Goal: Task Accomplishment & Management: Manage account settings

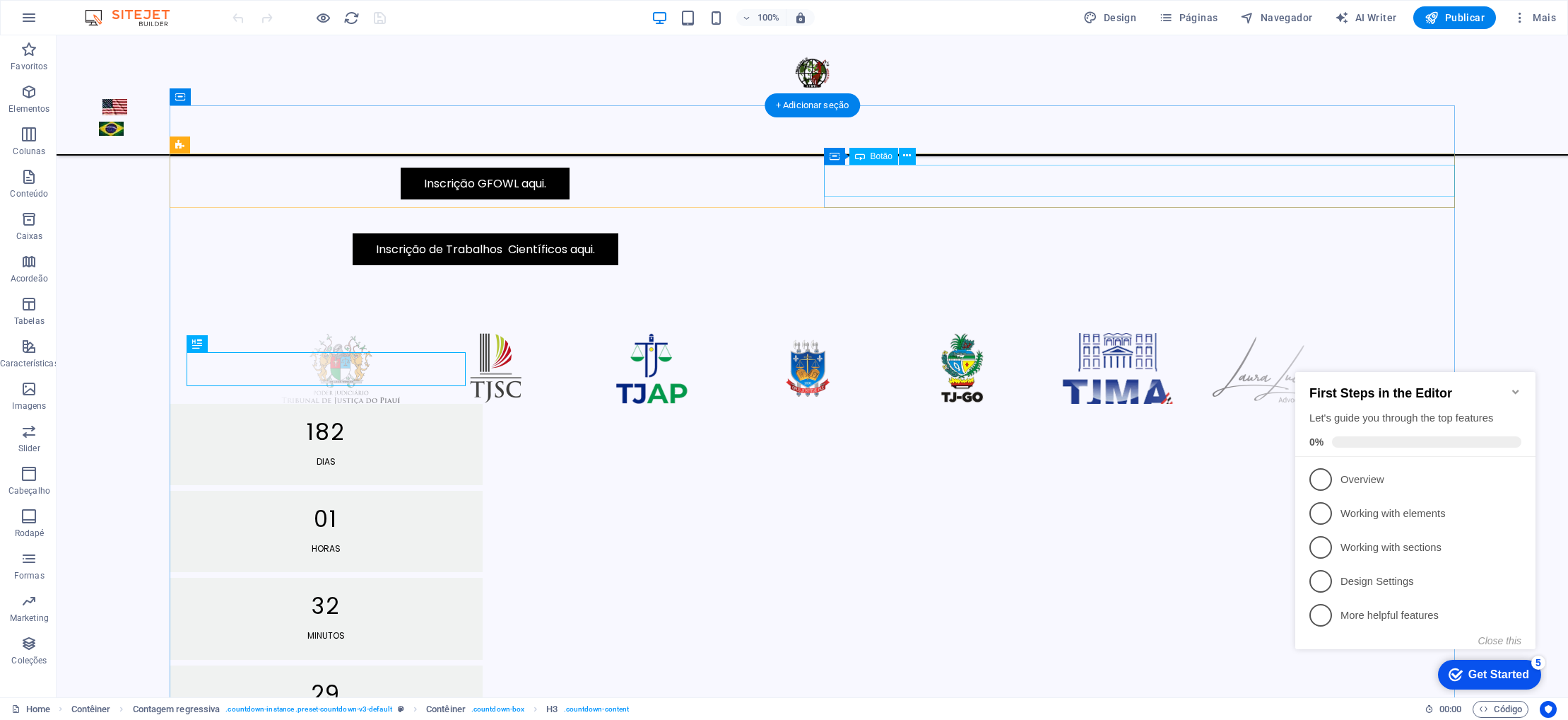
scroll to position [726, 0]
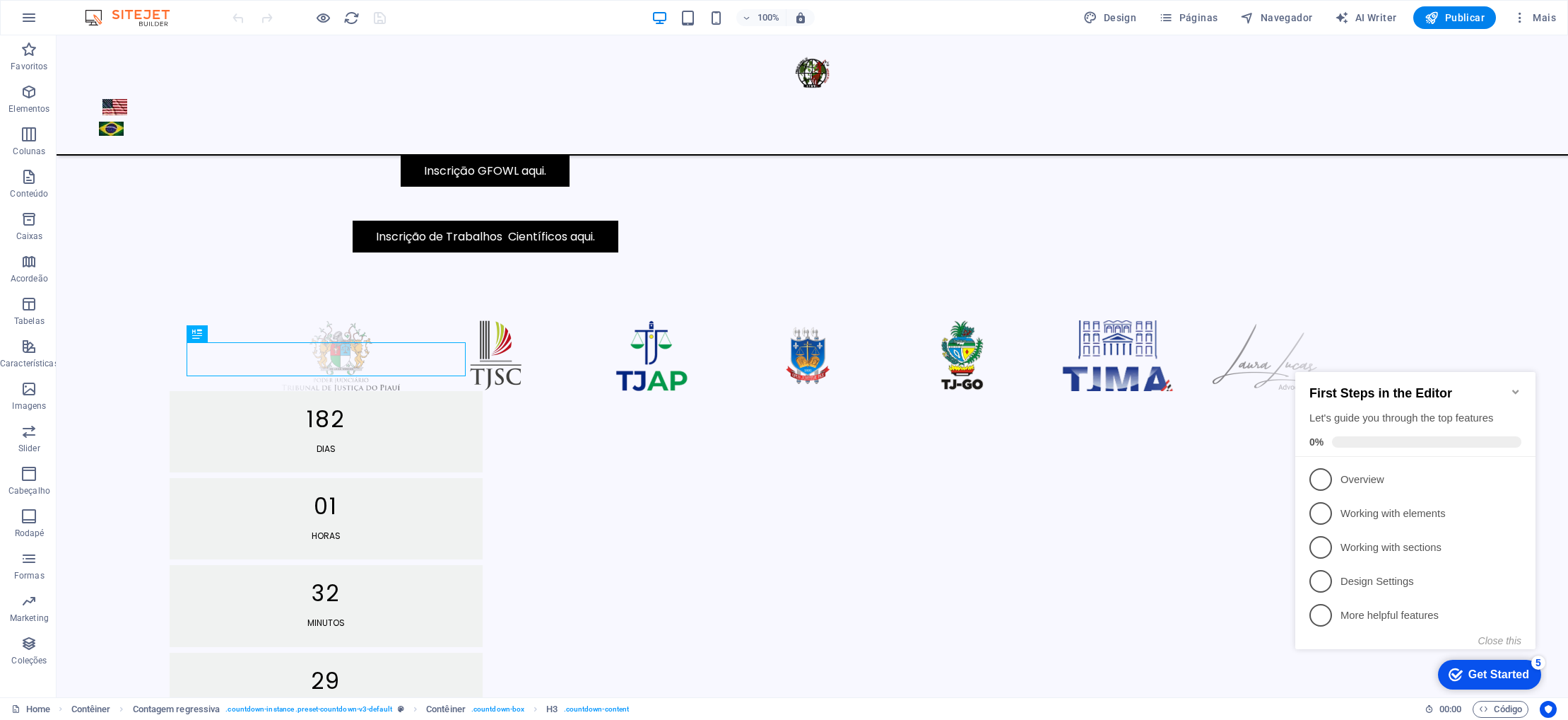
click at [1517, 386] on icon "Minimize checklist" at bounding box center [1516, 392] width 12 height 12
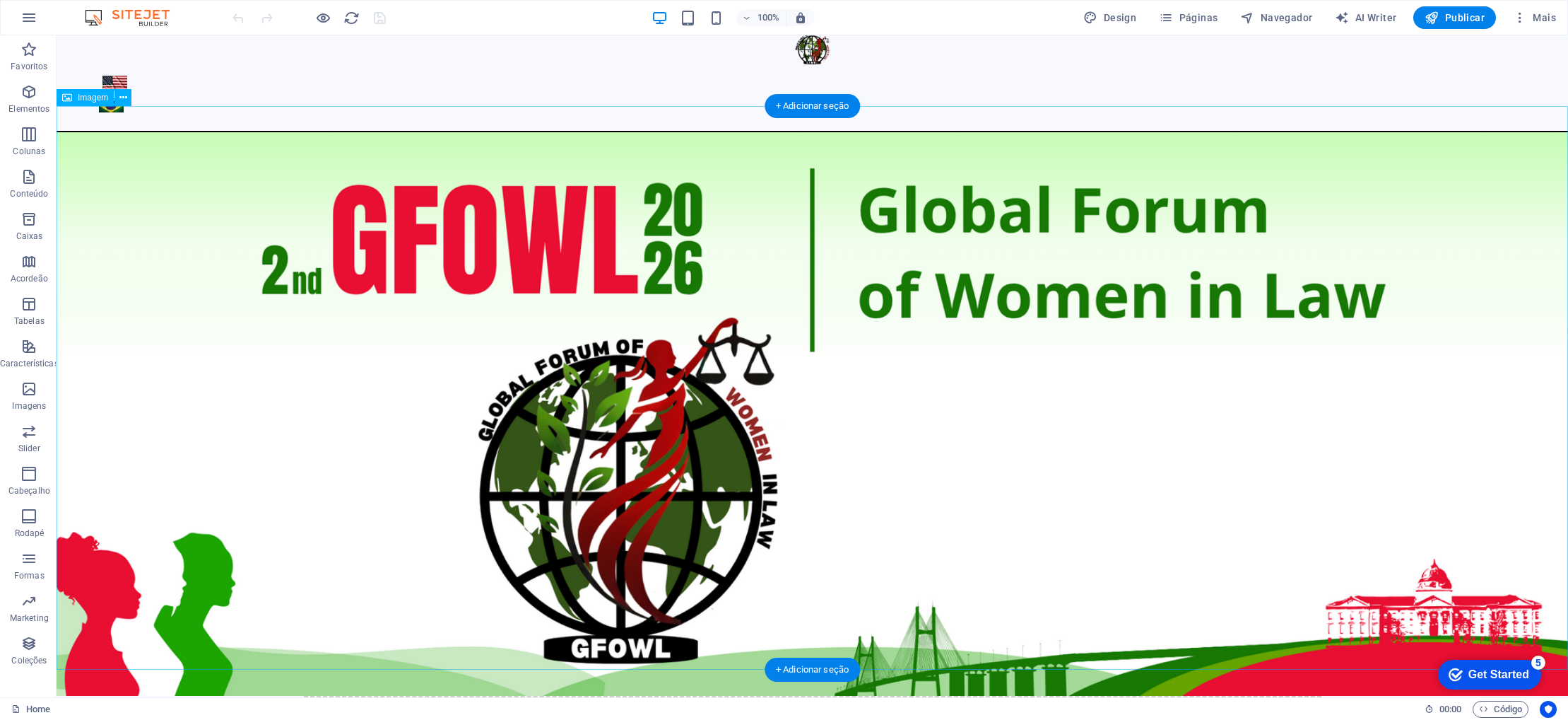
scroll to position [0, 0]
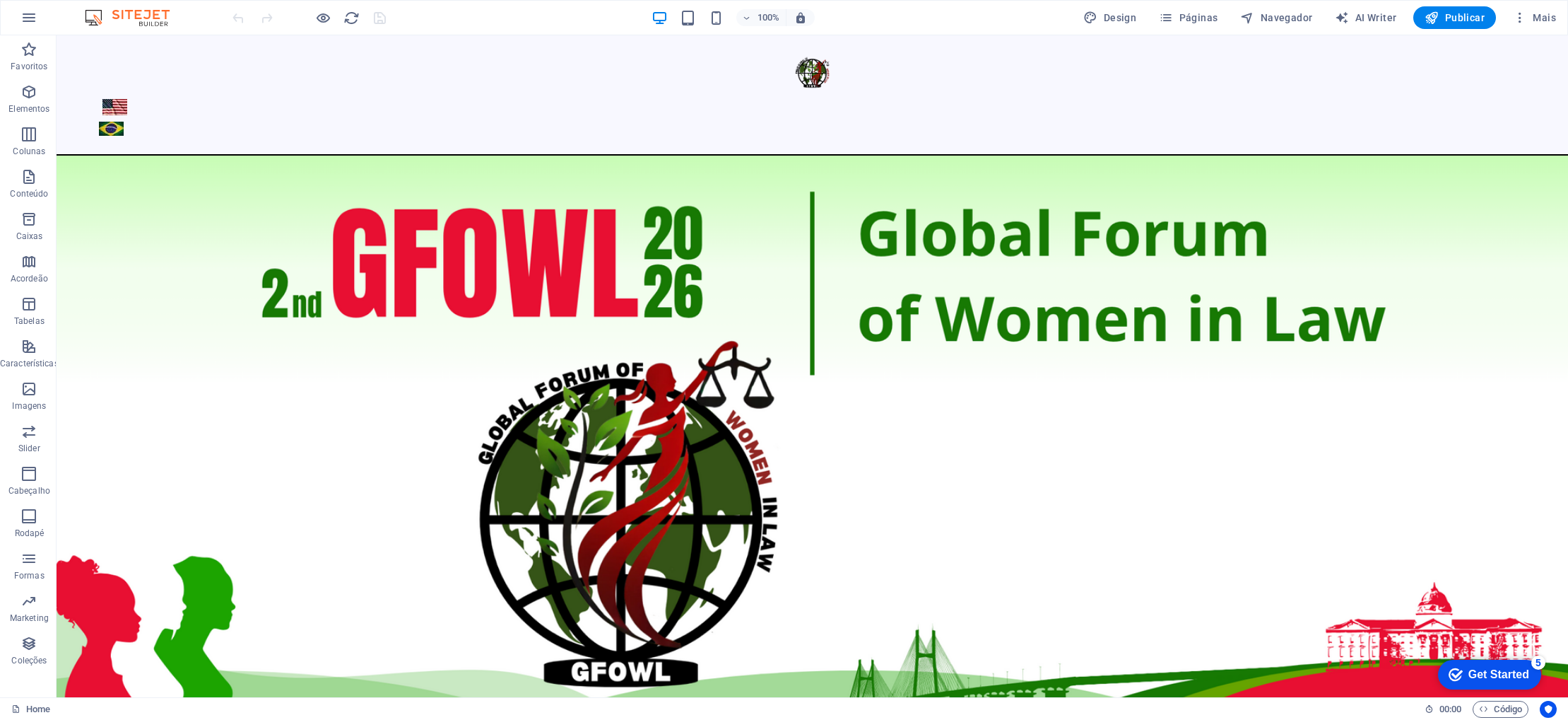
click at [141, 14] on img at bounding box center [135, 17] width 106 height 17
click at [99, 19] on img at bounding box center [135, 17] width 106 height 17
click at [146, 21] on img at bounding box center [135, 17] width 106 height 17
click at [1524, 20] on icon "button" at bounding box center [1519, 17] width 14 height 14
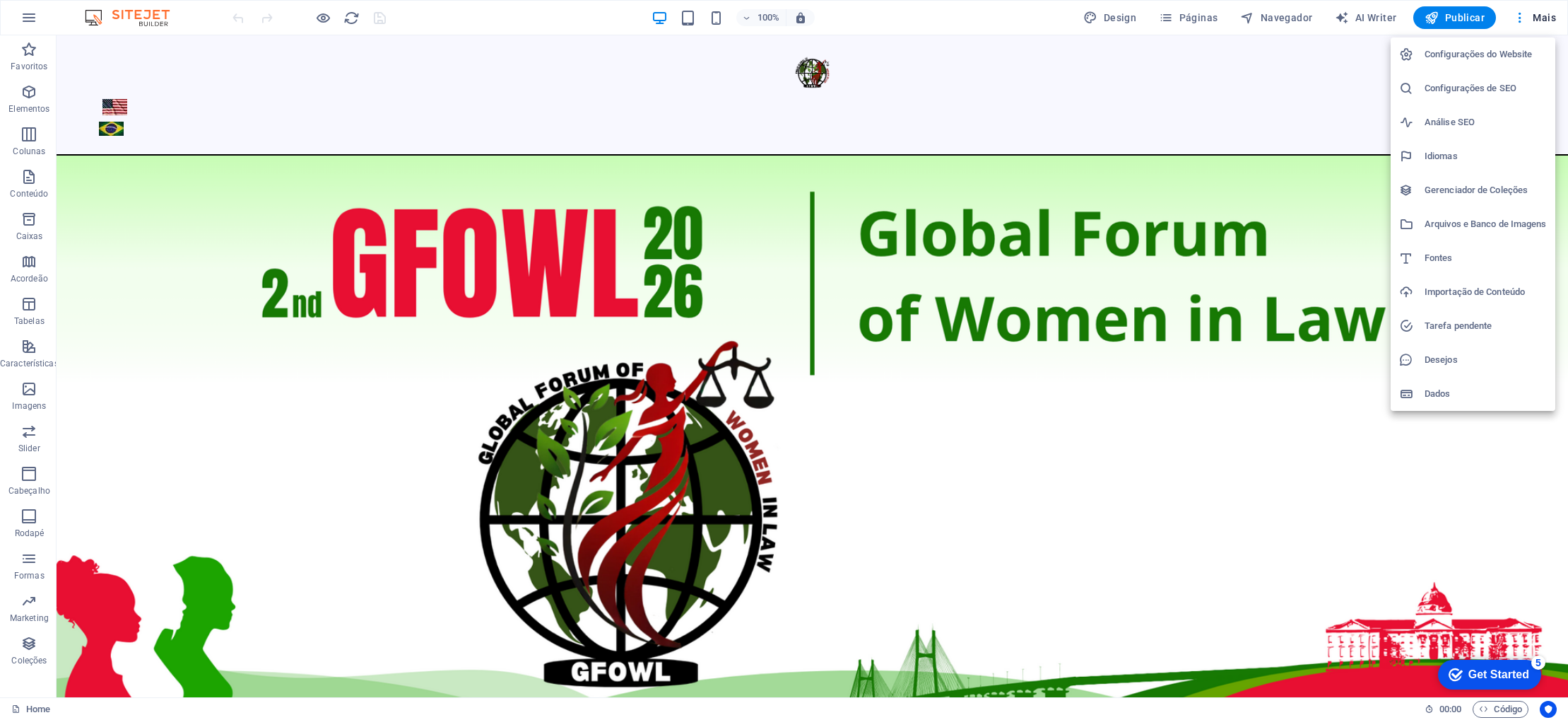
click at [1493, 60] on h6 "Configurações do Website" at bounding box center [1486, 54] width 122 height 17
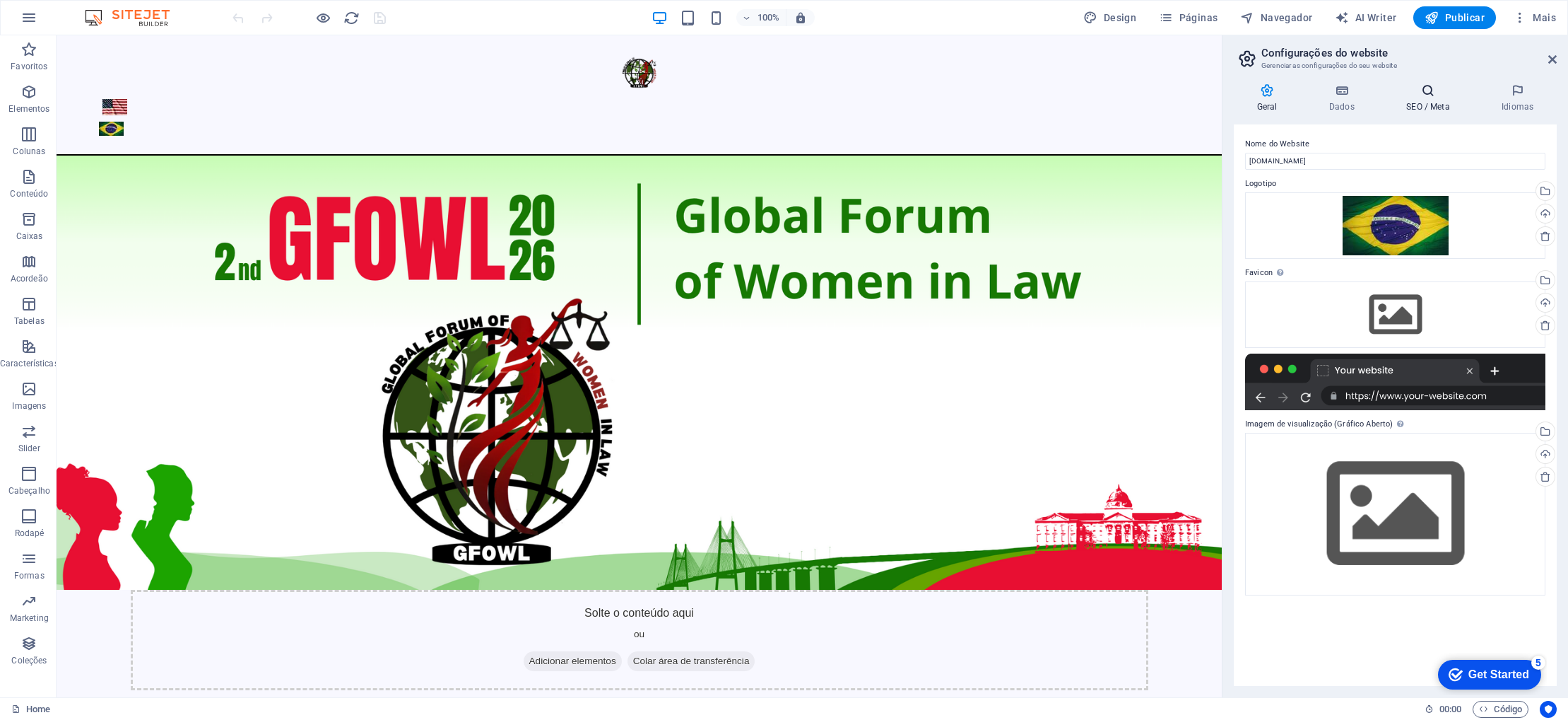
click at [1428, 98] on h4 "SEO / Meta" at bounding box center [1430, 98] width 95 height 30
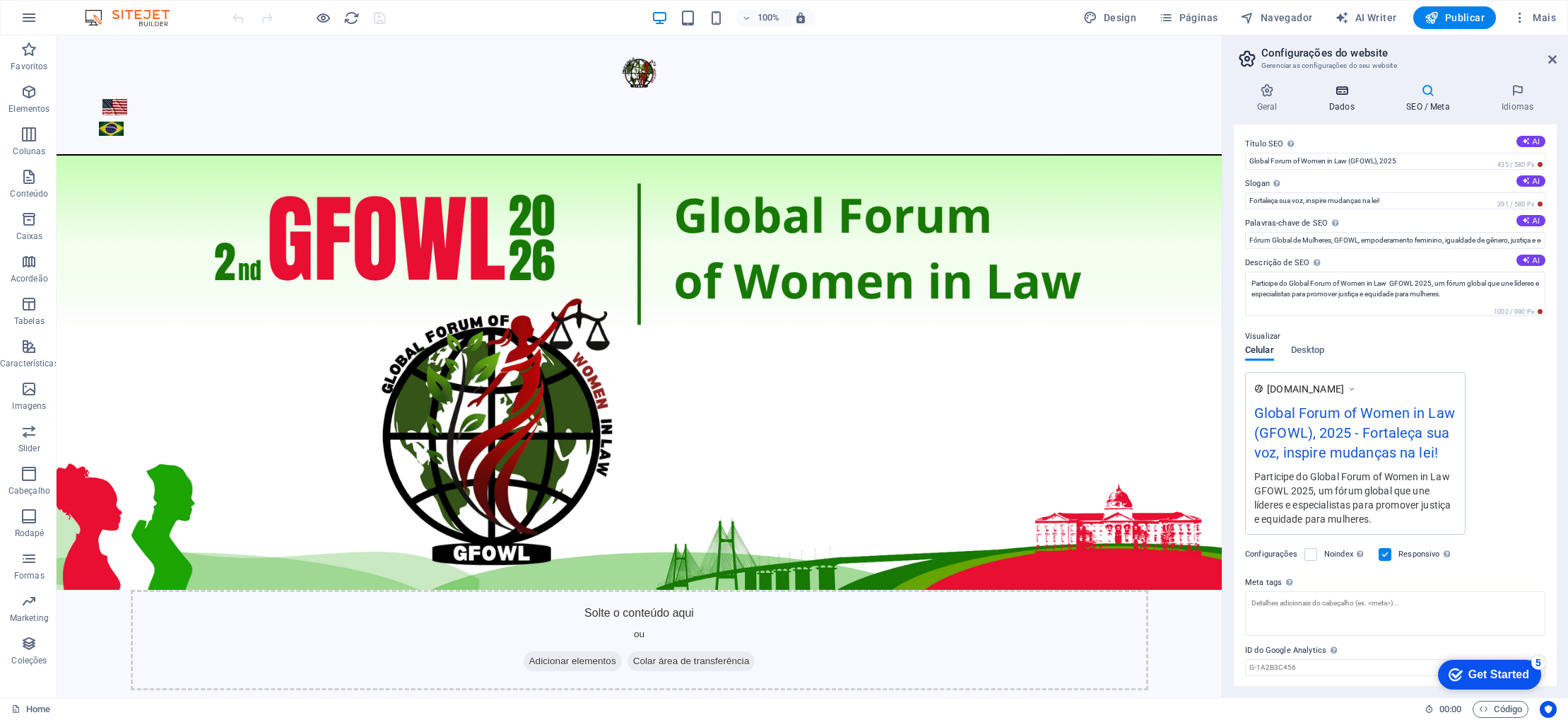
click at [1348, 106] on h4 "Dados" at bounding box center [1345, 98] width 77 height 30
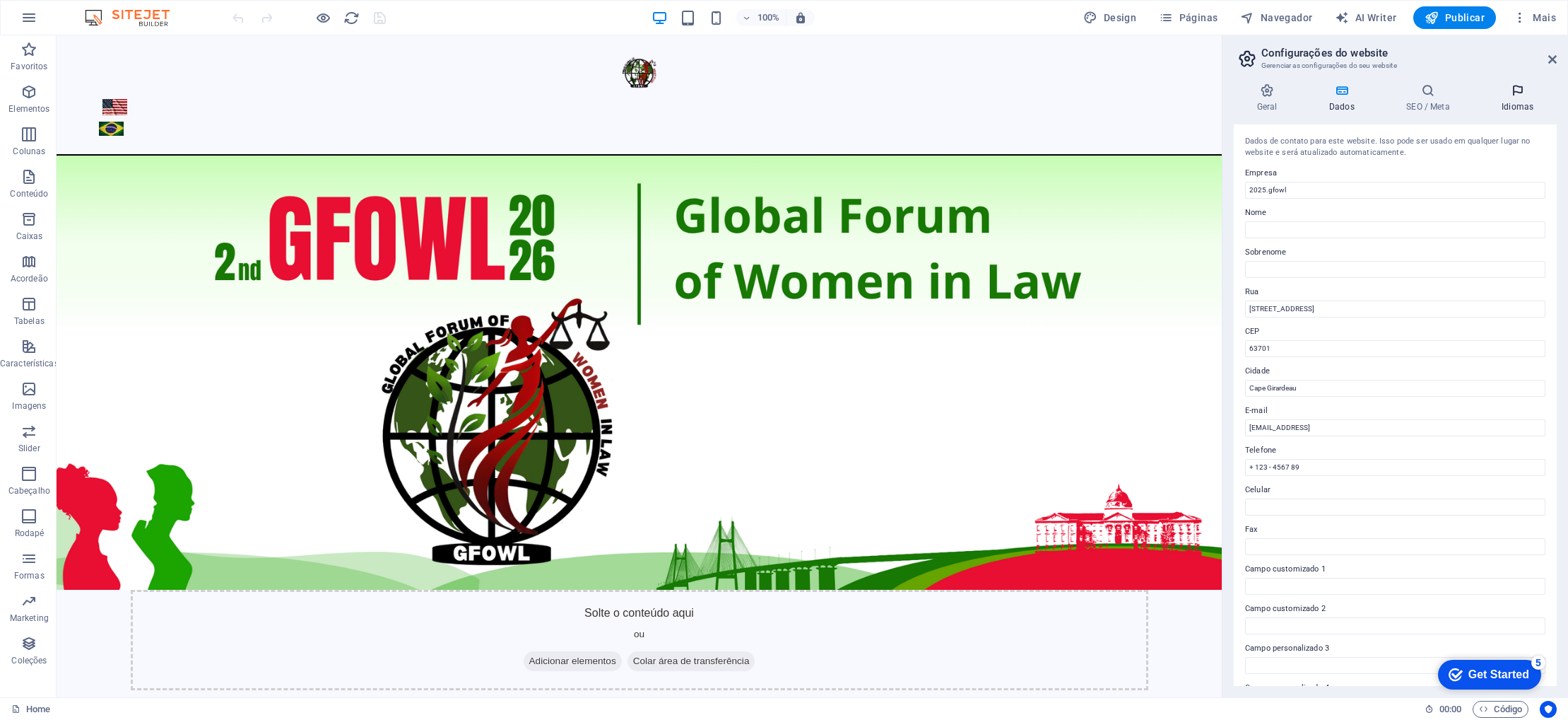
click at [1525, 104] on h4 "Idiomas" at bounding box center [1518, 98] width 79 height 30
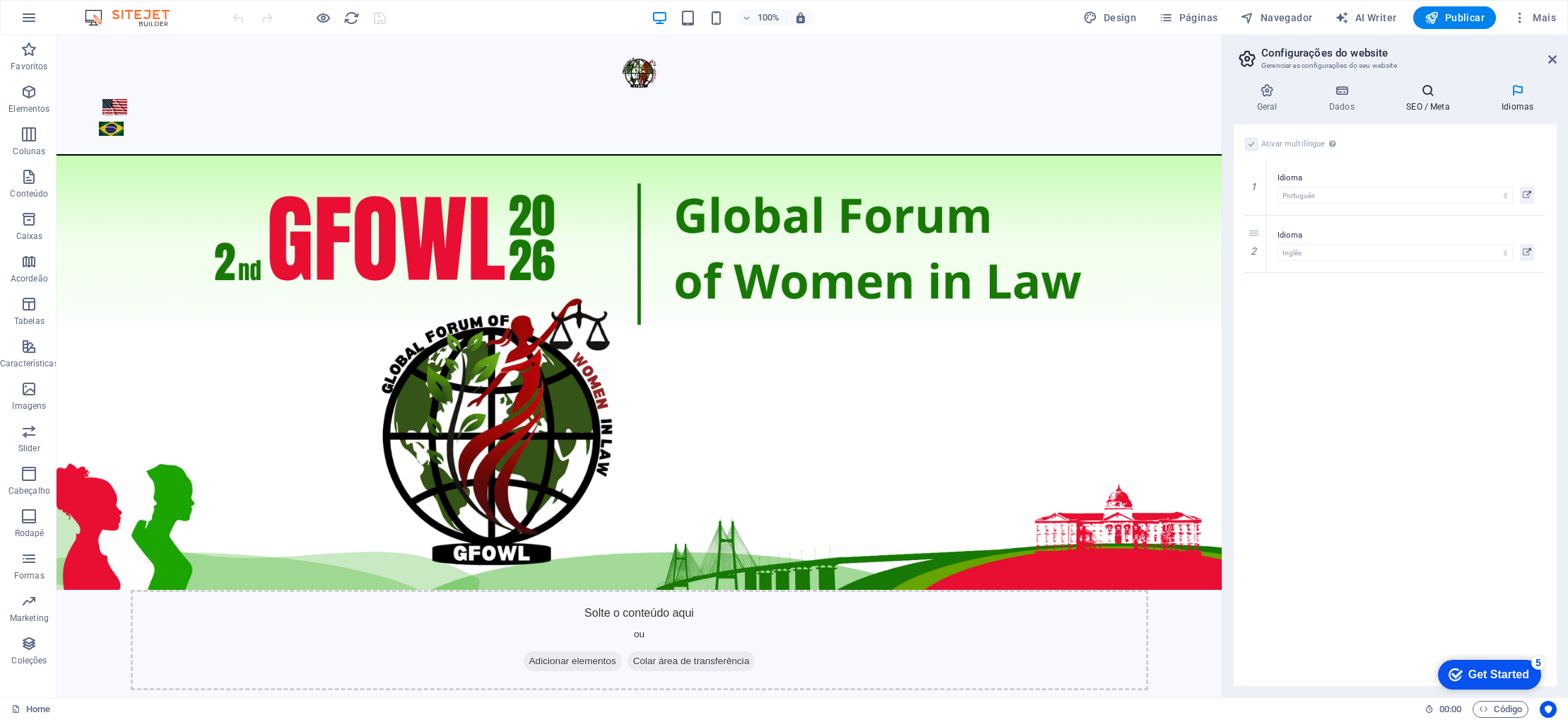
click at [1418, 107] on h4 "SEO / Meta" at bounding box center [1430, 98] width 95 height 30
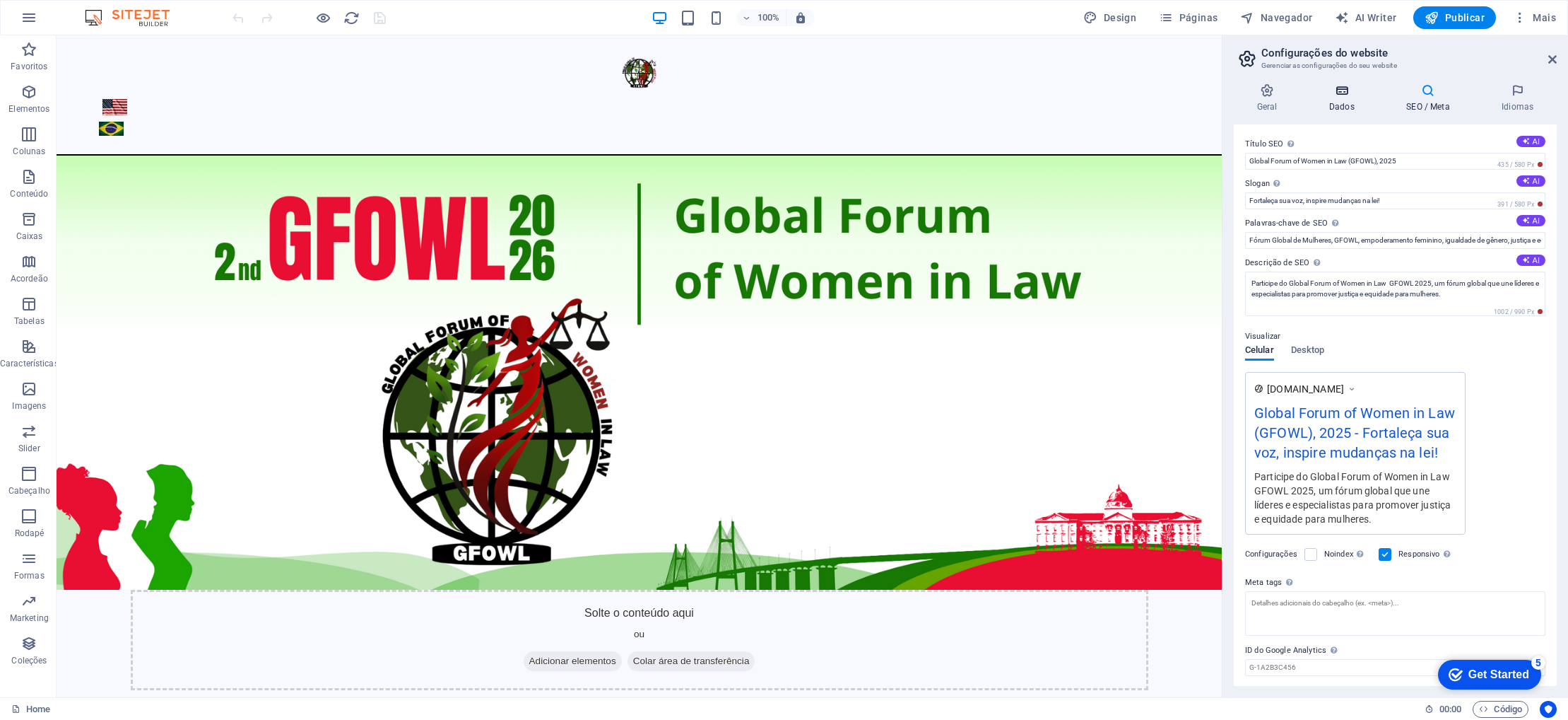
click at [1346, 106] on h4 "Dados" at bounding box center [1345, 98] width 77 height 30
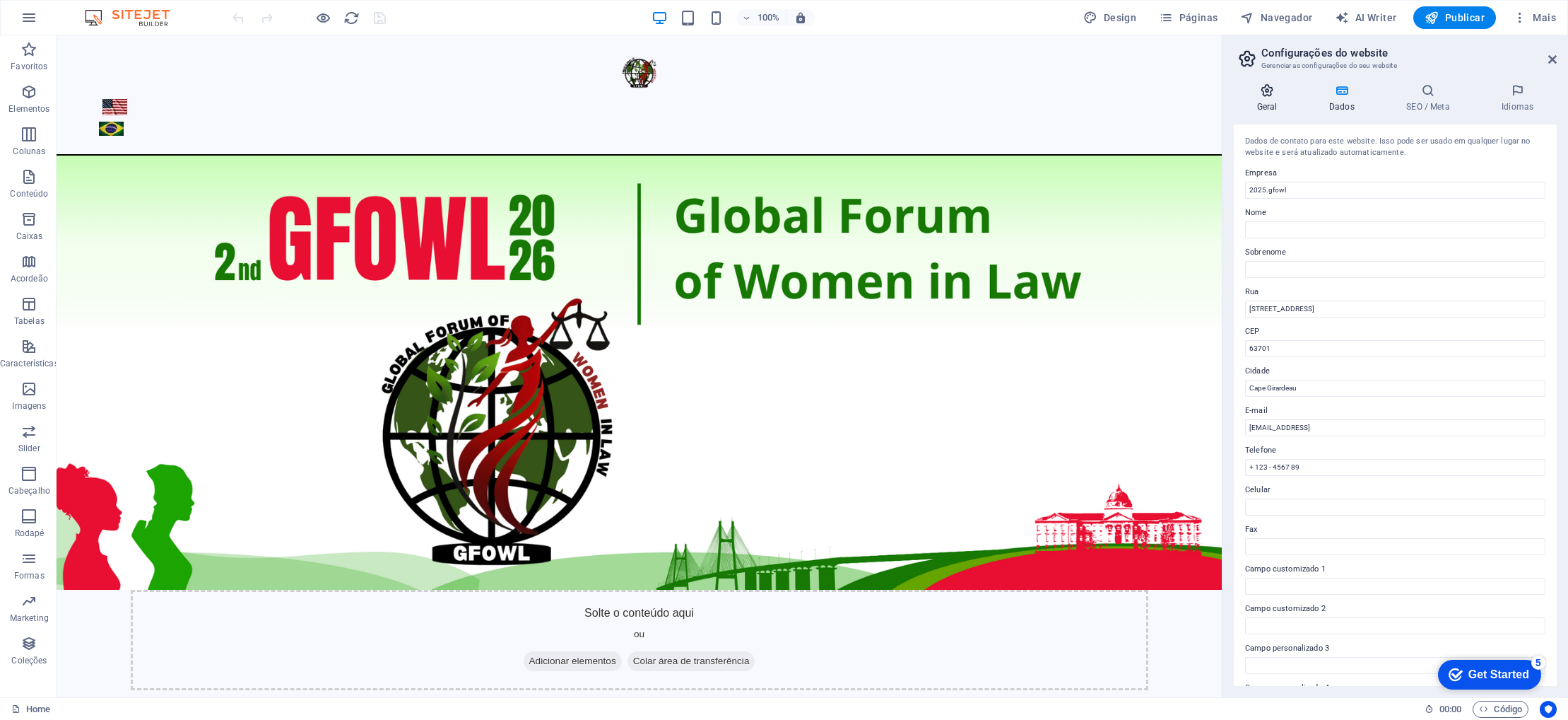
click at [1276, 104] on h4 "Geral" at bounding box center [1270, 98] width 72 height 30
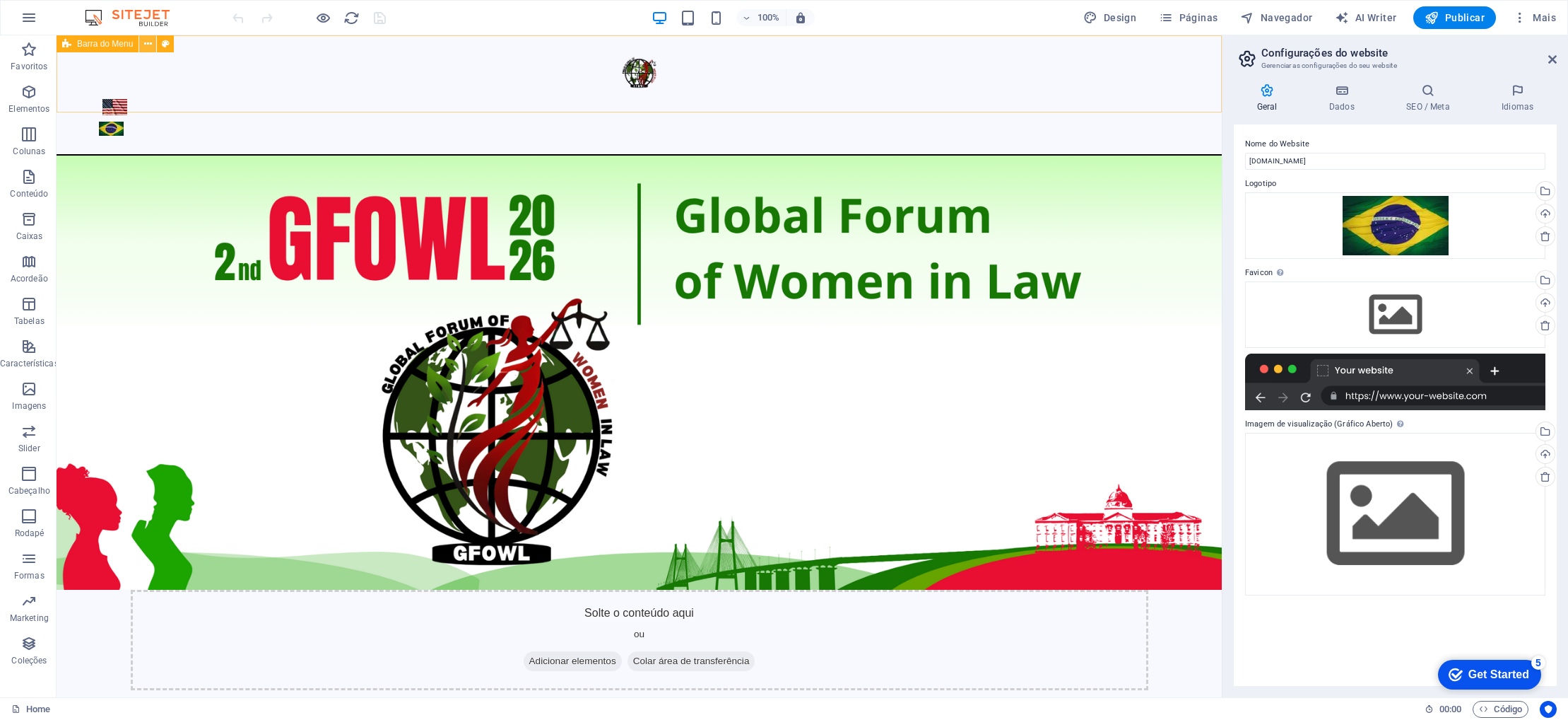
click at [150, 40] on icon at bounding box center [148, 44] width 8 height 15
click at [572, 79] on div at bounding box center [639, 95] width 1165 height 120
click at [1552, 55] on icon at bounding box center [1553, 60] width 9 height 12
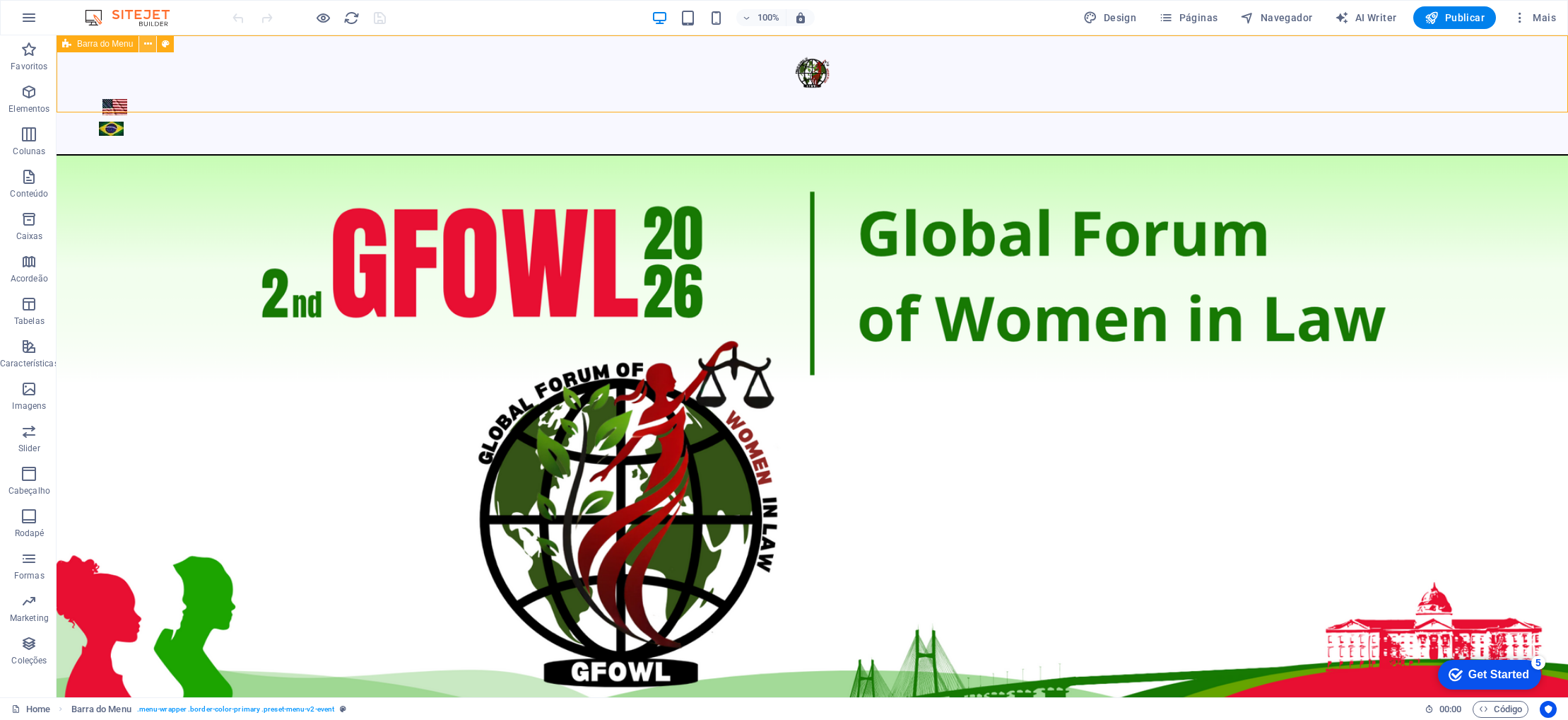
click at [148, 42] on icon at bounding box center [148, 44] width 8 height 15
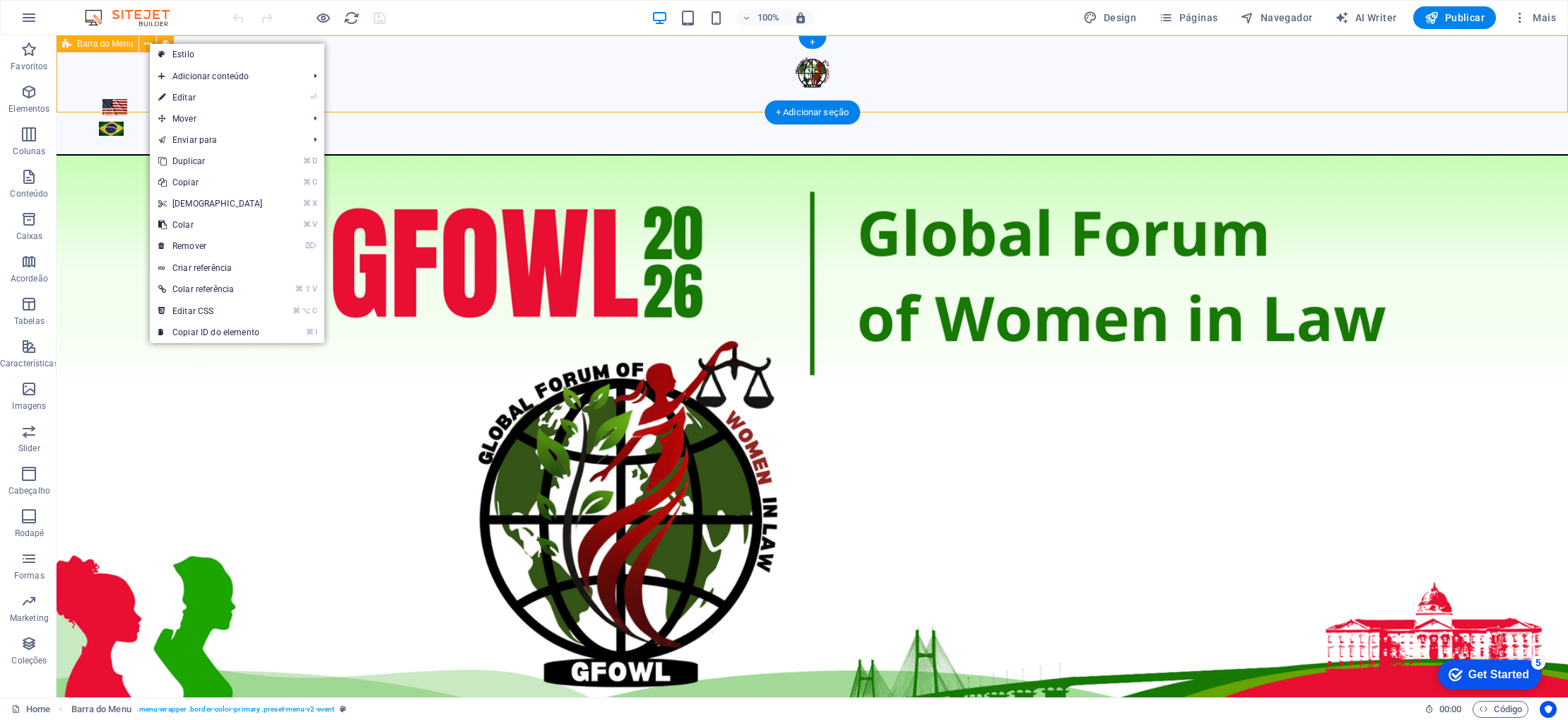
click at [420, 83] on div at bounding box center [812, 95] width 1511 height 120
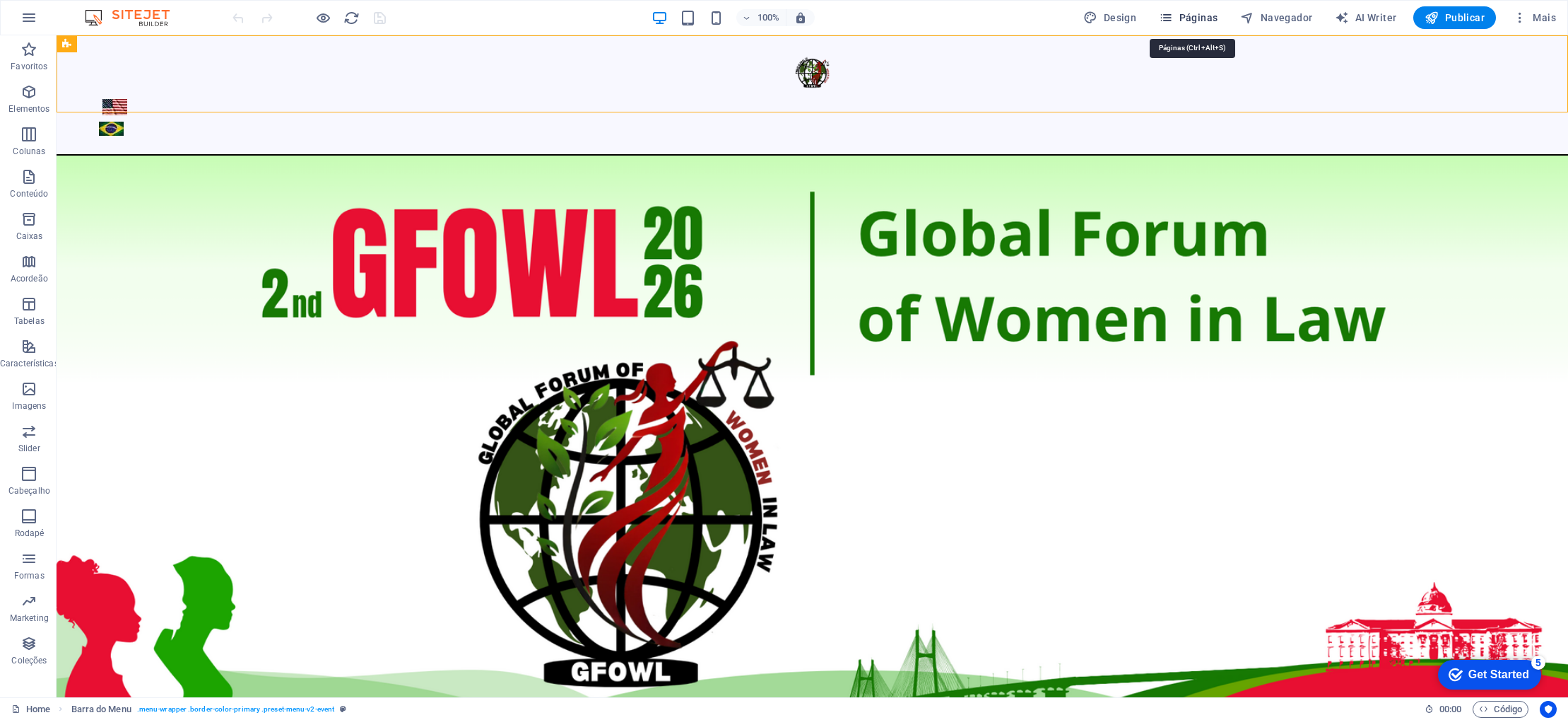
click at [1173, 20] on icon "button" at bounding box center [1166, 17] width 14 height 14
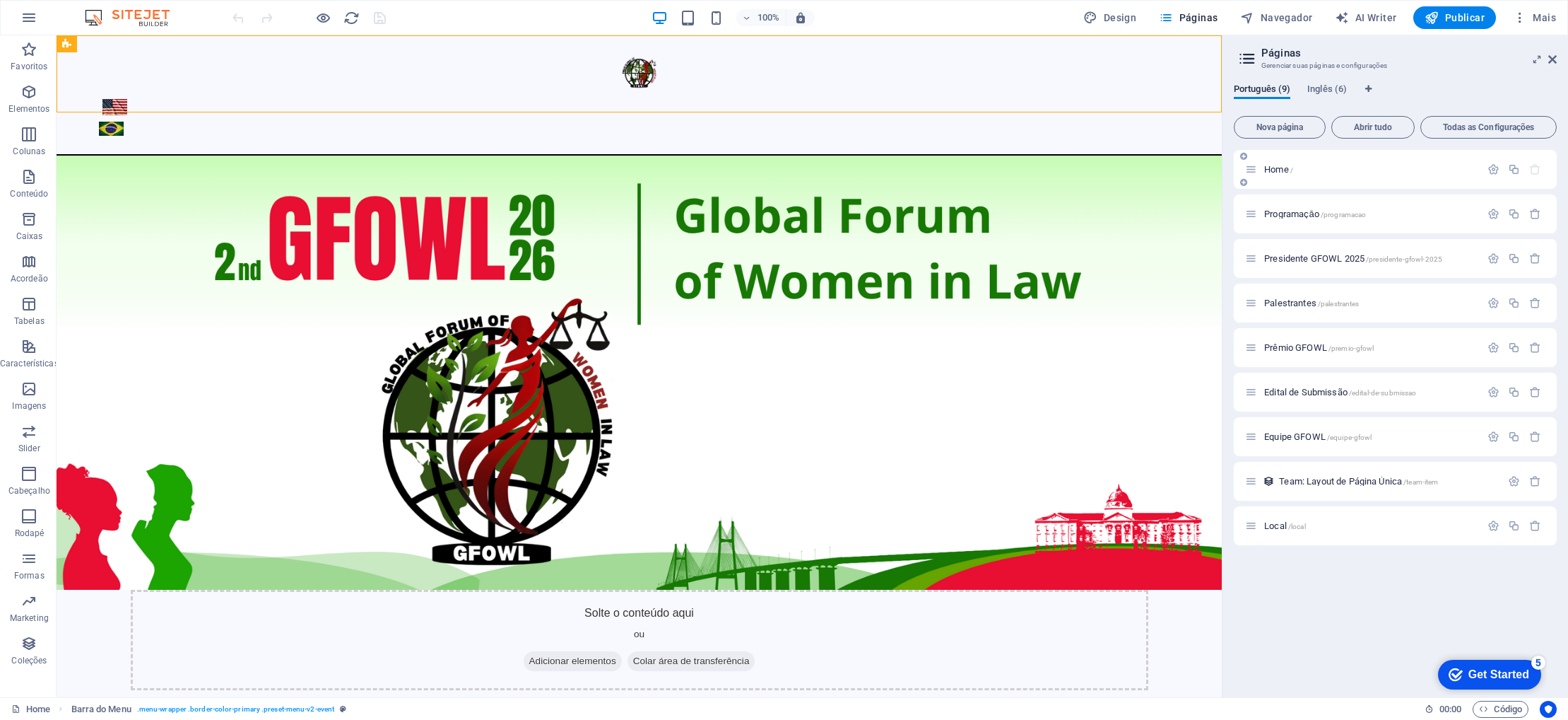
click at [1261, 166] on div "Home /" at bounding box center [1370, 169] width 220 height 9
click at [1266, 166] on span "Home /" at bounding box center [1278, 169] width 29 height 11
click at [1319, 84] on span "Inglês (6)" at bounding box center [1327, 90] width 39 height 20
click at [1264, 90] on span "Português (9)" at bounding box center [1262, 90] width 57 height 20
click at [1519, 20] on icon "button" at bounding box center [1519, 17] width 14 height 14
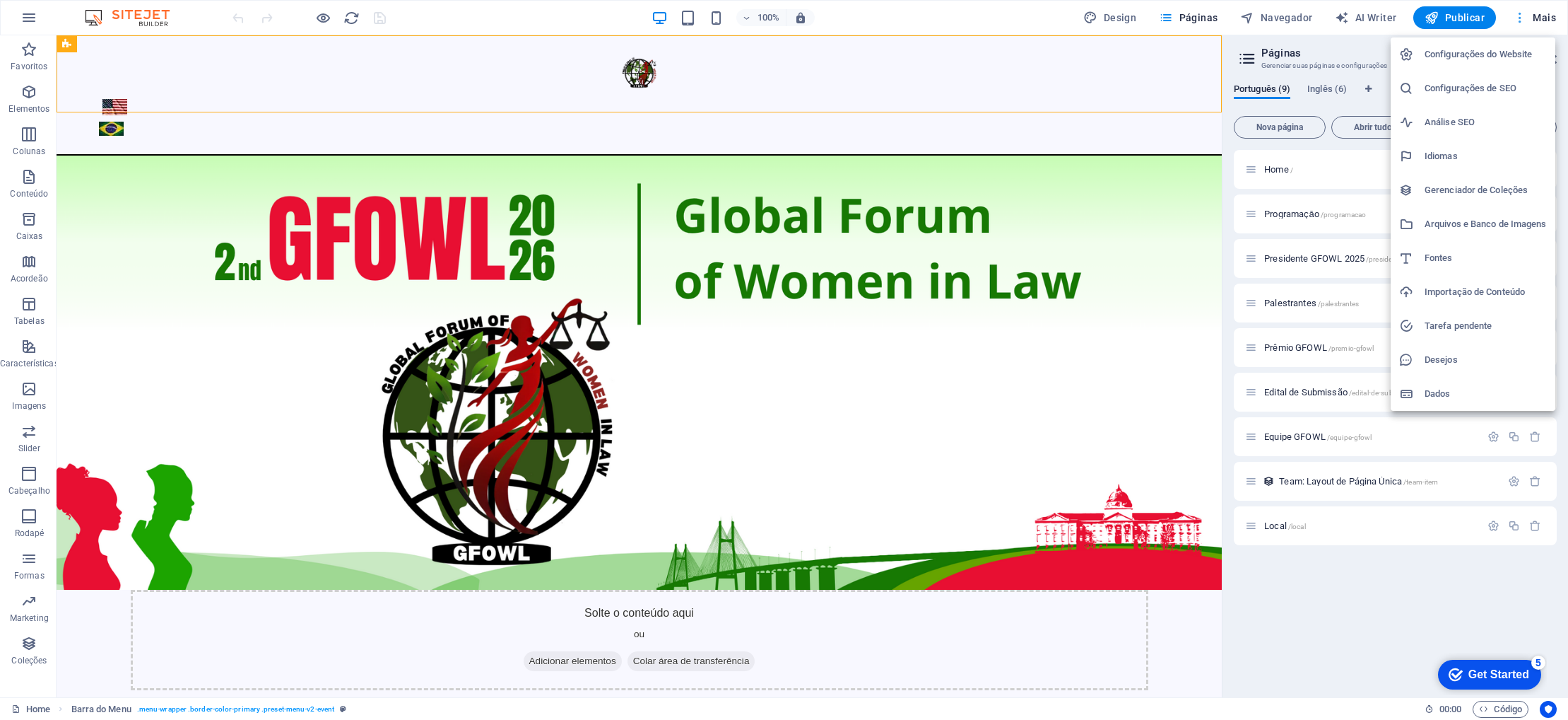
click at [1519, 20] on div at bounding box center [784, 360] width 1568 height 720
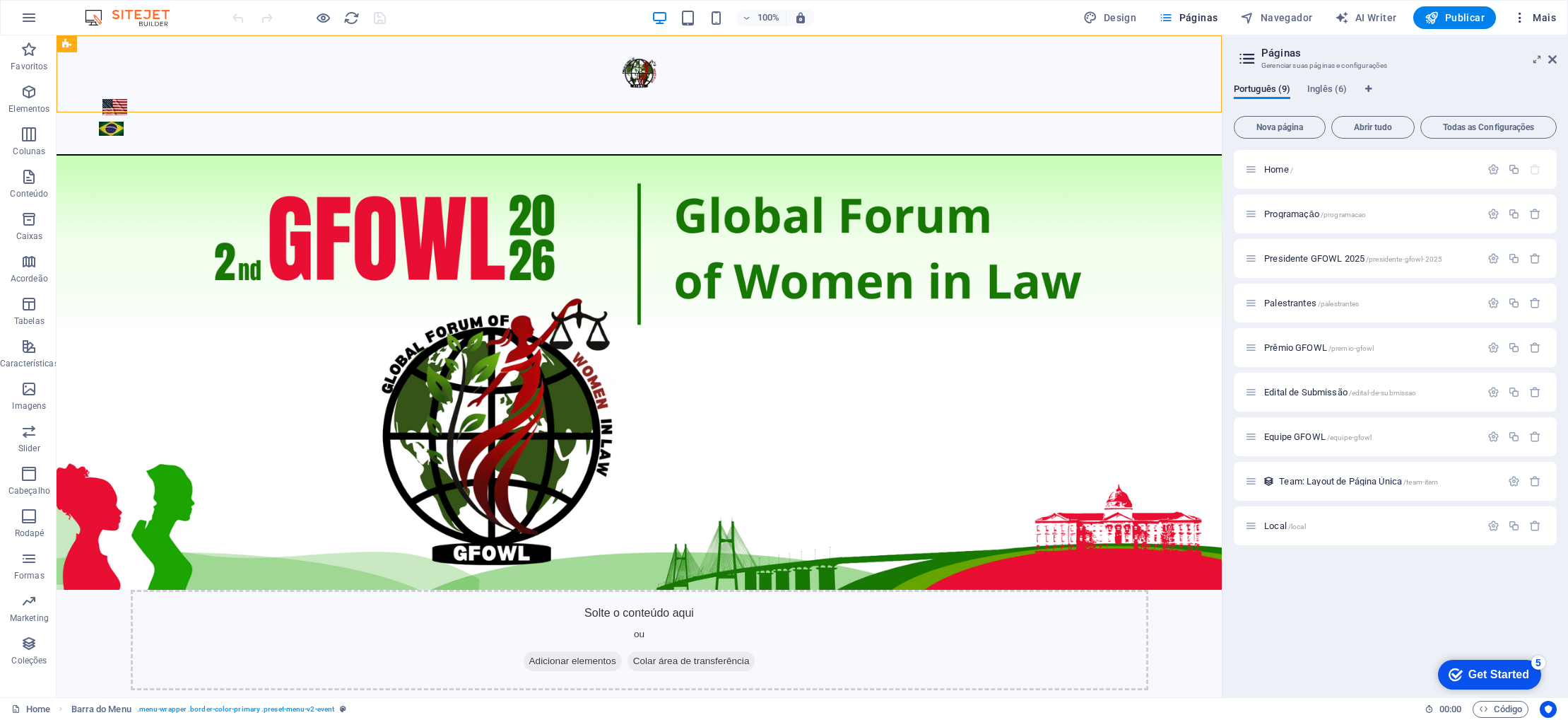
click at [1542, 17] on span "Mais" at bounding box center [1534, 17] width 43 height 14
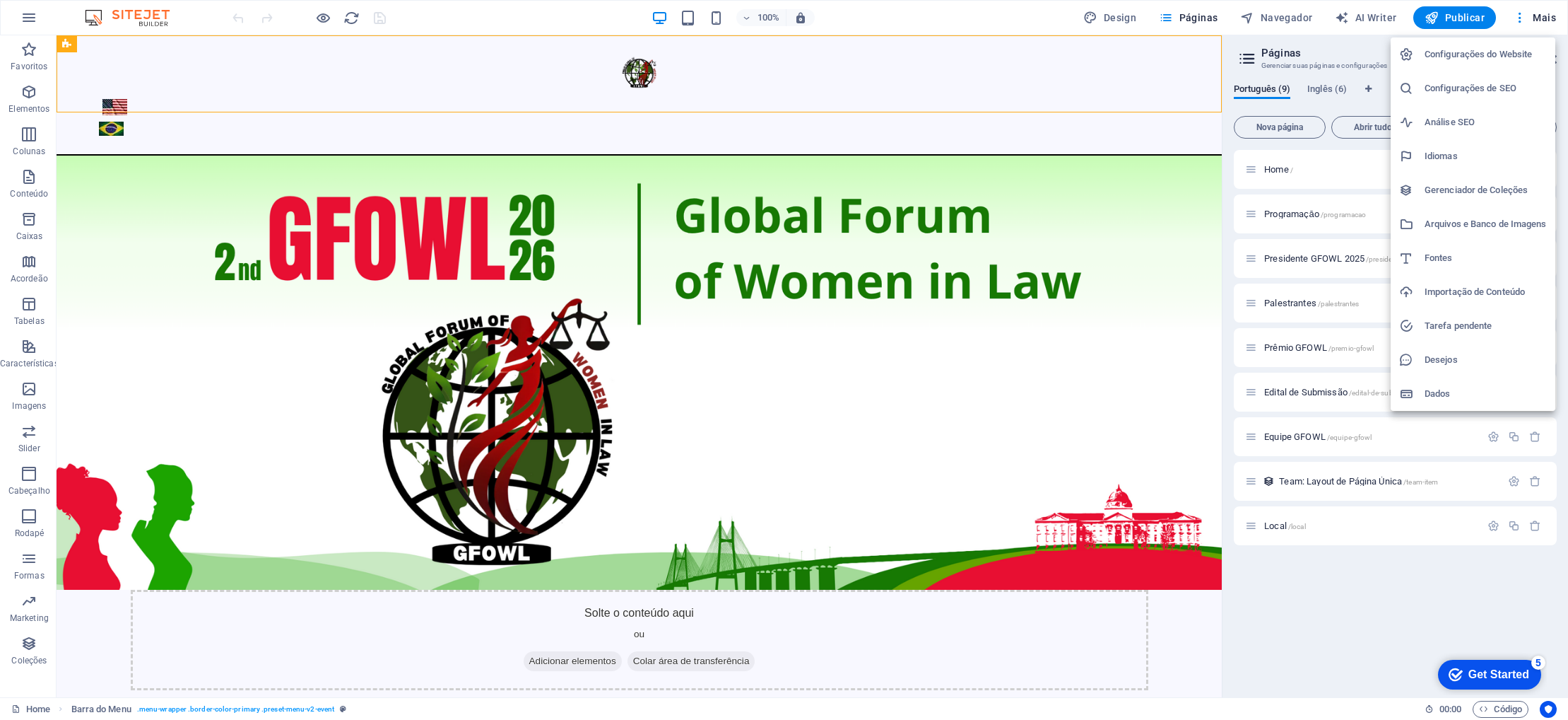
click at [1520, 18] on div at bounding box center [784, 360] width 1568 height 720
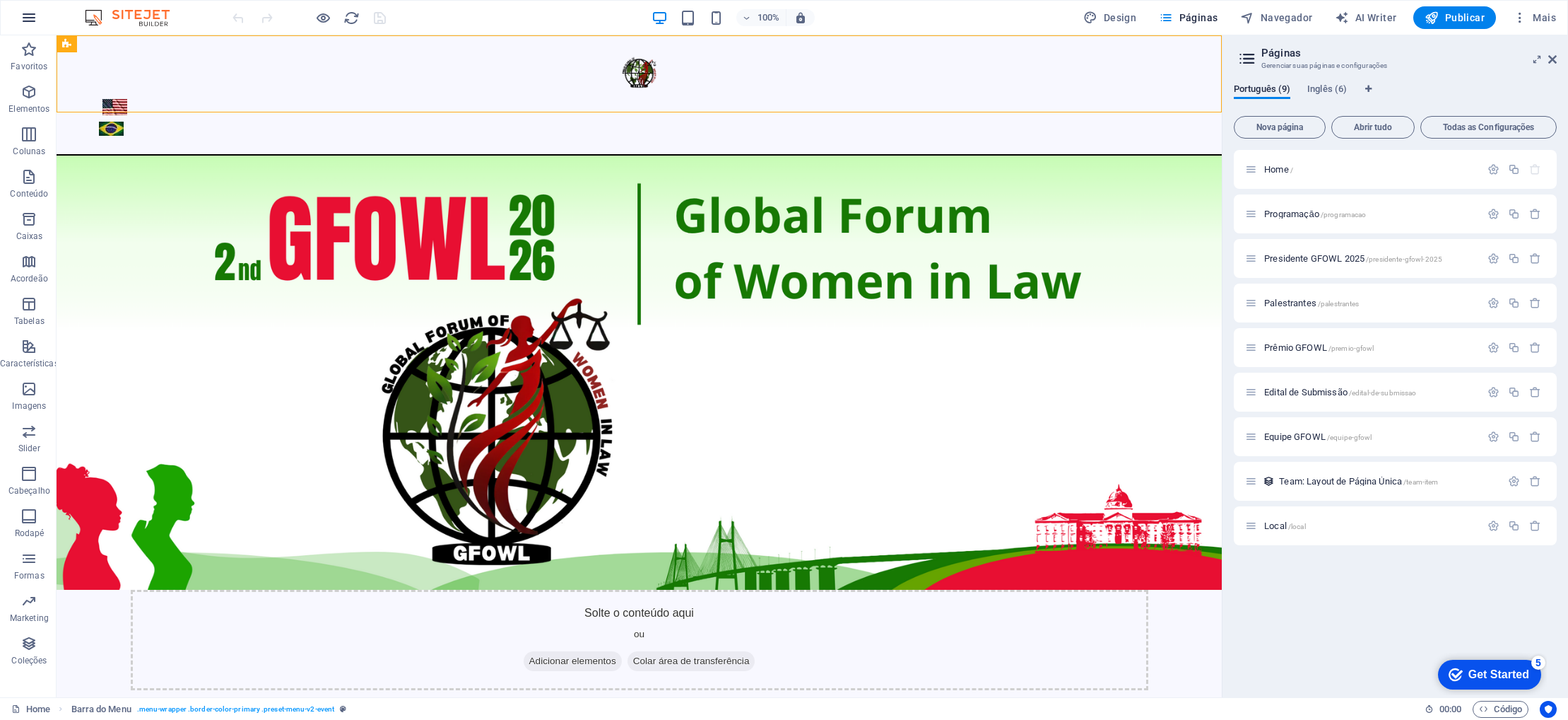
click at [31, 17] on icon "button" at bounding box center [28, 17] width 17 height 17
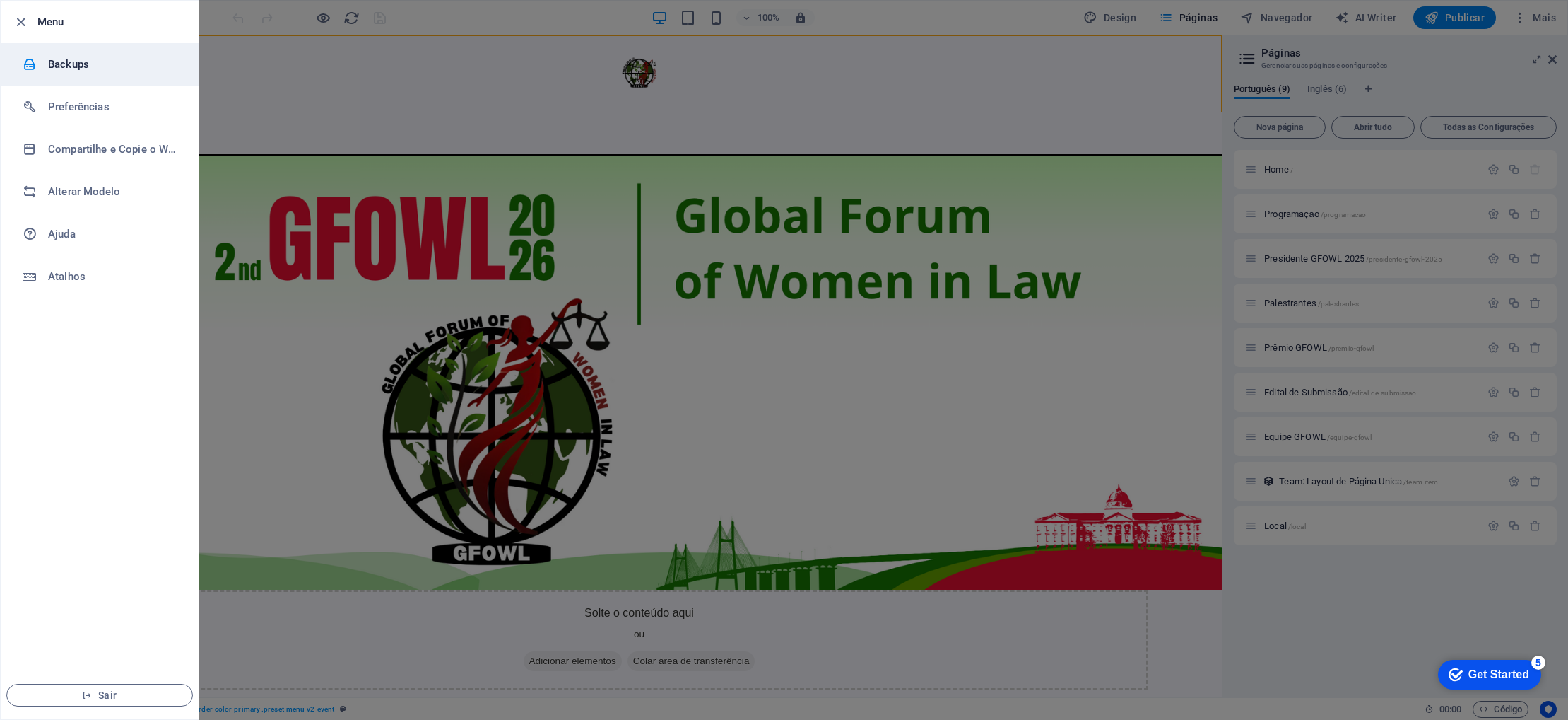
click at [82, 68] on h6 "Backups" at bounding box center [114, 64] width 131 height 17
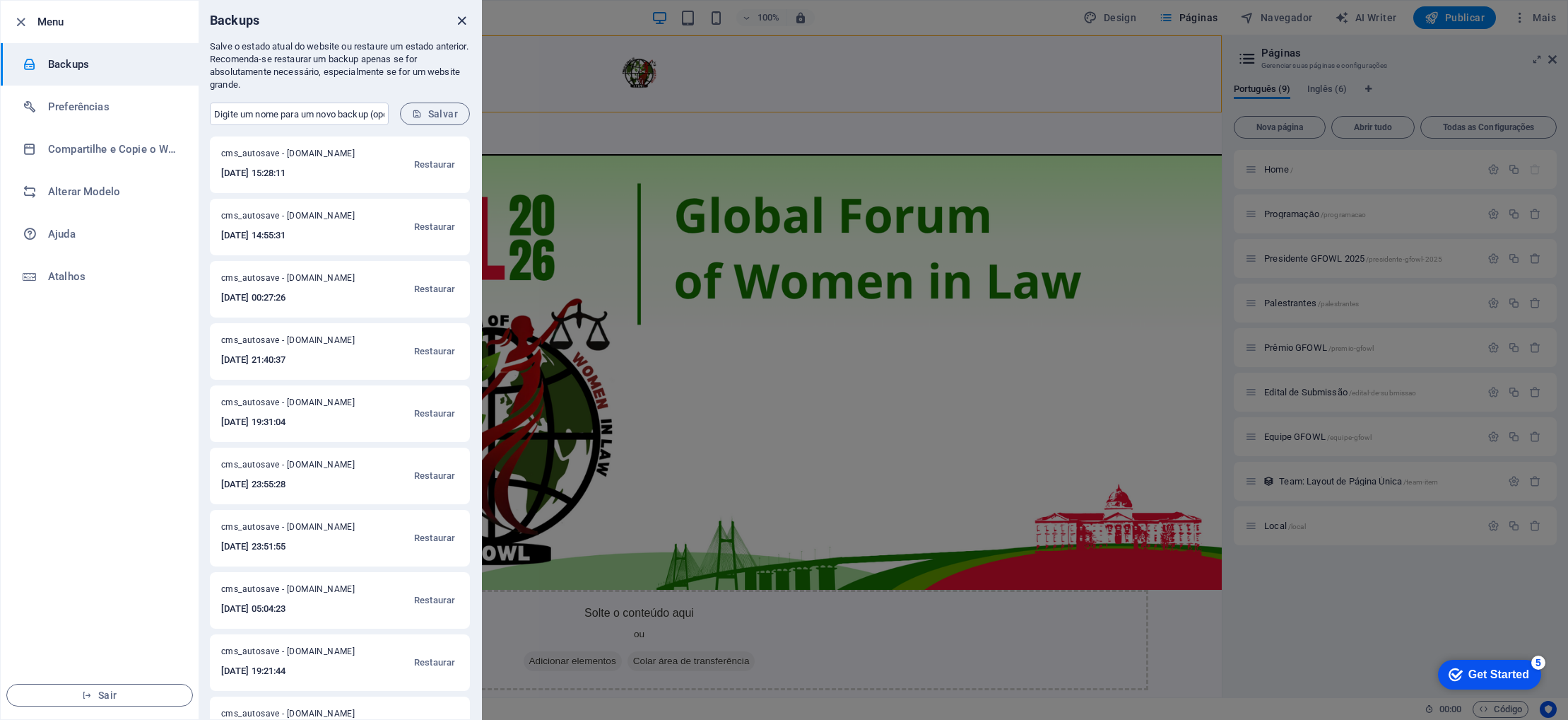
click at [463, 20] on icon "close" at bounding box center [461, 20] width 16 height 16
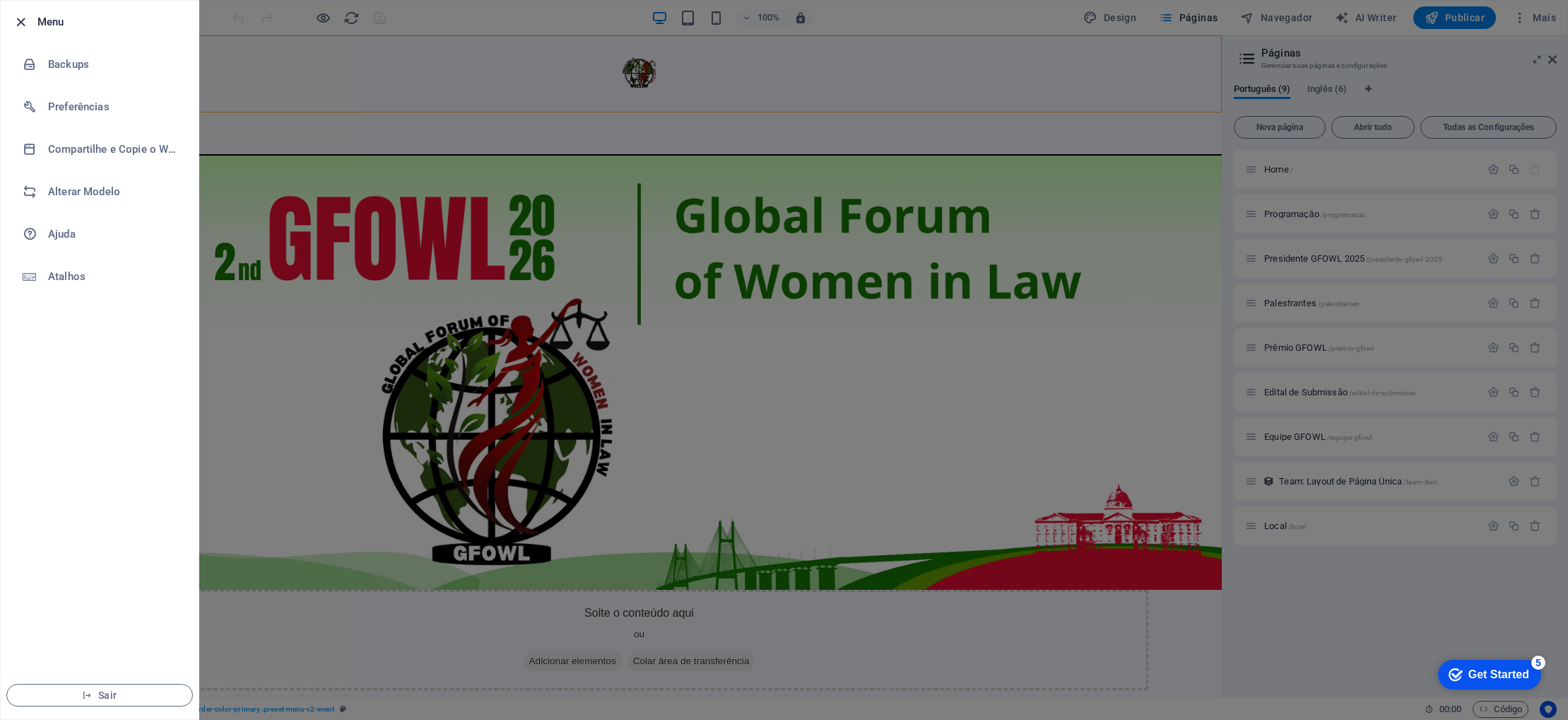
click at [22, 25] on icon "button" at bounding box center [20, 22] width 16 height 16
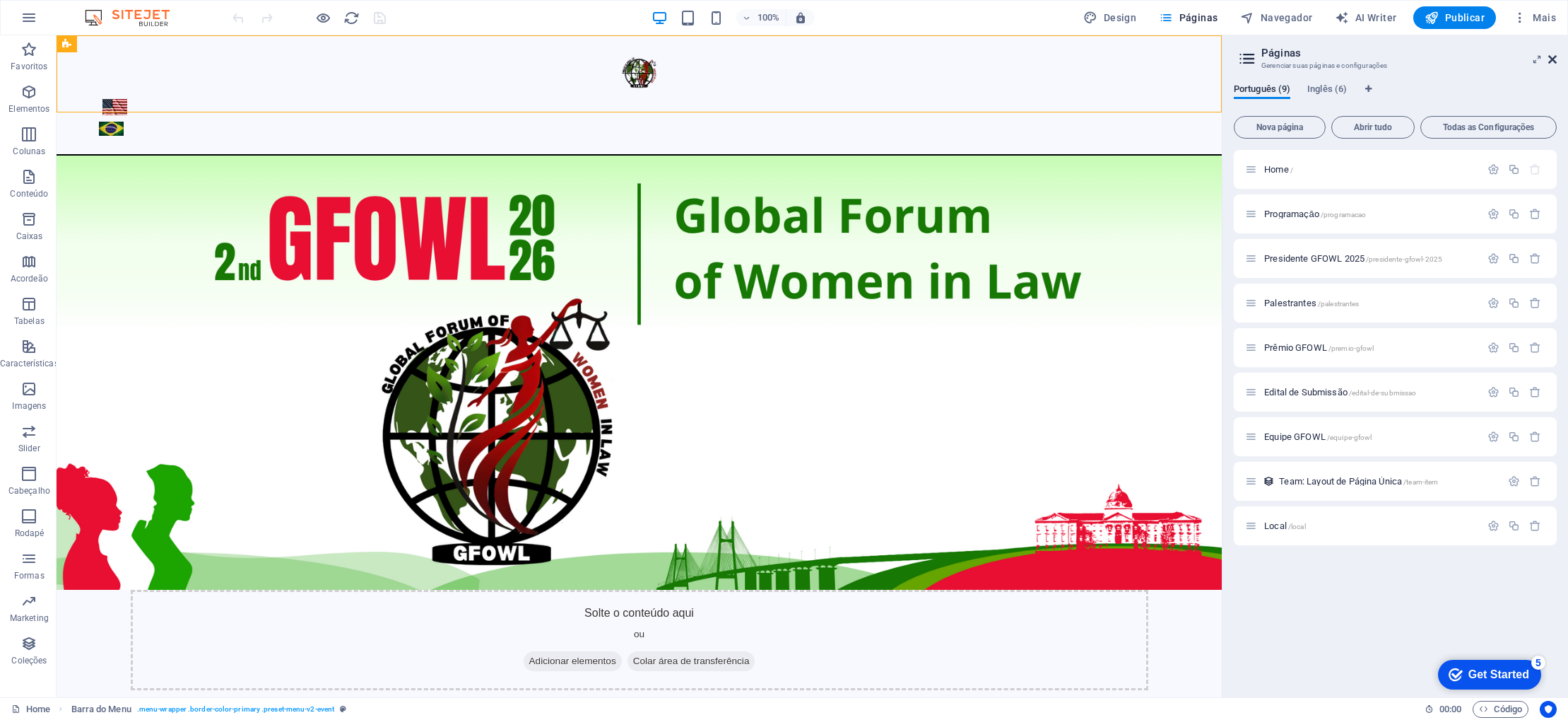
click at [1549, 63] on icon at bounding box center [1553, 60] width 9 height 12
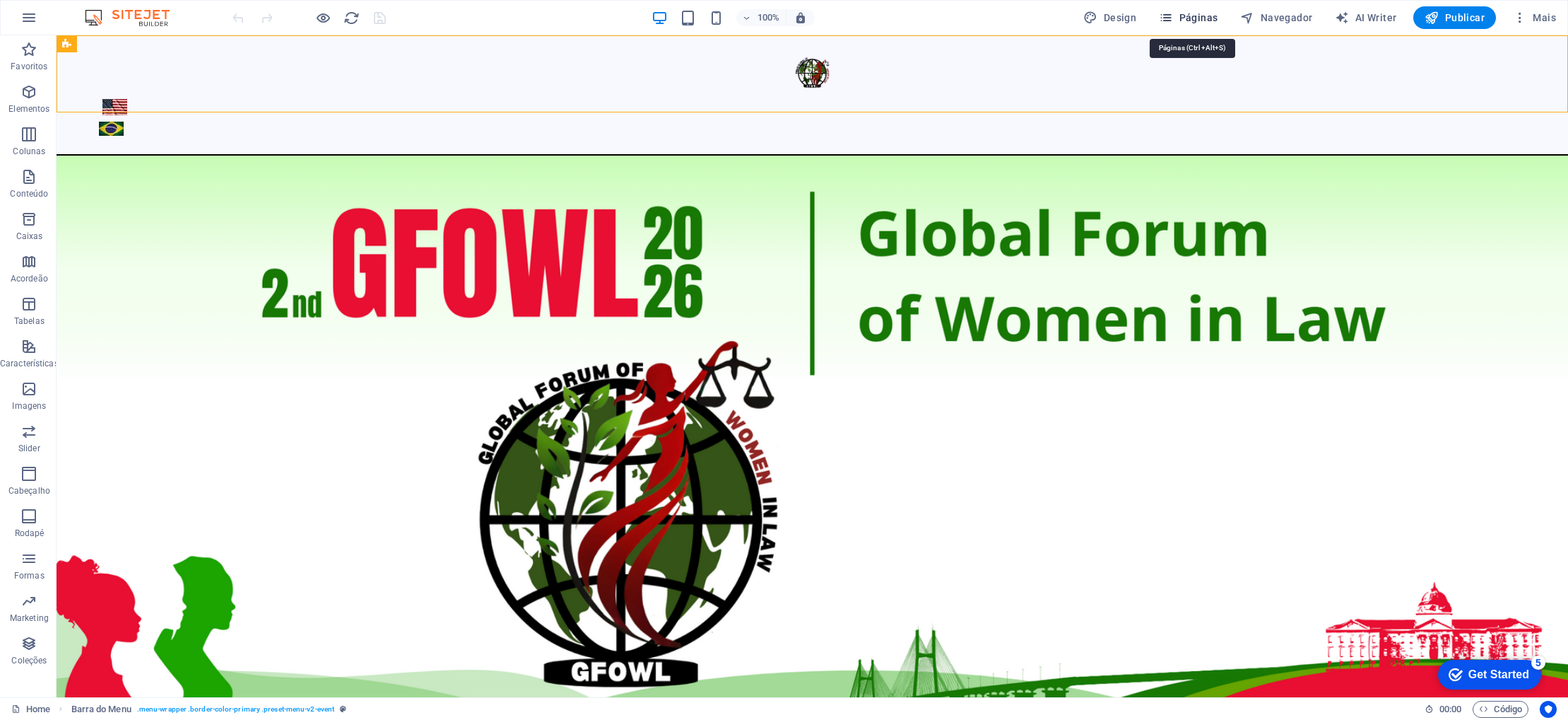
click at [1193, 20] on span "Páginas" at bounding box center [1188, 17] width 59 height 14
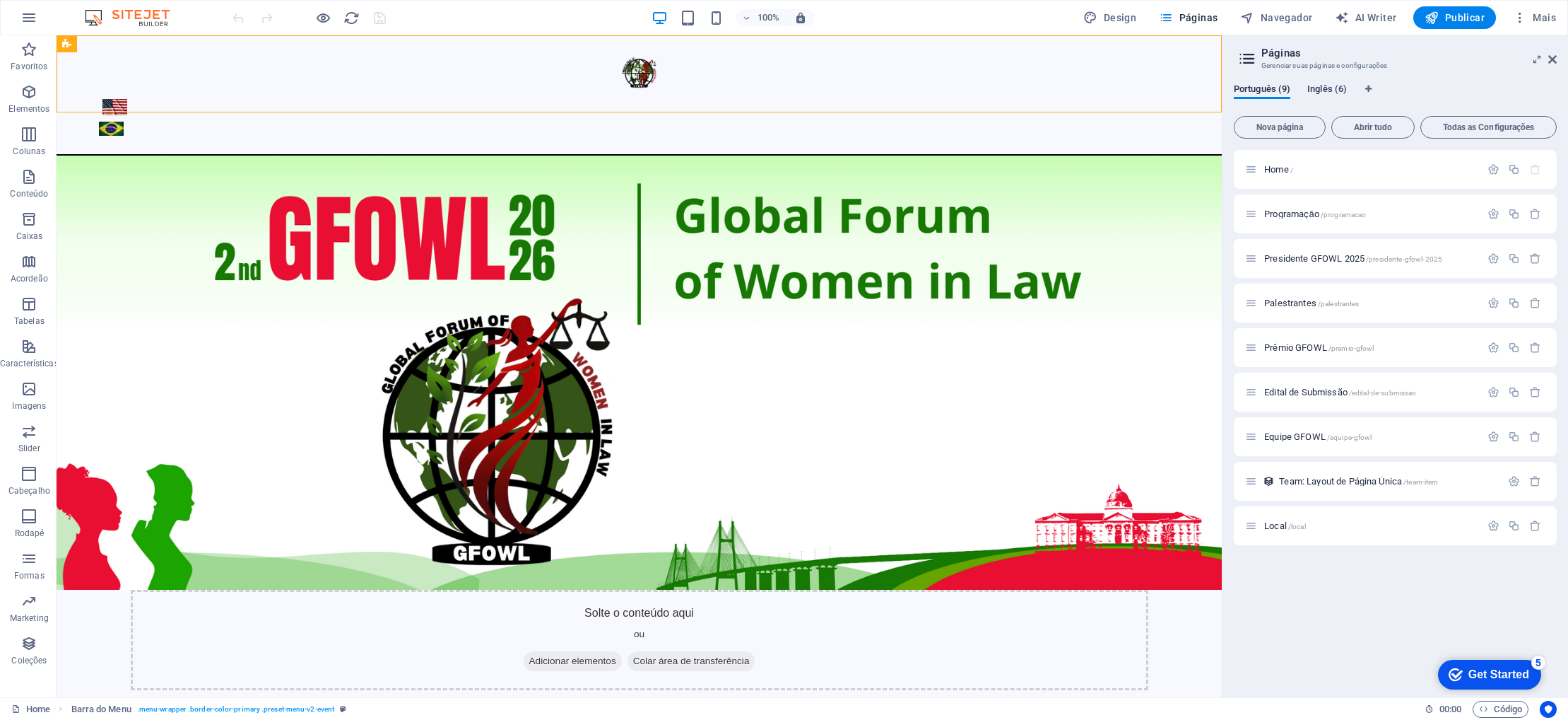
click at [1329, 92] on span "Inglês (6)" at bounding box center [1327, 90] width 39 height 20
click at [1554, 61] on icon at bounding box center [1553, 60] width 9 height 12
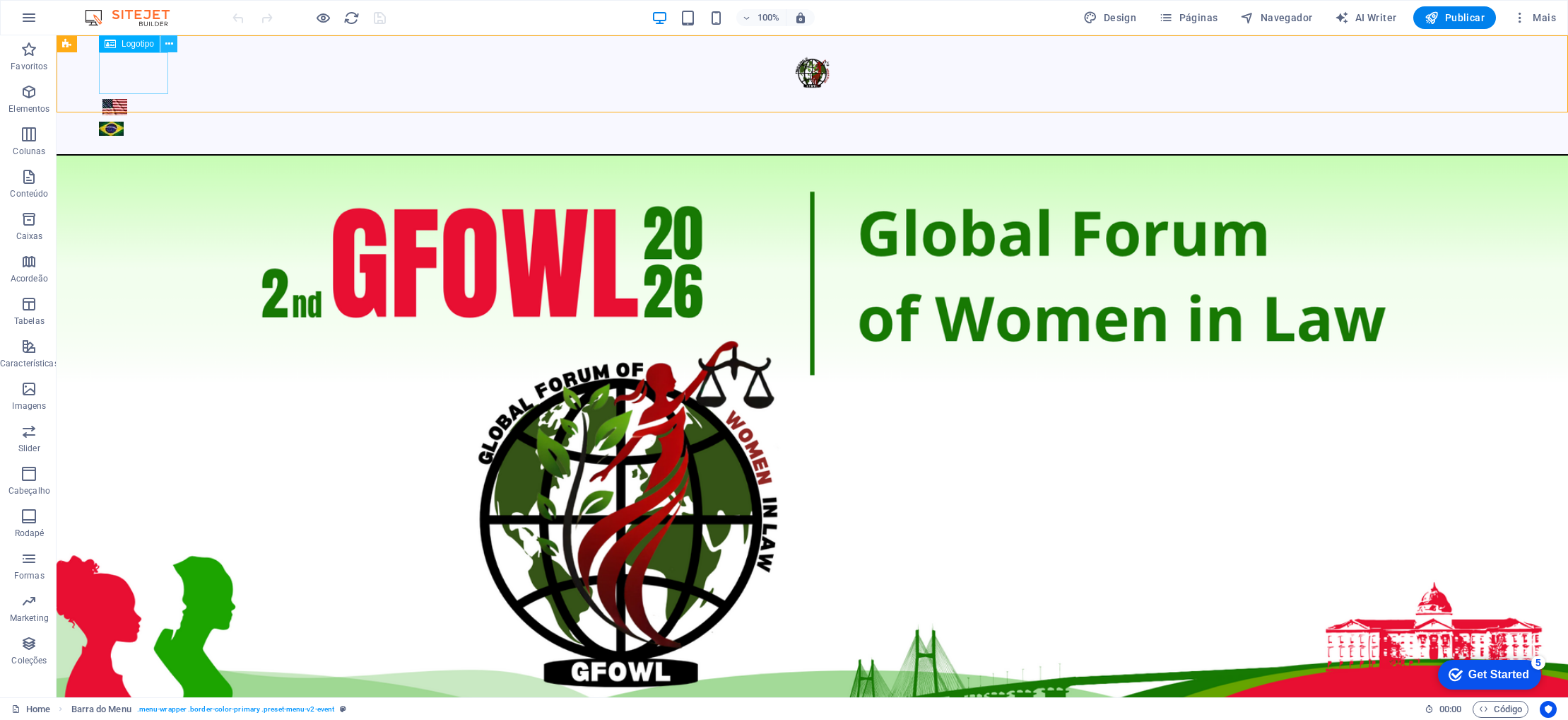
click at [170, 43] on icon at bounding box center [169, 44] width 8 height 15
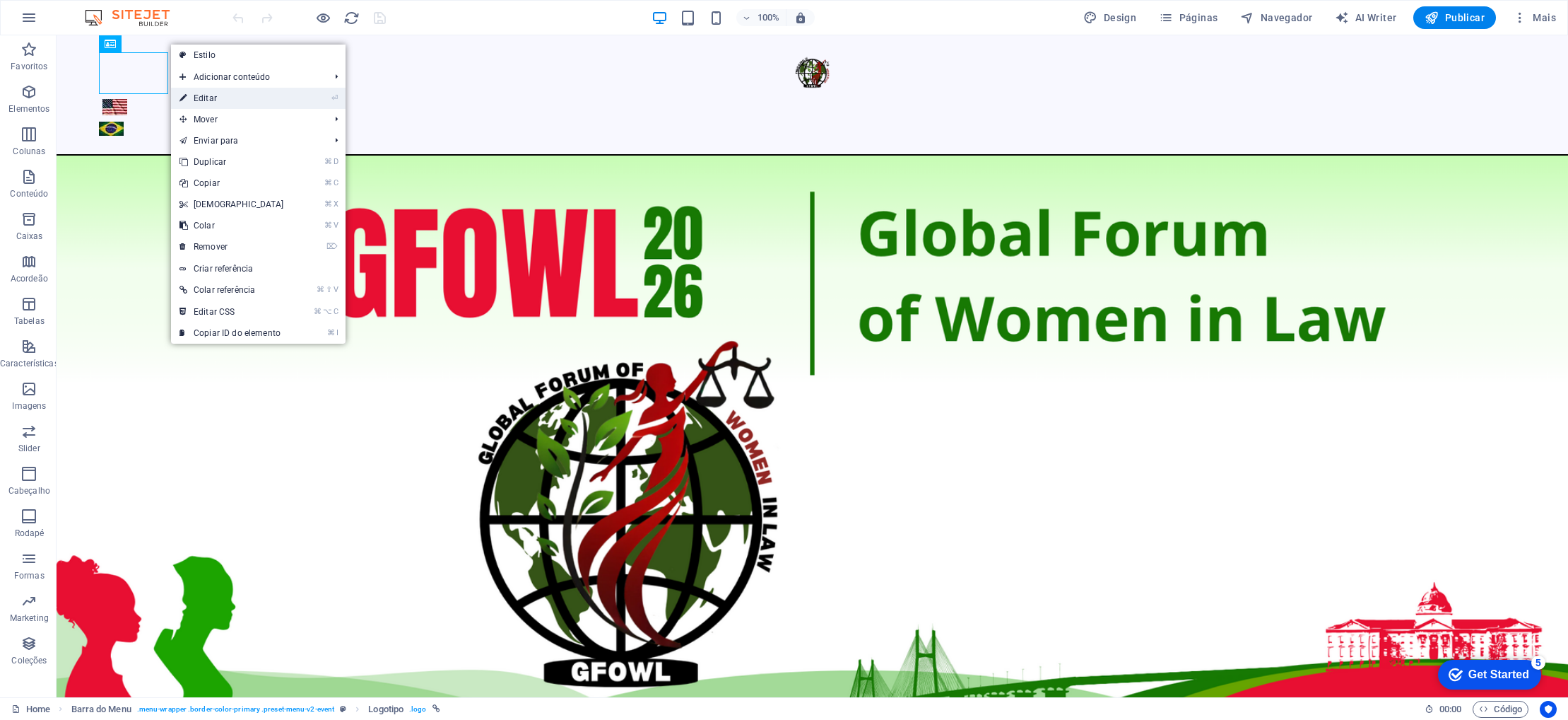
click at [197, 100] on link "⏎ Editar" at bounding box center [231, 98] width 122 height 21
select select "px"
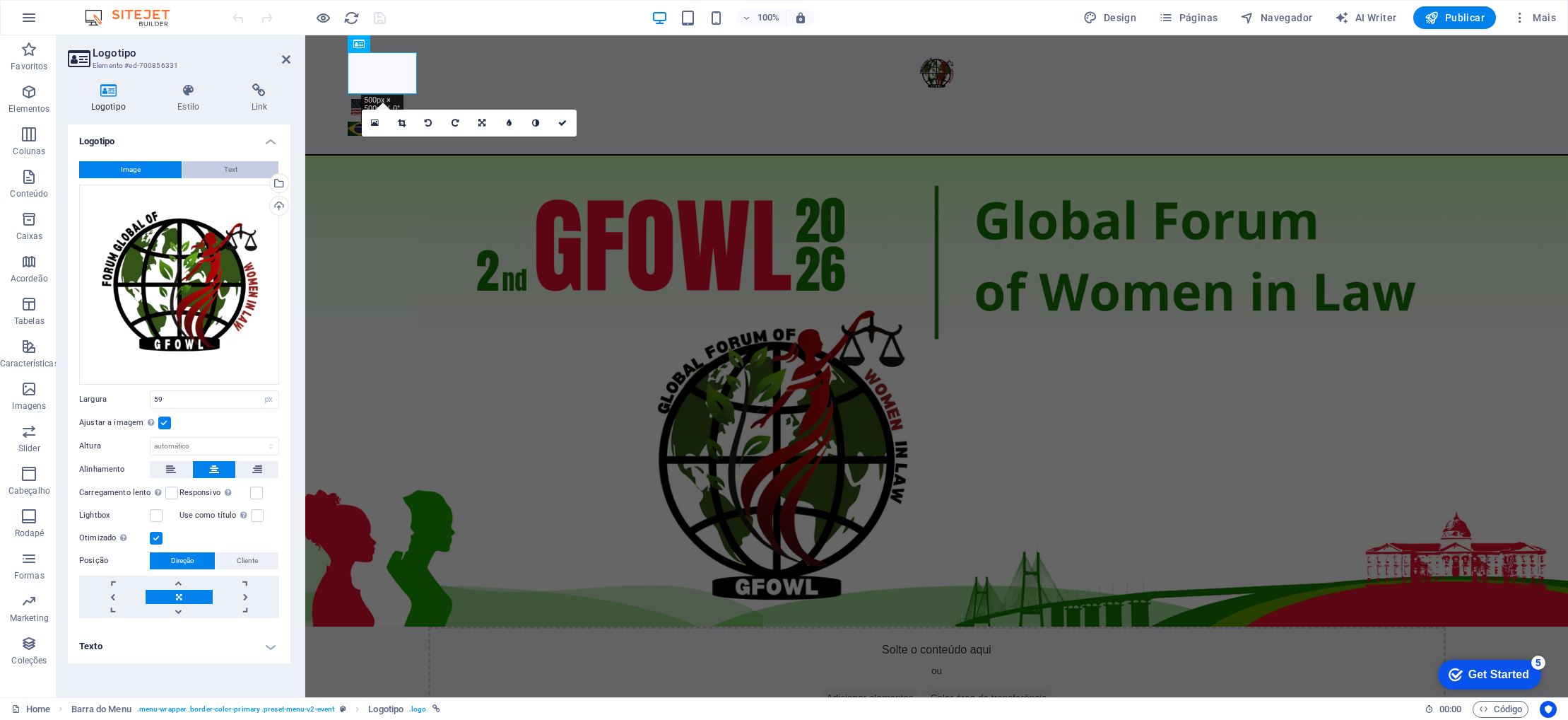
click at [228, 170] on span "Text" at bounding box center [231, 169] width 13 height 17
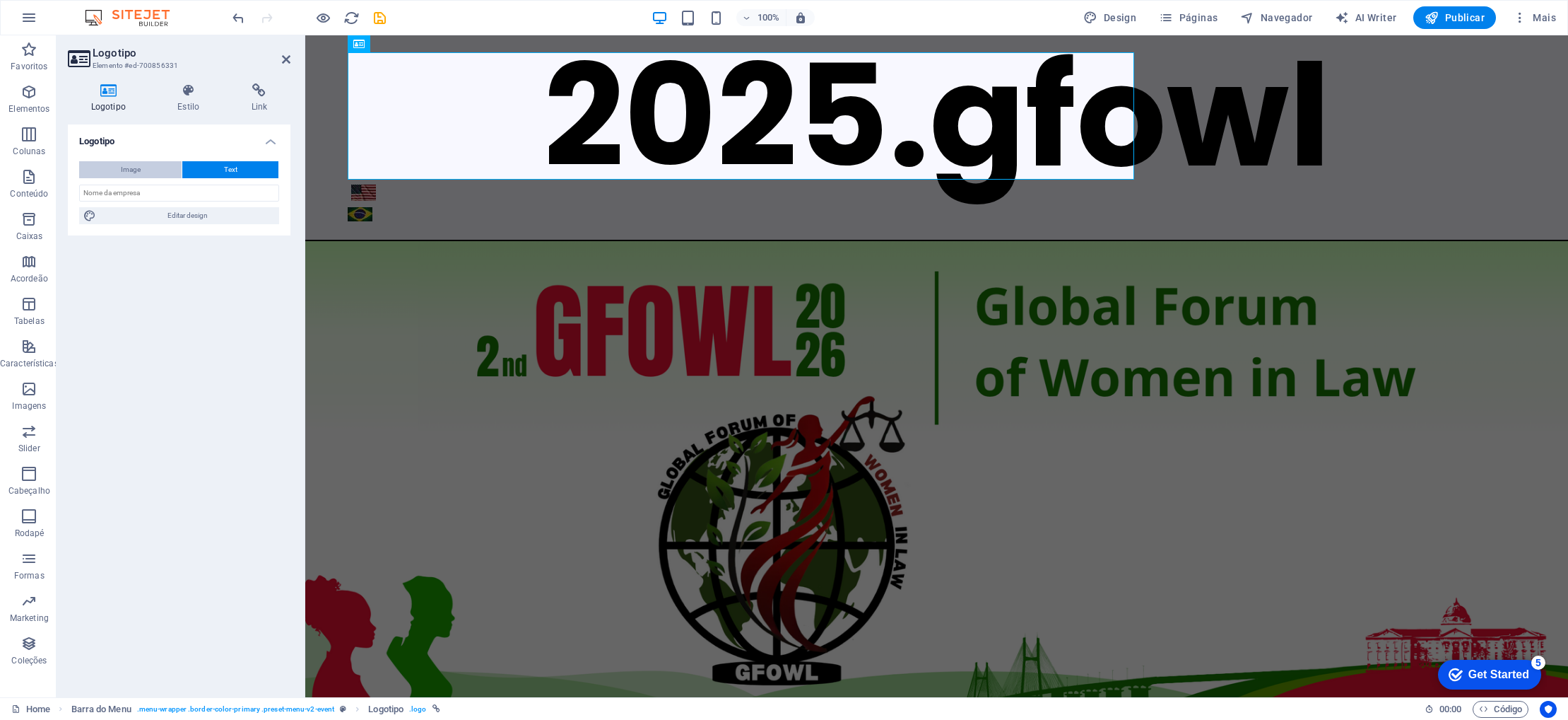
click at [139, 168] on span "Image" at bounding box center [130, 169] width 20 height 17
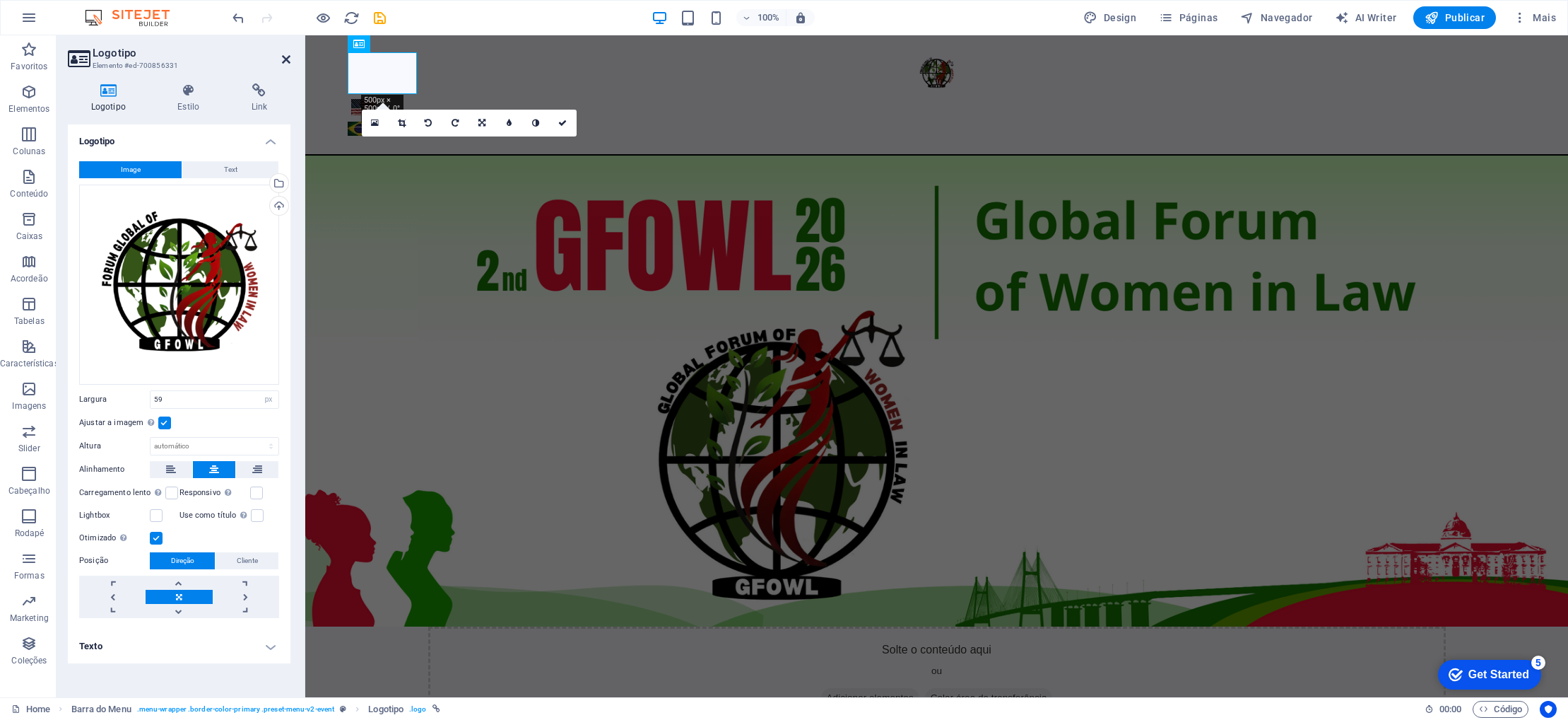
click at [285, 59] on icon at bounding box center [286, 60] width 9 height 12
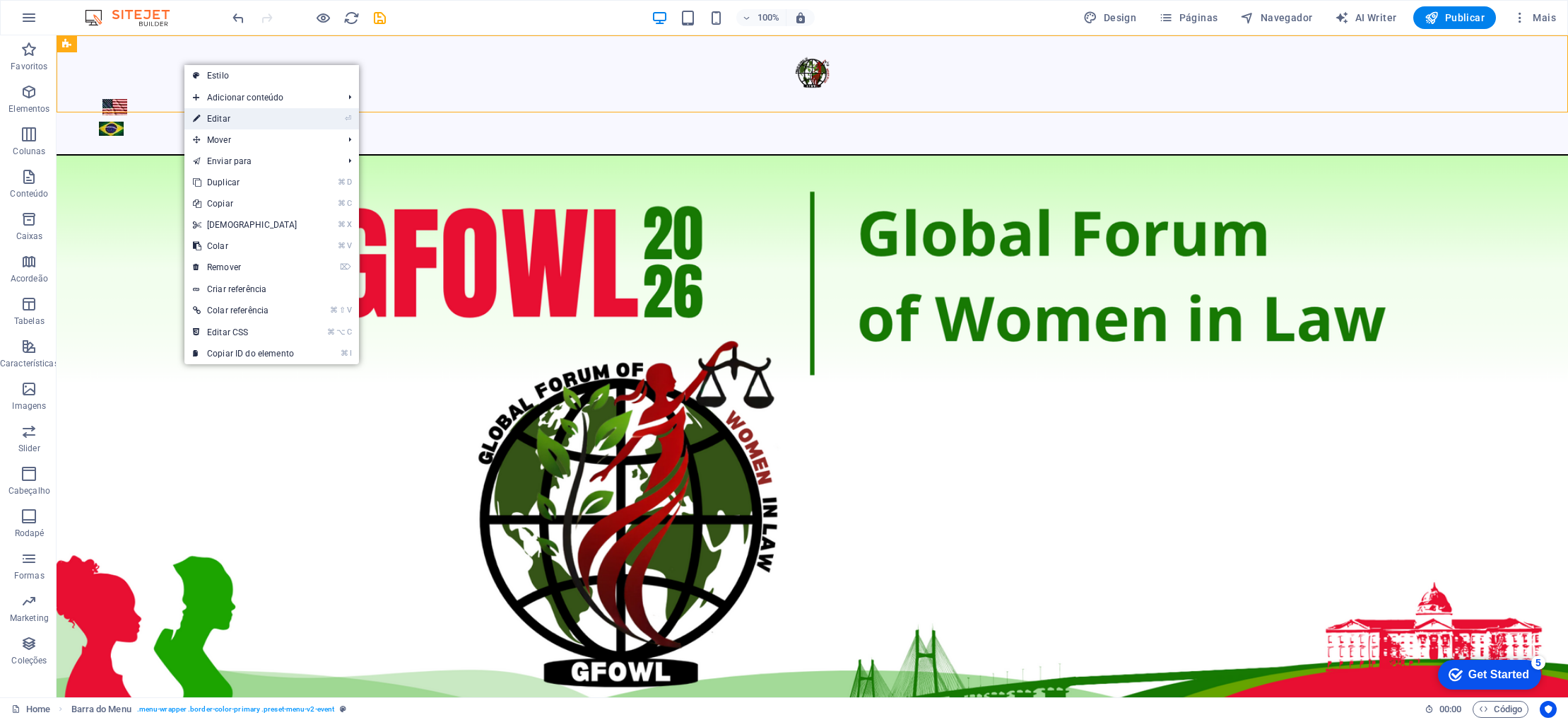
click at [221, 114] on link "⏎ Editar" at bounding box center [244, 119] width 122 height 21
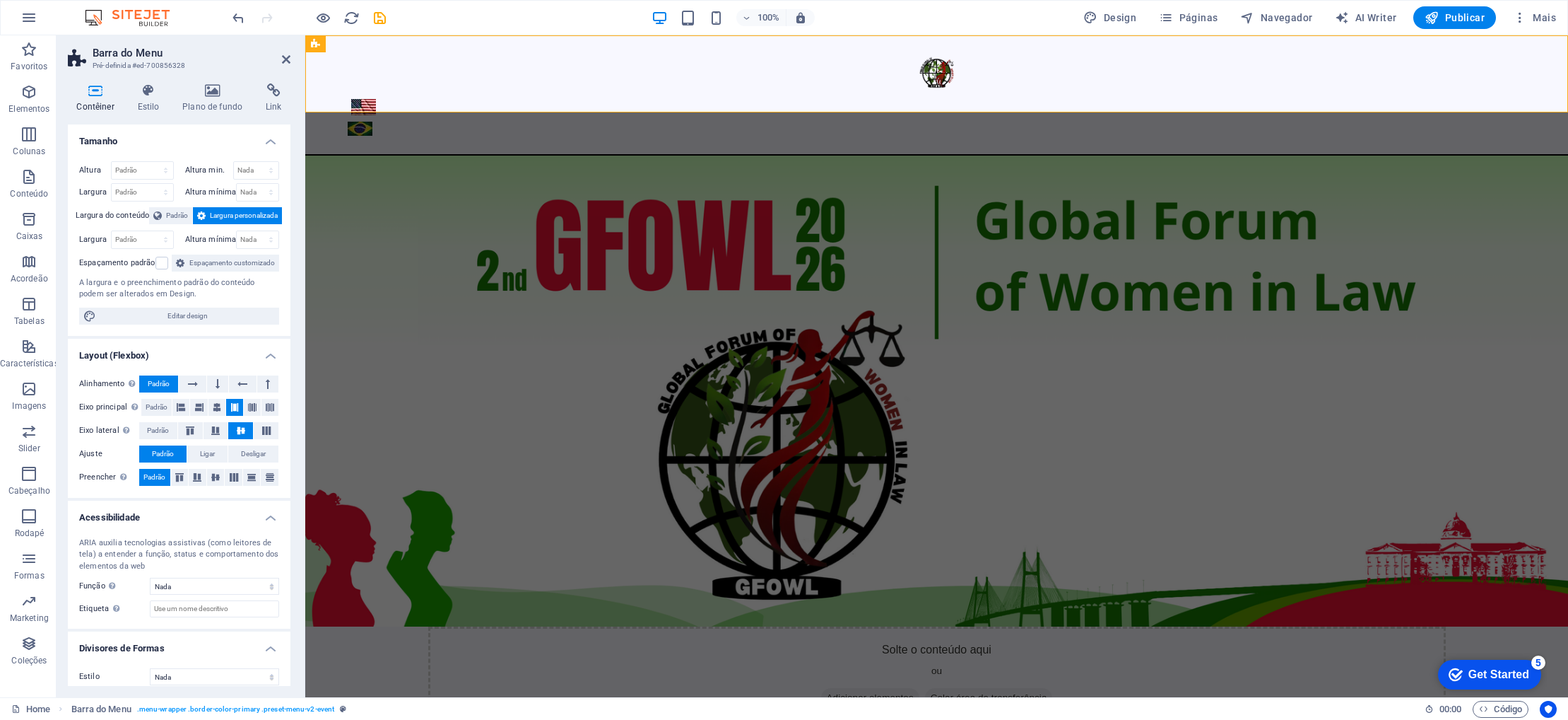
scroll to position [28, 0]
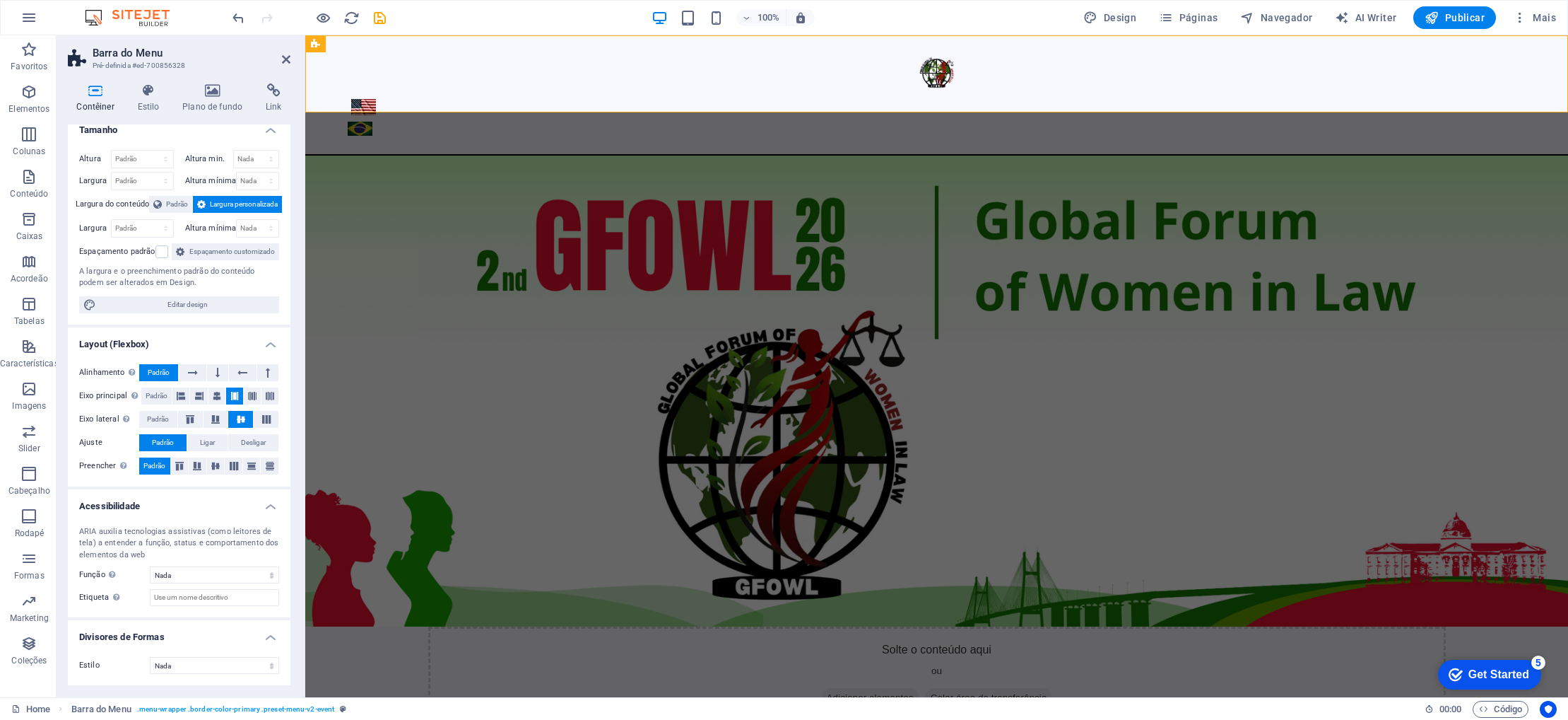
click at [97, 106] on h4 "Contêiner" at bounding box center [98, 98] width 61 height 30
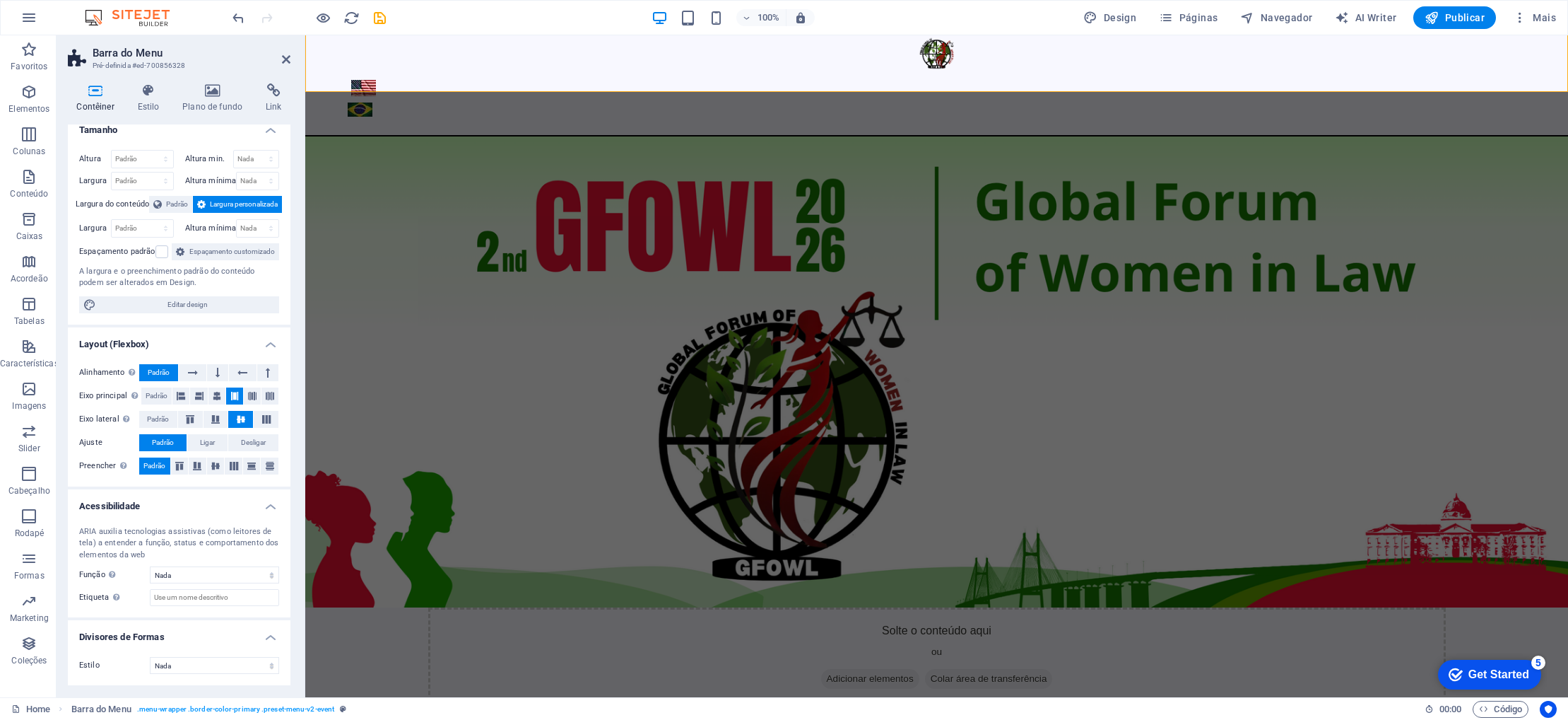
scroll to position [20, 0]
click at [144, 97] on icon at bounding box center [148, 90] width 39 height 14
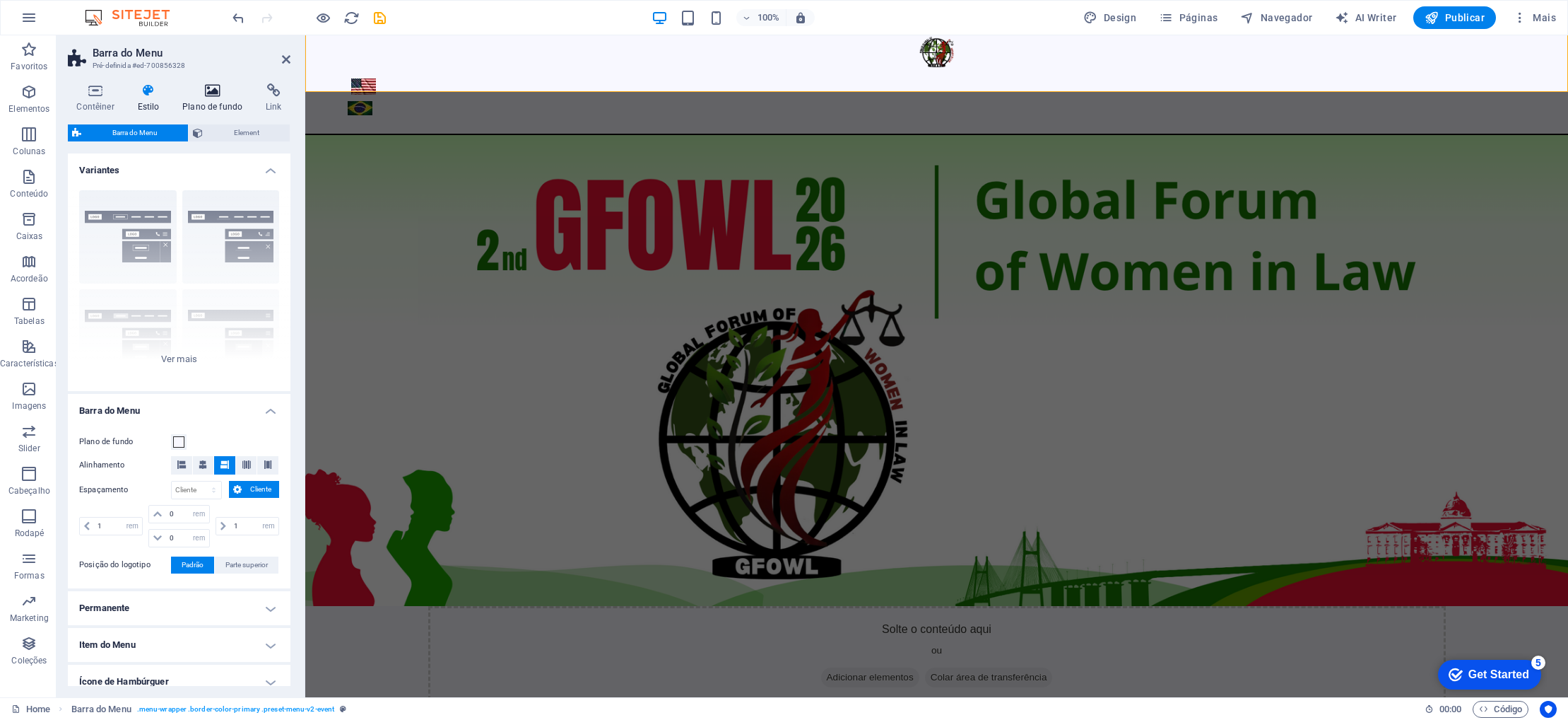
click at [192, 95] on icon at bounding box center [212, 90] width 78 height 14
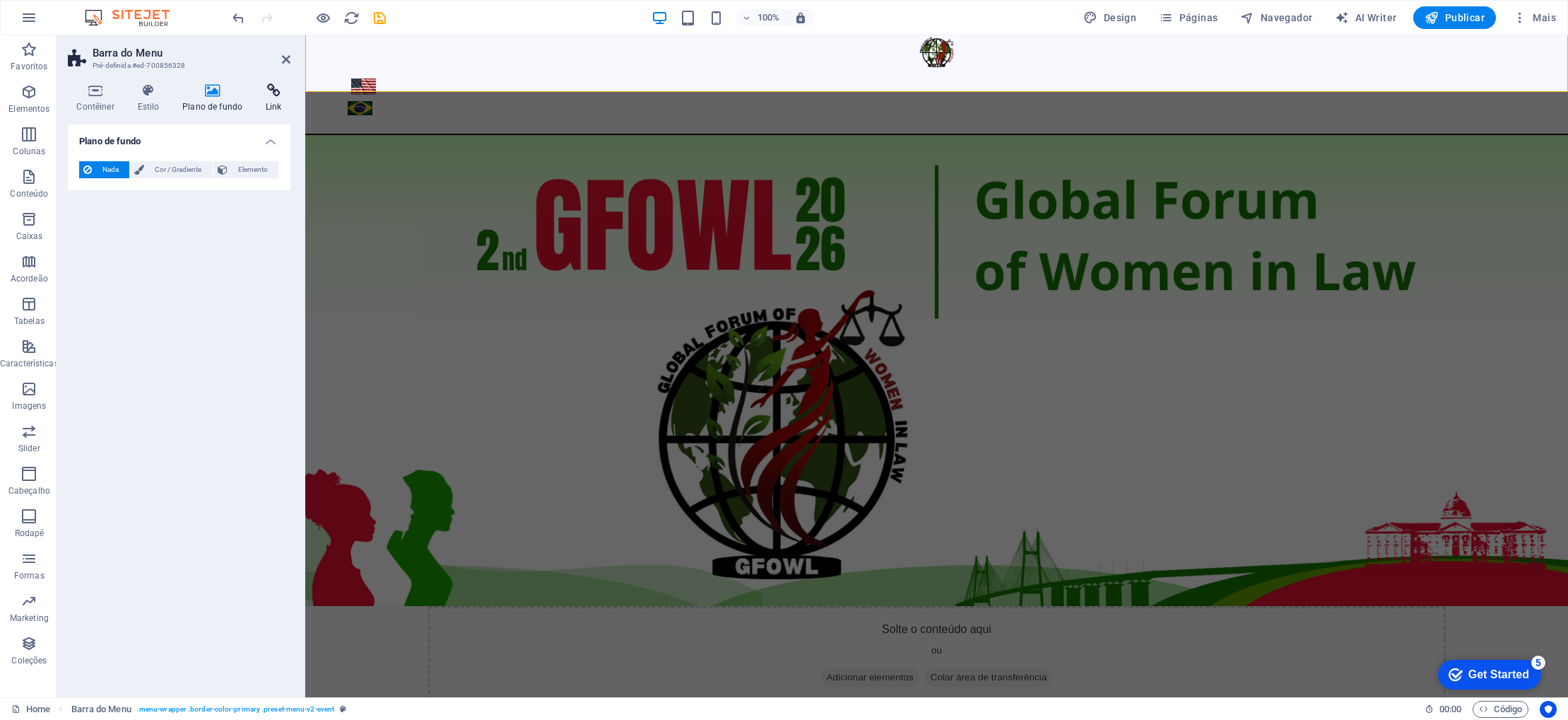
click at [271, 89] on icon at bounding box center [274, 90] width 33 height 14
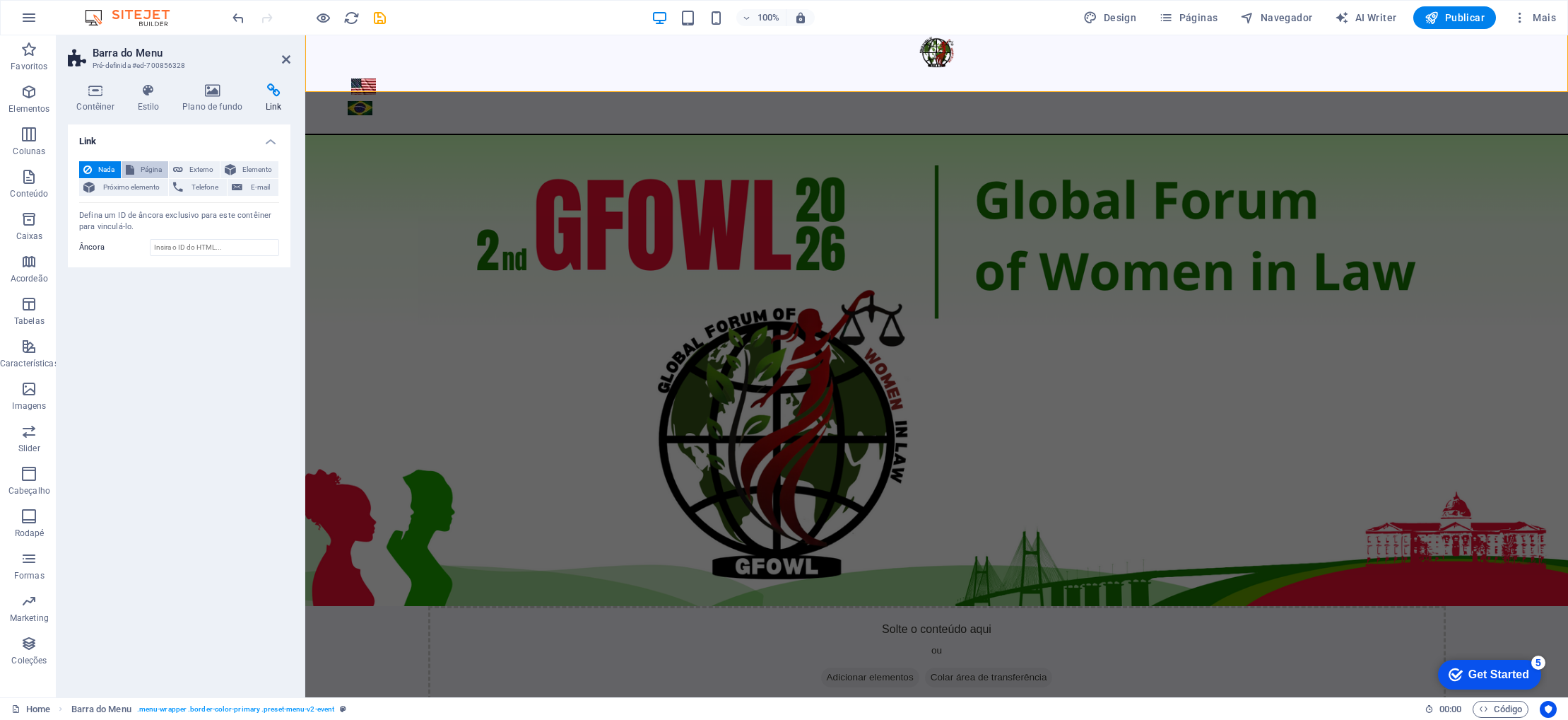
click at [140, 169] on span "Página" at bounding box center [151, 169] width 25 height 17
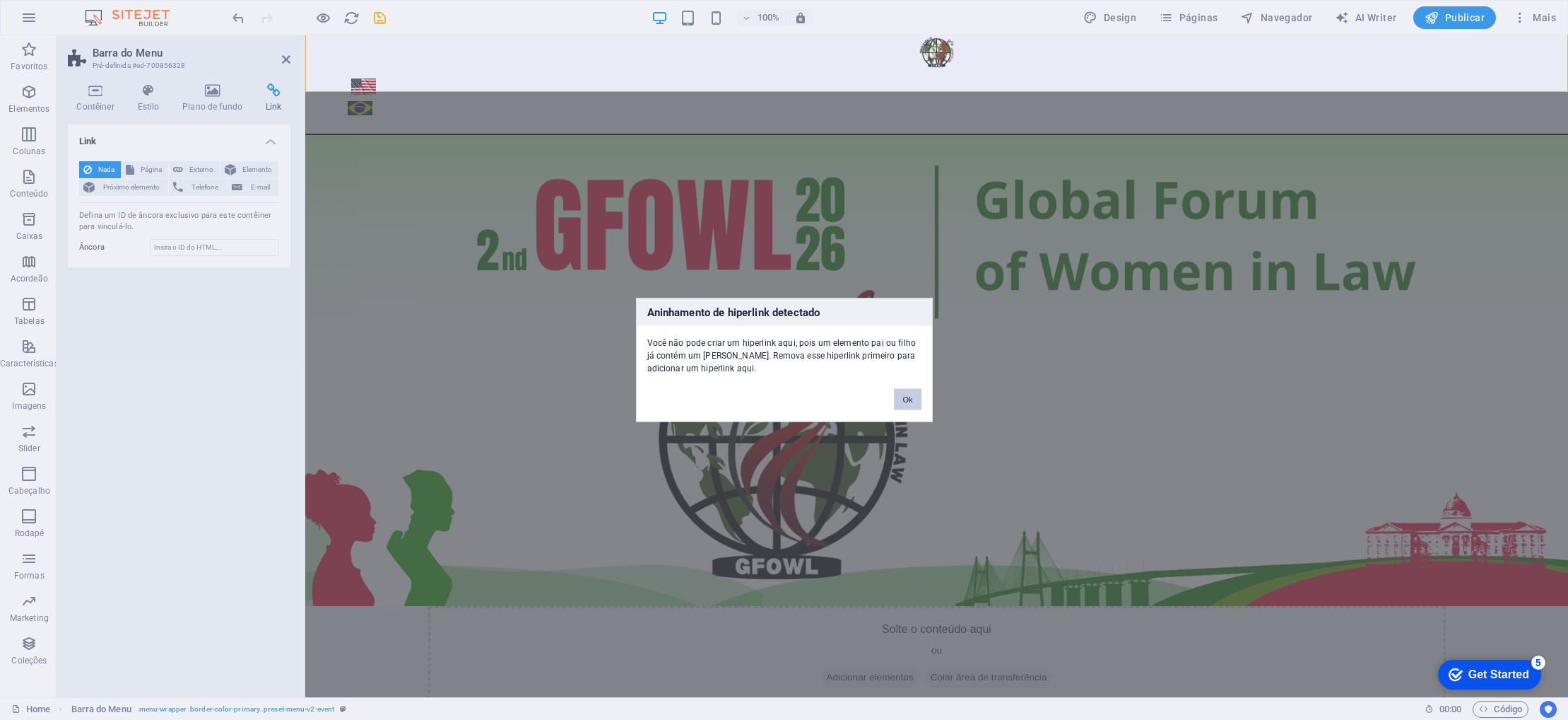
click at [907, 402] on button "Ok" at bounding box center [907, 399] width 27 height 21
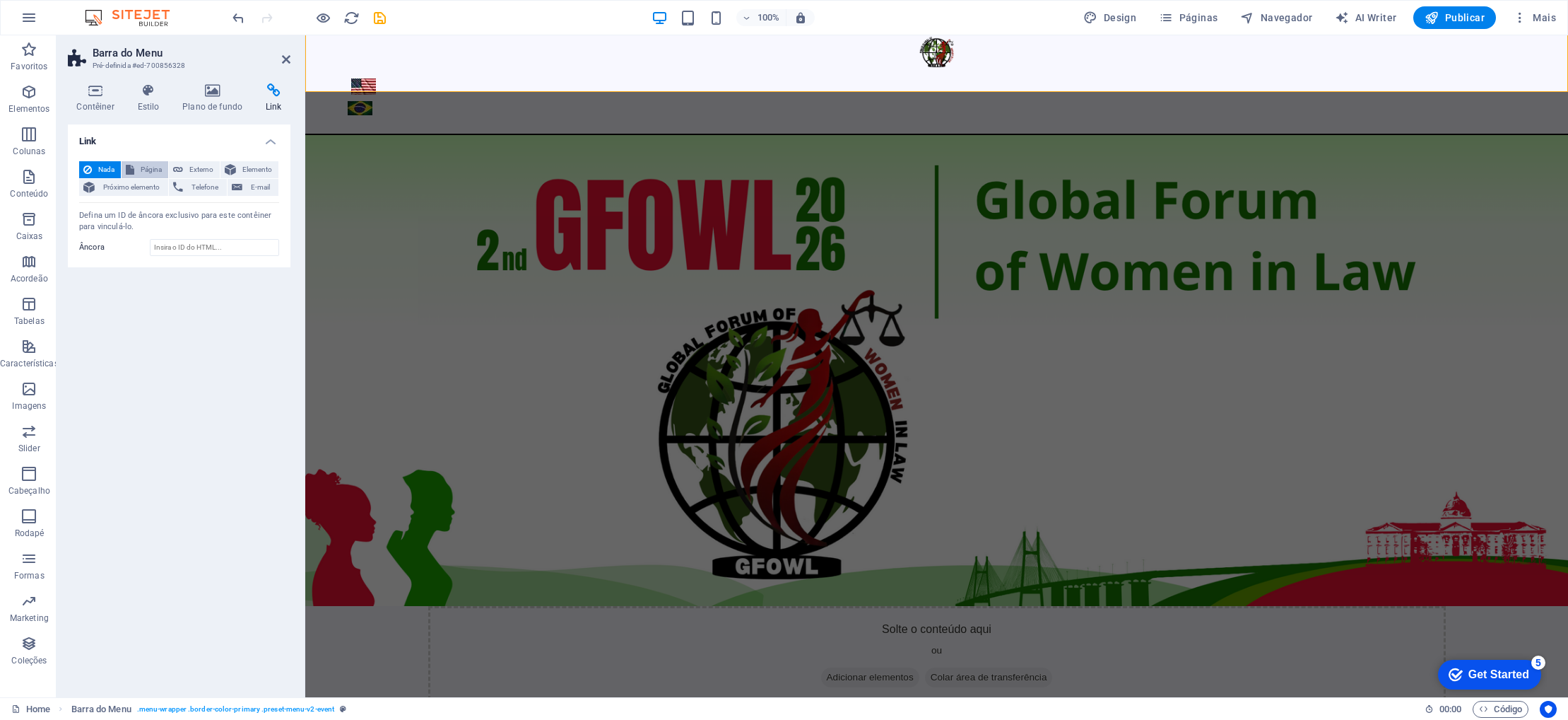
click at [138, 167] on span "Página" at bounding box center [151, 169] width 25 height 17
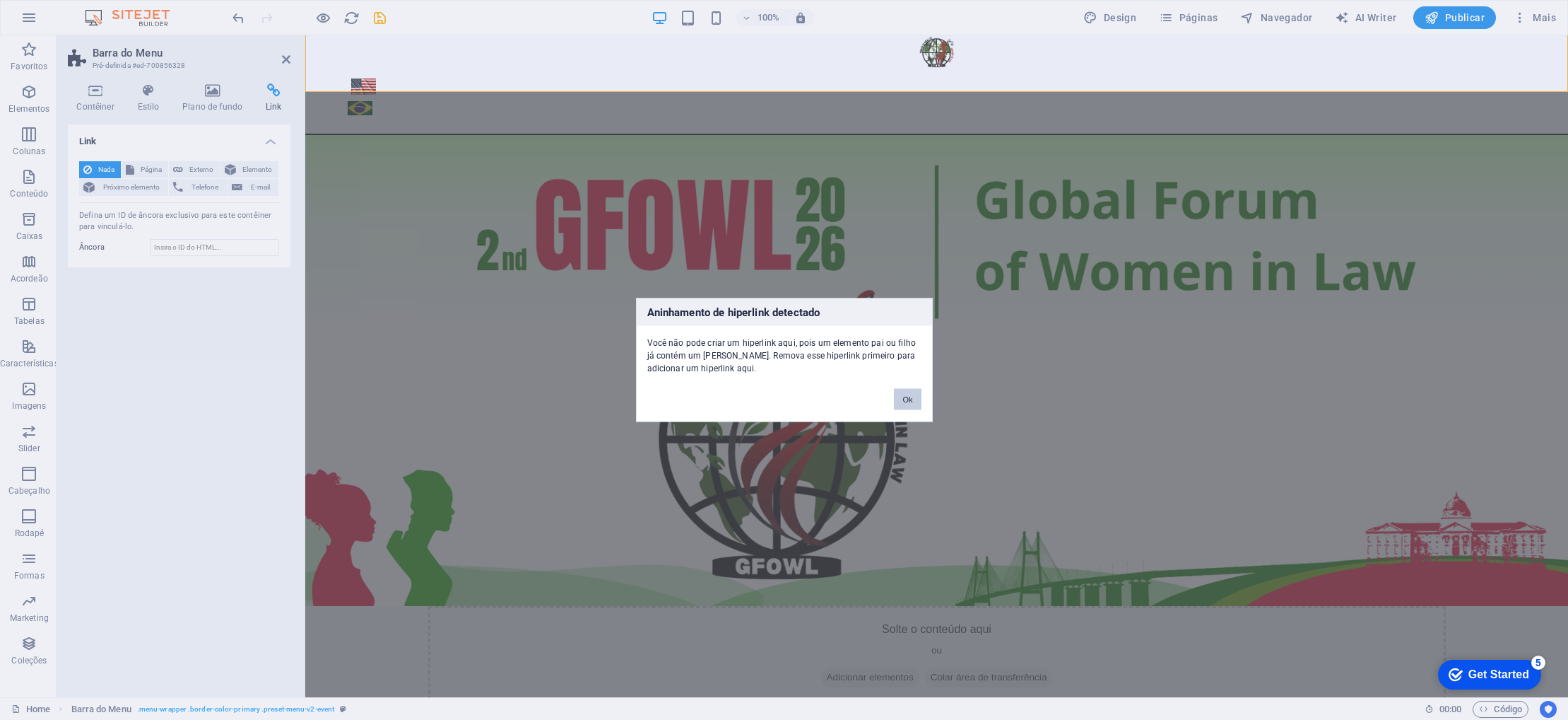
click at [907, 401] on button "Ok" at bounding box center [907, 399] width 27 height 21
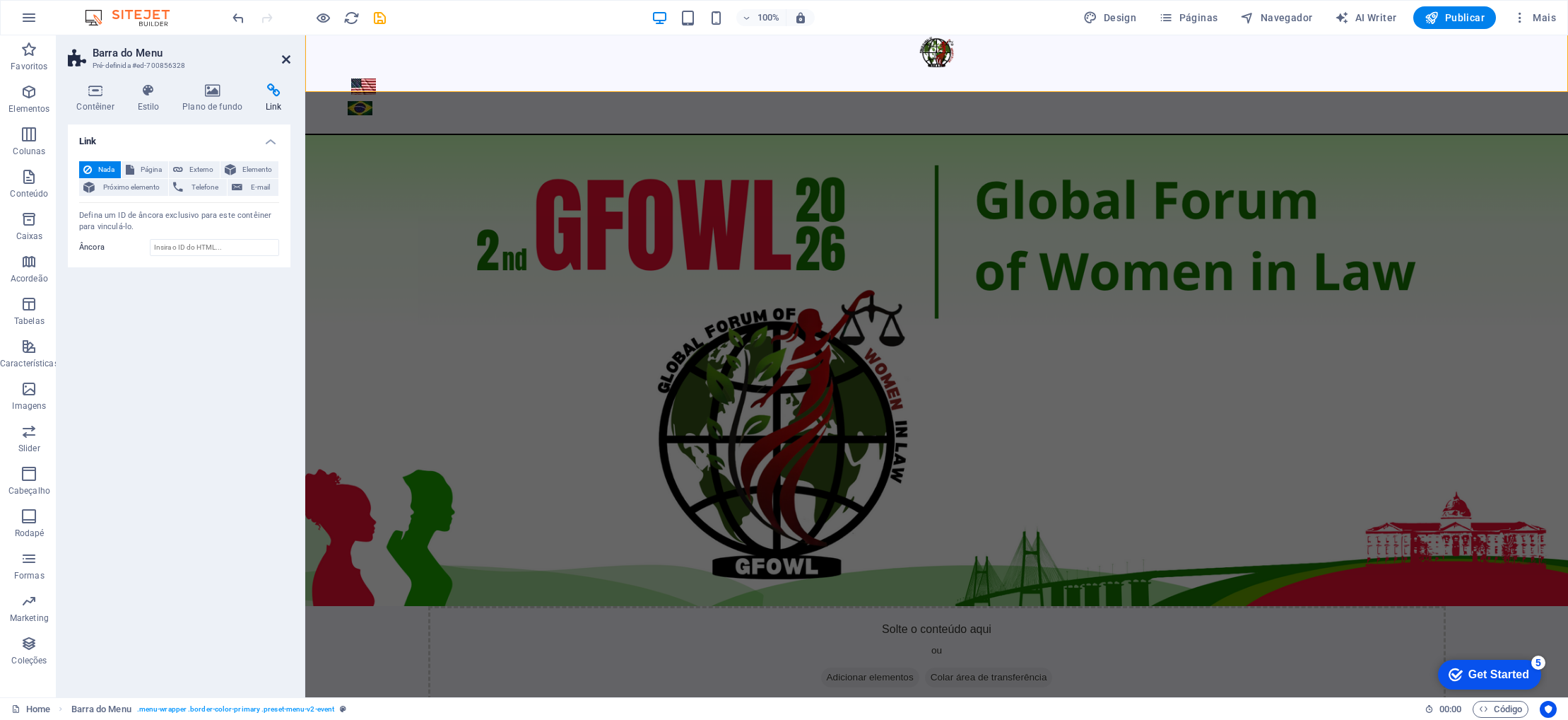
click at [288, 60] on icon at bounding box center [286, 60] width 9 height 12
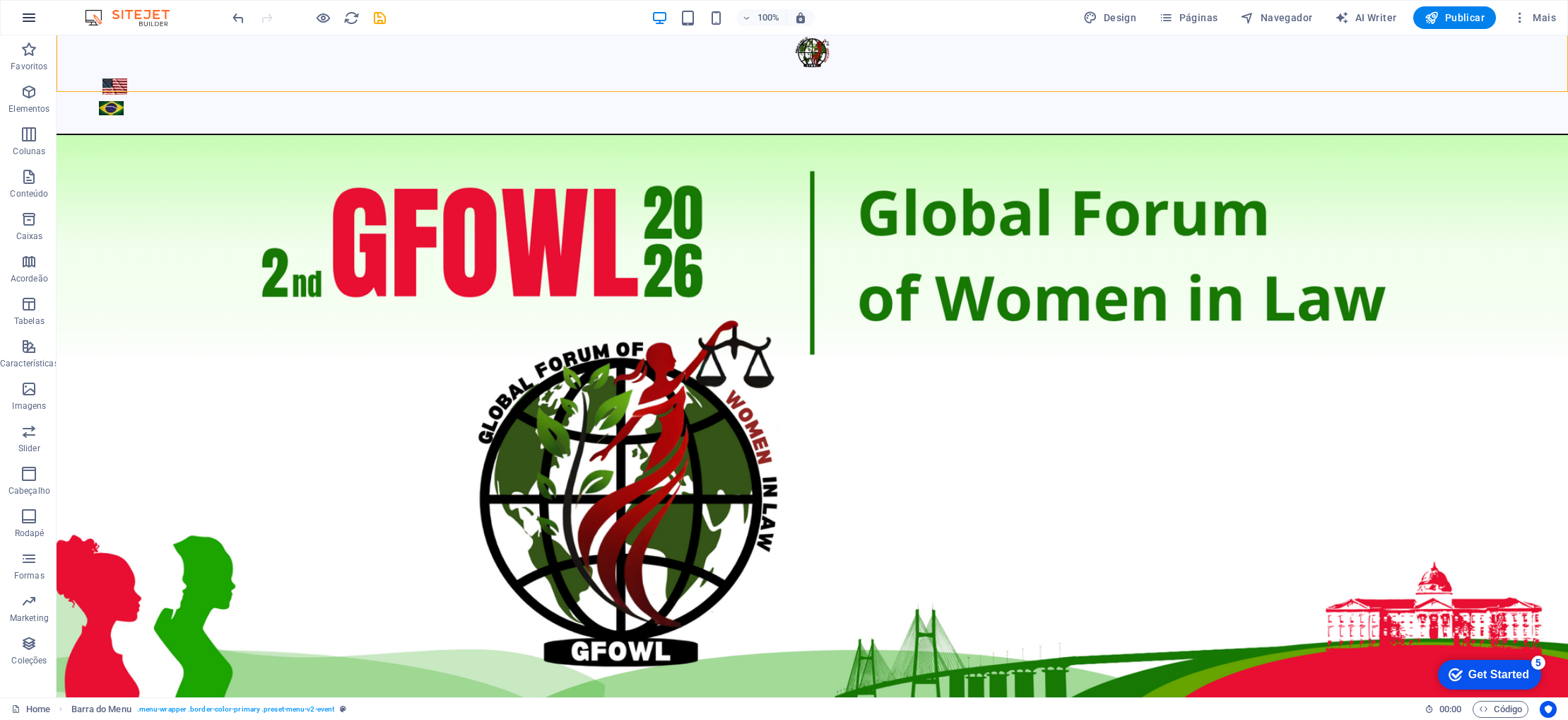
click at [28, 20] on icon "button" at bounding box center [28, 17] width 17 height 17
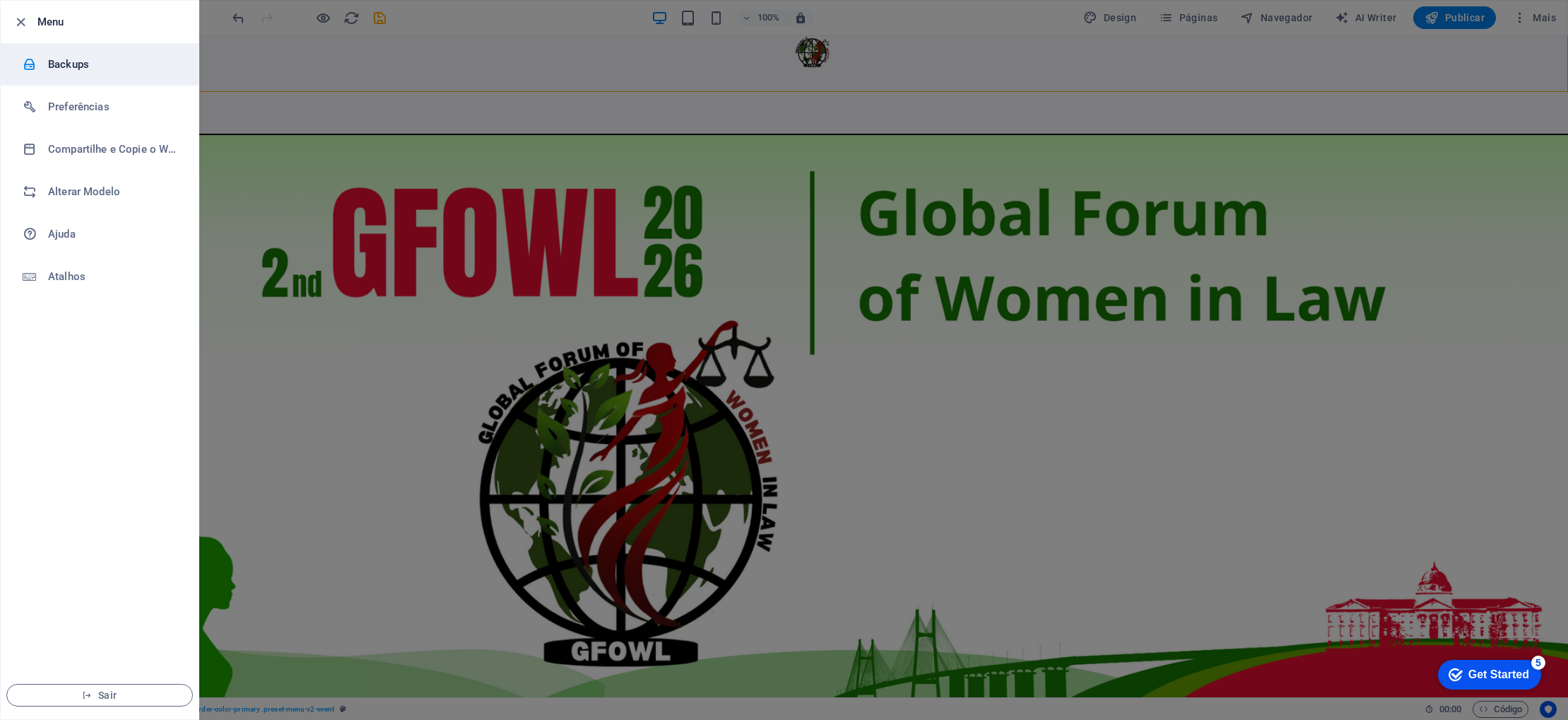
click at [86, 70] on h6 "Backups" at bounding box center [114, 64] width 131 height 17
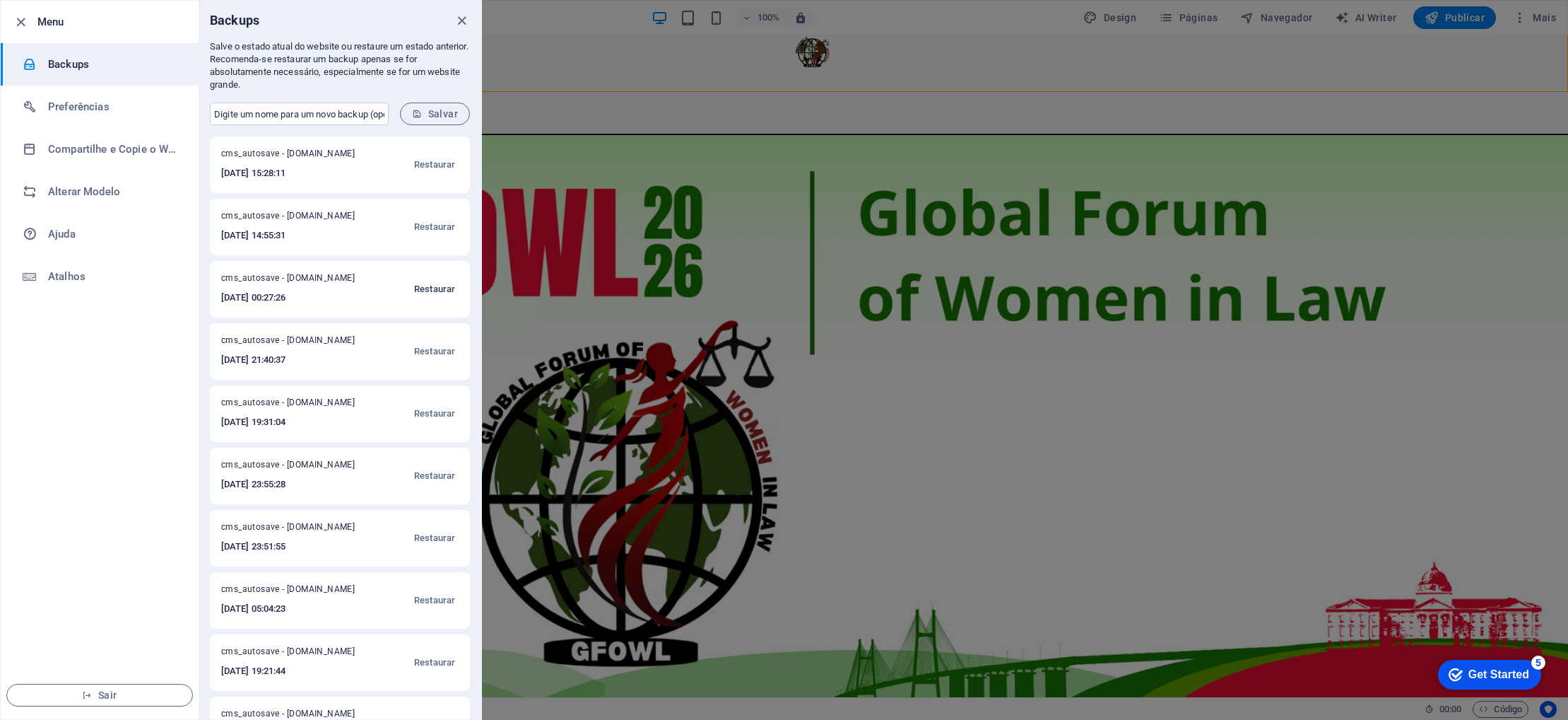
click at [432, 290] on span "Restaurar" at bounding box center [434, 289] width 41 height 17
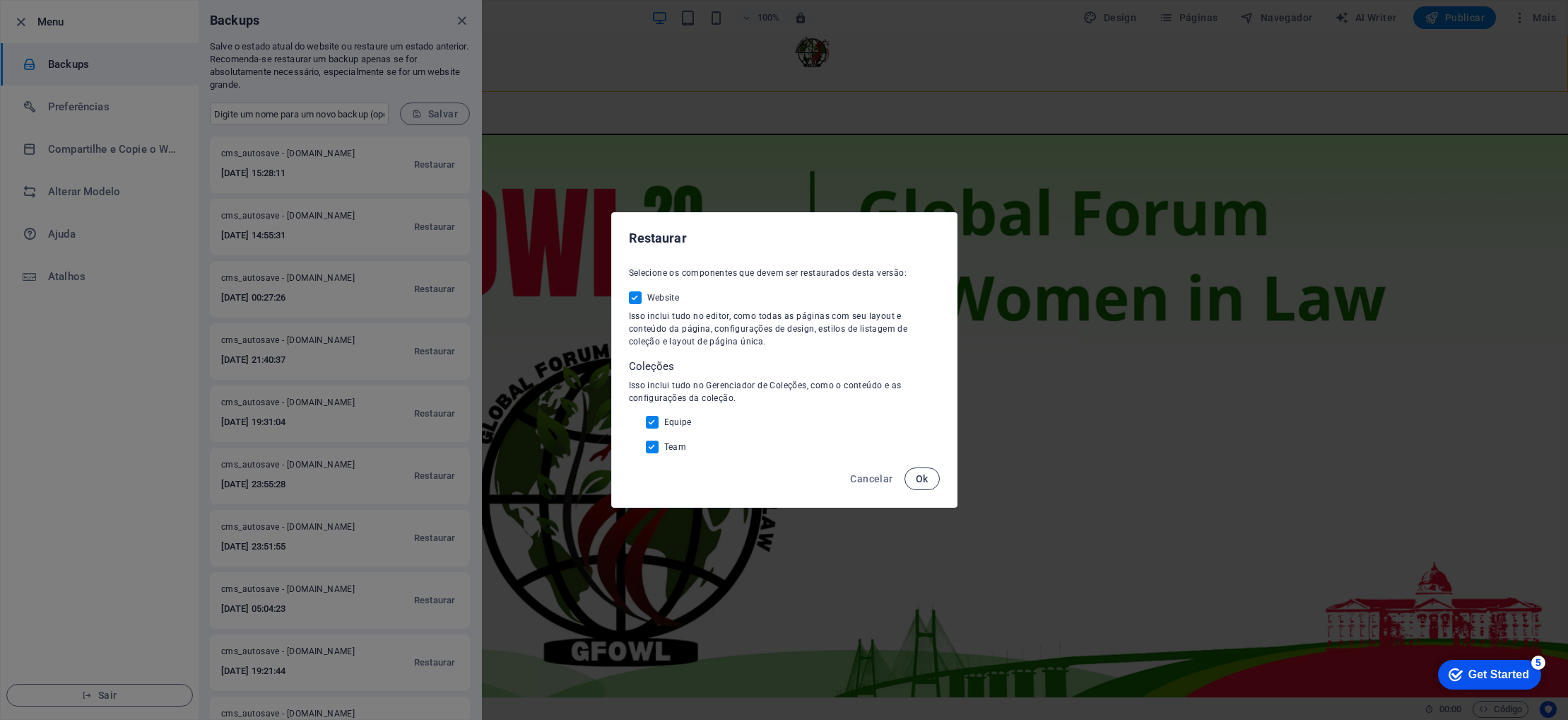
click at [923, 478] on span "Ok" at bounding box center [922, 479] width 12 height 12
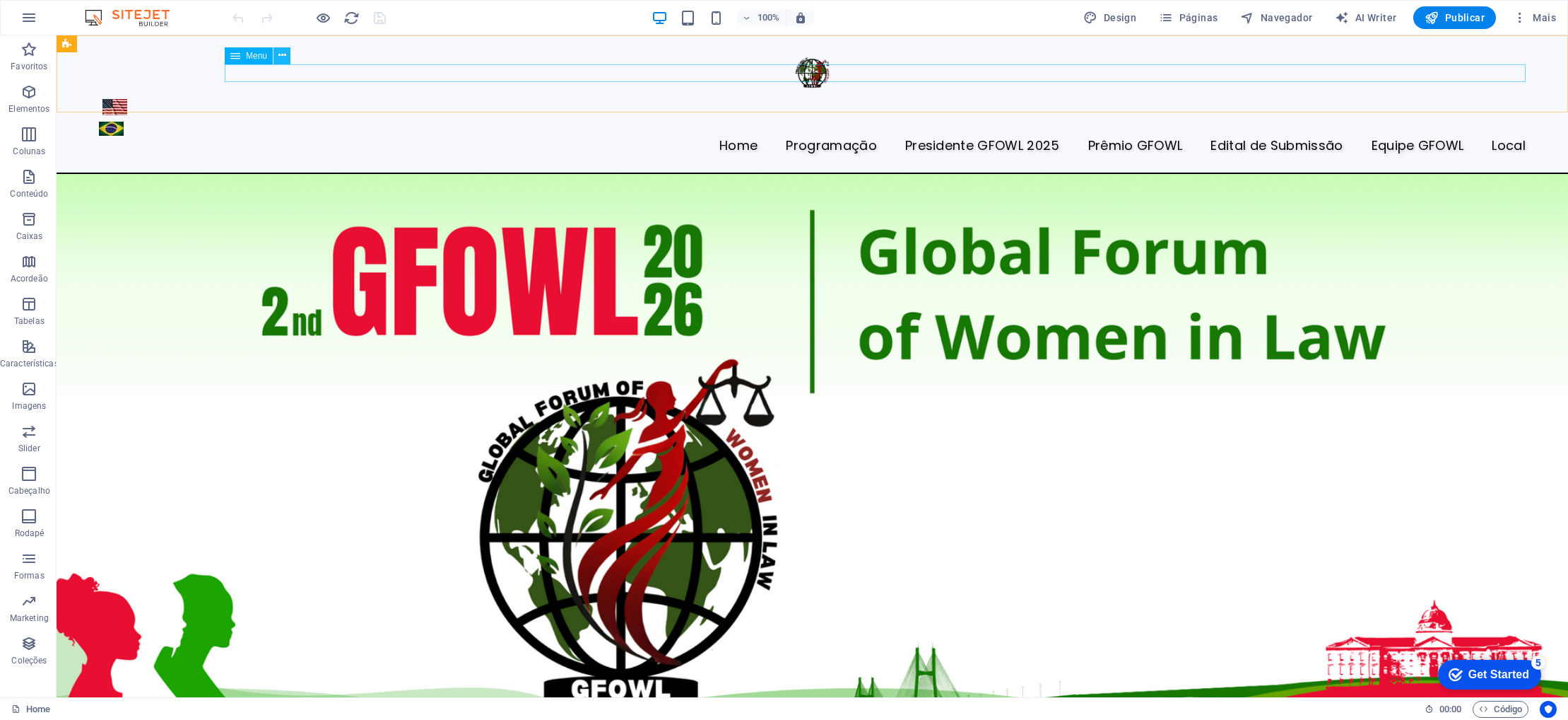
click at [284, 55] on icon at bounding box center [282, 55] width 8 height 15
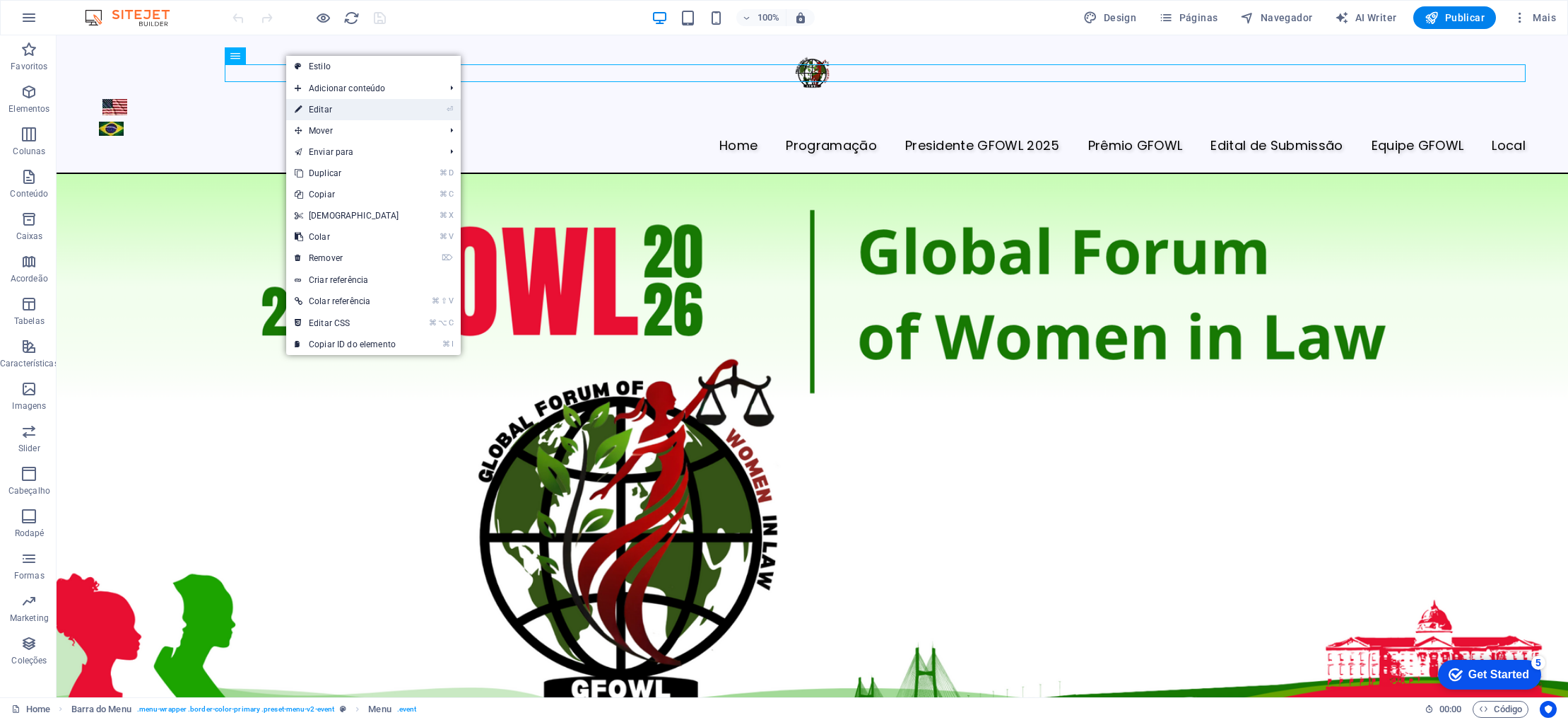
click at [319, 109] on link "⏎ Editar" at bounding box center [346, 109] width 122 height 21
select select
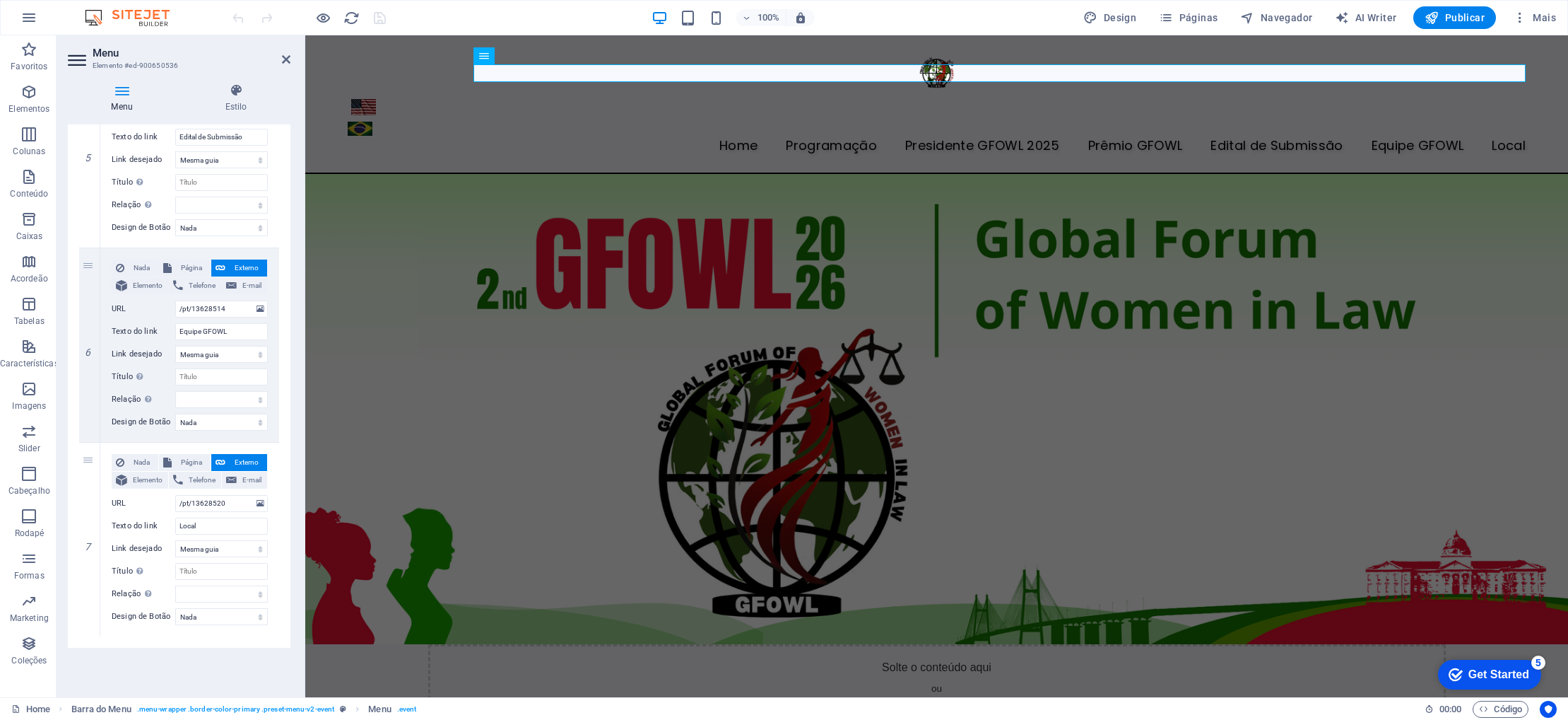
scroll to position [984, 0]
click at [239, 309] on input "/pt/13628514" at bounding box center [221, 308] width 92 height 17
click at [185, 267] on span "Página" at bounding box center [191, 266] width 31 height 17
select select
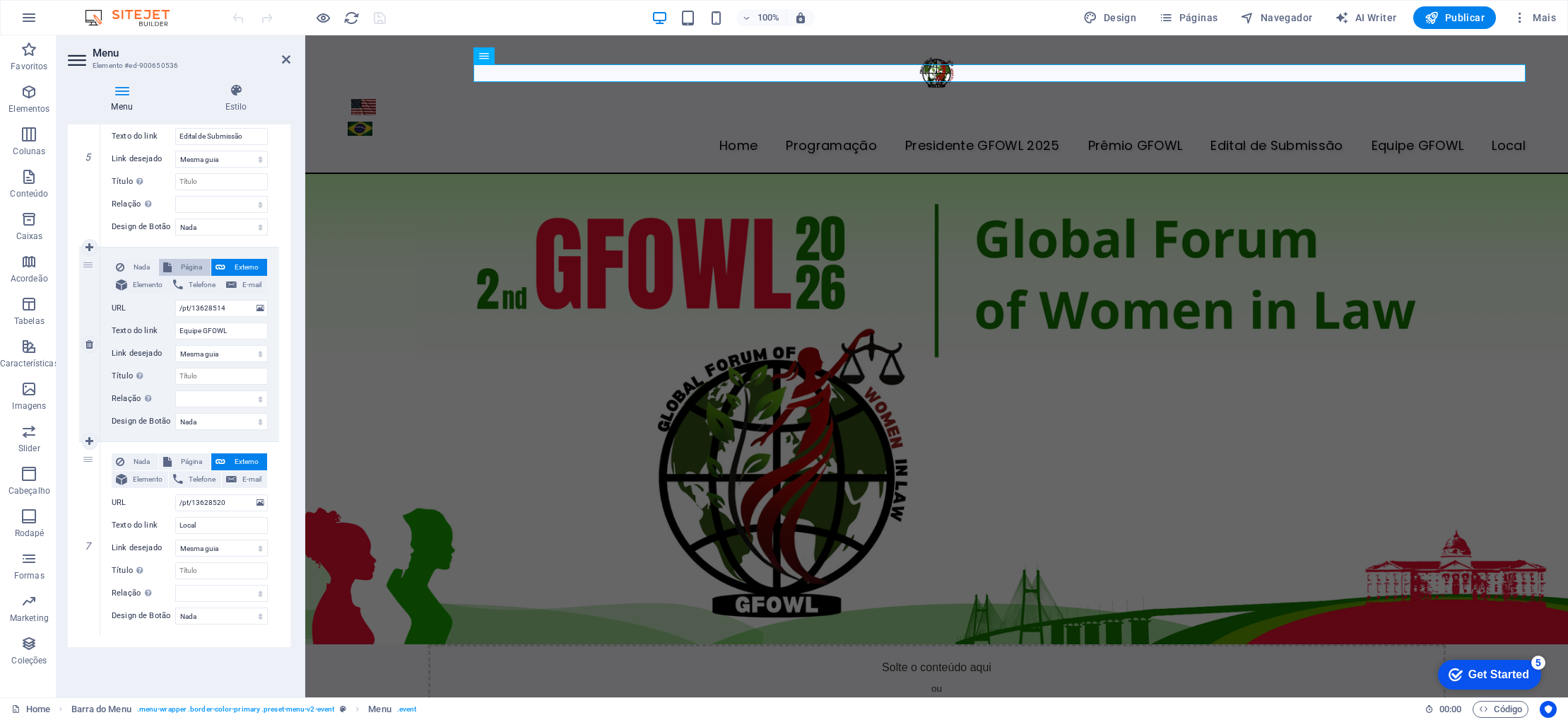
select select
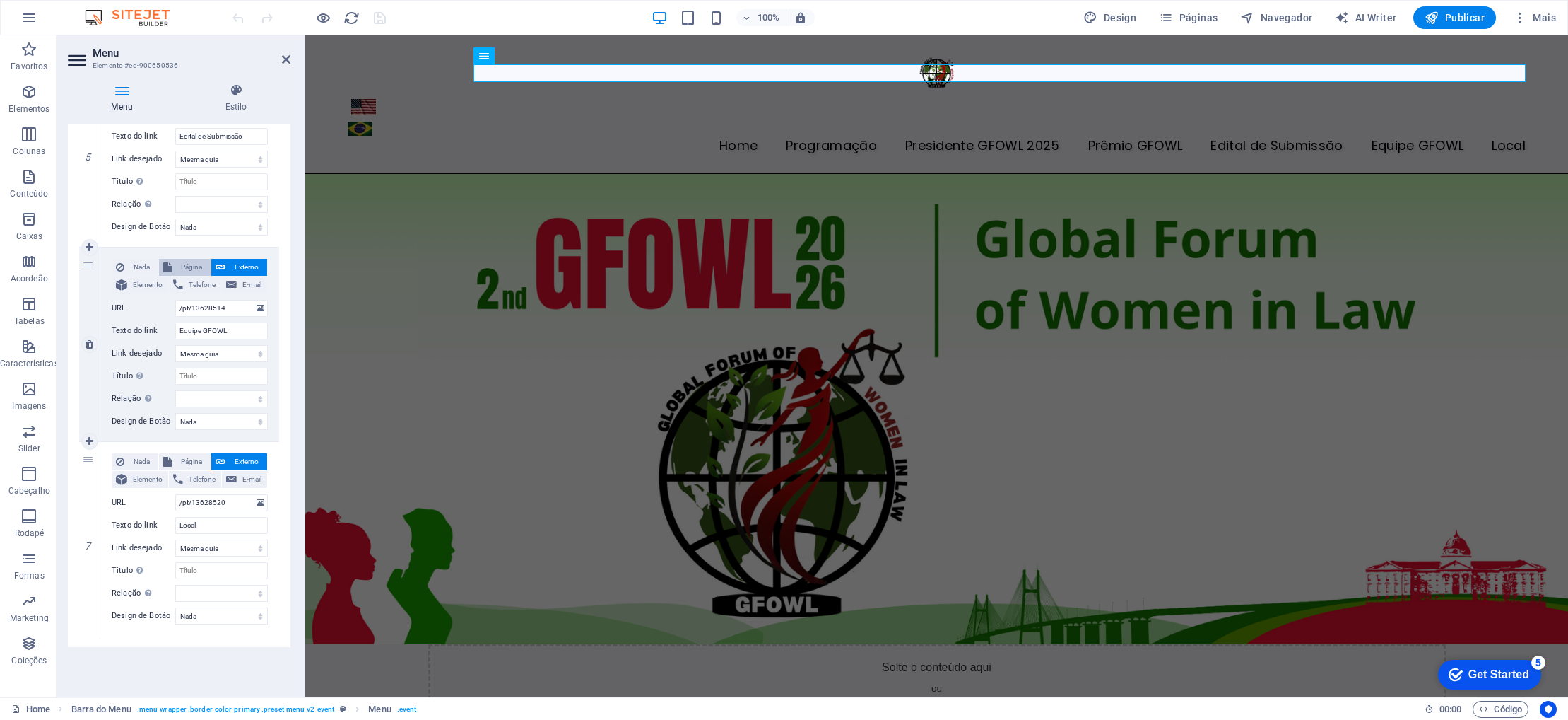
select select
click at [217, 305] on select "Home Programaçāo Presidente GFOWL 2025 Edital de Submissão Prêmio GFOWL Equipe …" at bounding box center [221, 308] width 92 height 17
click at [213, 306] on select "Home Programaçāo Presidente GFOWL 2025 Edital de Submissão Prêmio GFOWL Equipe …" at bounding box center [221, 308] width 92 height 17
select select "5"
click at [175, 300] on select "Home Programaçāo Presidente GFOWL 2025 Edital de Submissão Prêmio GFOWL Equipe …" at bounding box center [221, 308] width 92 height 17
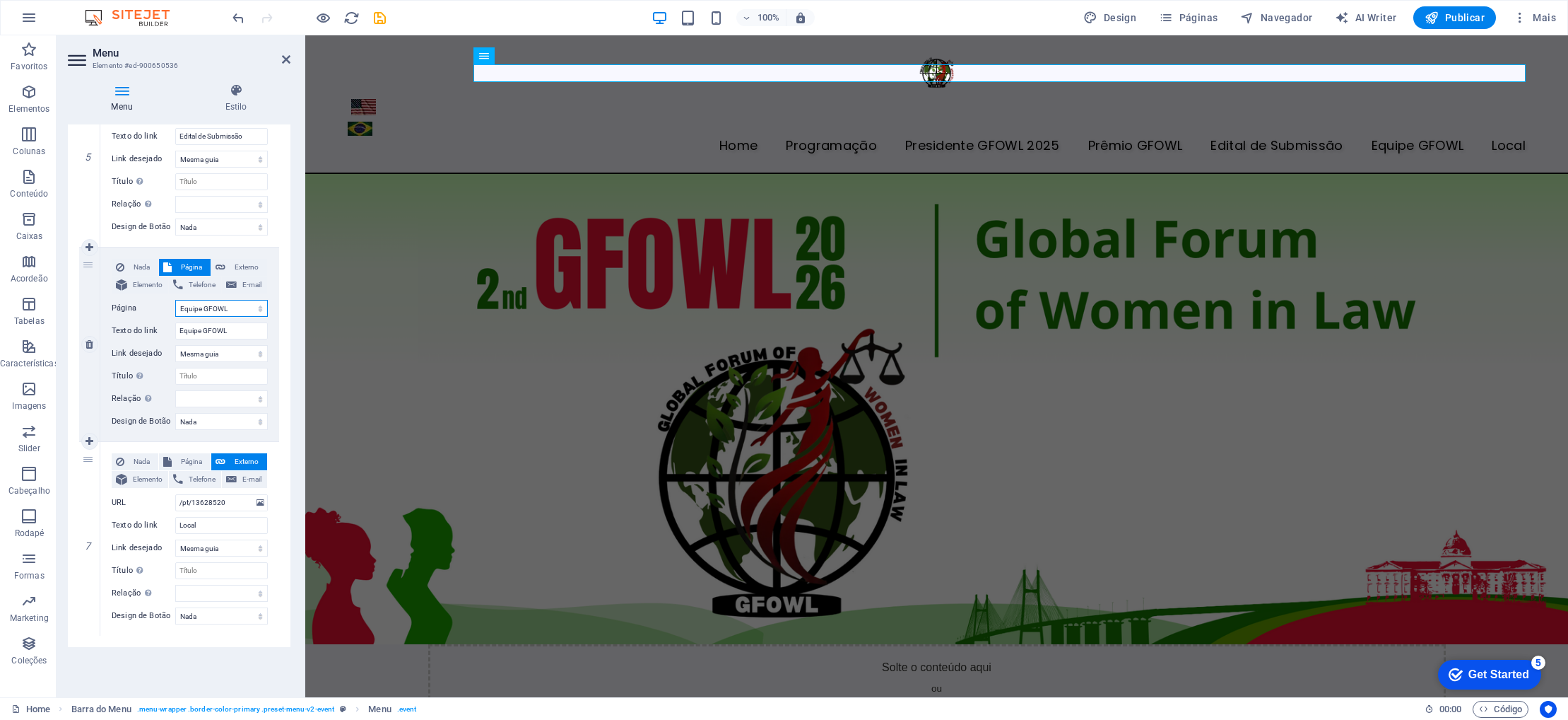
select select
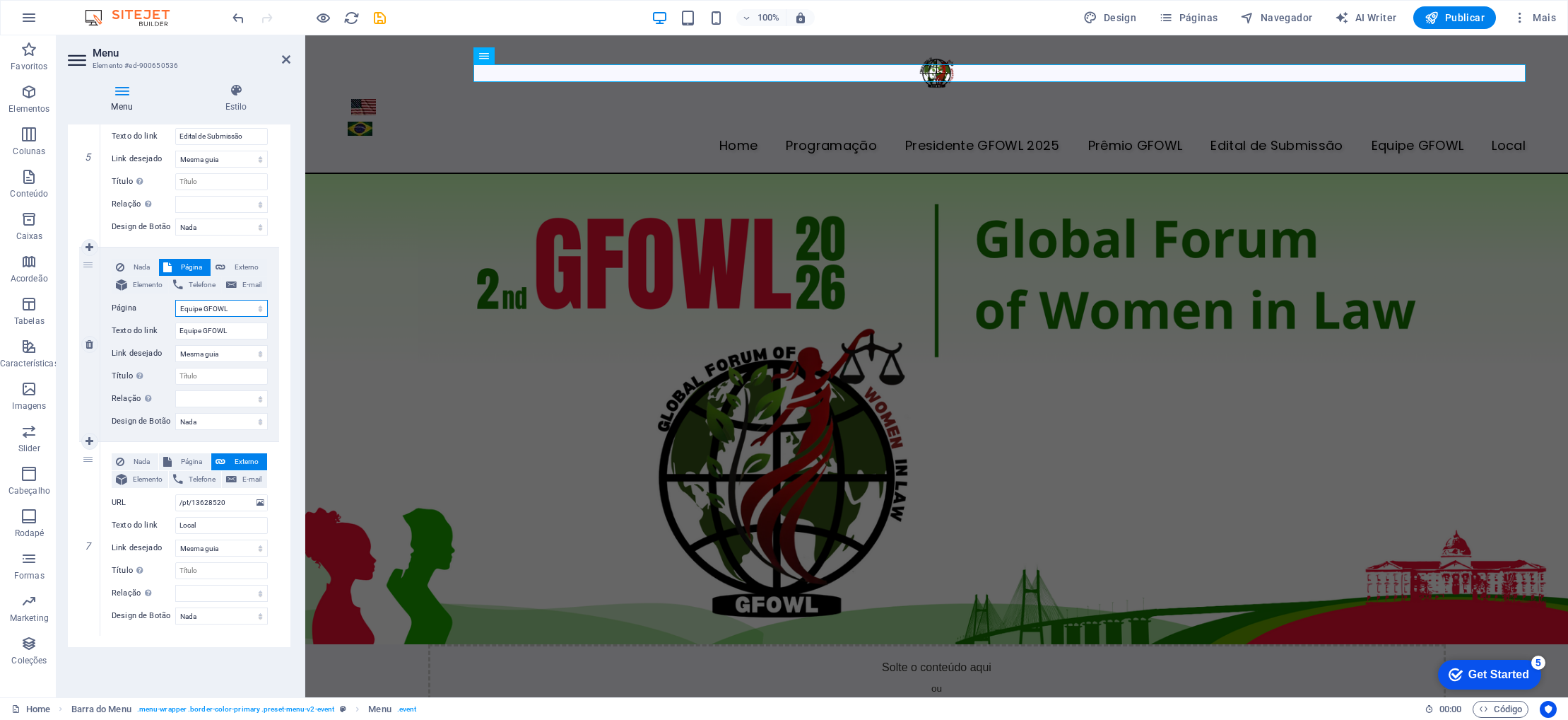
select select
click at [244, 15] on icon "undo" at bounding box center [239, 18] width 16 height 16
select select
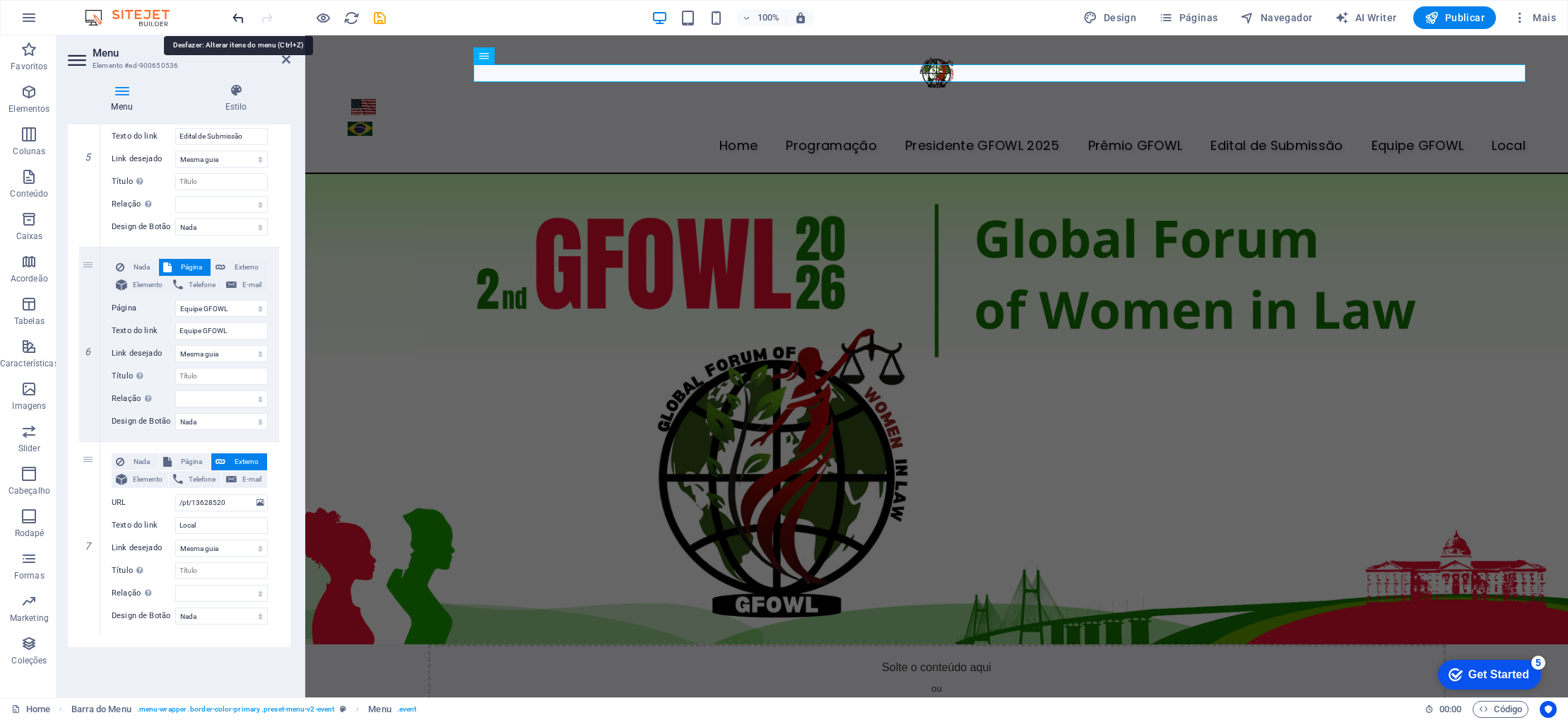
select select
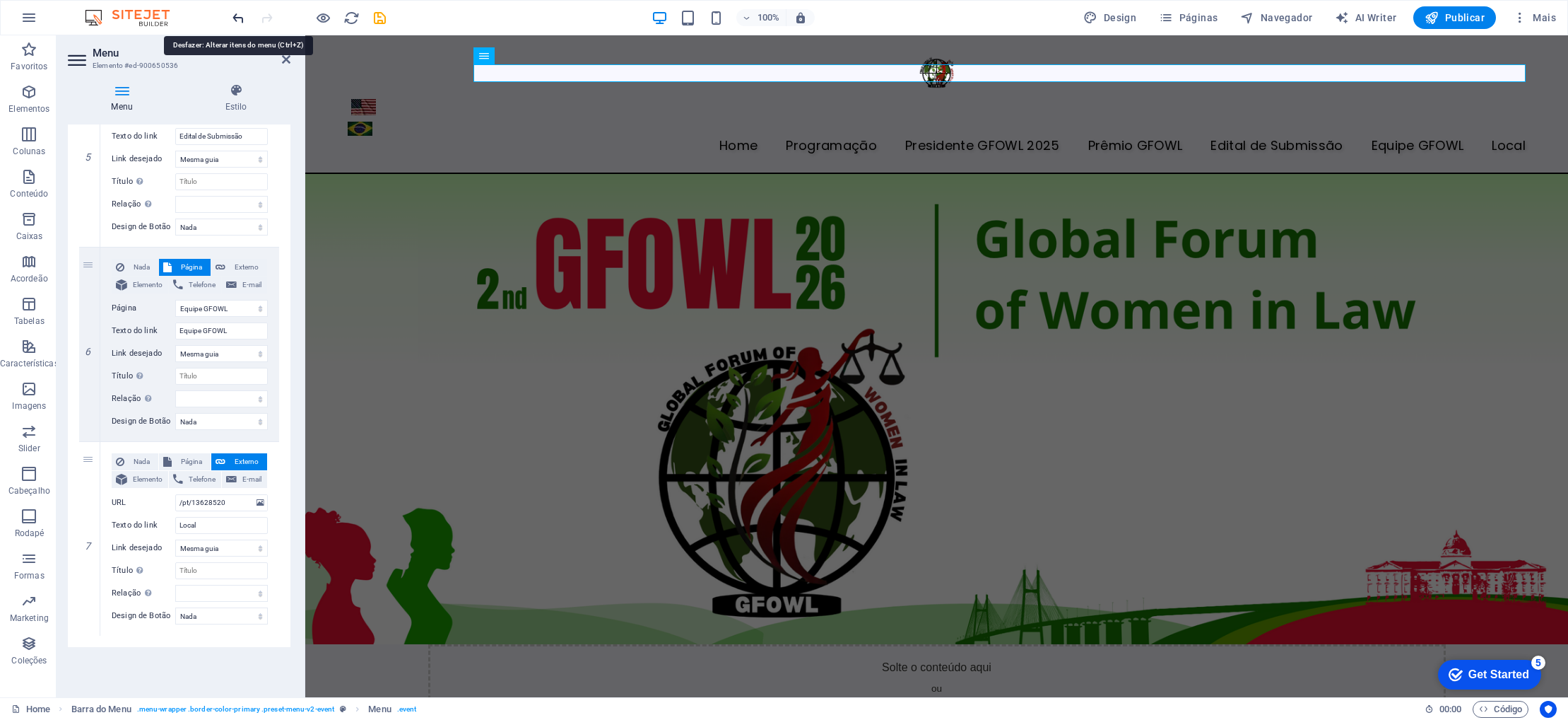
select select
click at [244, 15] on icon "undo" at bounding box center [239, 18] width 16 height 16
select select
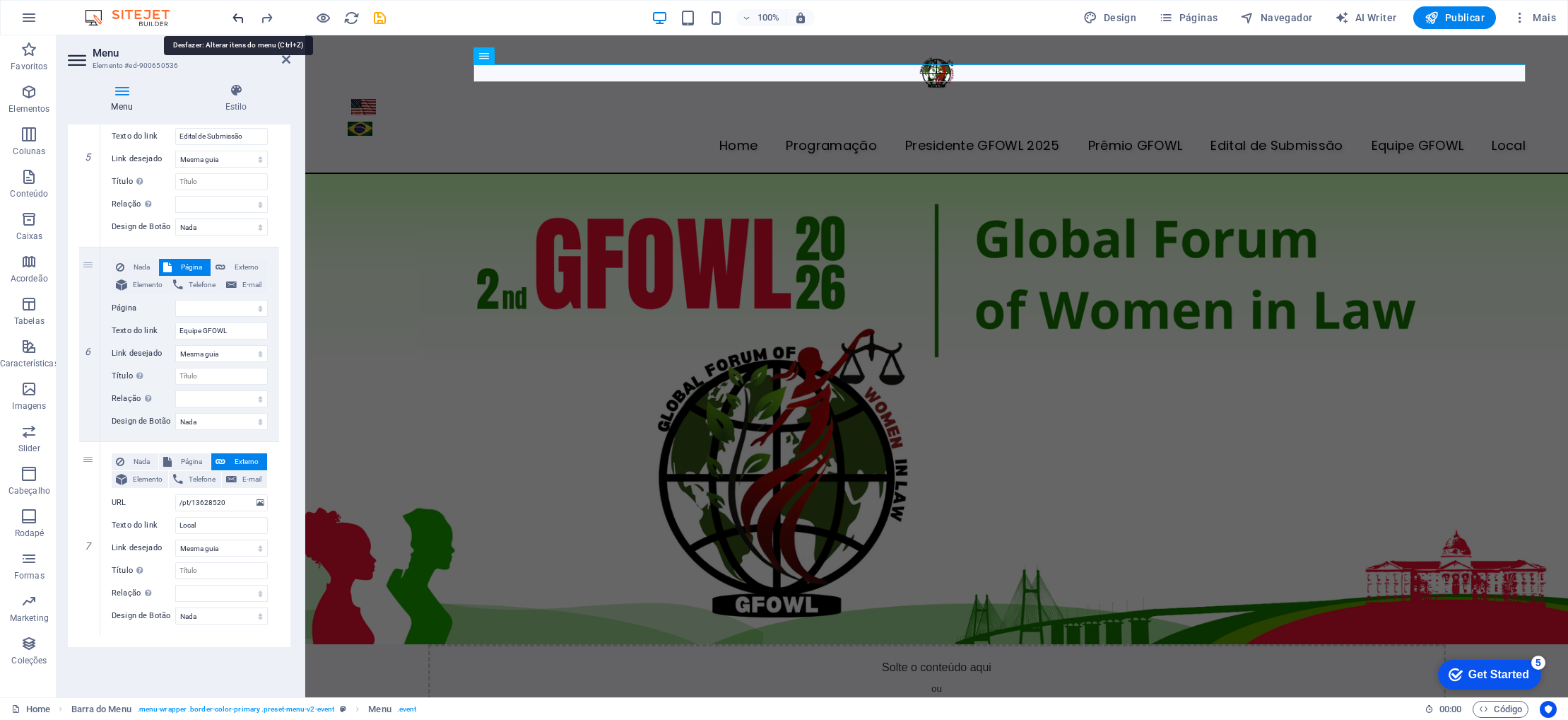
select select
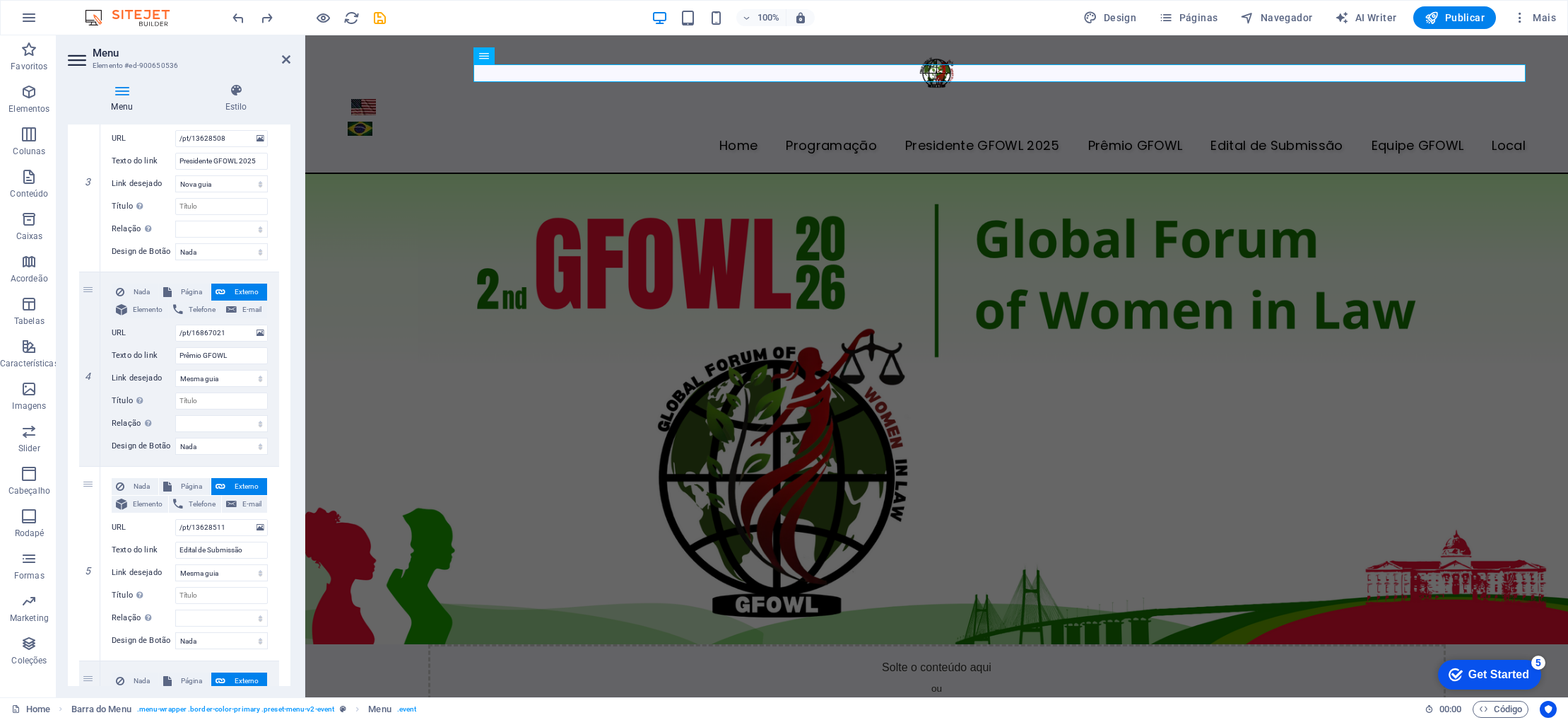
scroll to position [551, 0]
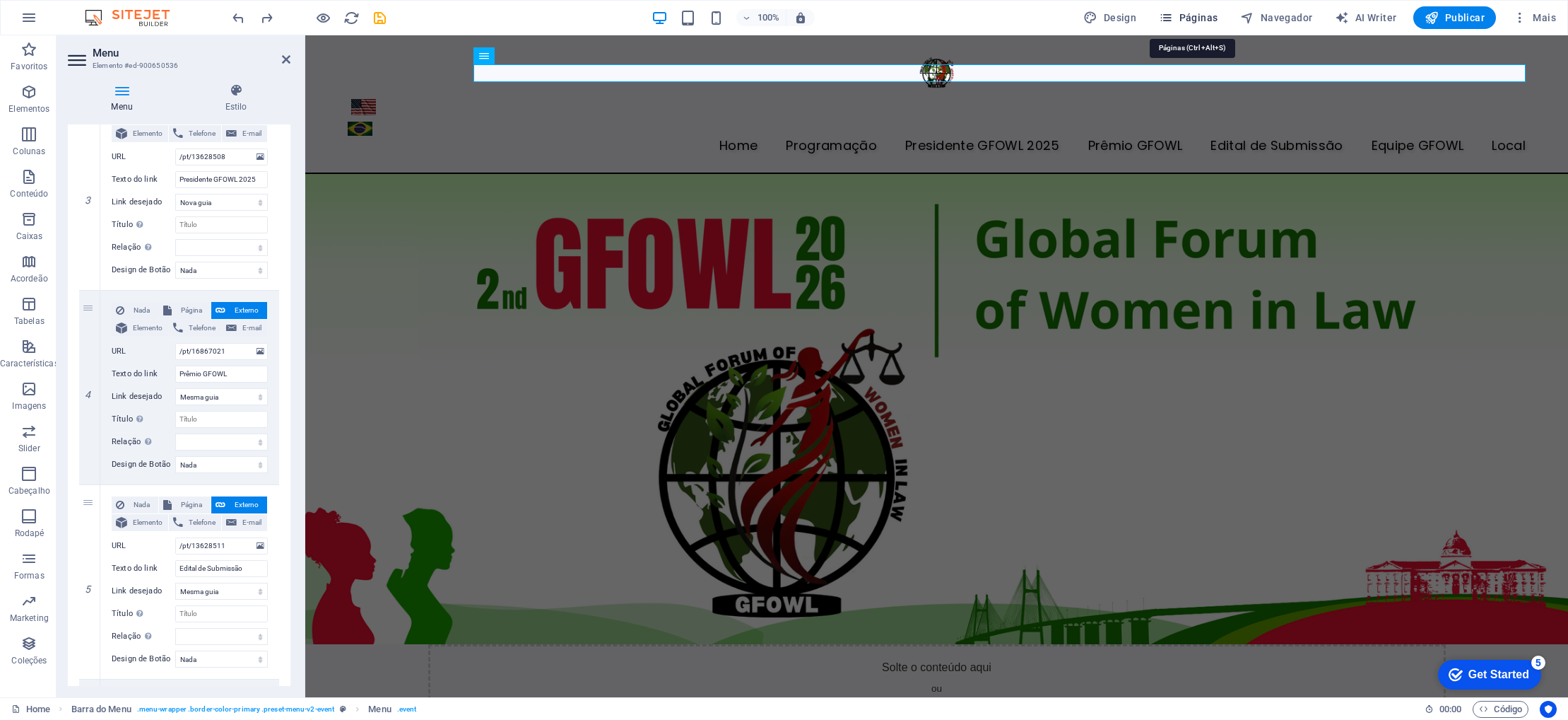
click at [1172, 20] on icon "button" at bounding box center [1166, 17] width 14 height 14
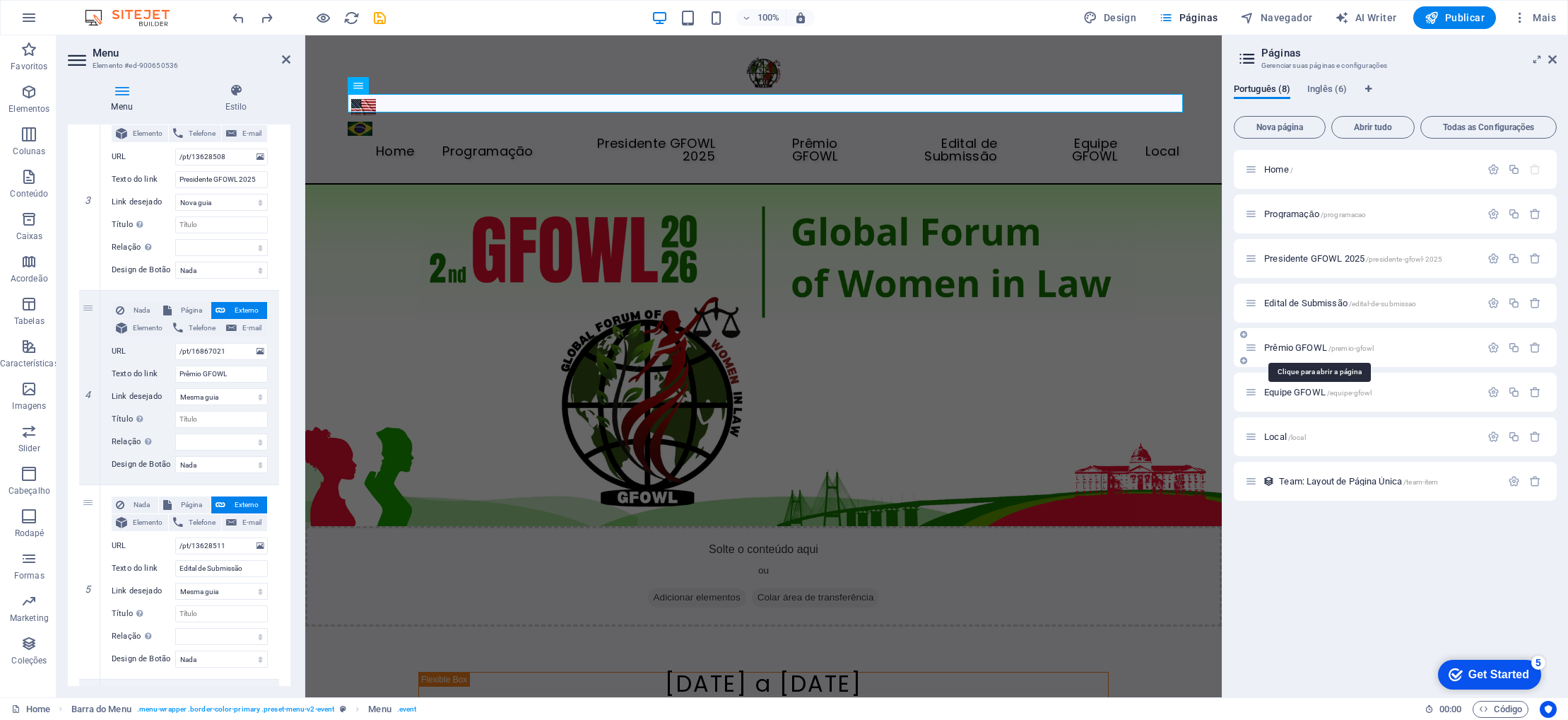
click at [1290, 347] on span "Prêmio GFOWL /premio-gfowl" at bounding box center [1318, 347] width 110 height 11
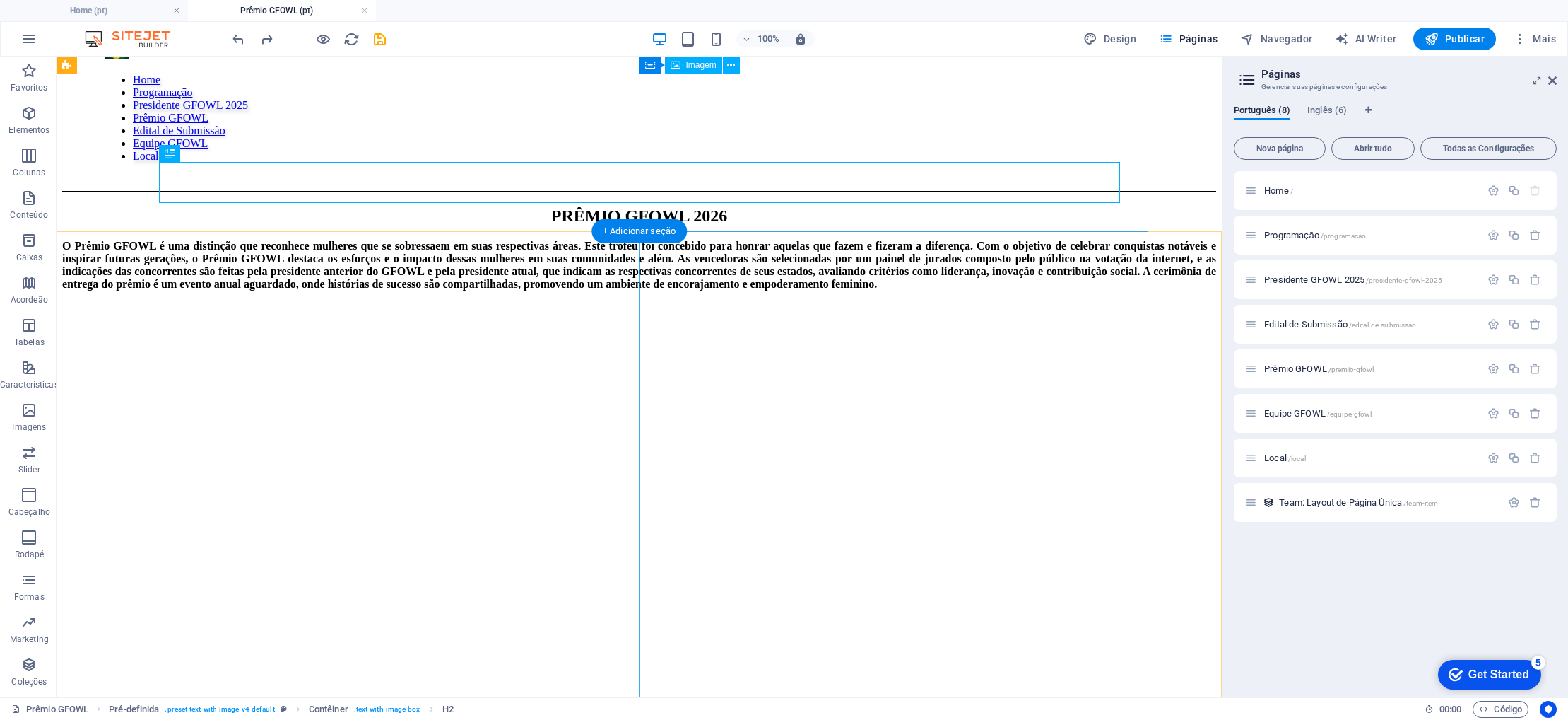
scroll to position [0, 0]
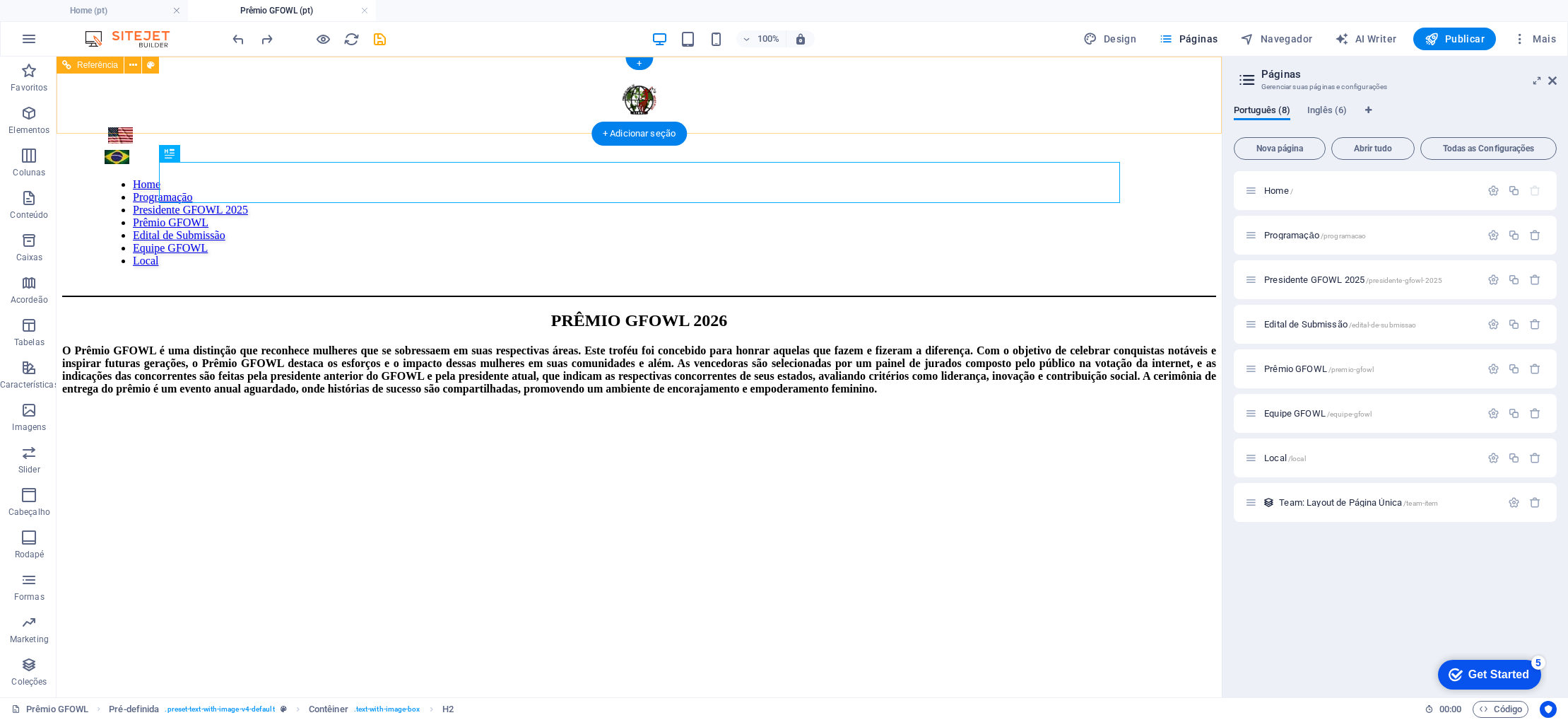
click at [356, 178] on nav "Home Programaçāo Presidente GFOWL 2025 Prêmio GFOWL Edital de Submissão Equipe …" at bounding box center [639, 223] width 1069 height 89
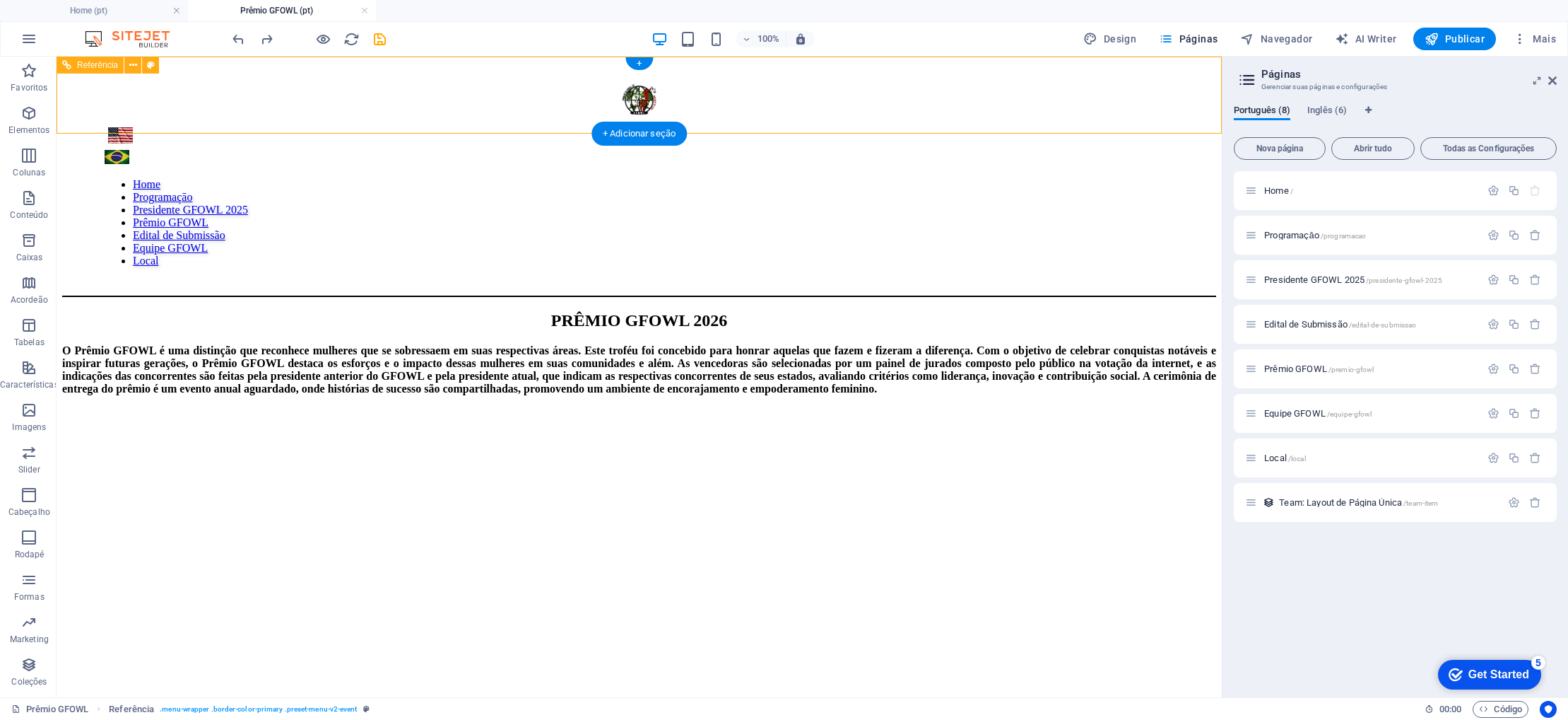
click at [377, 178] on nav "Home Programaçāo Presidente GFOWL 2025 Prêmio GFOWL Edital de Submissão Equipe …" at bounding box center [639, 223] width 1069 height 89
click at [413, 178] on nav "Home Programaçāo Presidente GFOWL 2025 Prêmio GFOWL Edital de Submissão Equipe …" at bounding box center [639, 223] width 1069 height 89
click at [758, 178] on nav "Home Programaçāo Presidente GFOWL 2025 Prêmio GFOWL Edital de Submissão Equipe …" at bounding box center [639, 223] width 1069 height 89
click at [948, 28] on div "100% Design Páginas Navegador AI Writer Publicar Mais" at bounding box center [896, 39] width 1332 height 23
click at [507, 178] on nav "Home Programaçāo Presidente GFOWL 2025 Prêmio GFOWL Edital de Submissão Equipe …" at bounding box center [639, 223] width 1069 height 89
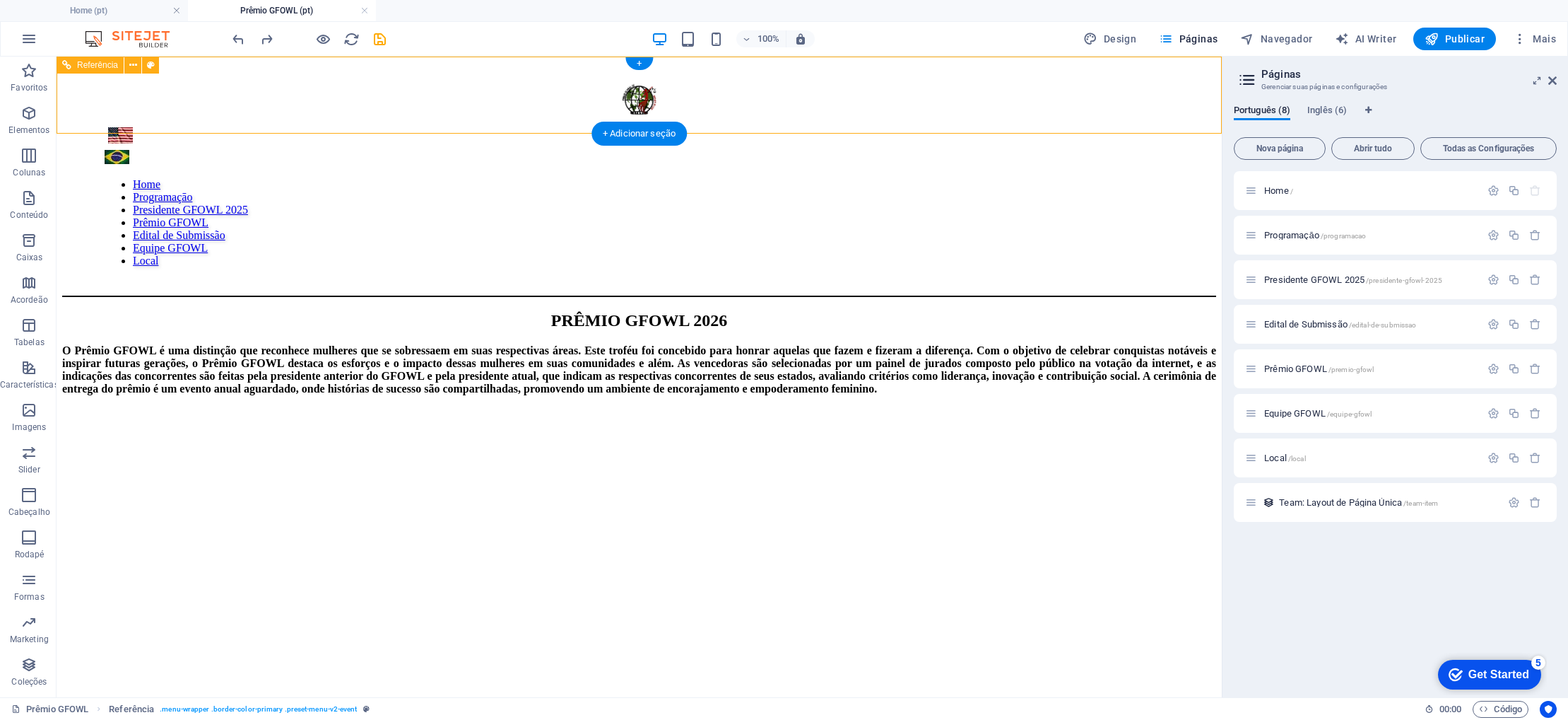
click at [507, 178] on nav "Home Programaçāo Presidente GFOWL 2025 Prêmio GFOWL Edital de Submissão Equipe …" at bounding box center [639, 223] width 1069 height 89
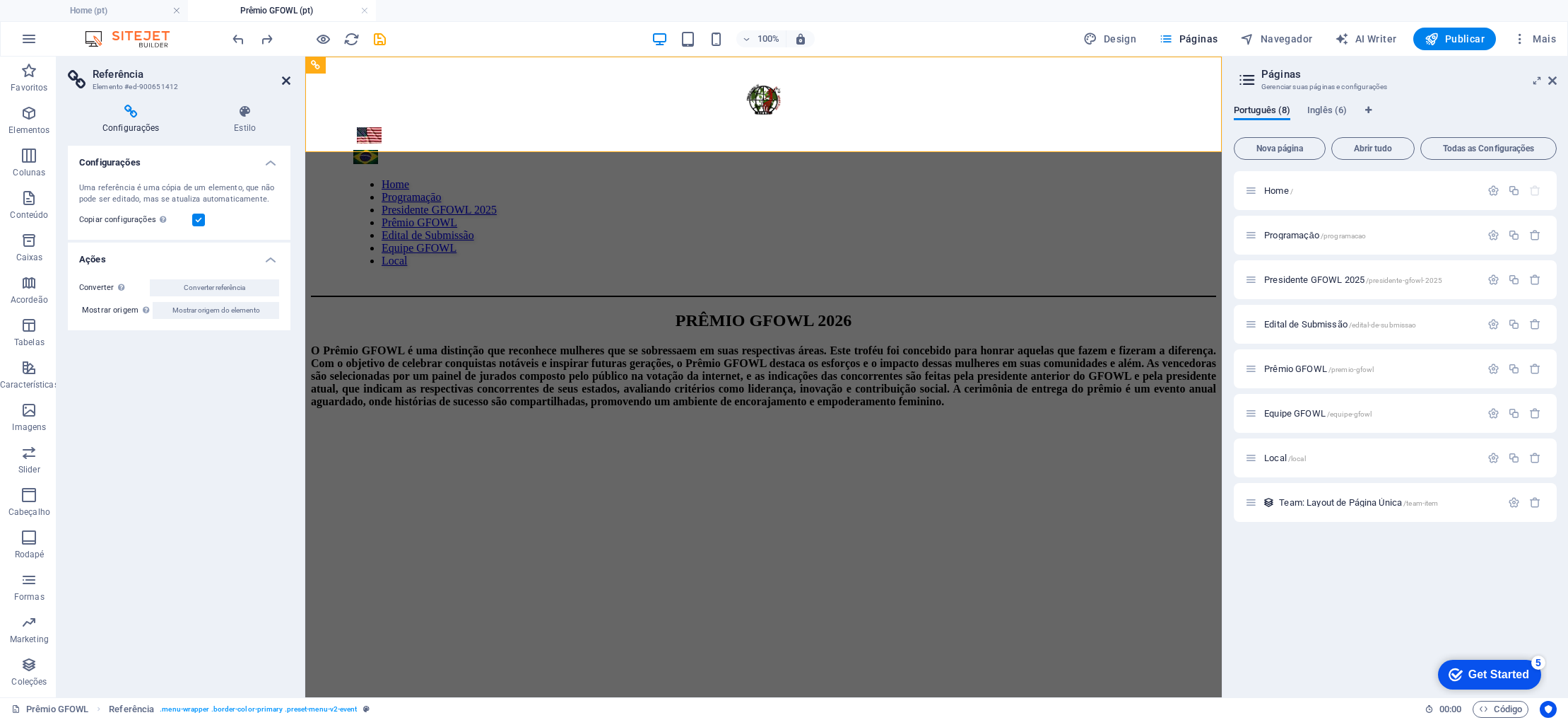
click at [282, 78] on icon at bounding box center [286, 81] width 9 height 12
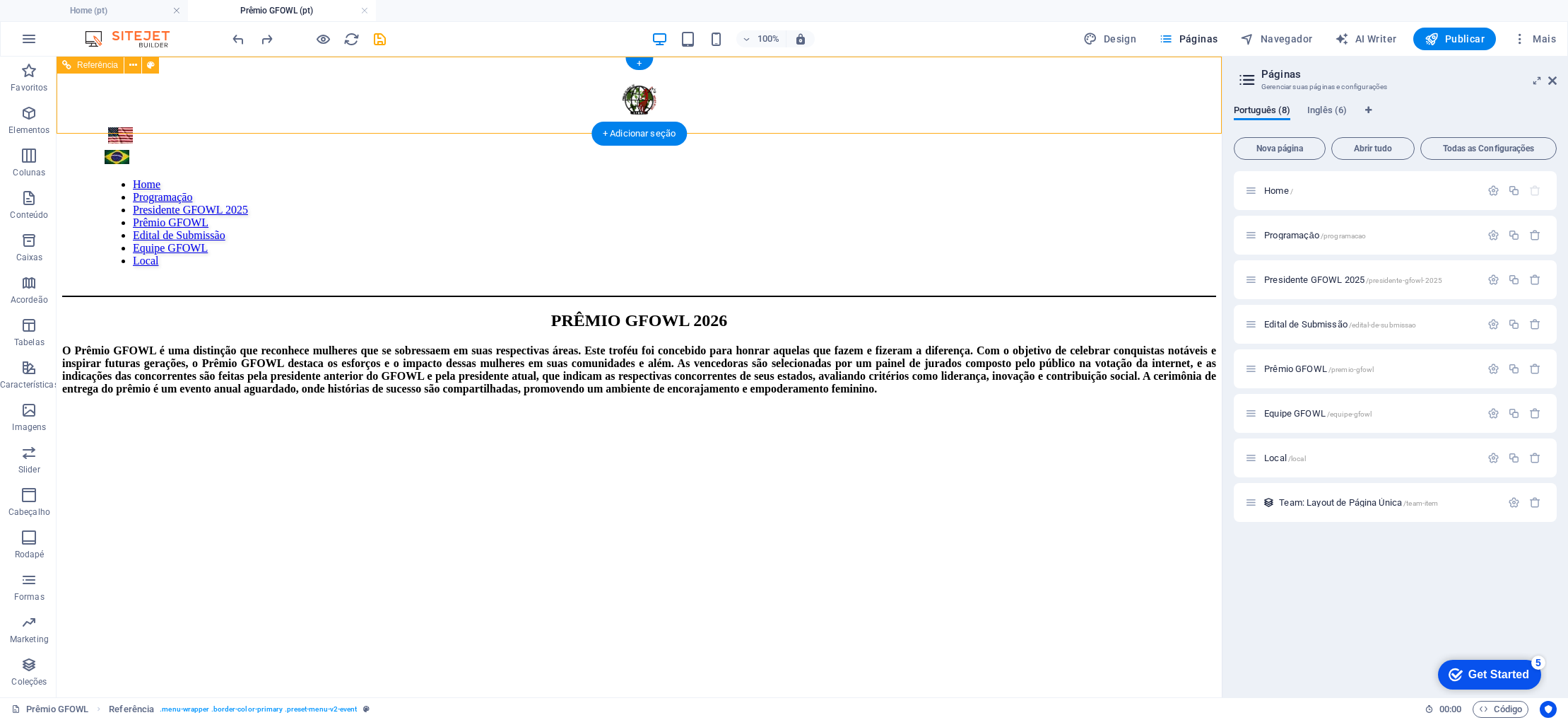
click at [451, 178] on nav "Home Programaçāo Presidente GFOWL 2025 Prêmio GFOWL Edital de Submissão Equipe …" at bounding box center [639, 223] width 1069 height 89
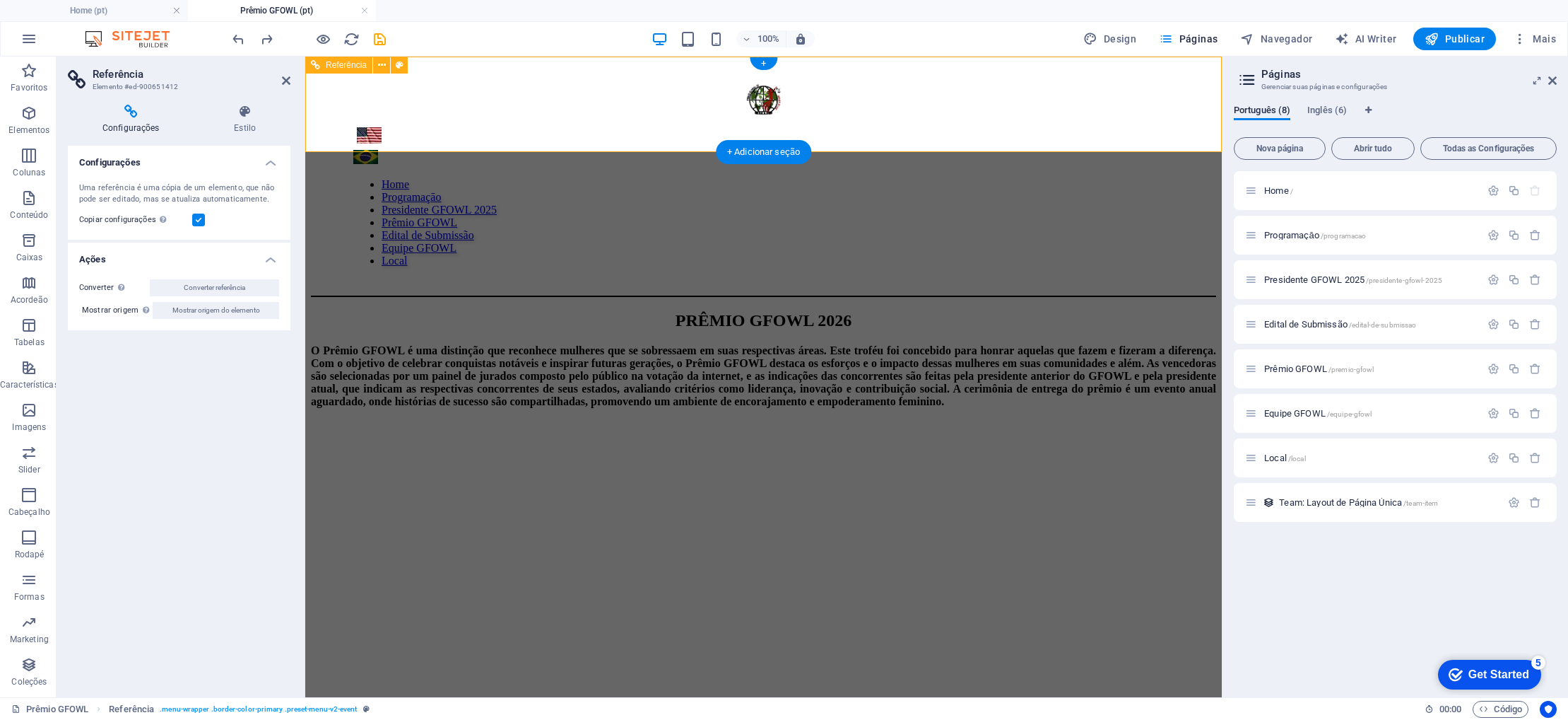
click at [383, 178] on nav "Home Programaçāo Presidente GFOWL 2025 Prêmio GFOWL Edital de Submissão Equipe …" at bounding box center [763, 223] width 820 height 89
click at [567, 28] on div "100% Design Páginas Navegador AI Writer Publicar Mais" at bounding box center [896, 39] width 1332 height 23
click at [1549, 77] on icon at bounding box center [1553, 81] width 9 height 12
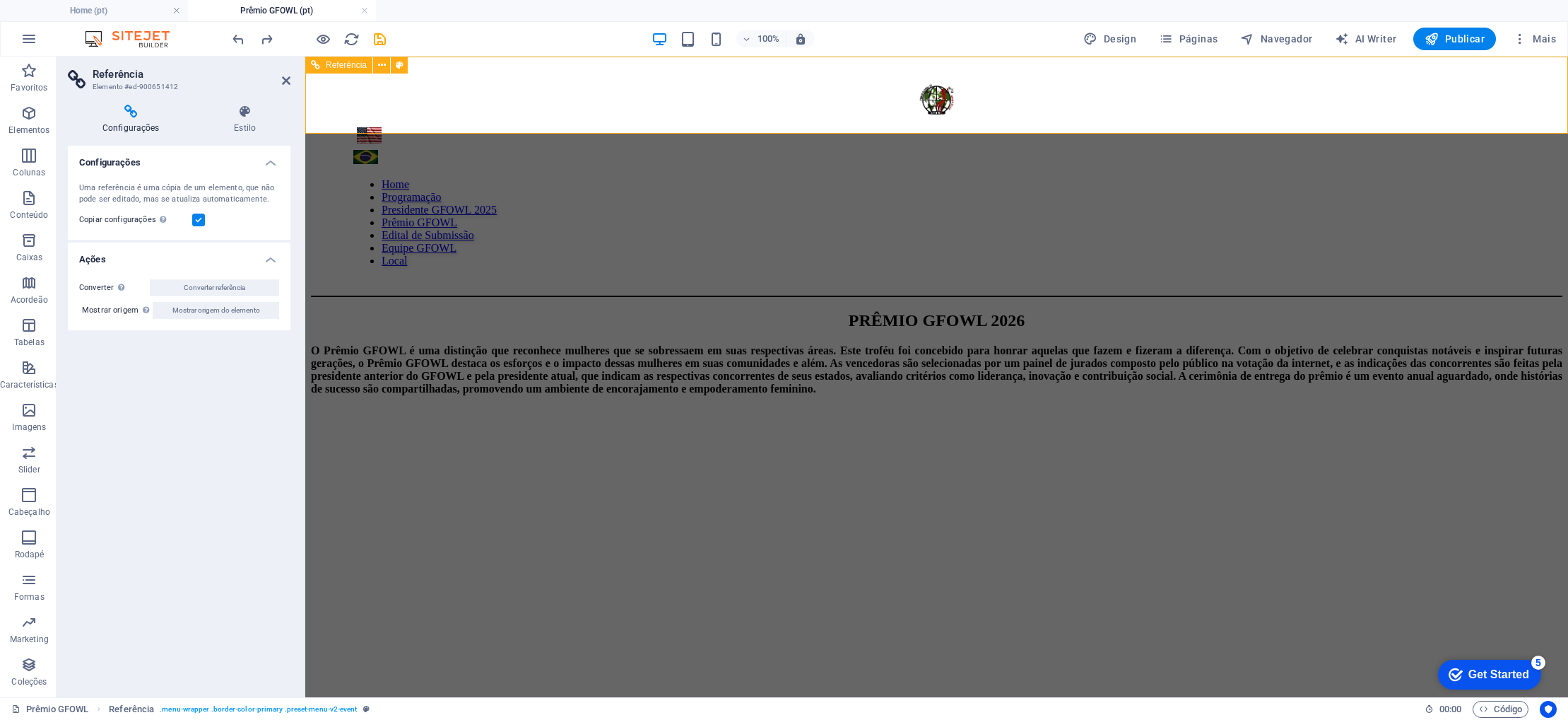
click at [1006, 178] on nav "Home Programaçāo Presidente GFOWL 2025 Prêmio GFOWL Edital de Submissão Equipe …" at bounding box center [936, 223] width 1166 height 89
click at [1006, 178] on nav "Home Programaçāo Presidente GFOWL 2025 Prêmio GFOWL Edital de Submissão Equipe …" at bounding box center [936, 223] width 1166 height 89
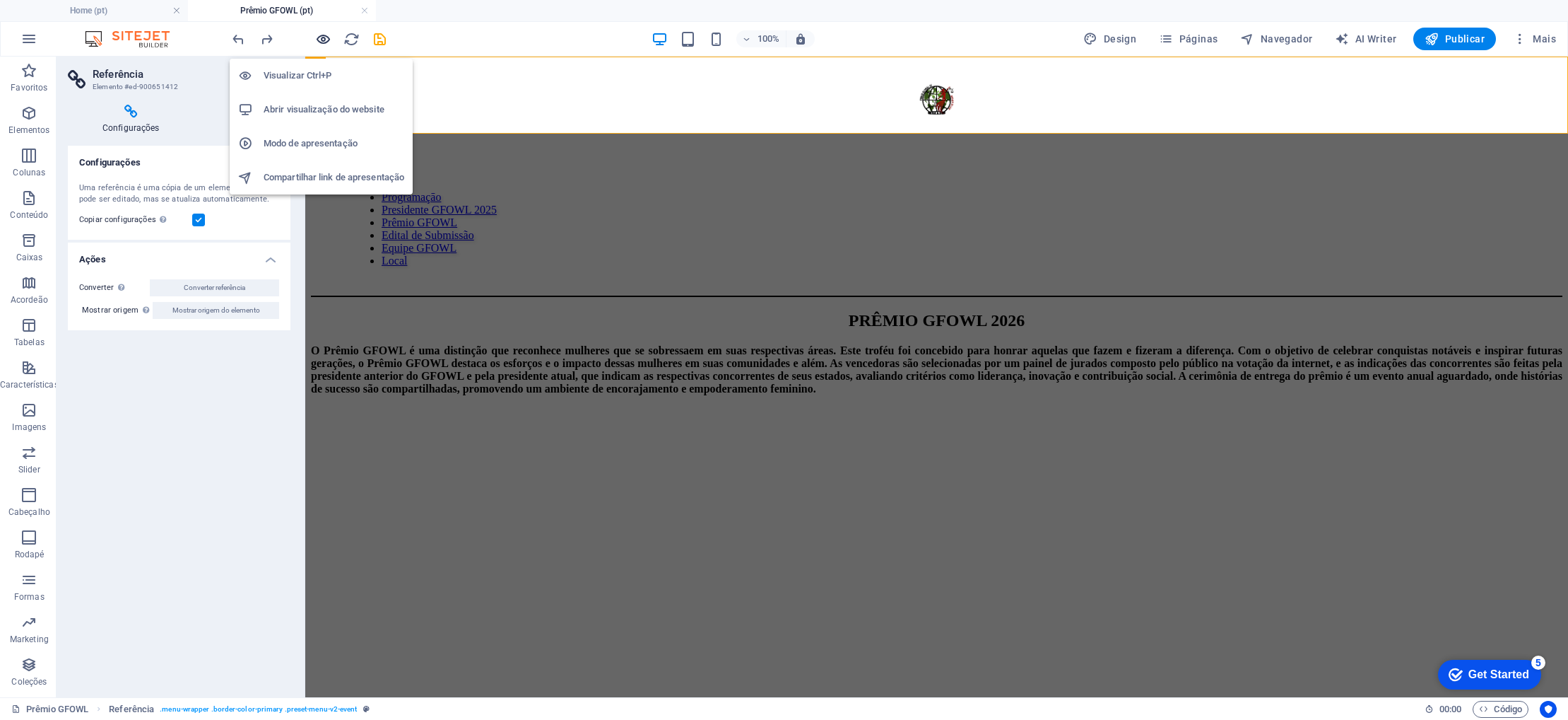
click at [323, 43] on icon "button" at bounding box center [323, 39] width 16 height 16
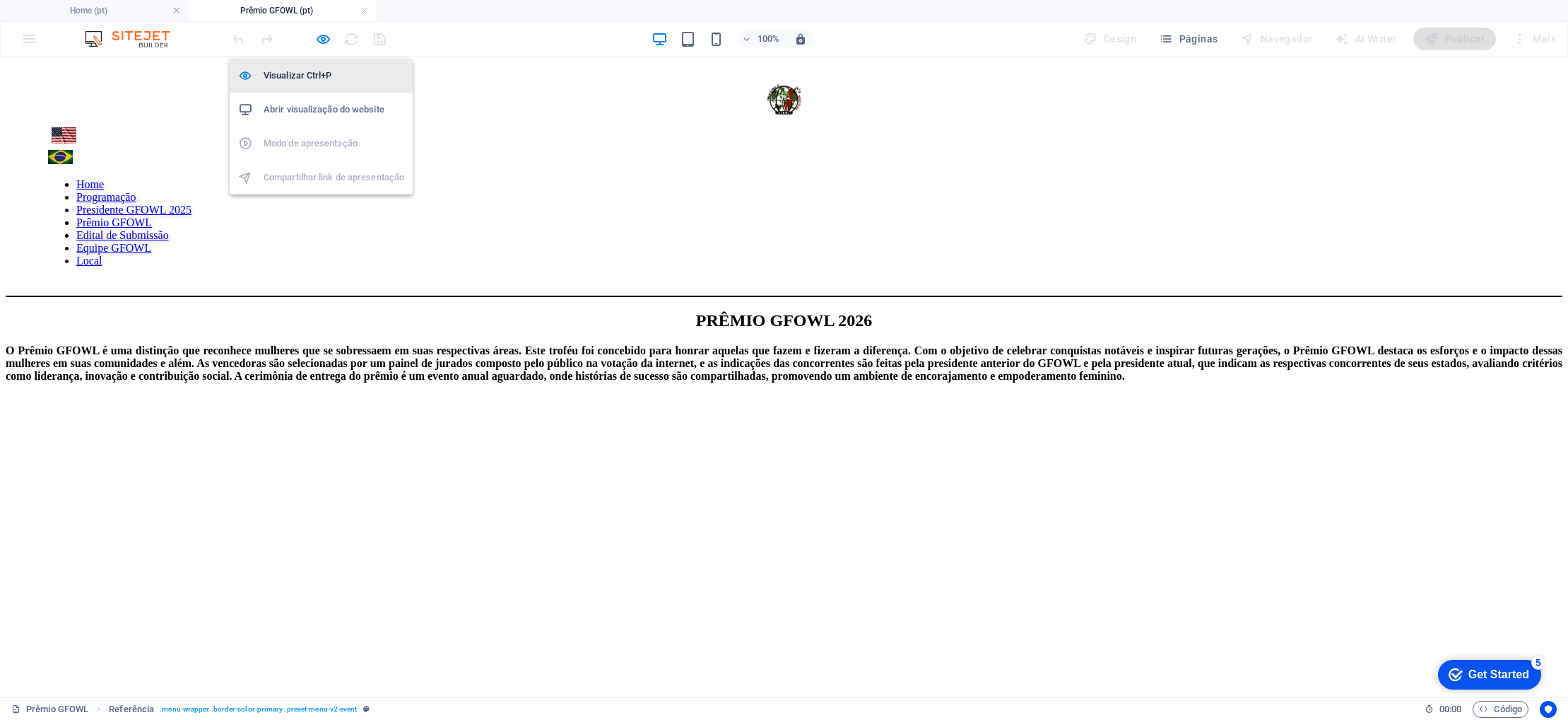
click at [306, 72] on h6 "Visualizar Ctrl+P" at bounding box center [333, 75] width 140 height 17
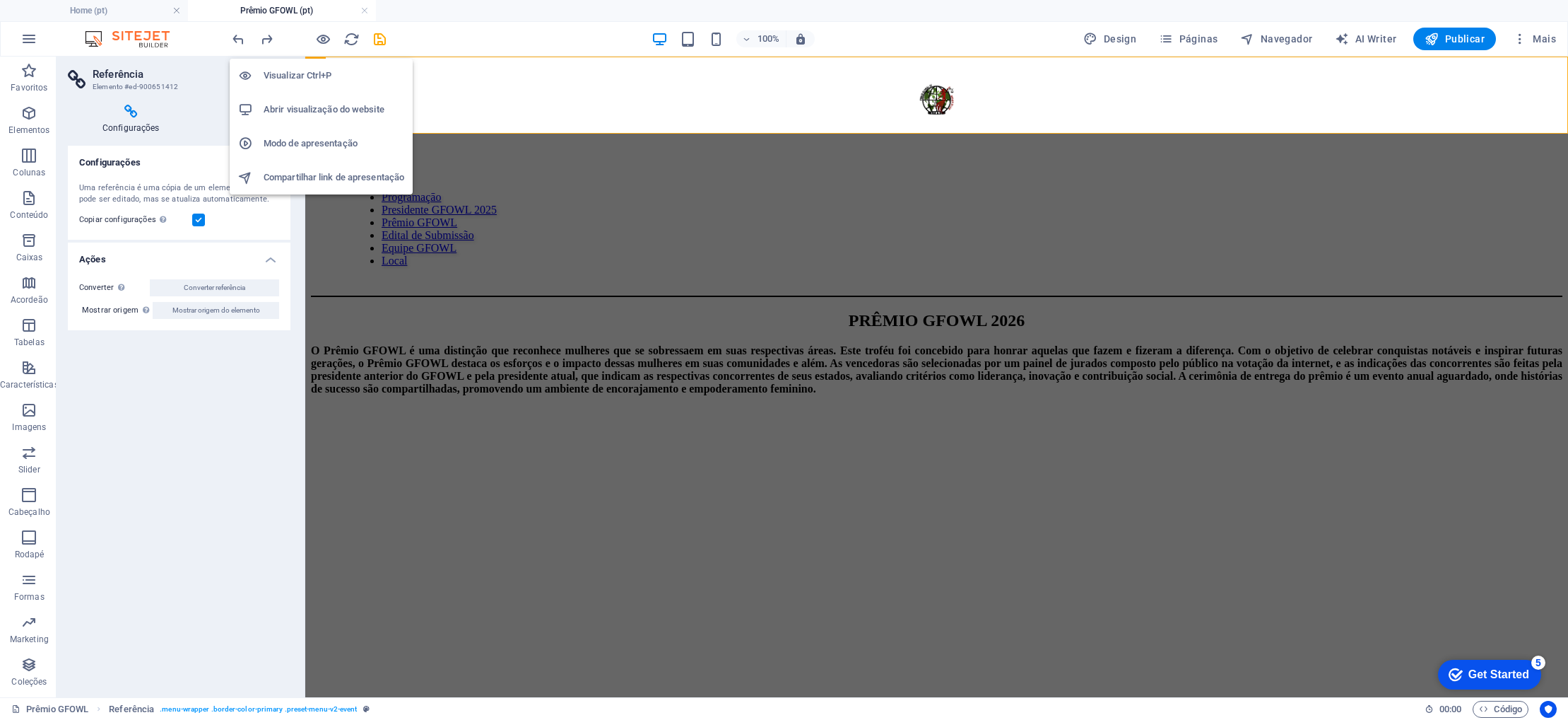
click at [306, 72] on h6 "Visualizar Ctrl+P" at bounding box center [333, 75] width 140 height 17
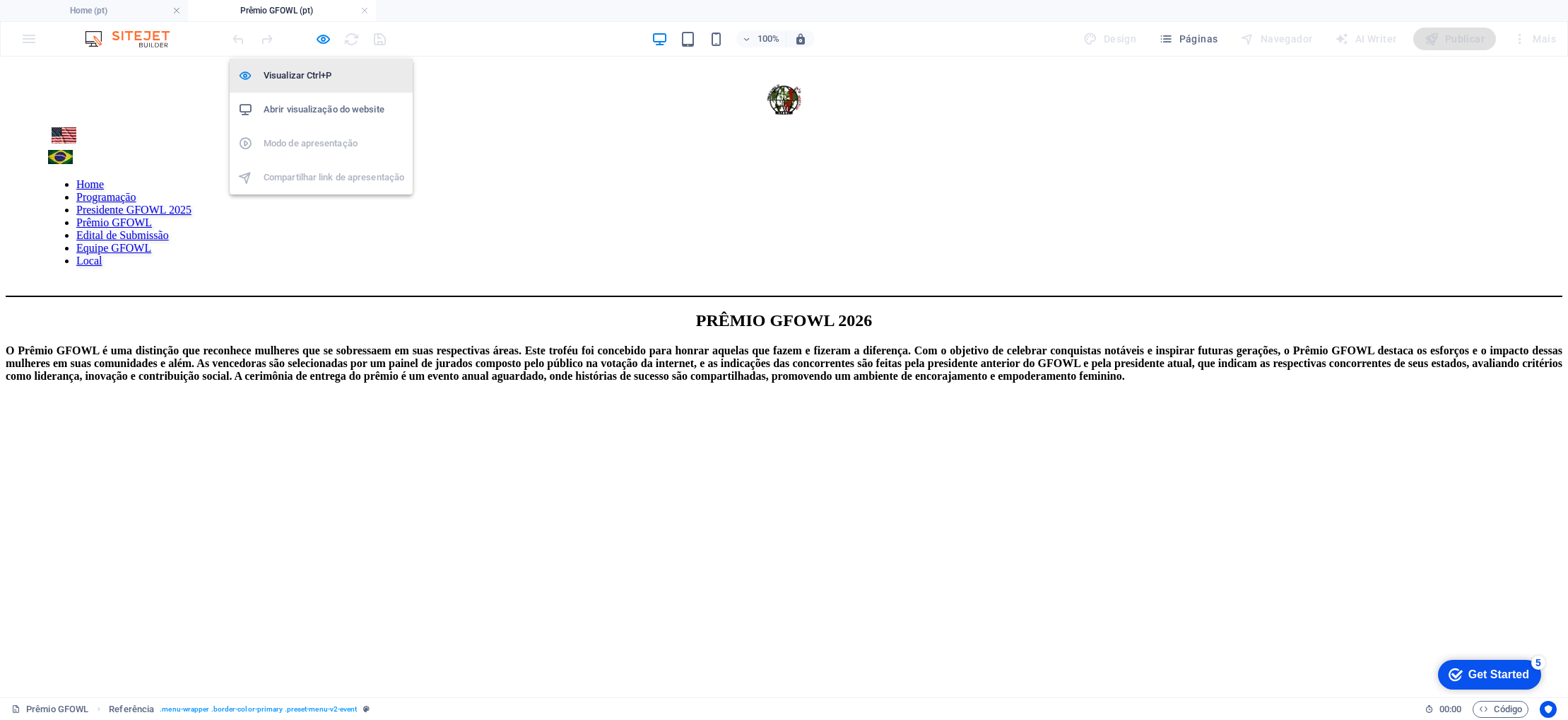
click at [306, 72] on h6 "Visualizar Ctrl+P" at bounding box center [333, 75] width 140 height 17
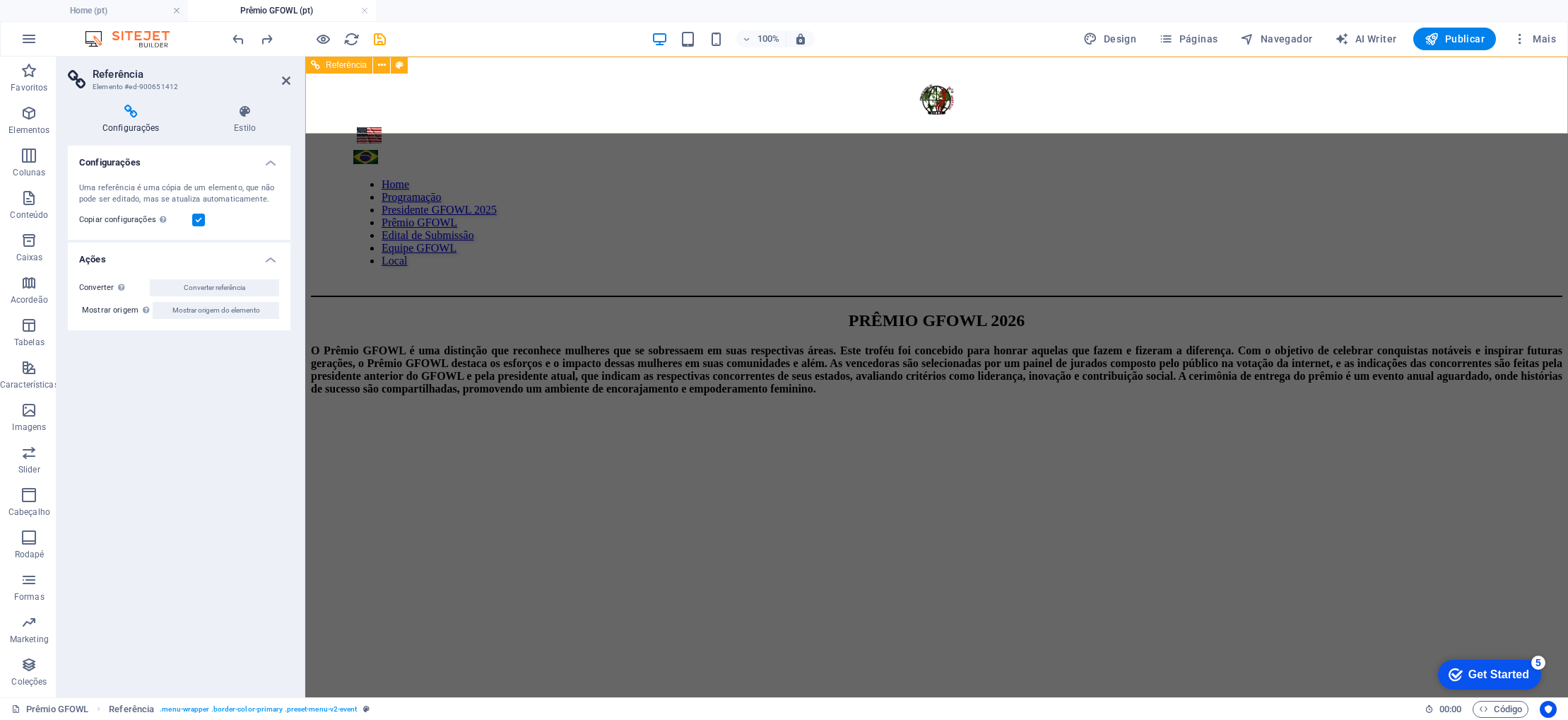
click at [569, 178] on nav "Home Programaçāo Presidente GFOWL 2025 Prêmio GFOWL Edital de Submissão Equipe …" at bounding box center [936, 223] width 1166 height 89
click at [383, 39] on icon "save" at bounding box center [380, 39] width 16 height 16
click at [1135, 178] on nav "Home Programaçāo Presidente GFOWL 2025 Prêmio GFOWL Edital de Submissão Equipe …" at bounding box center [936, 223] width 1166 height 89
click at [283, 79] on icon at bounding box center [286, 81] width 9 height 12
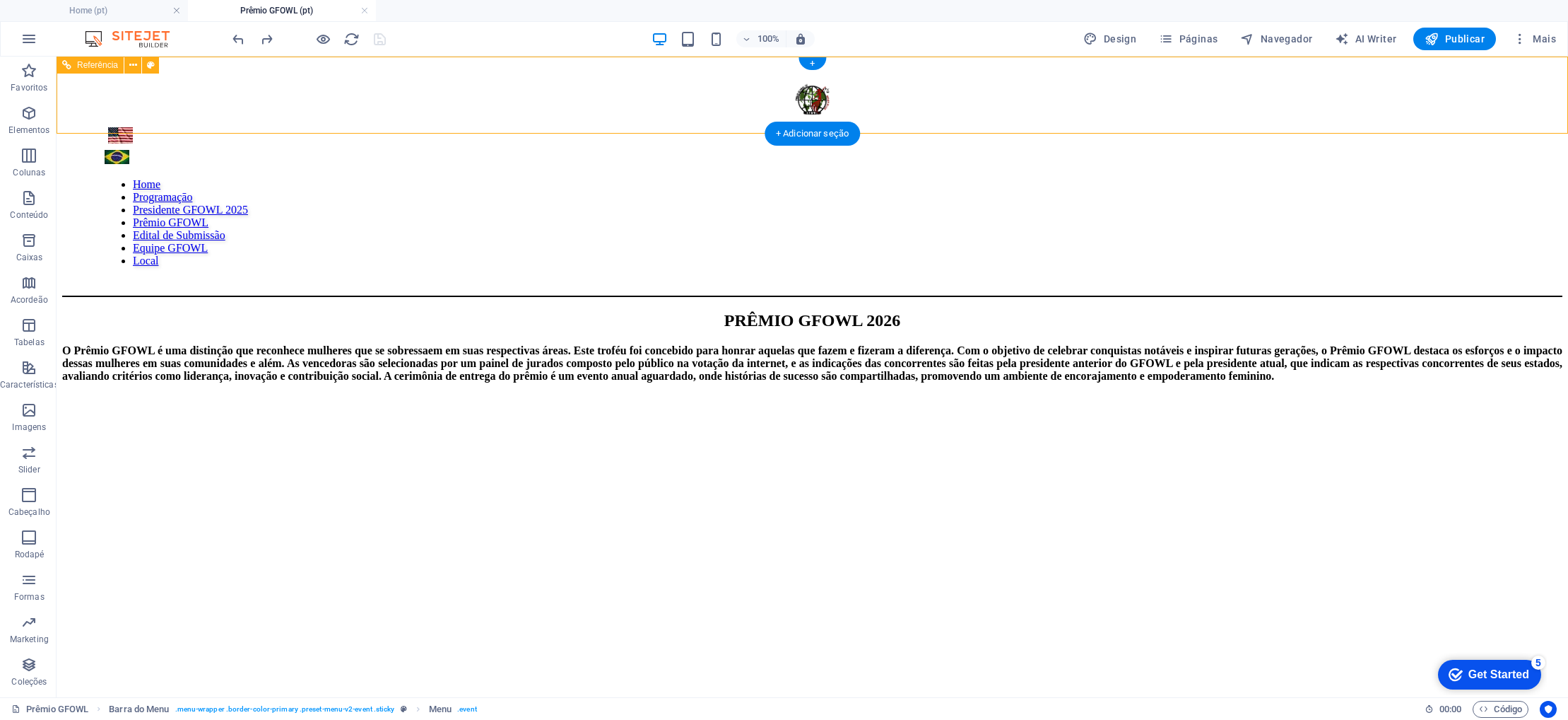
click at [717, 76] on div "Home Programaçāo Presidente GFOWL 2025 Prêmio GFOWL Edital de Submissão Equipe …" at bounding box center [812, 179] width 1500 height 234
click at [725, 178] on nav "Home Programaçāo Presidente GFOWL 2025 Prêmio GFOWL Edital de Submissão Equipe …" at bounding box center [812, 223] width 1415 height 89
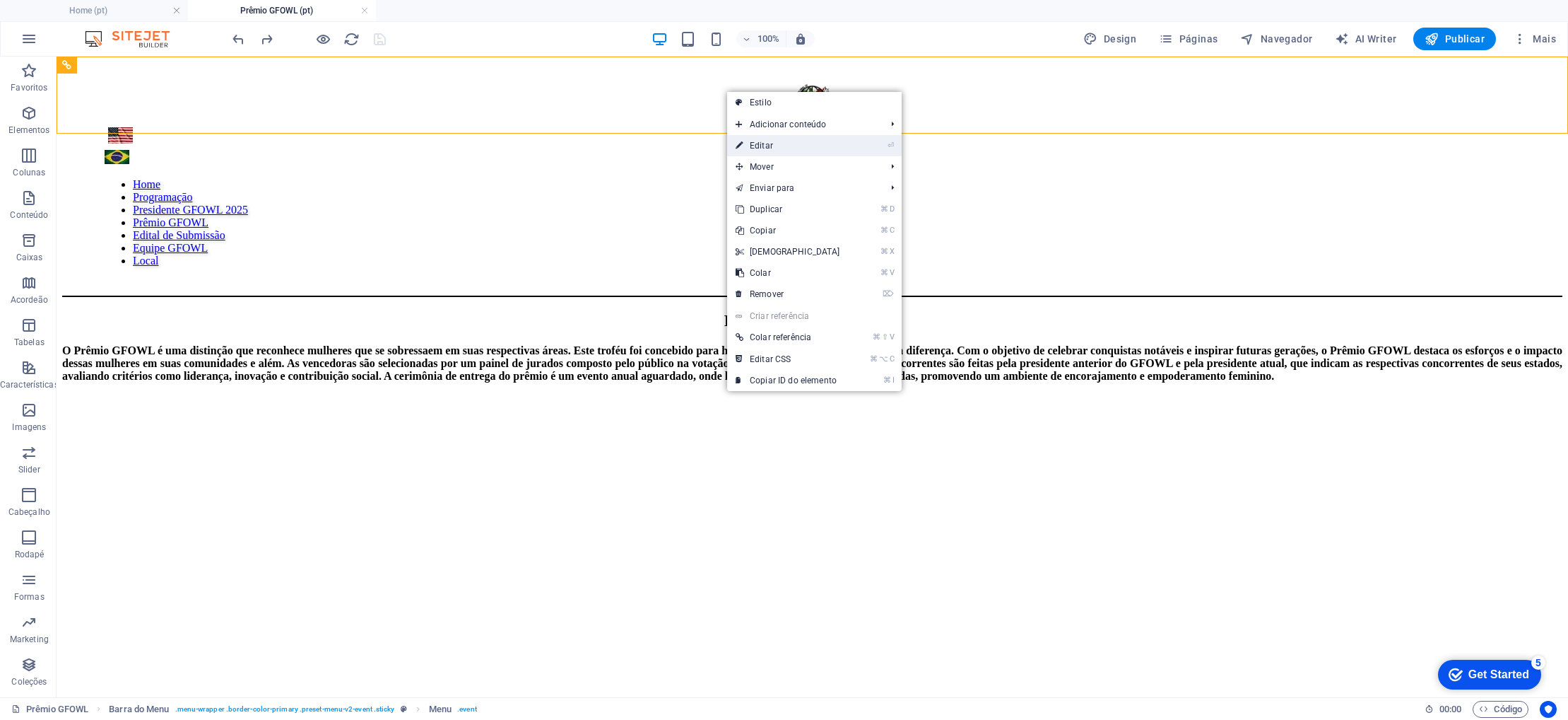
click at [797, 151] on link "⏎ Editar" at bounding box center [787, 145] width 122 height 21
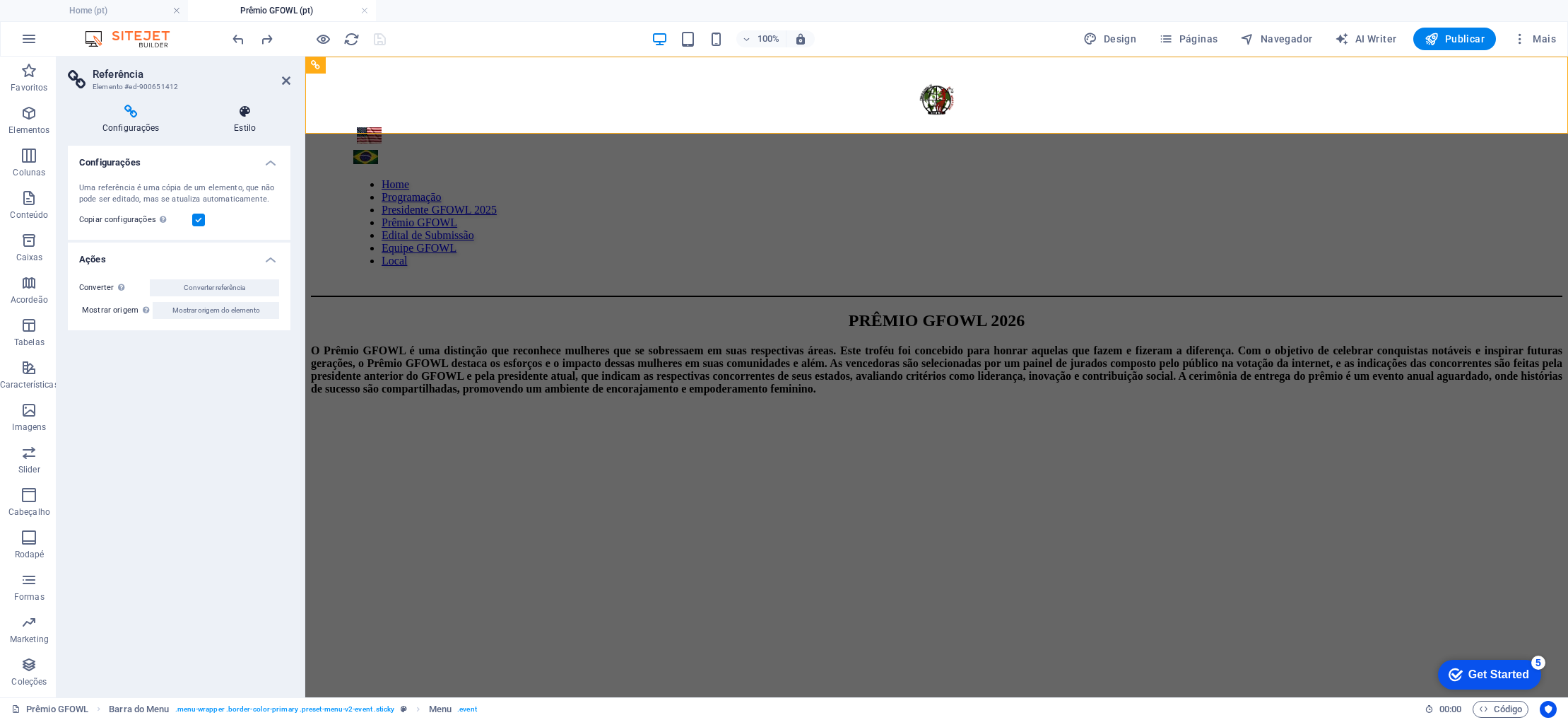
click at [232, 119] on h4 "Estilo" at bounding box center [244, 119] width 91 height 30
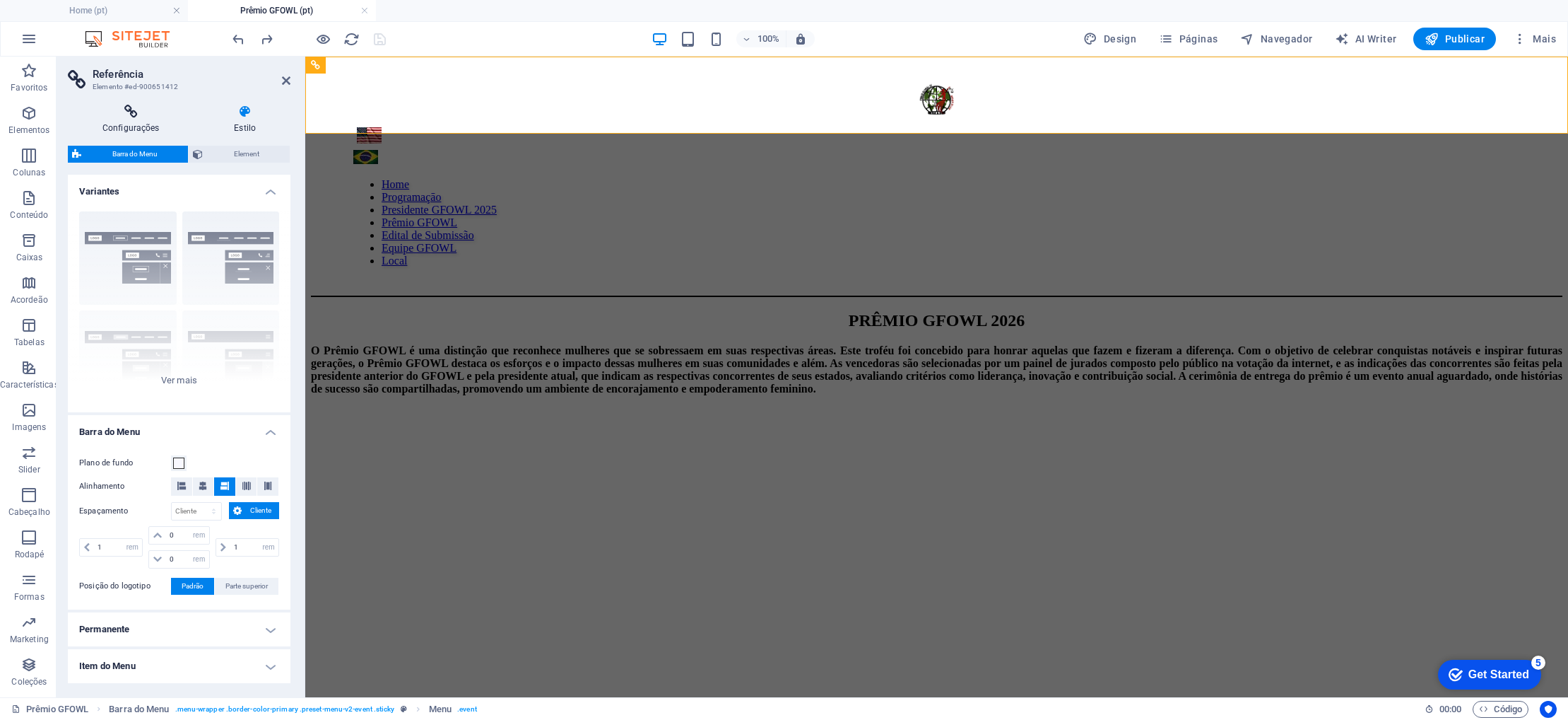
click at [127, 129] on h4 "Configurações" at bounding box center [133, 119] width 132 height 30
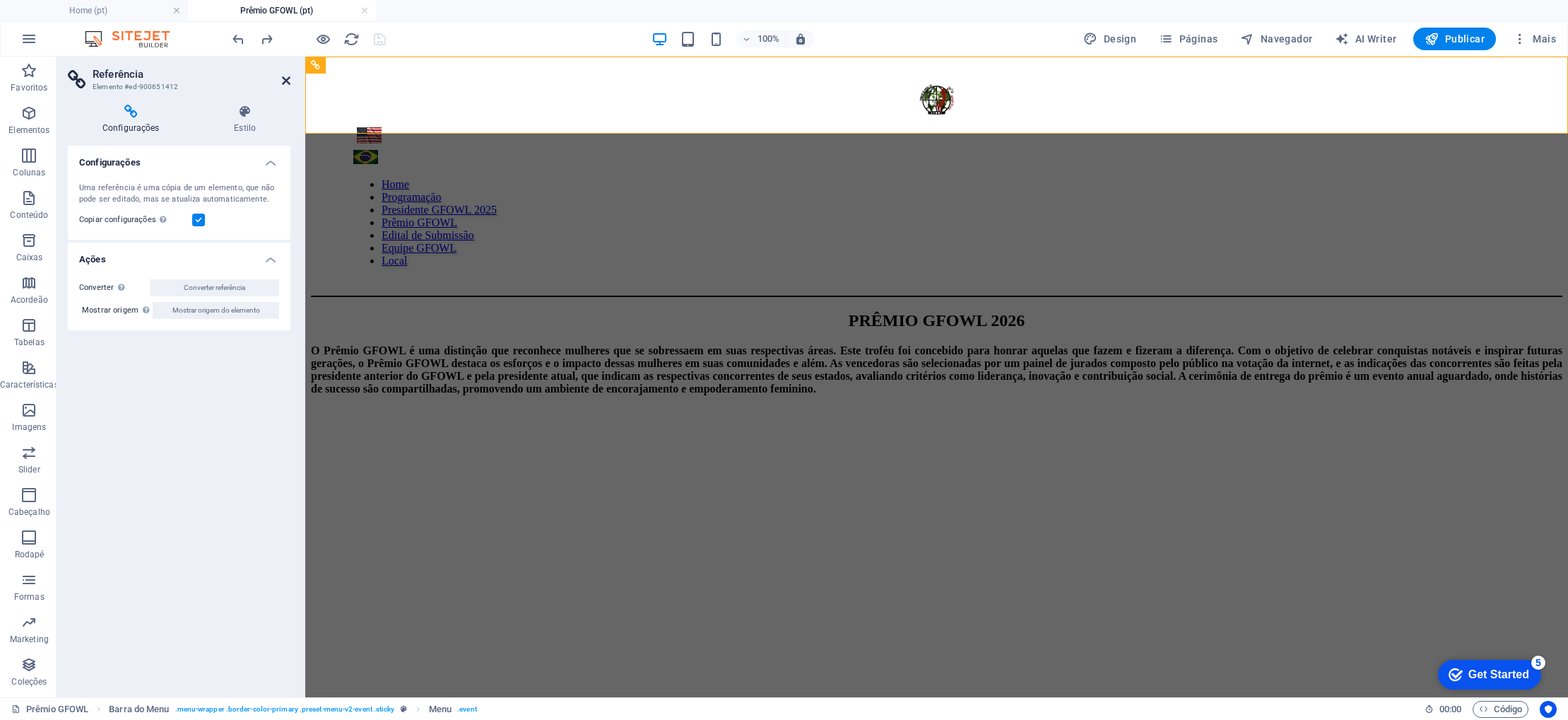
click at [288, 82] on icon at bounding box center [286, 81] width 9 height 12
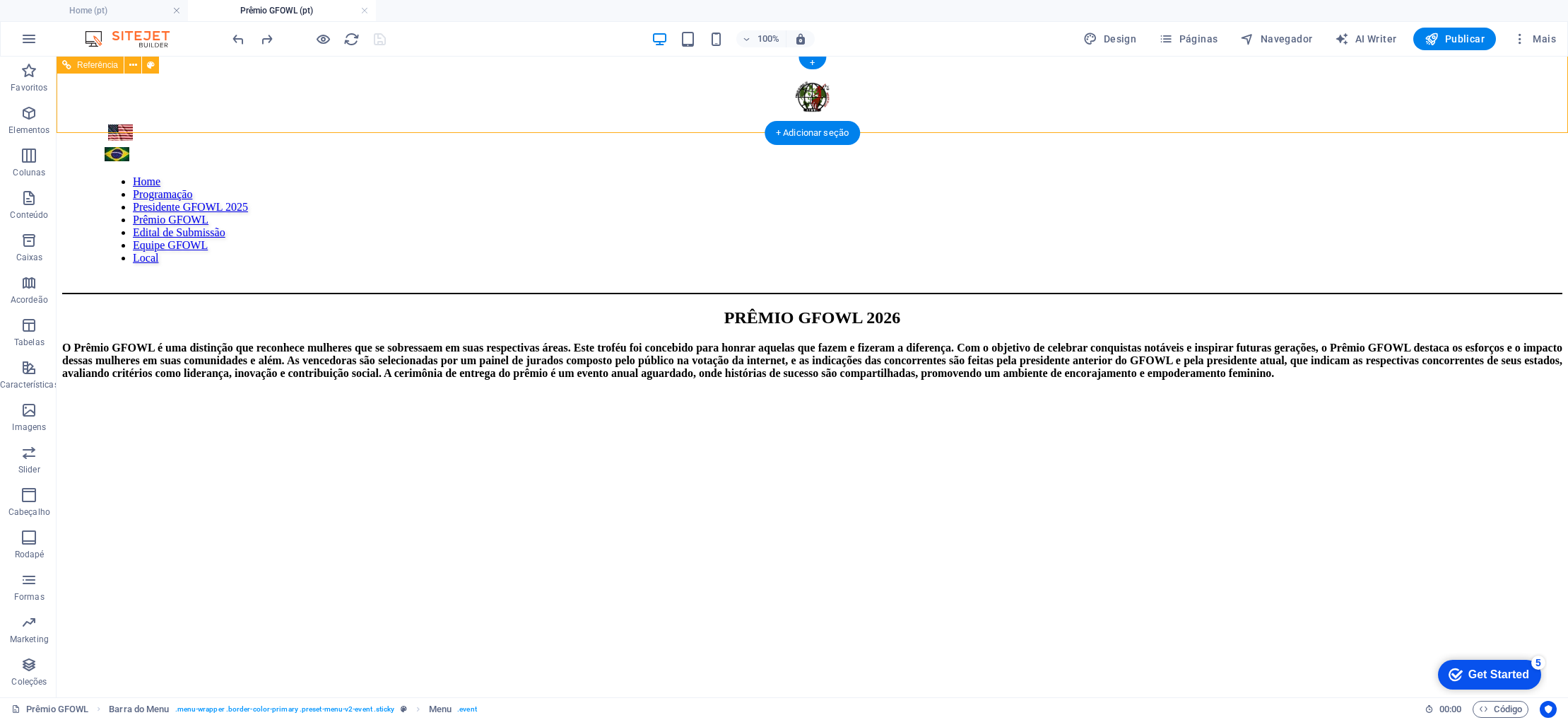
scroll to position [9, 0]
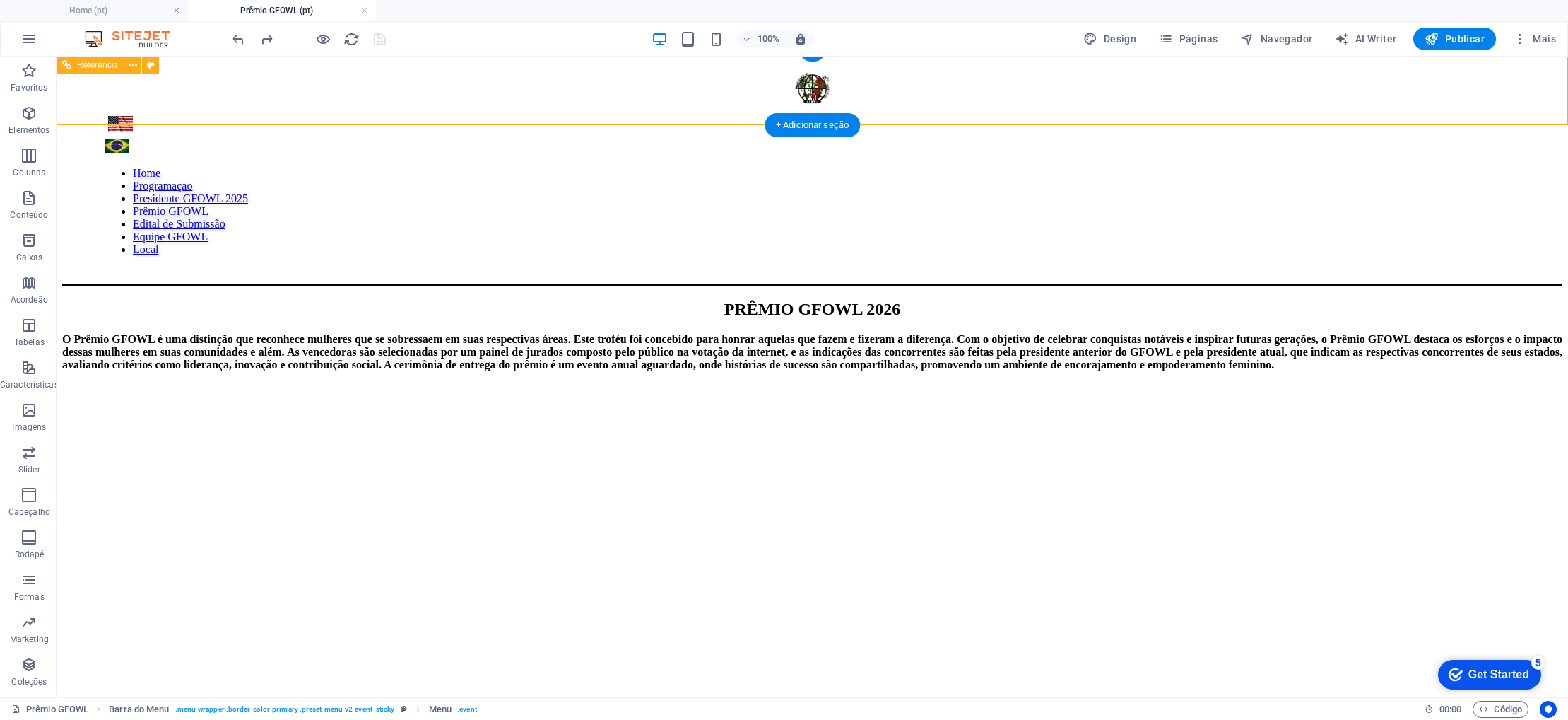
click at [909, 167] on nav "Home Programaçāo Presidente GFOWL 2025 Prêmio GFOWL Edital de Submissão Equipe …" at bounding box center [812, 211] width 1415 height 89
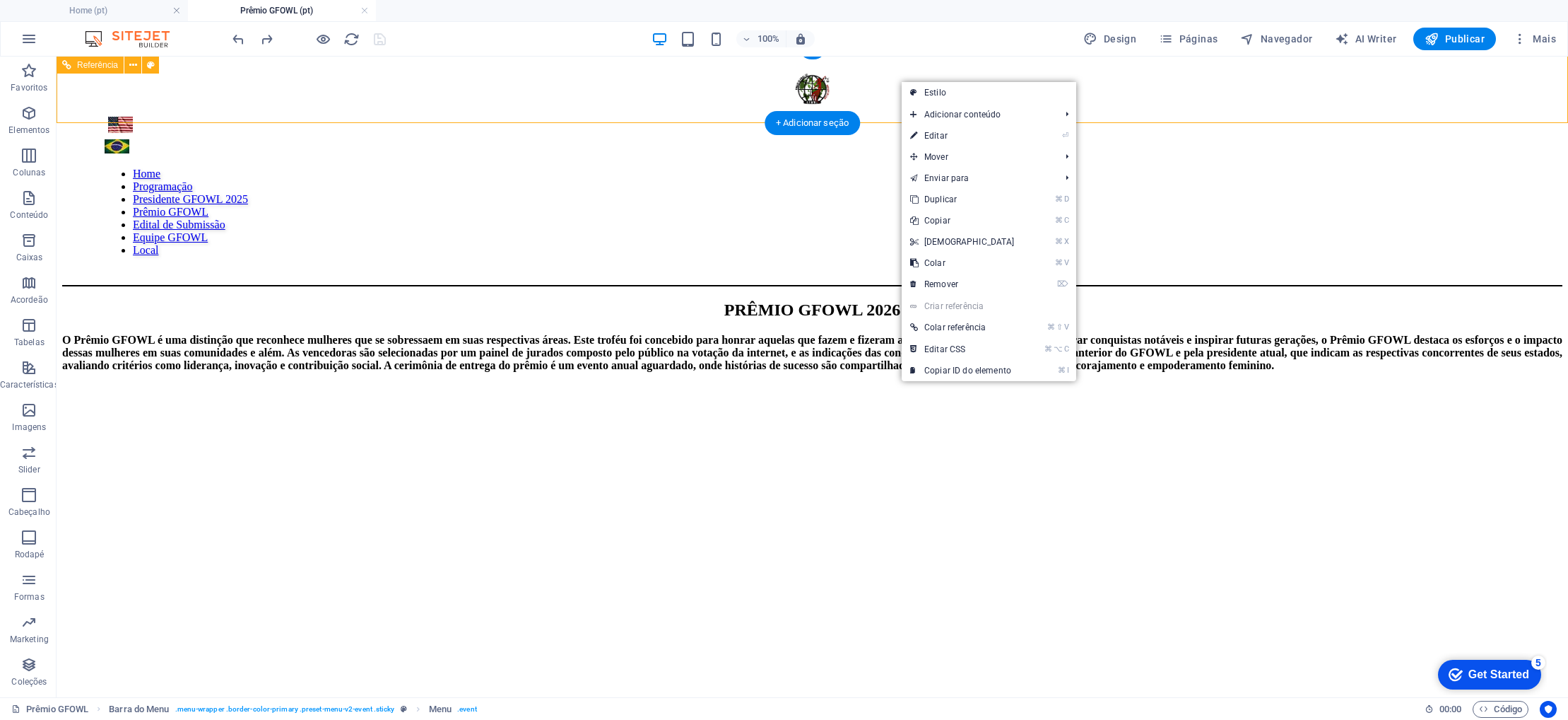
click at [877, 108] on div "Home Programaçāo Presidente GFOWL 2025 Prêmio GFOWL Edital de Submissão Equipe …" at bounding box center [812, 169] width 1500 height 234
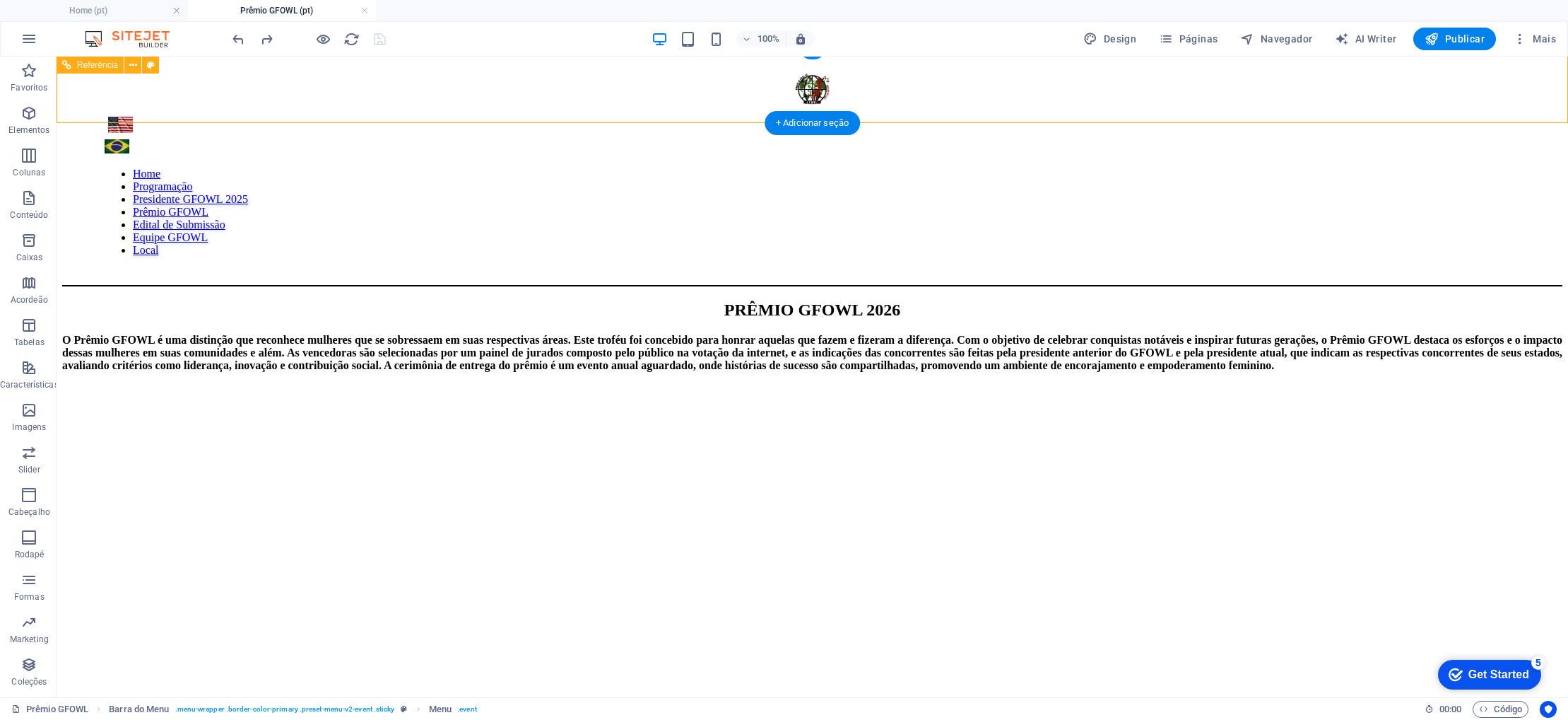
click at [877, 108] on div "Home Programaçāo Presidente GFOWL 2025 Prêmio GFOWL Edital de Submissão Equipe …" at bounding box center [812, 169] width 1500 height 234
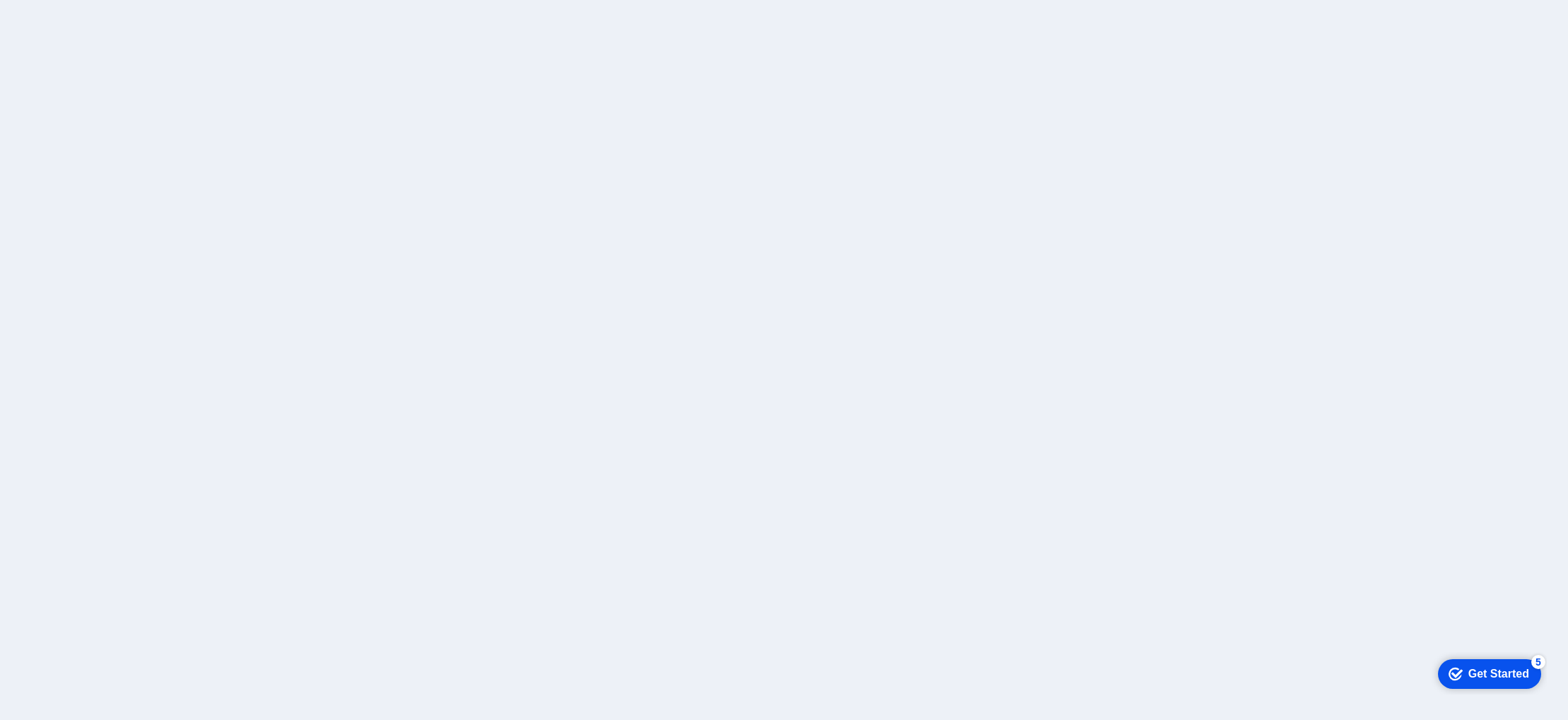
click at [869, 403] on div at bounding box center [784, 360] width 1568 height 720
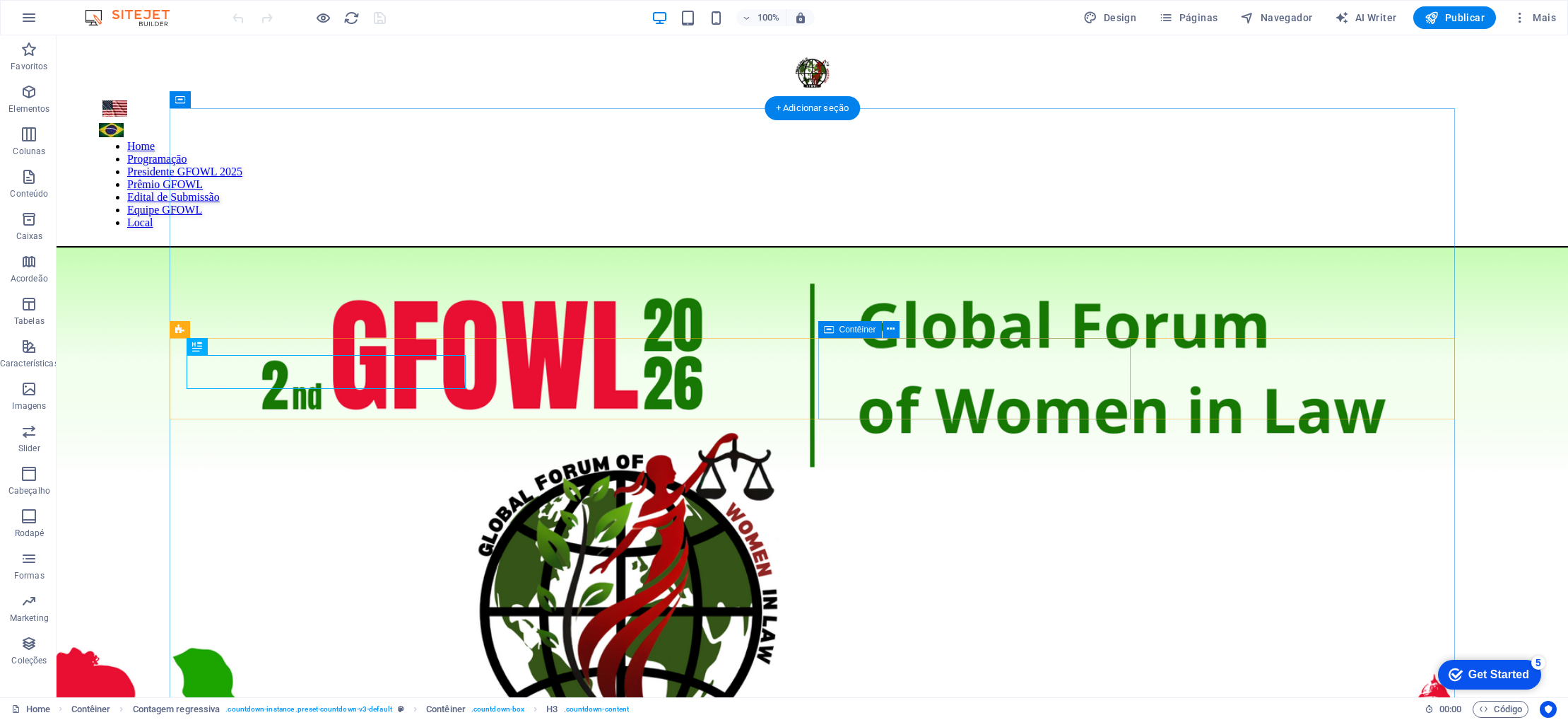
scroll to position [713, 0]
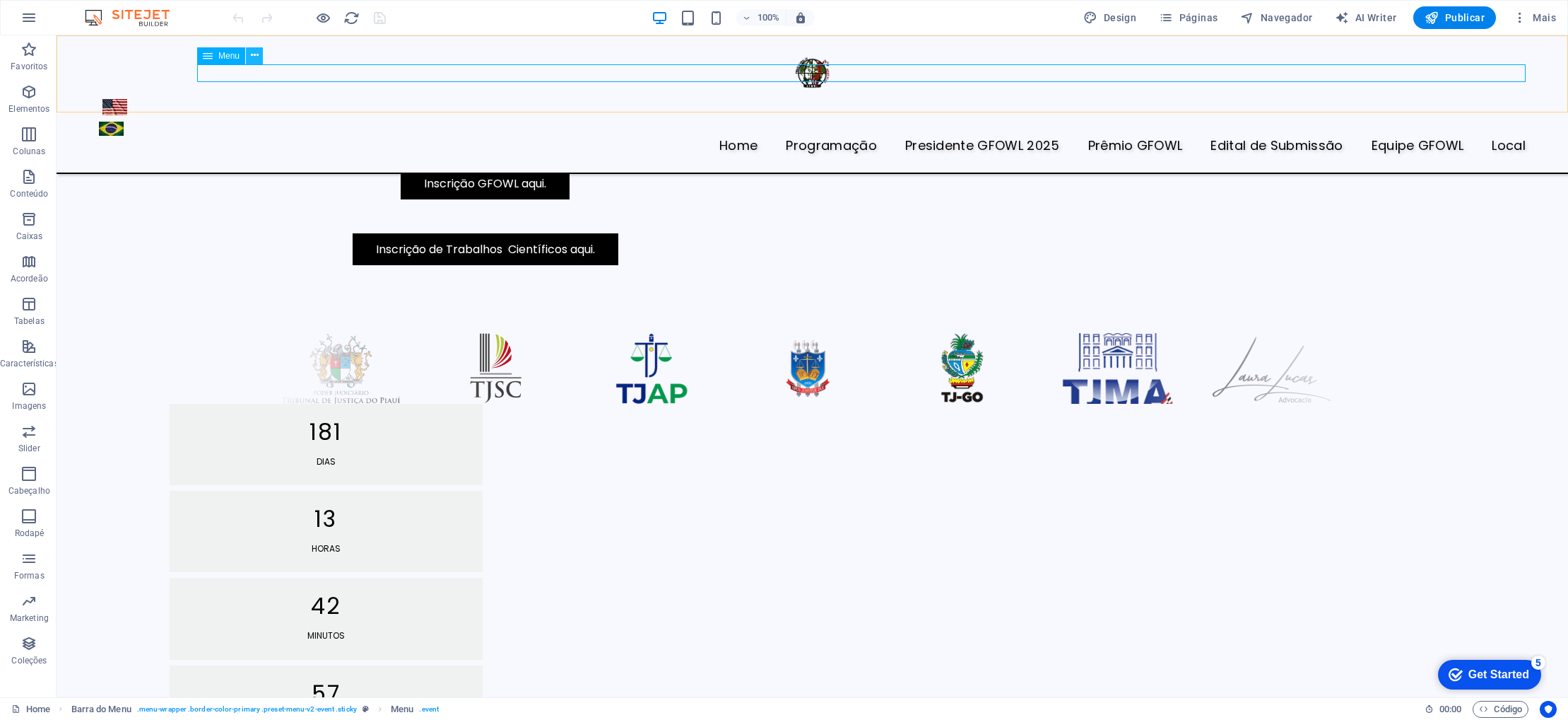
click at [252, 56] on icon at bounding box center [255, 55] width 8 height 15
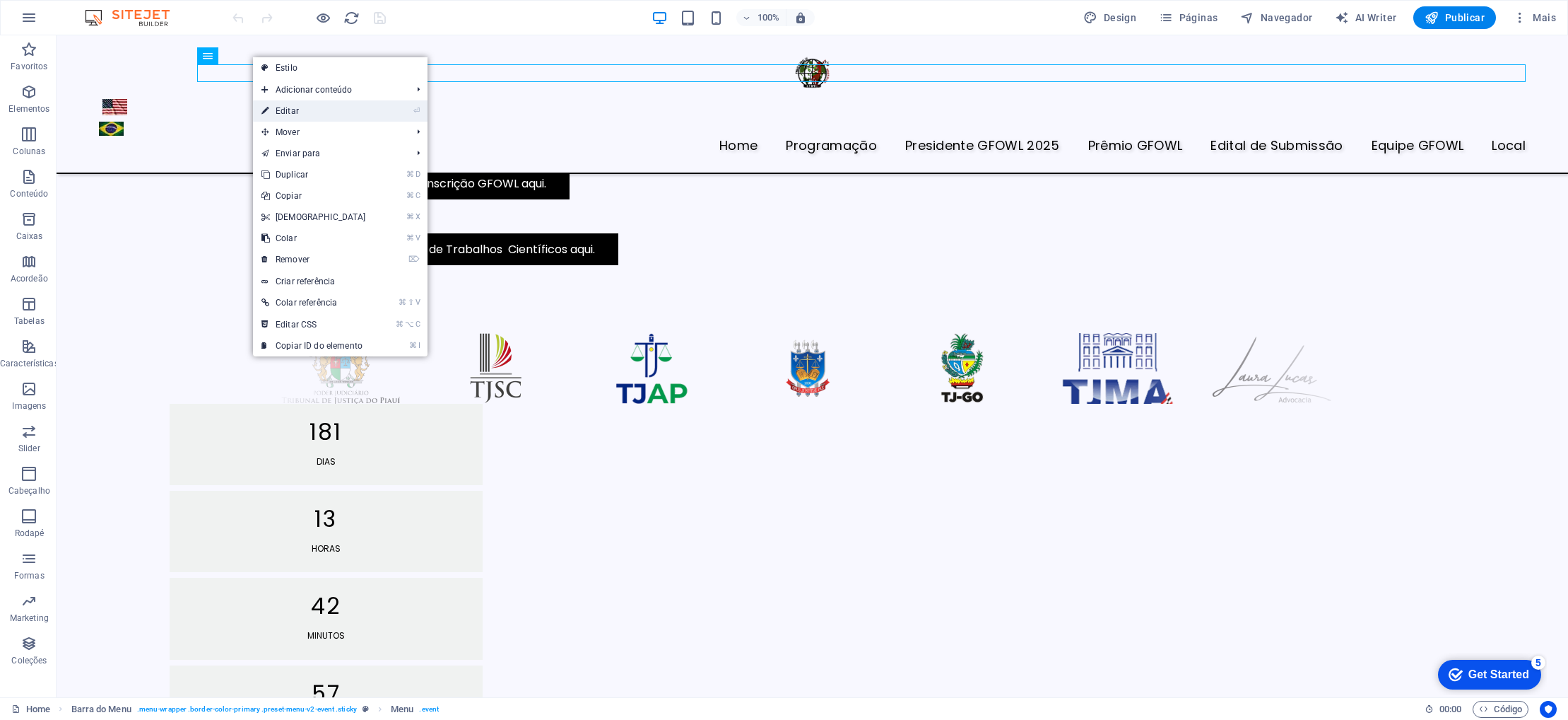
click at [292, 106] on link "⏎ Editar" at bounding box center [314, 111] width 122 height 21
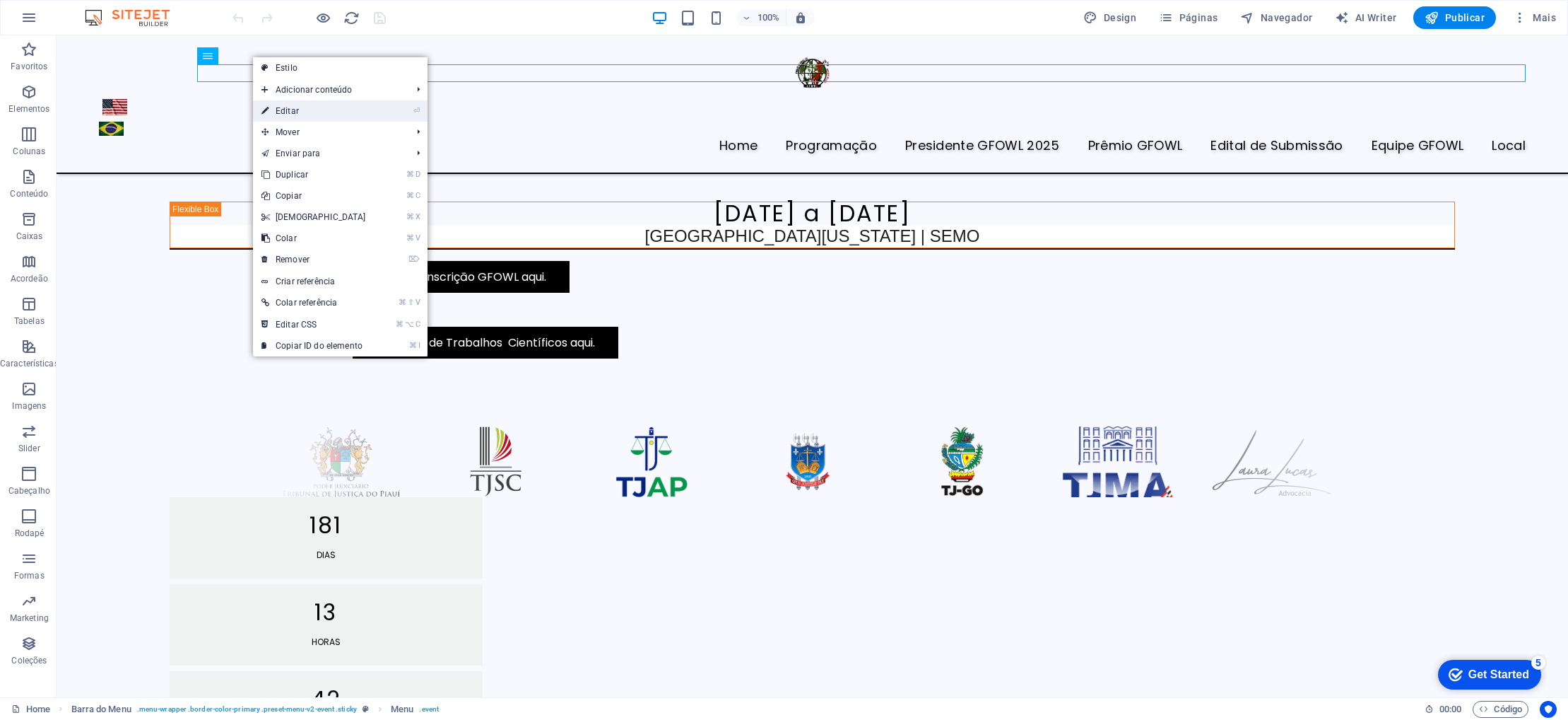
select select
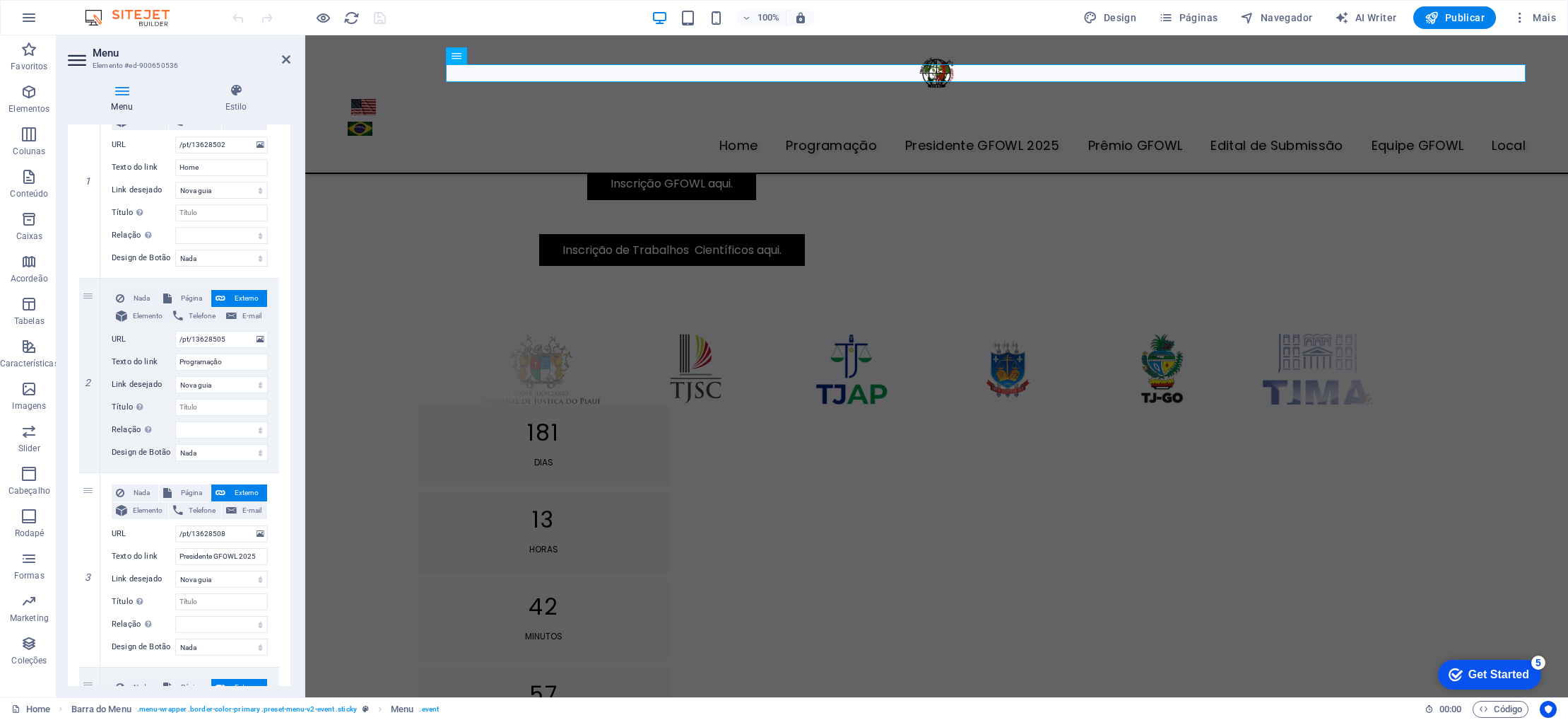
scroll to position [181, 0]
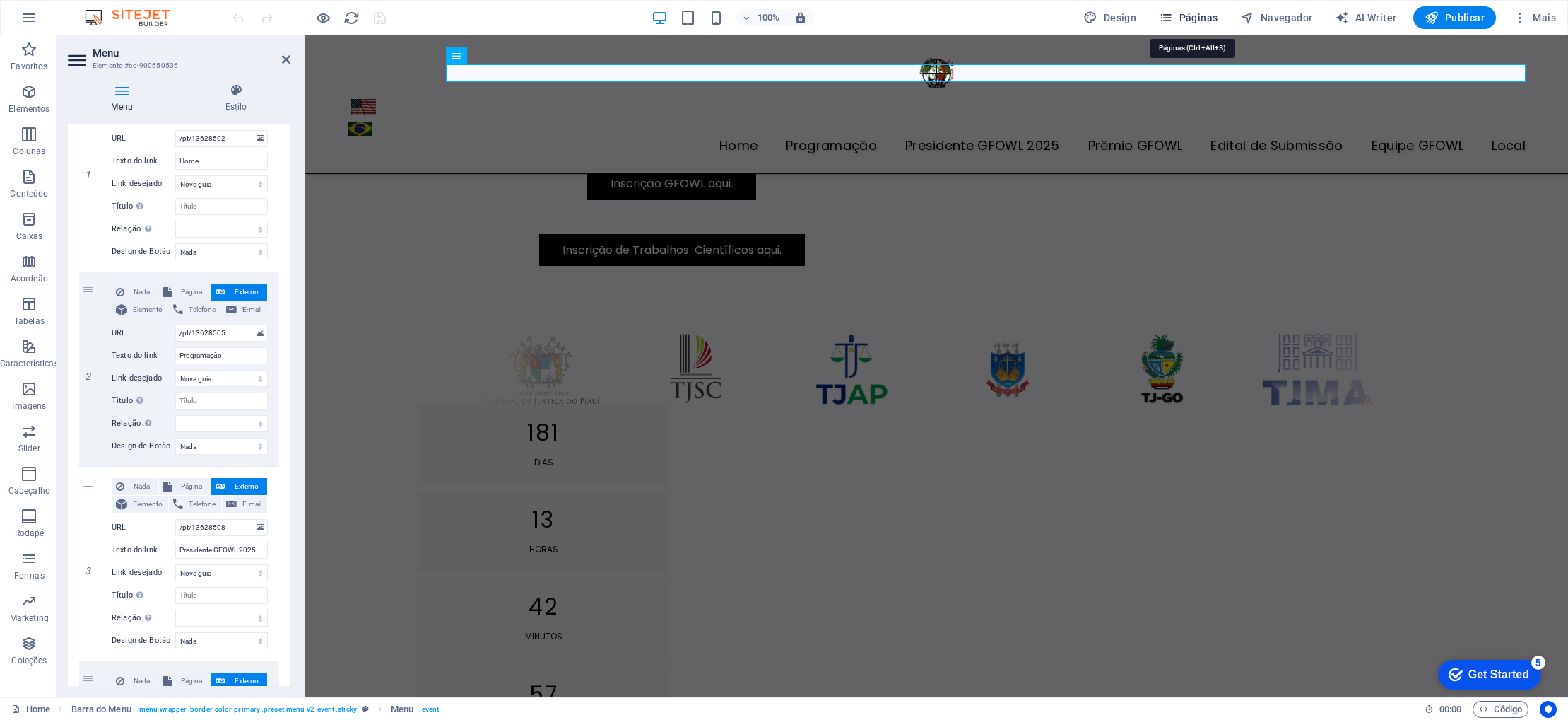
click at [1171, 17] on icon "button" at bounding box center [1166, 17] width 14 height 14
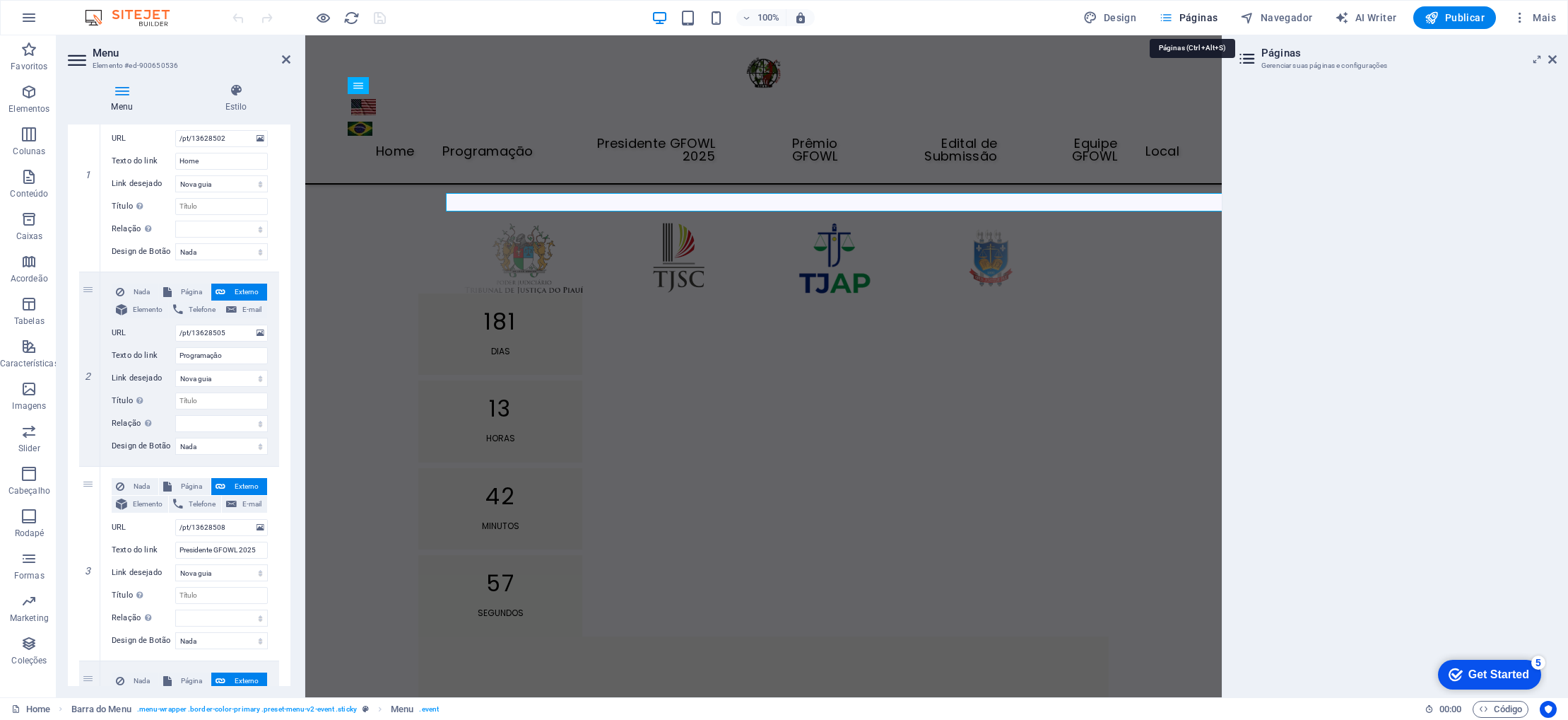
scroll to position [510, 0]
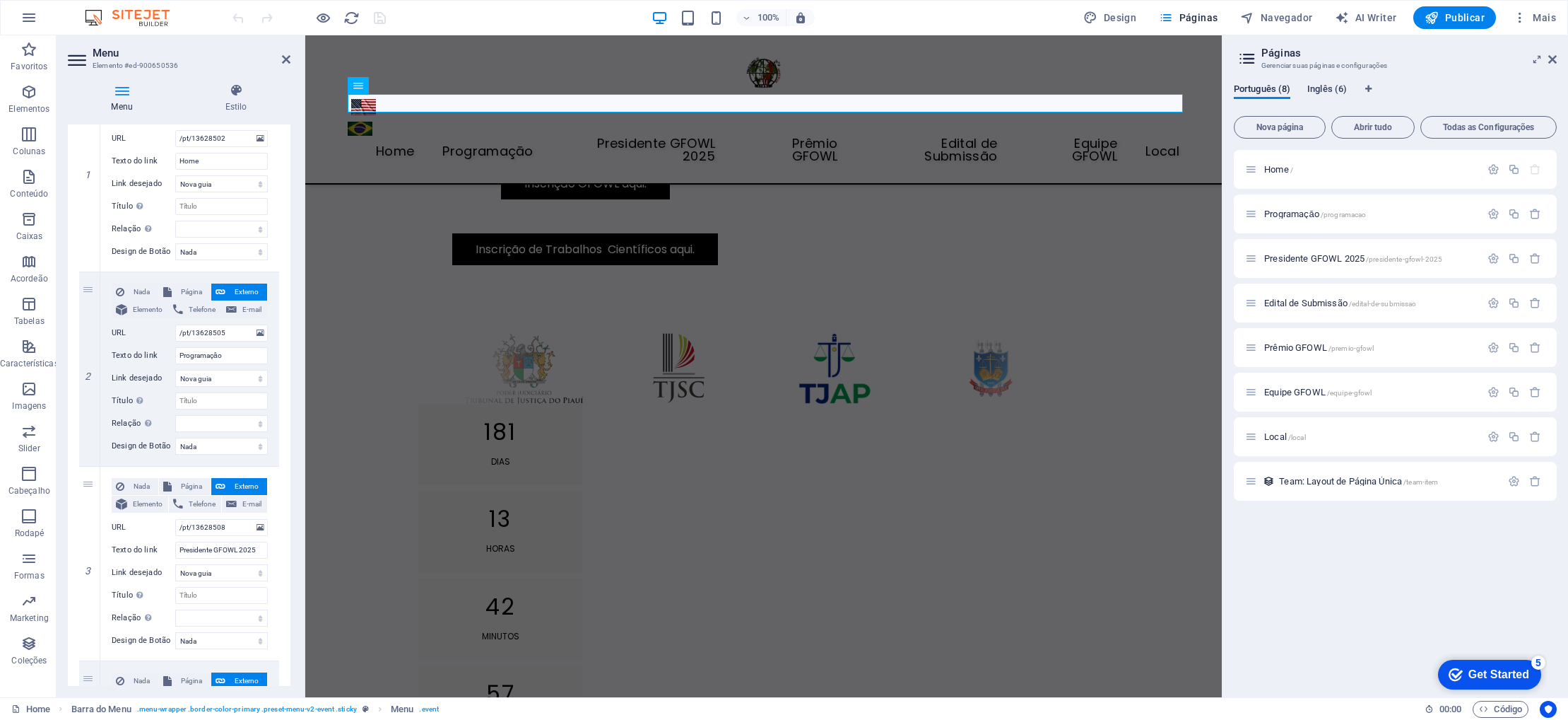
click at [1338, 90] on span "Inglês (6)" at bounding box center [1327, 90] width 39 height 20
click at [1305, 440] on div "Prêmio GFOWL /premio-gfowl Traduzir" at bounding box center [1396, 436] width 323 height 39
click at [1526, 436] on span "Traduzir" at bounding box center [1523, 437] width 33 height 12
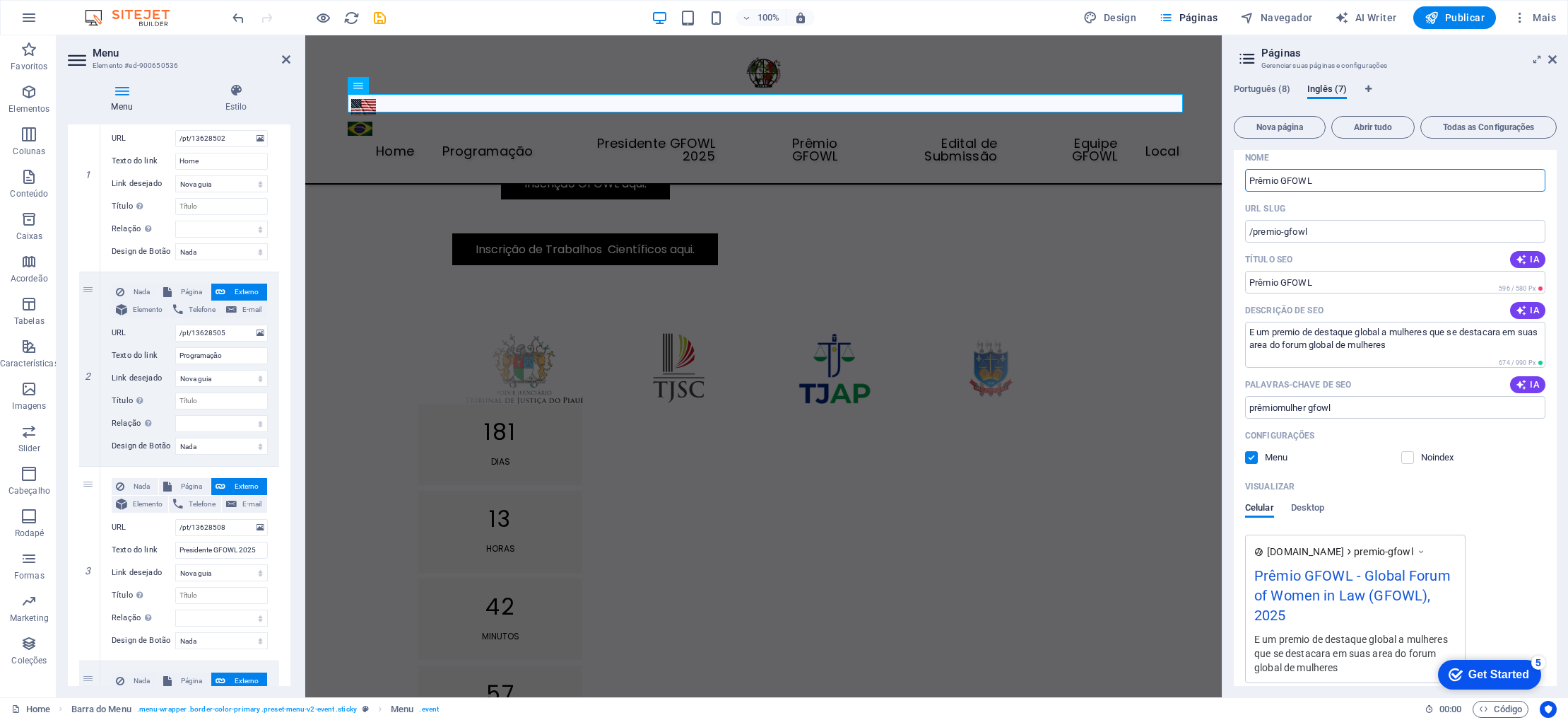
scroll to position [227, 0]
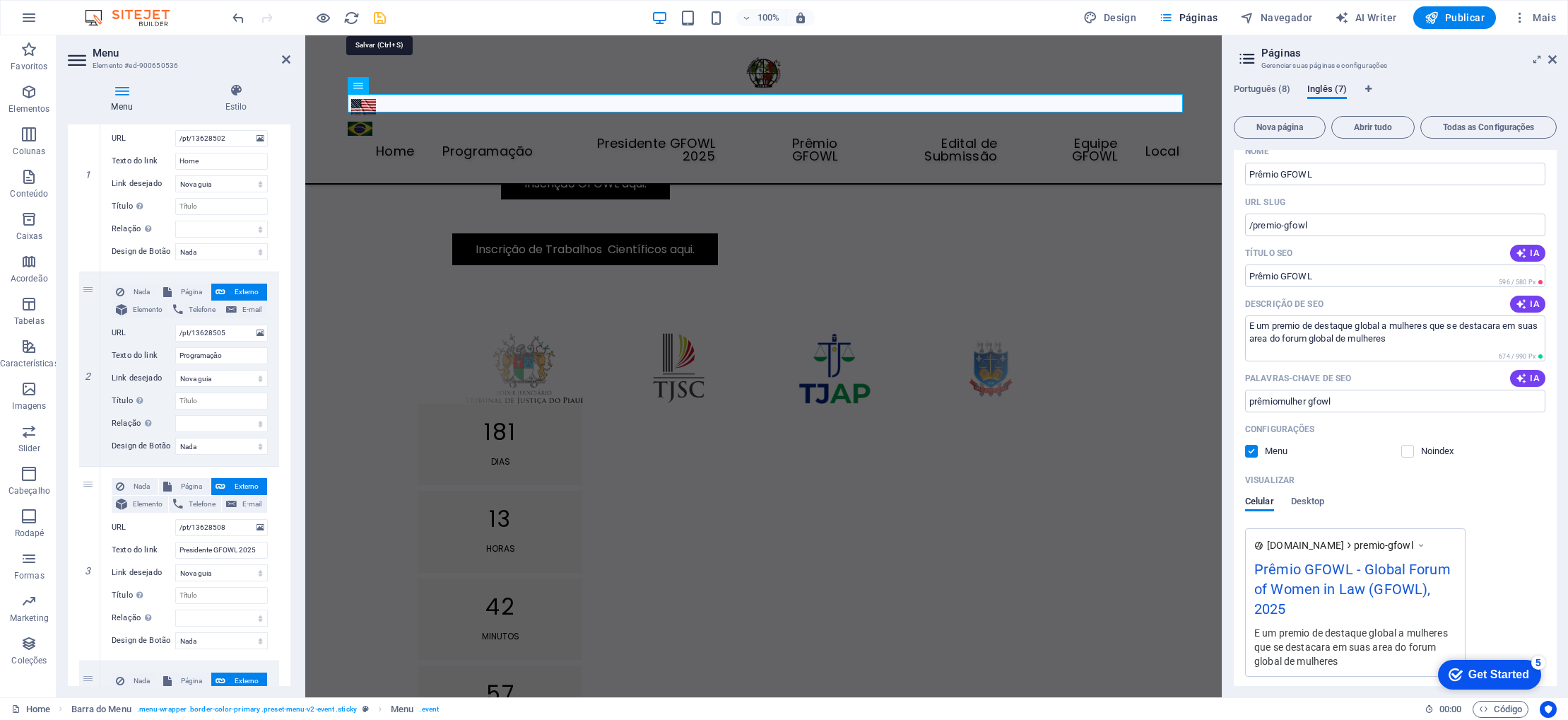
click at [374, 21] on icon "save" at bounding box center [380, 18] width 16 height 16
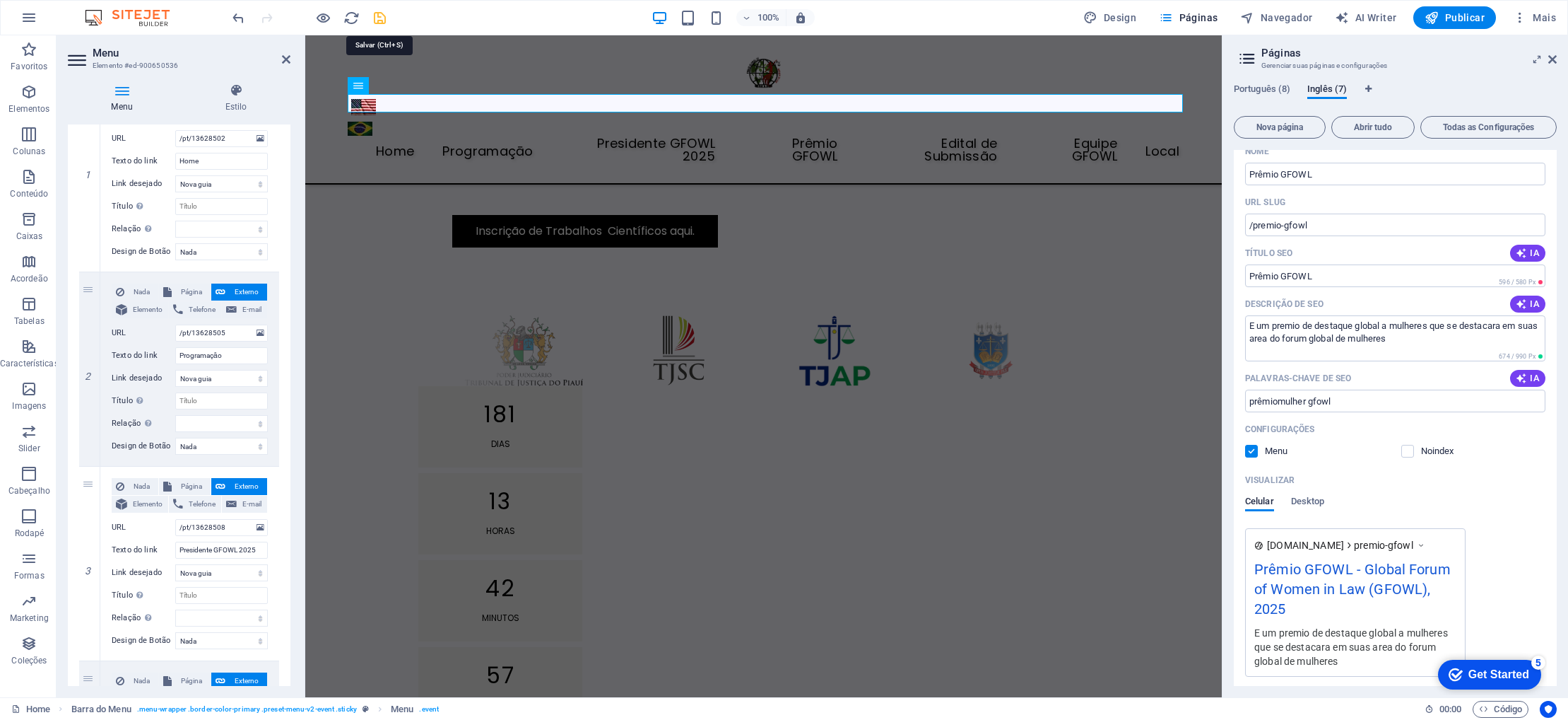
scroll to position [713, 0]
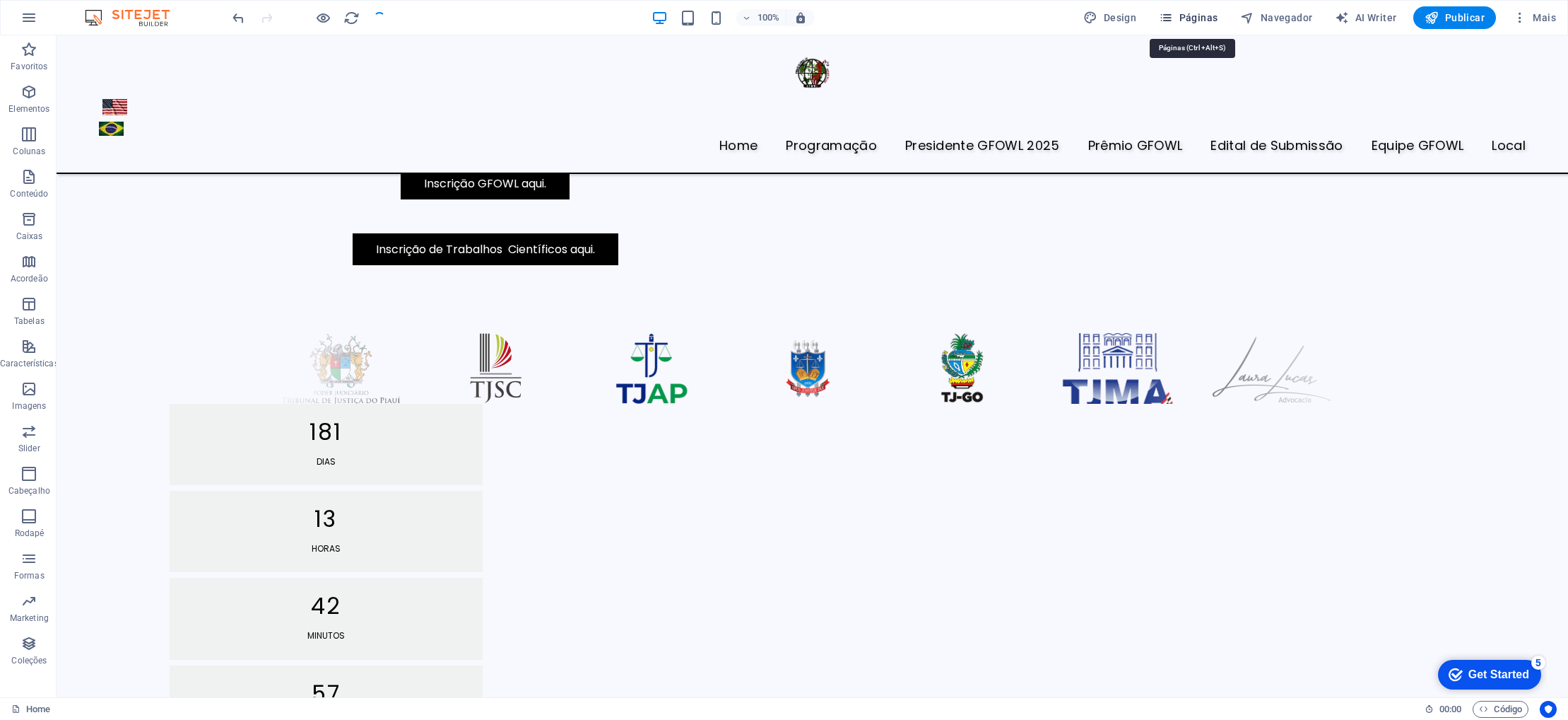
click at [1179, 19] on span "Páginas" at bounding box center [1188, 17] width 59 height 14
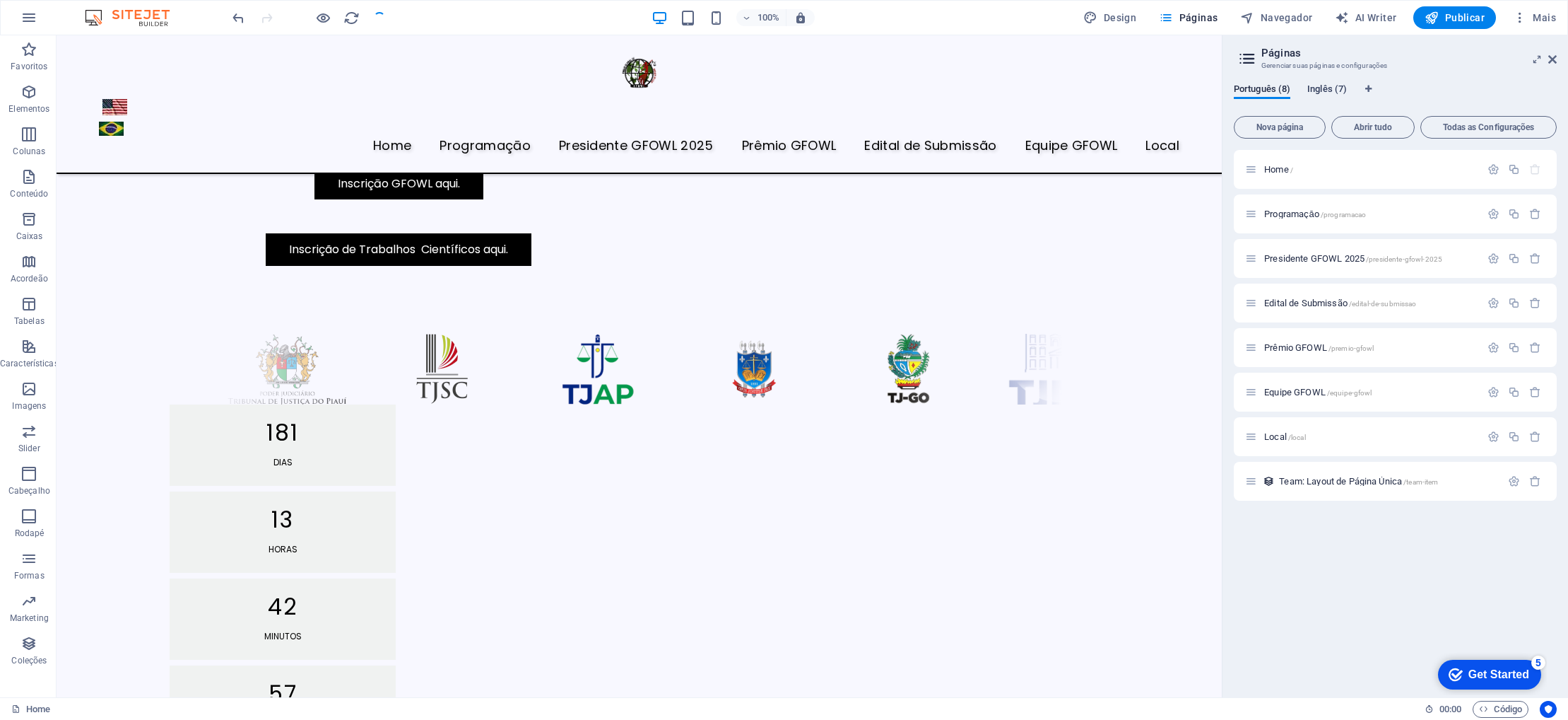
click at [1332, 85] on span "Inglês (7)" at bounding box center [1327, 90] width 39 height 20
click at [1259, 88] on span "Português (8)" at bounding box center [1262, 90] width 57 height 20
click at [1282, 396] on span "Equipe GFOWL /equipe-gfowl" at bounding box center [1318, 392] width 108 height 11
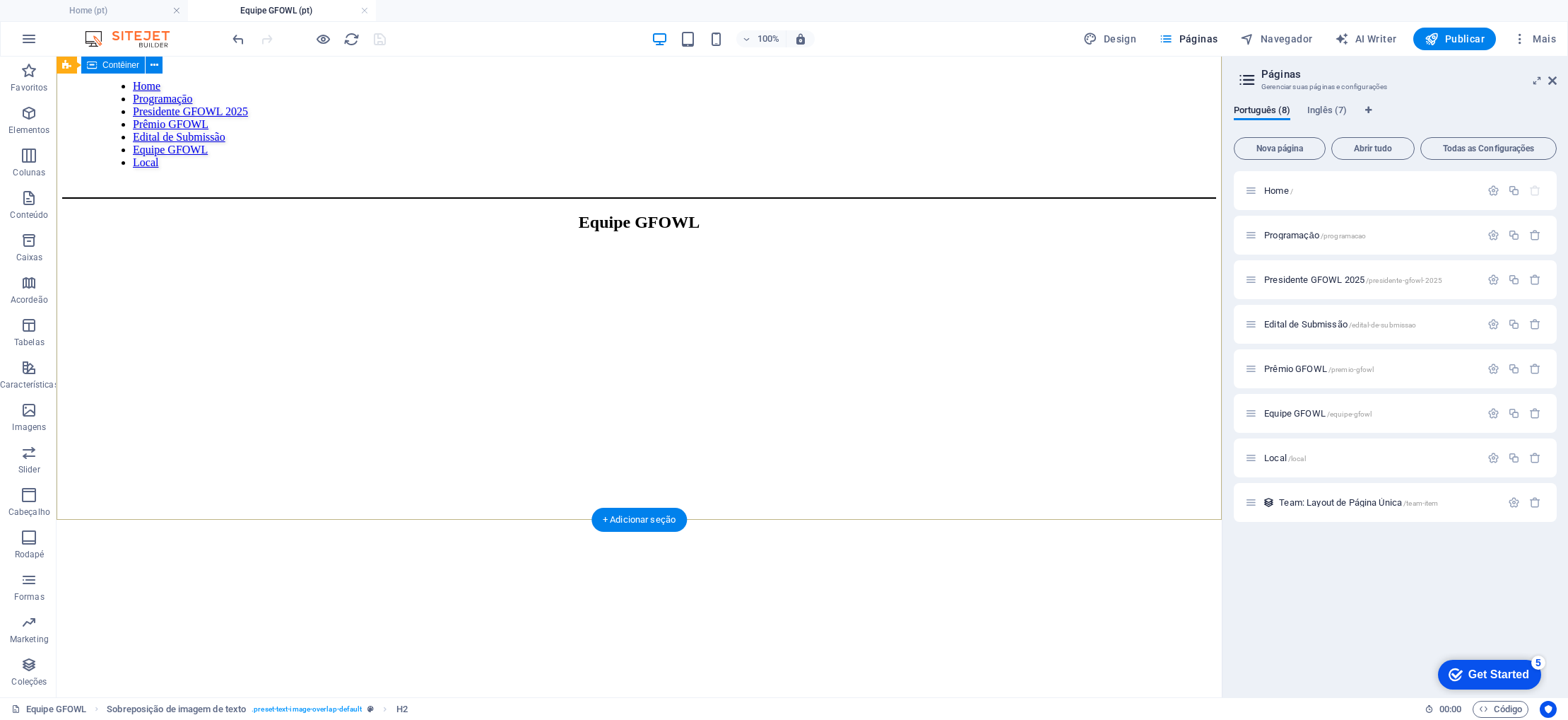
scroll to position [0, 0]
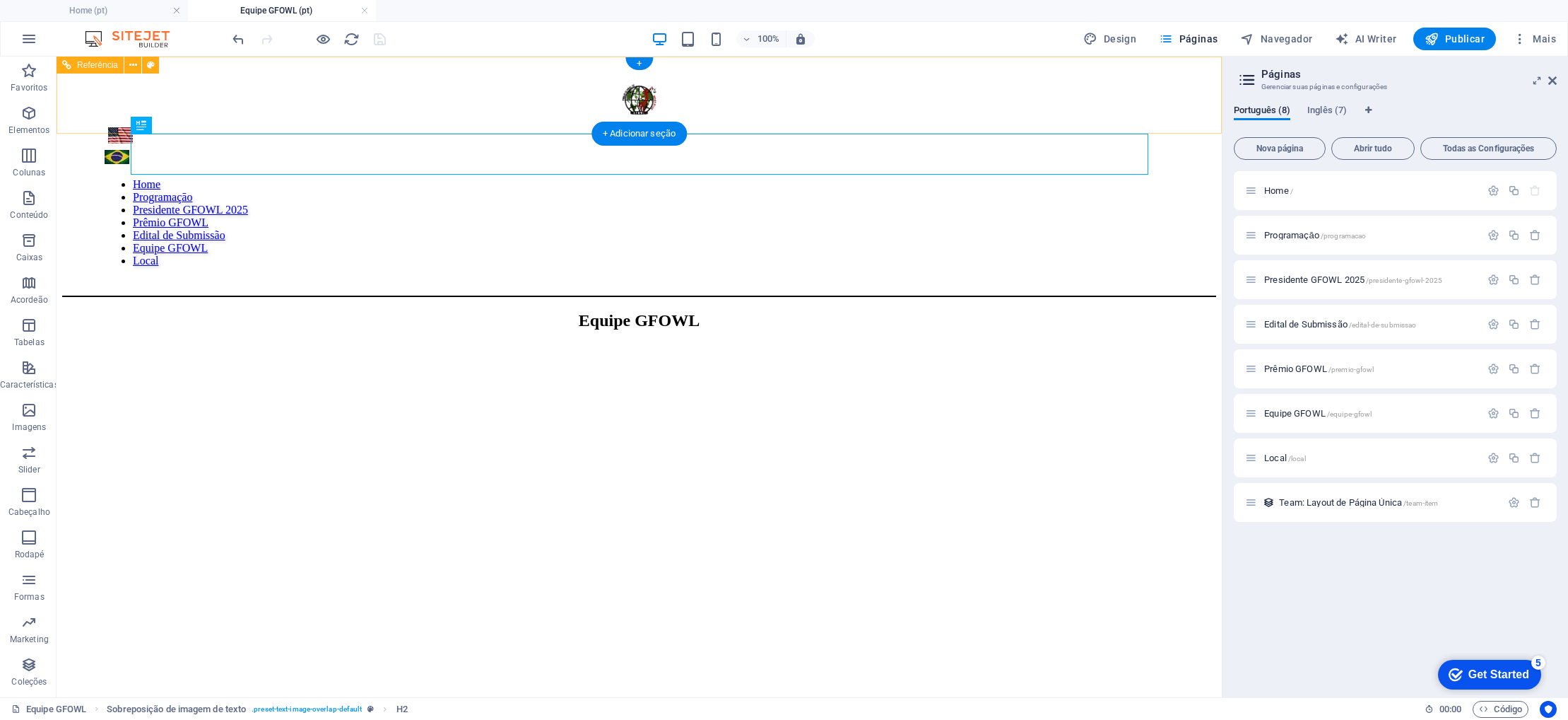
click at [529, 82] on div "Home Programaçāo Presidente GFOWL 2025 Prêmio GFOWL Edital de Submissão Equipe …" at bounding box center [639, 179] width 1154 height 234
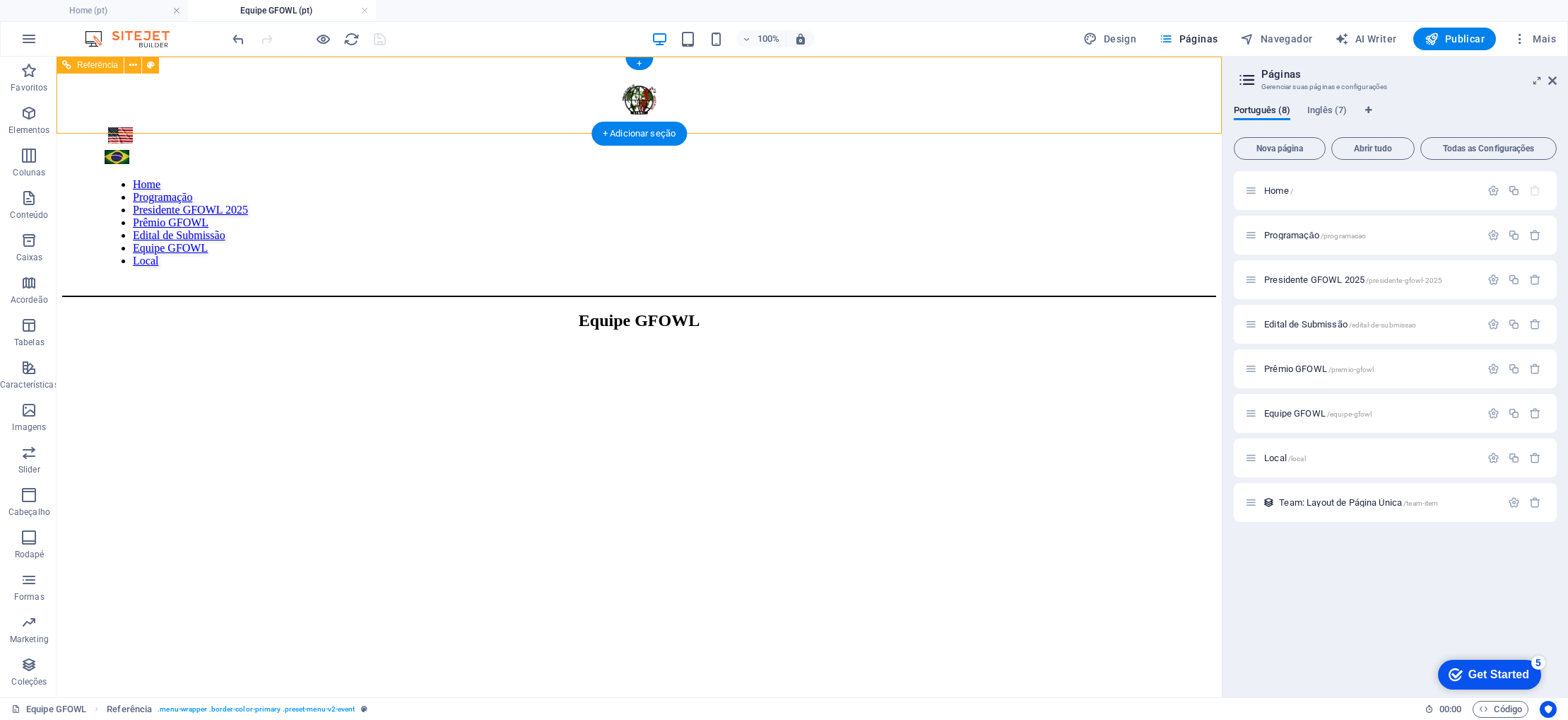
click at [530, 178] on nav "Home Programaçāo Presidente GFOWL 2025 Prêmio GFOWL Edital de Submissão Equipe …" at bounding box center [639, 223] width 1069 height 89
click at [1554, 81] on icon at bounding box center [1553, 81] width 9 height 12
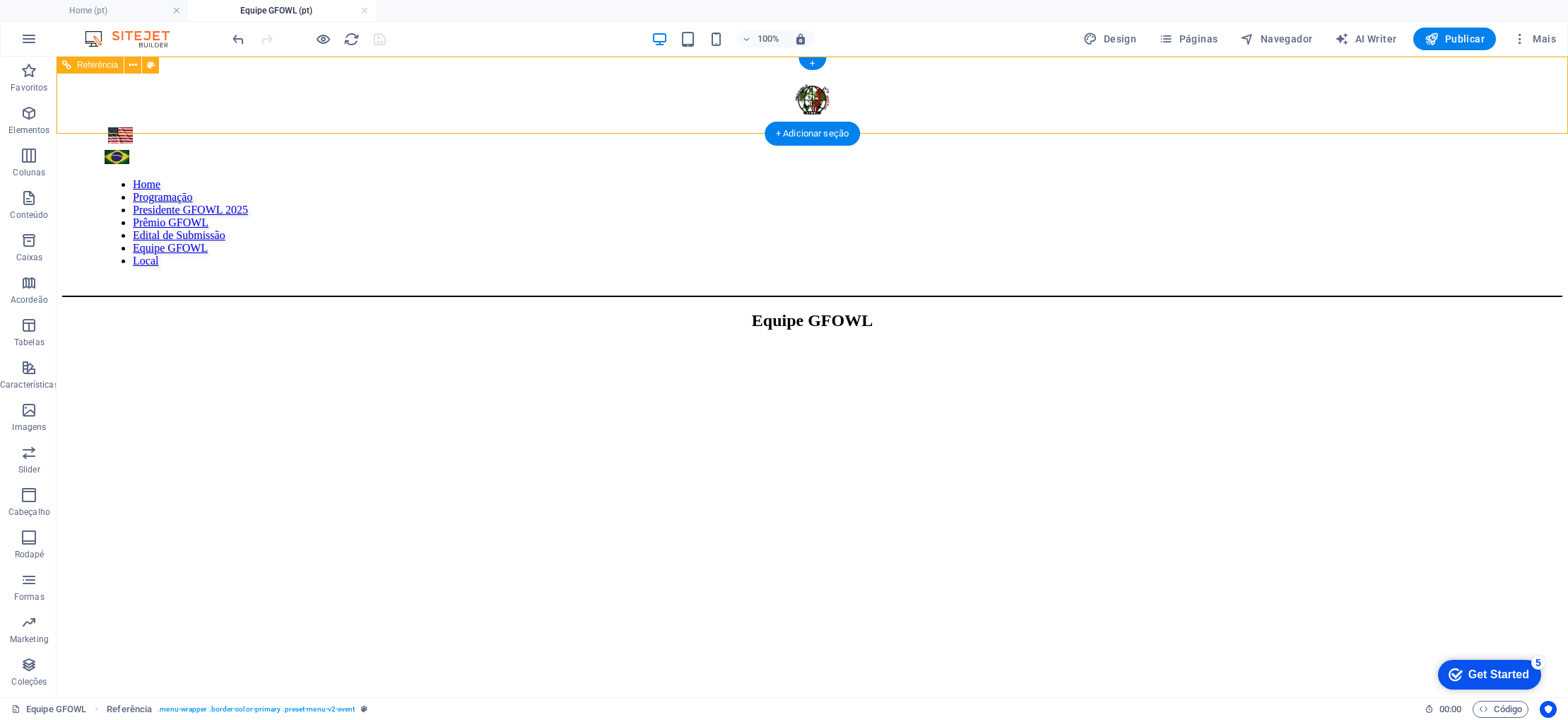
click at [725, 178] on nav "Home Programaçāo Presidente GFOWL 2025 Prêmio GFOWL Edital de Submissão Equipe …" at bounding box center [812, 223] width 1415 height 89
click at [727, 178] on nav "Home Programaçāo Presidente GFOWL 2025 Prêmio GFOWL Edital de Submissão Equipe …" at bounding box center [812, 223] width 1415 height 89
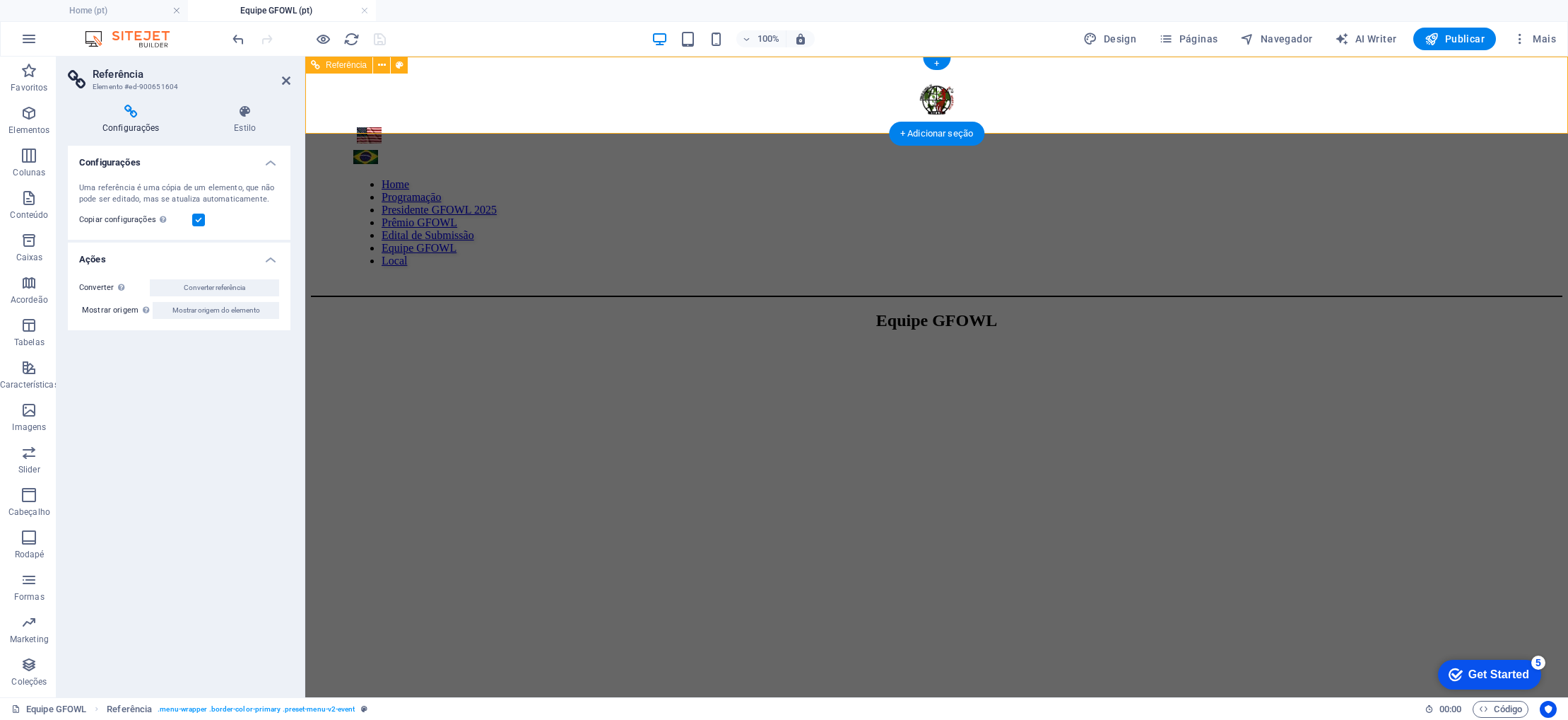
click at [727, 178] on nav "Home Programaçāo Presidente GFOWL 2025 Prêmio GFOWL Edital de Submissão Equipe …" at bounding box center [936, 223] width 1166 height 89
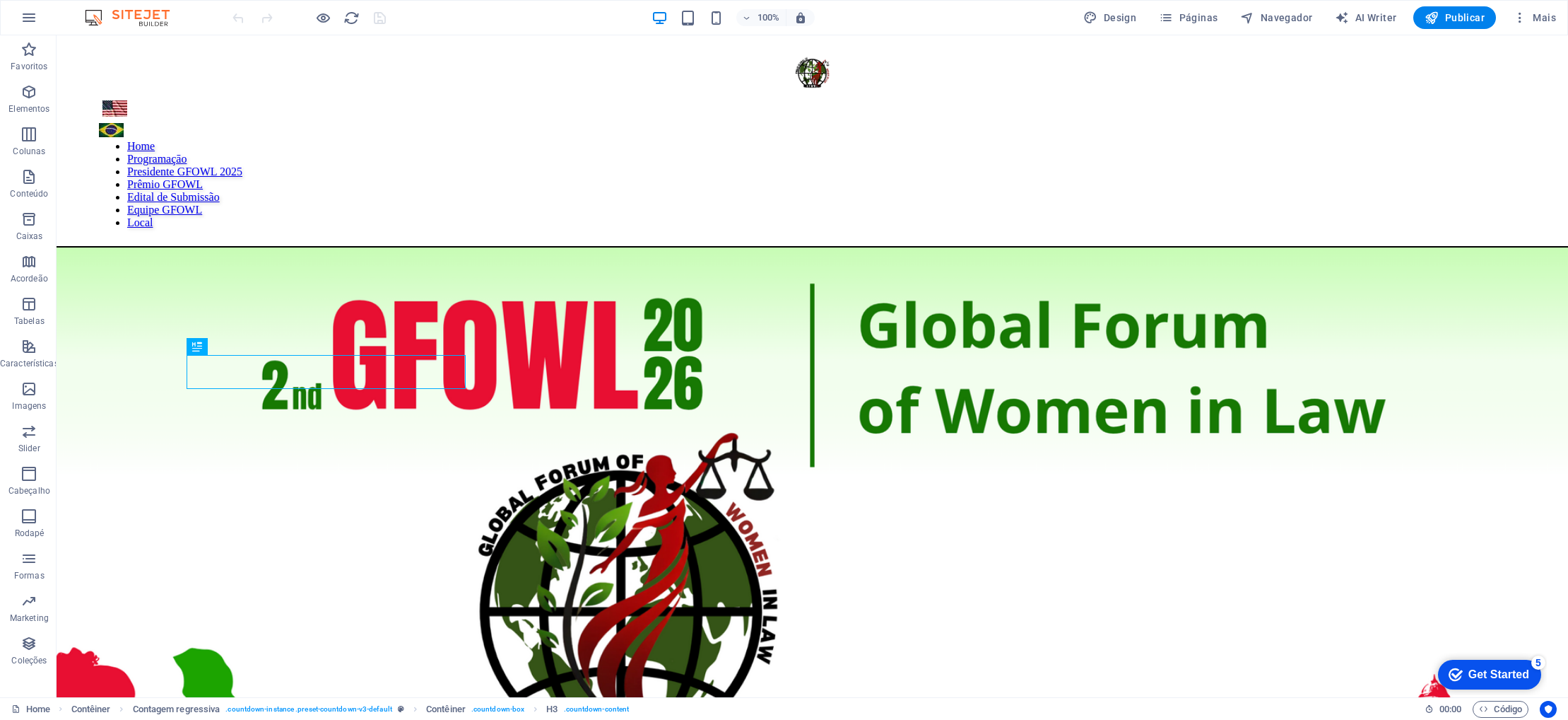
scroll to position [713, 0]
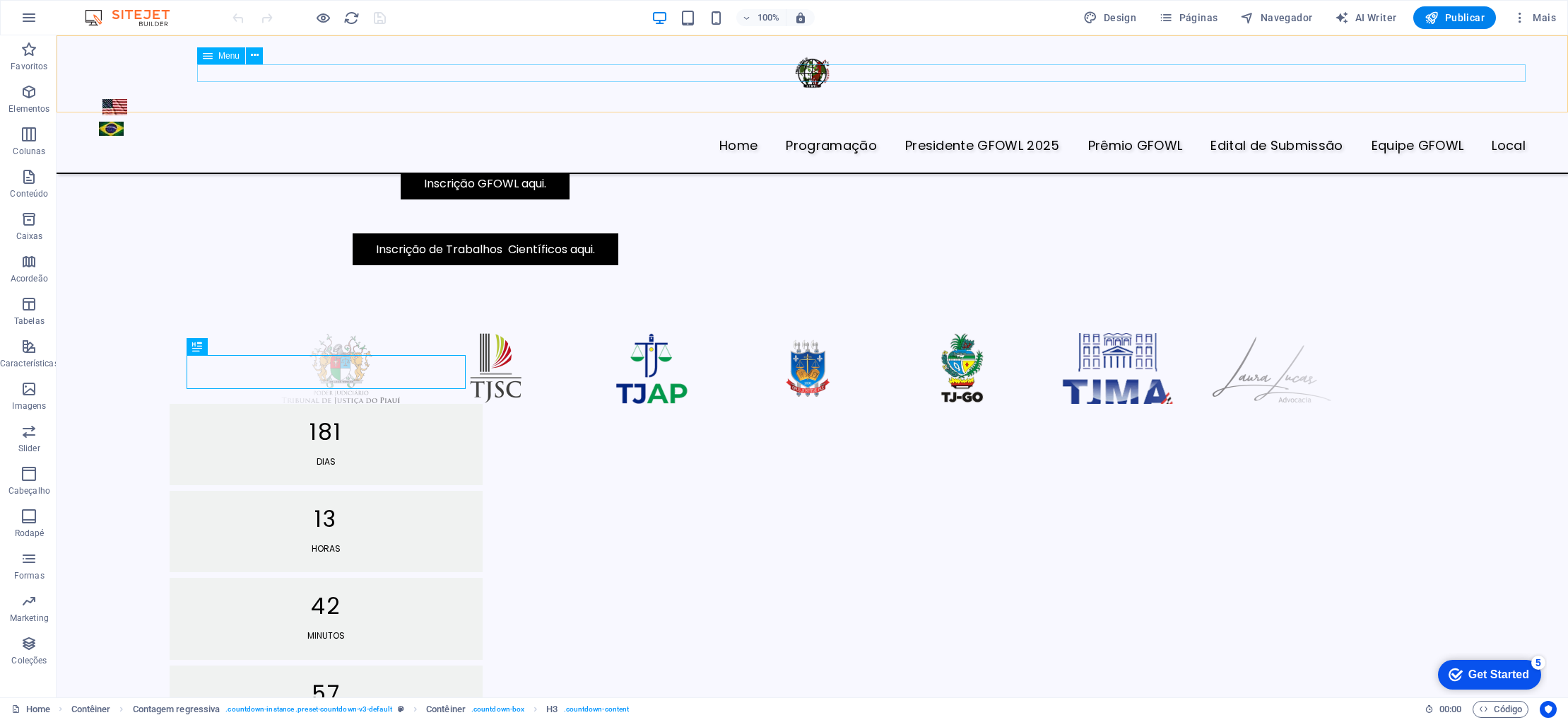
click at [771, 137] on nav "Home Programaçāo Presidente GFOWL 2025 Prêmio GFOWL Edital de Submissão Equipe …" at bounding box center [812, 146] width 1427 height 18
click at [257, 57] on icon at bounding box center [255, 55] width 8 height 15
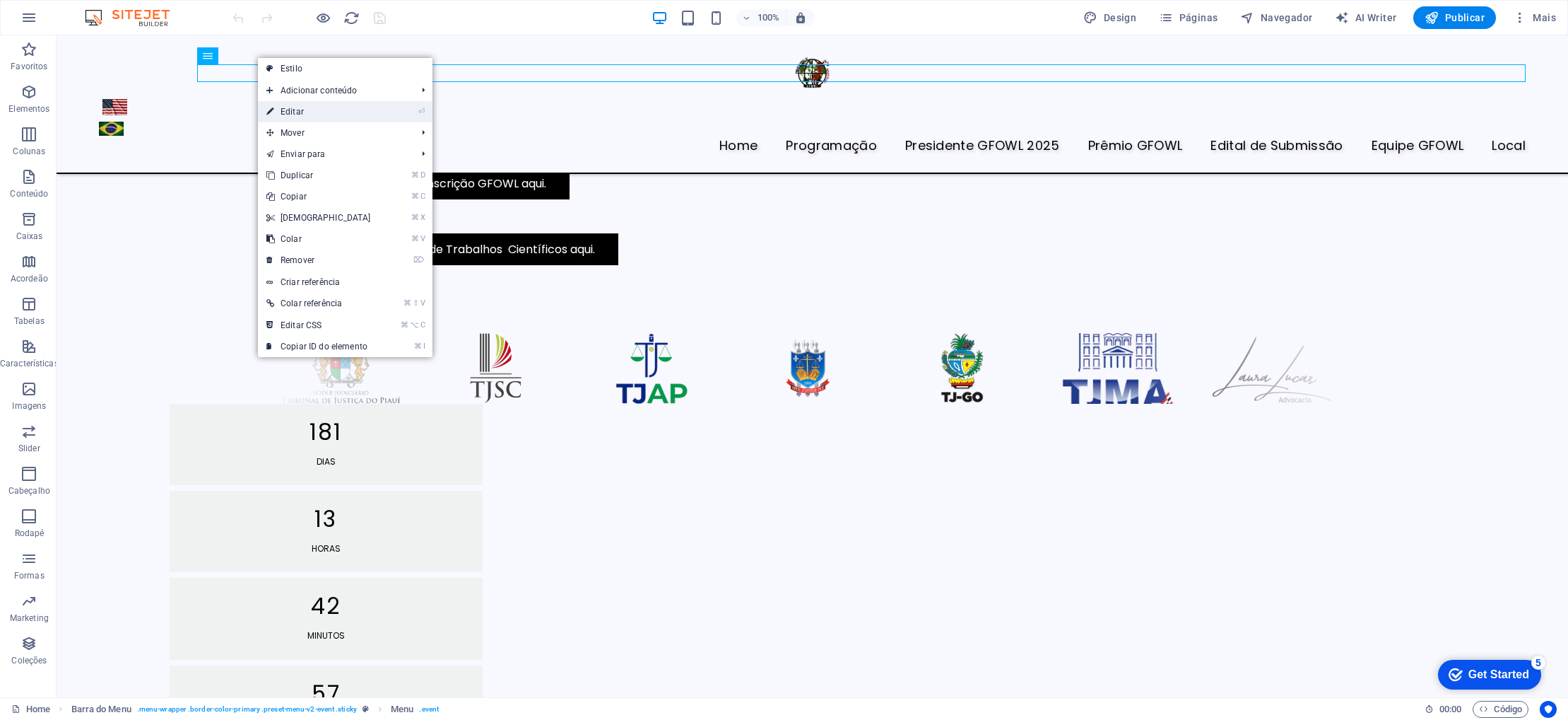
click at [317, 110] on link "⏎ Editar" at bounding box center [318, 111] width 122 height 21
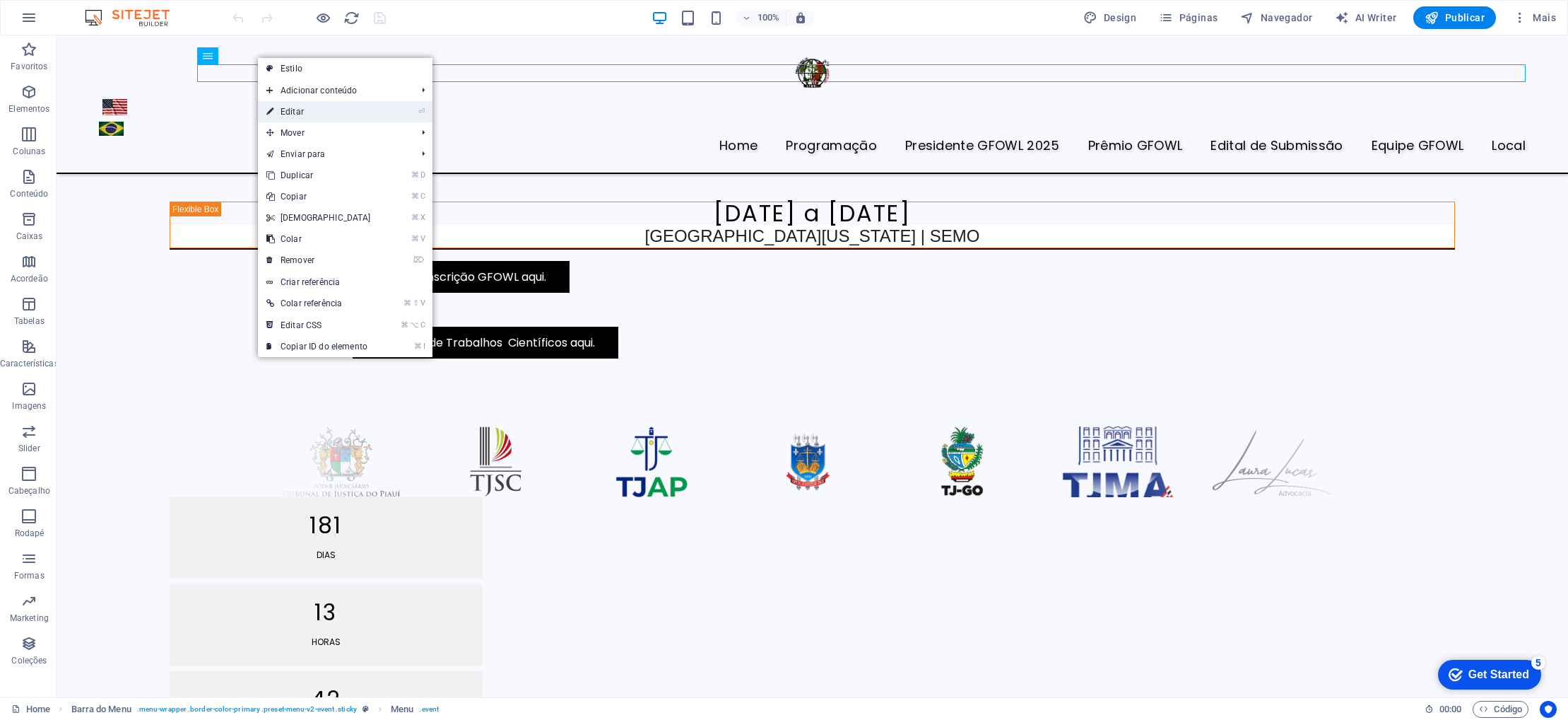
select select
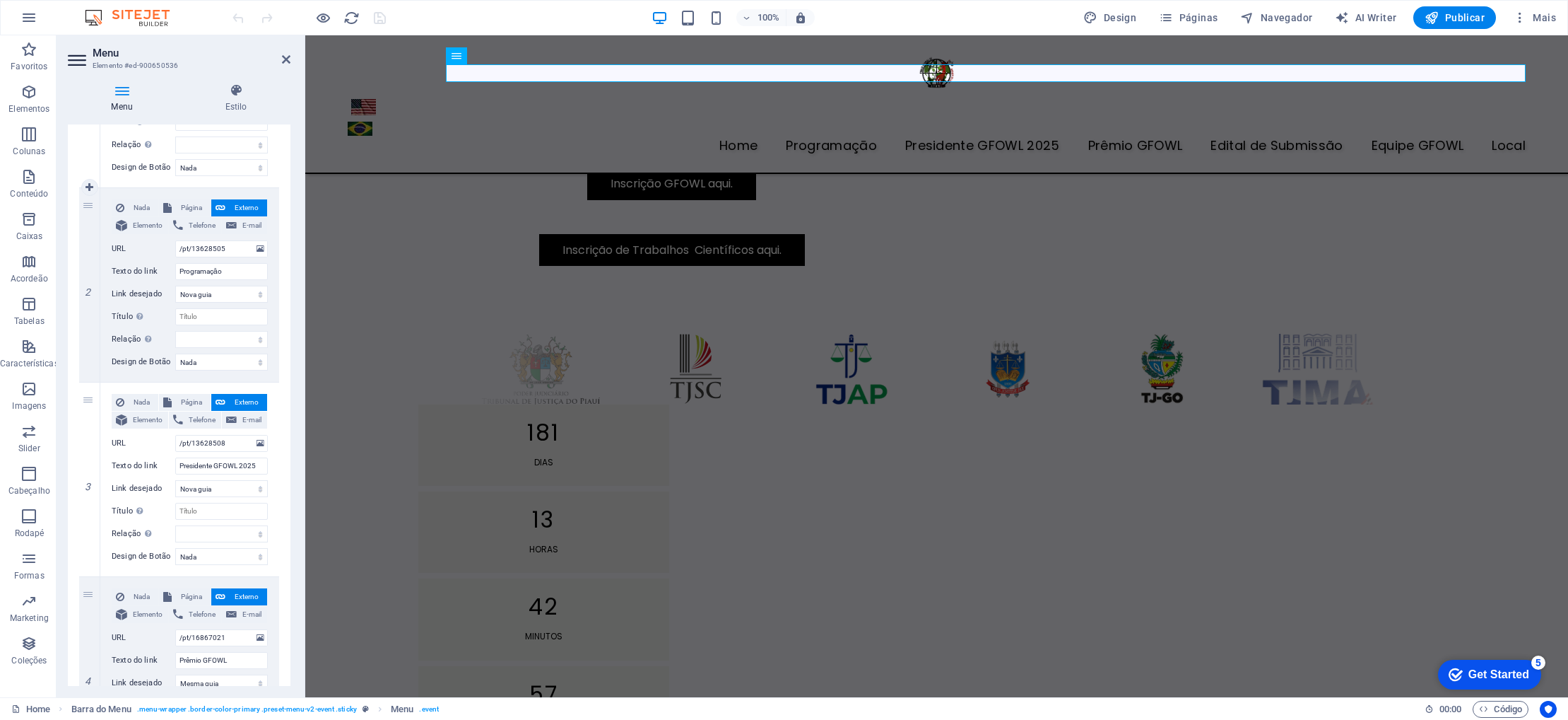
scroll to position [0, 0]
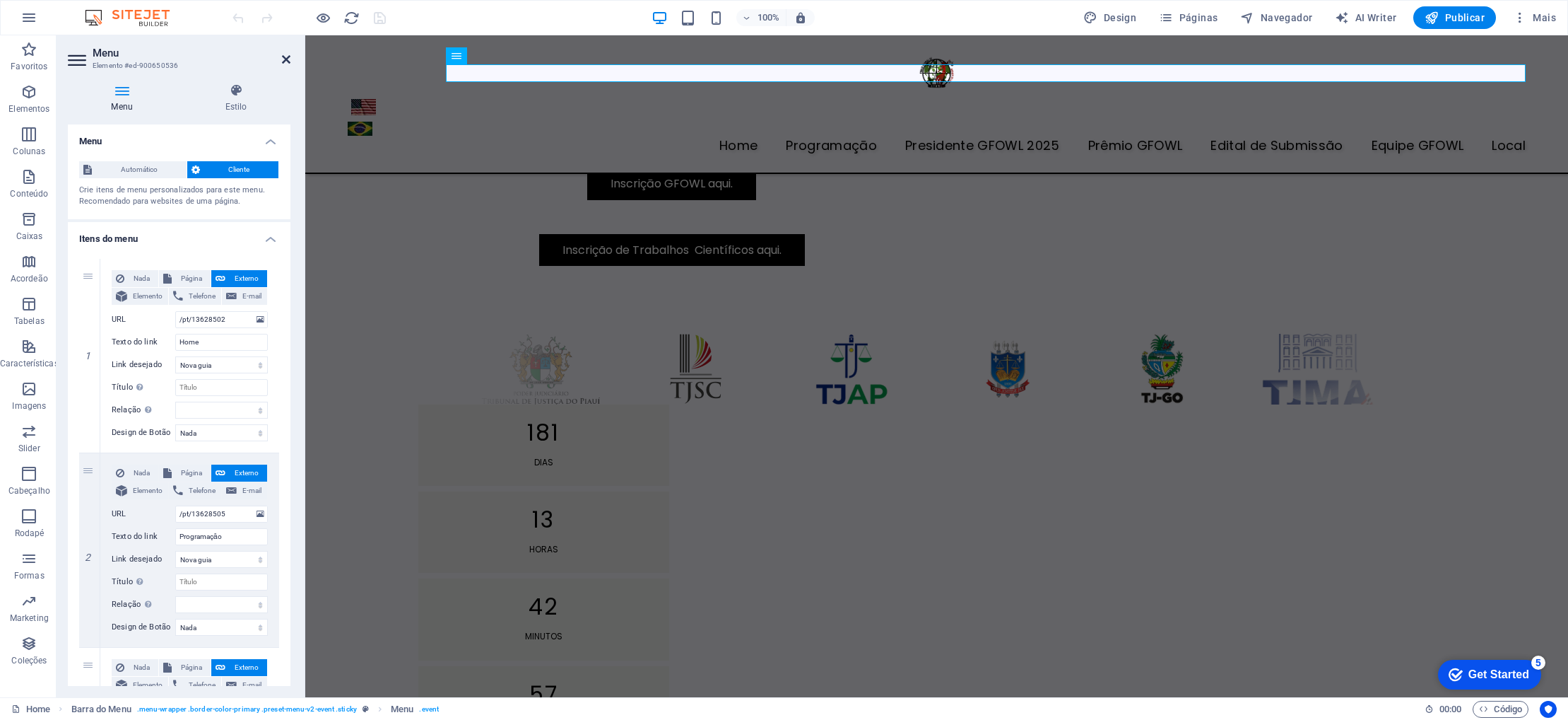
click at [286, 59] on icon at bounding box center [286, 60] width 9 height 12
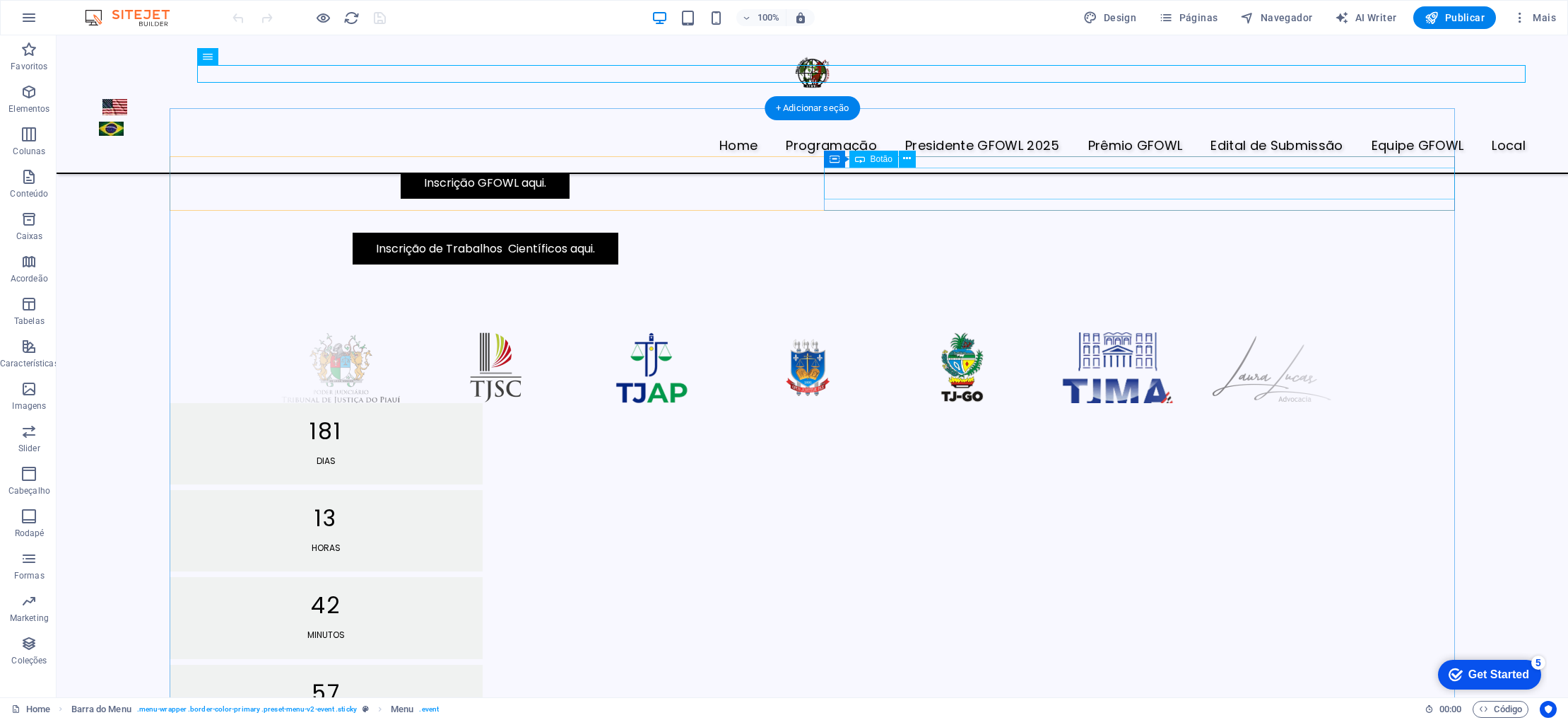
scroll to position [713, 0]
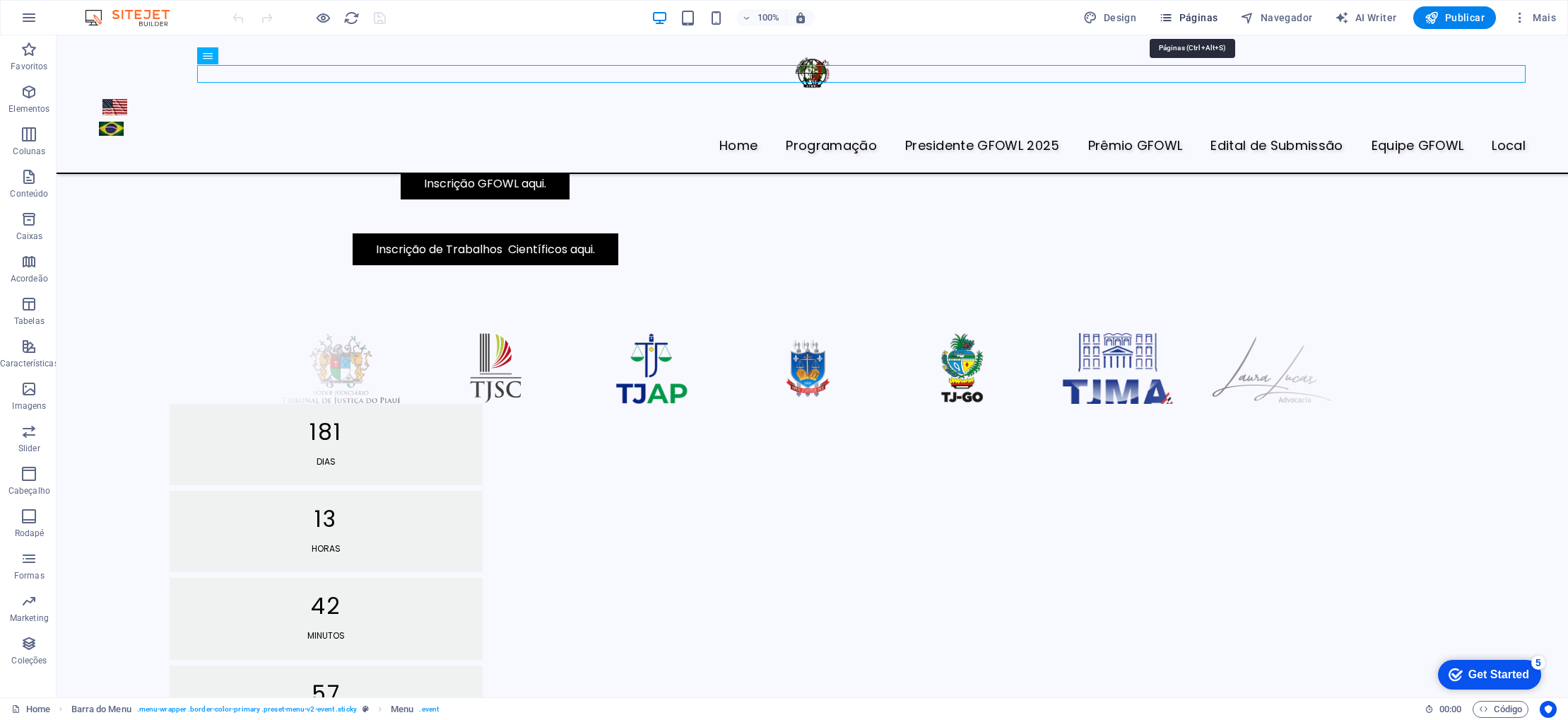
click at [1173, 16] on icon "button" at bounding box center [1166, 17] width 14 height 14
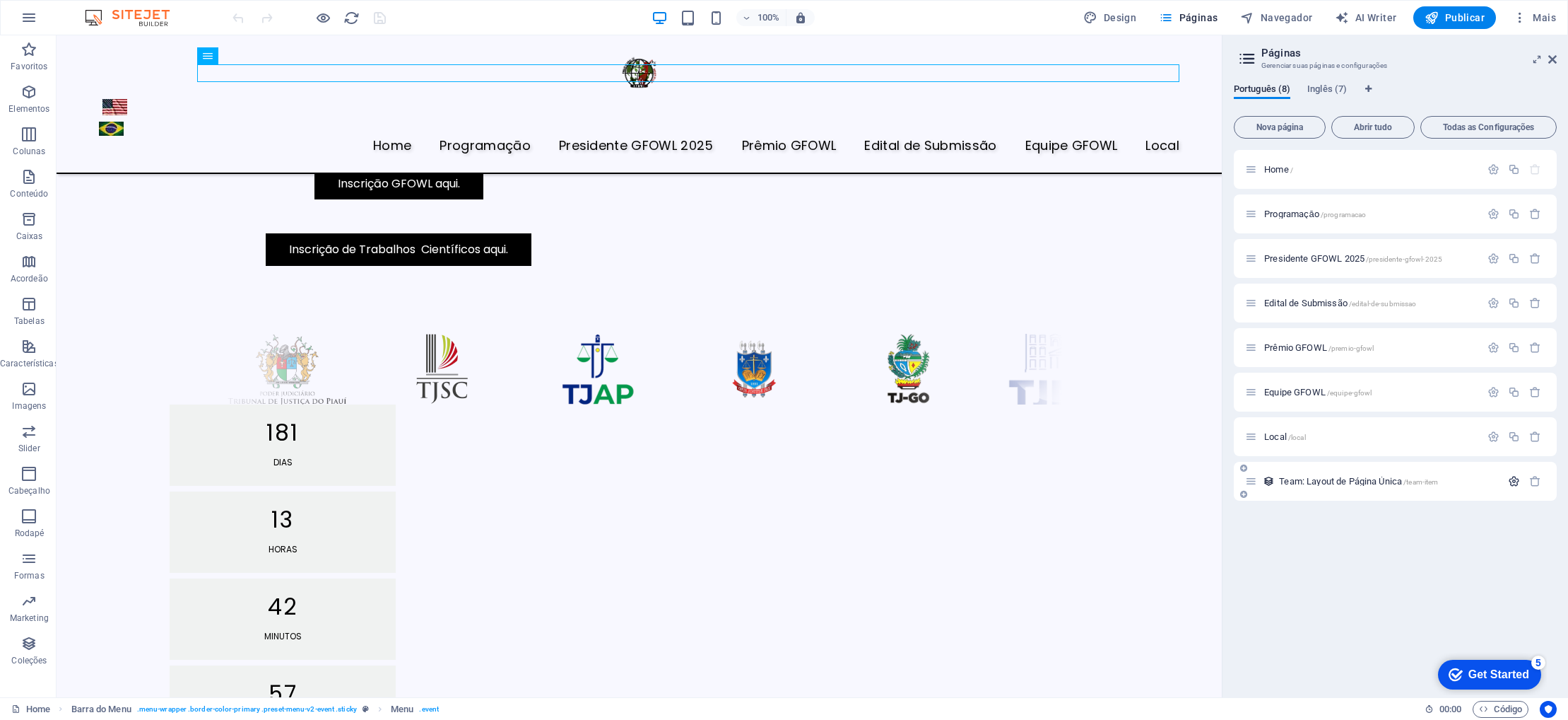
click at [1516, 481] on icon "button" at bounding box center [1513, 481] width 12 height 12
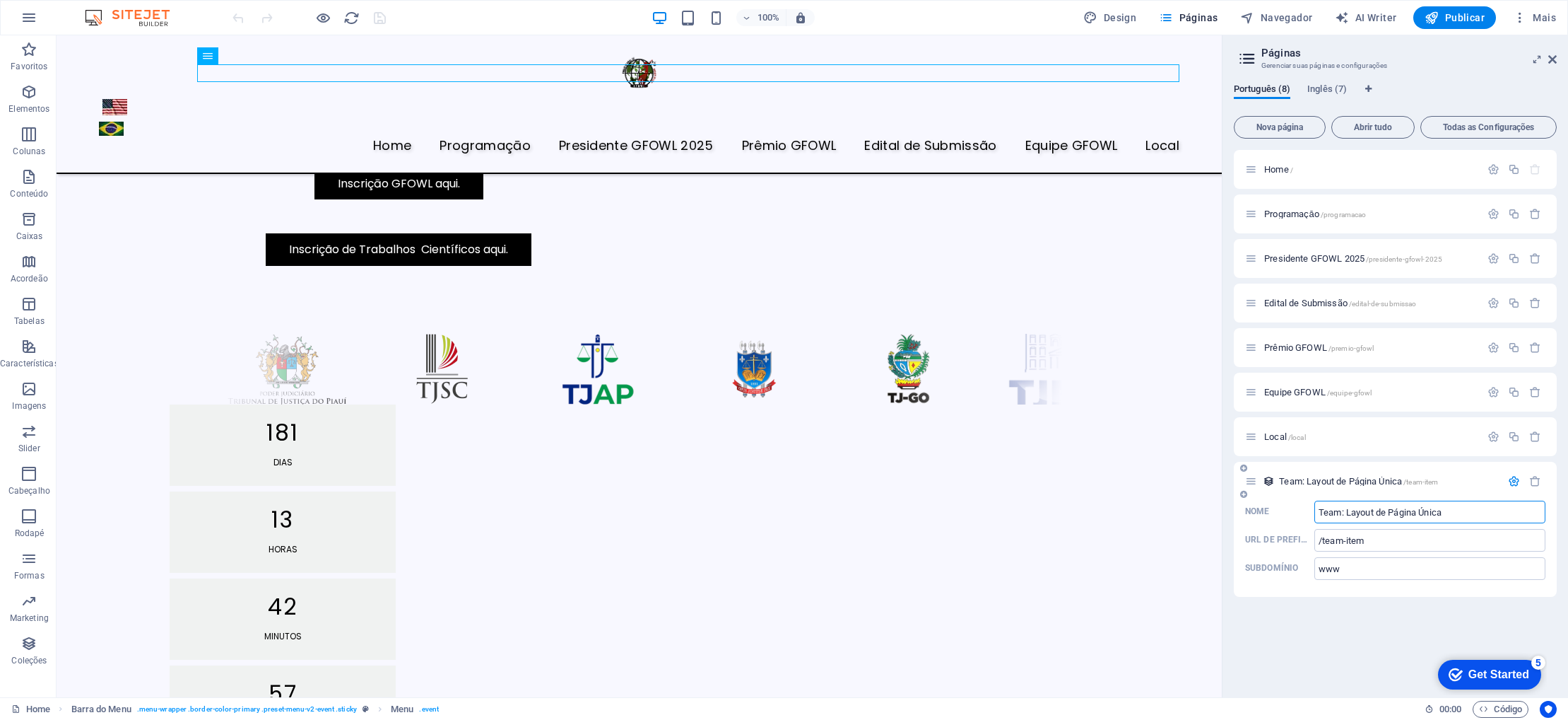
click at [1510, 481] on icon "button" at bounding box center [1513, 481] width 12 height 12
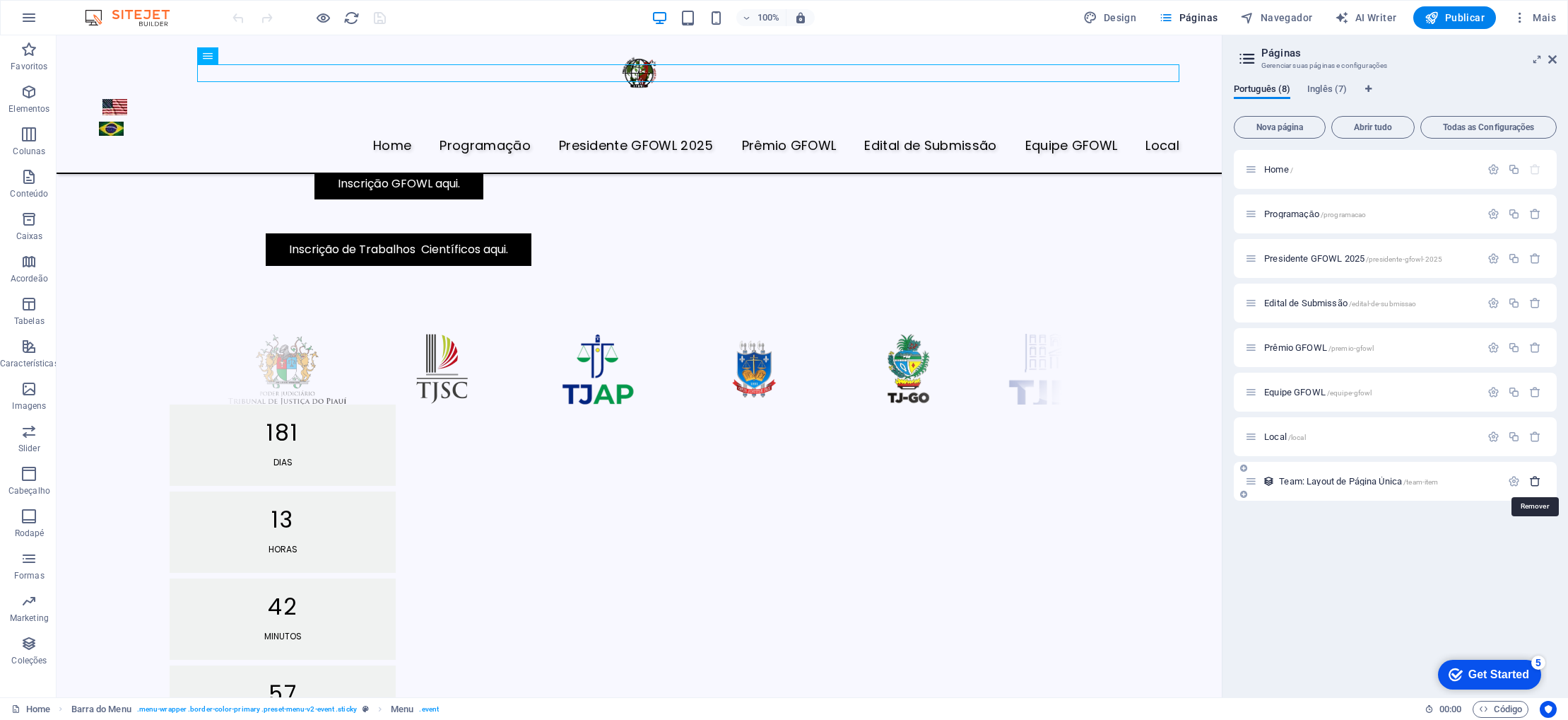
click at [1533, 480] on icon "button" at bounding box center [1535, 481] width 12 height 12
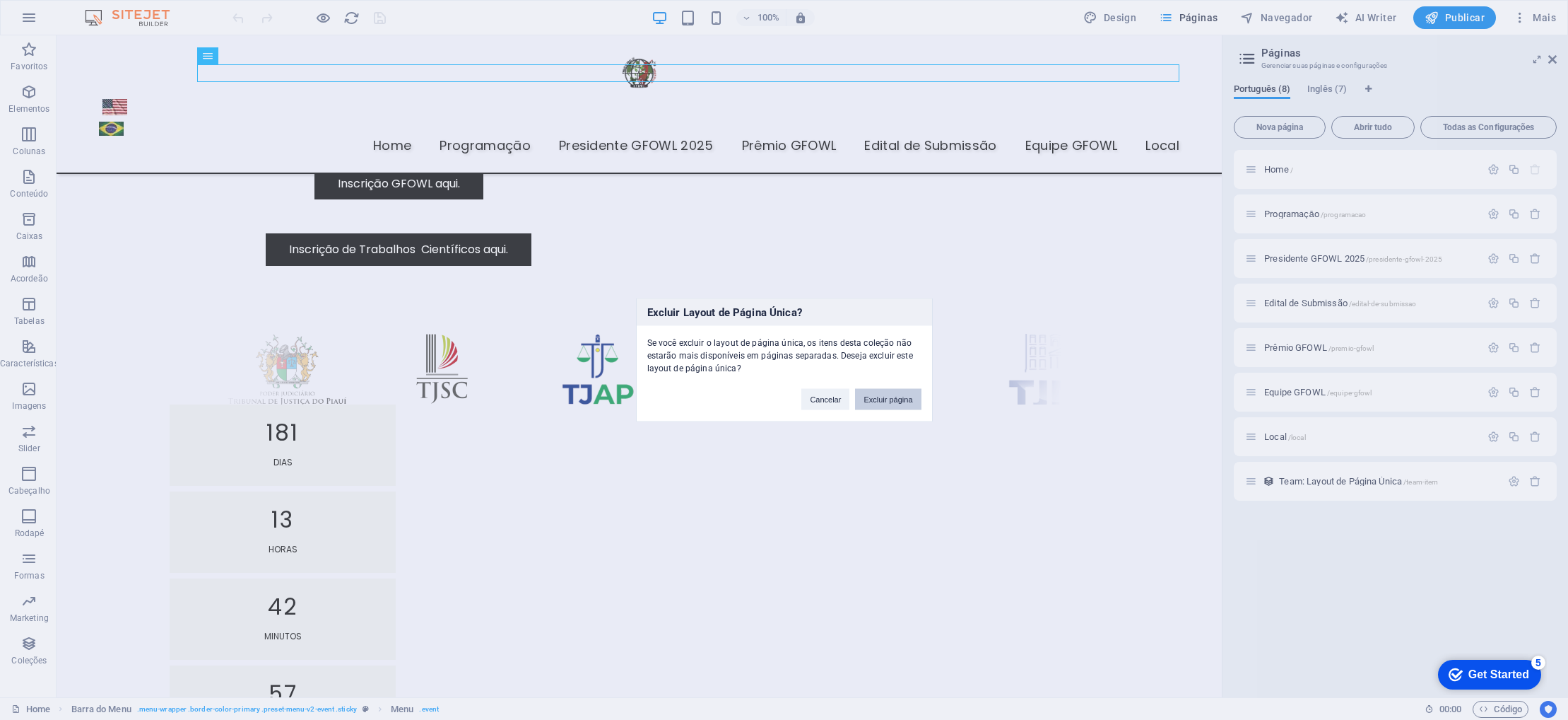
click at [894, 398] on button "Excluir página" at bounding box center [888, 399] width 65 height 21
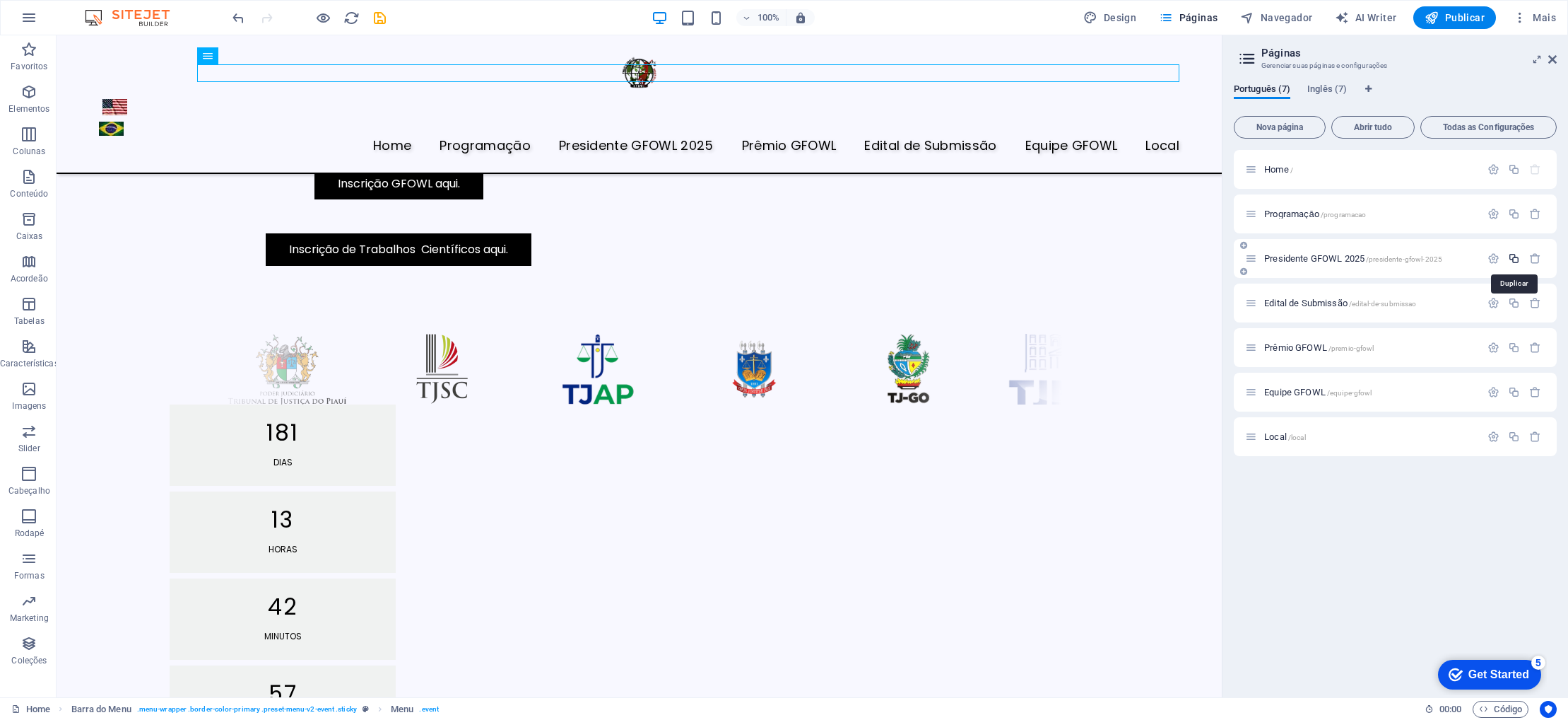
click at [1515, 257] on icon "button" at bounding box center [1513, 258] width 12 height 12
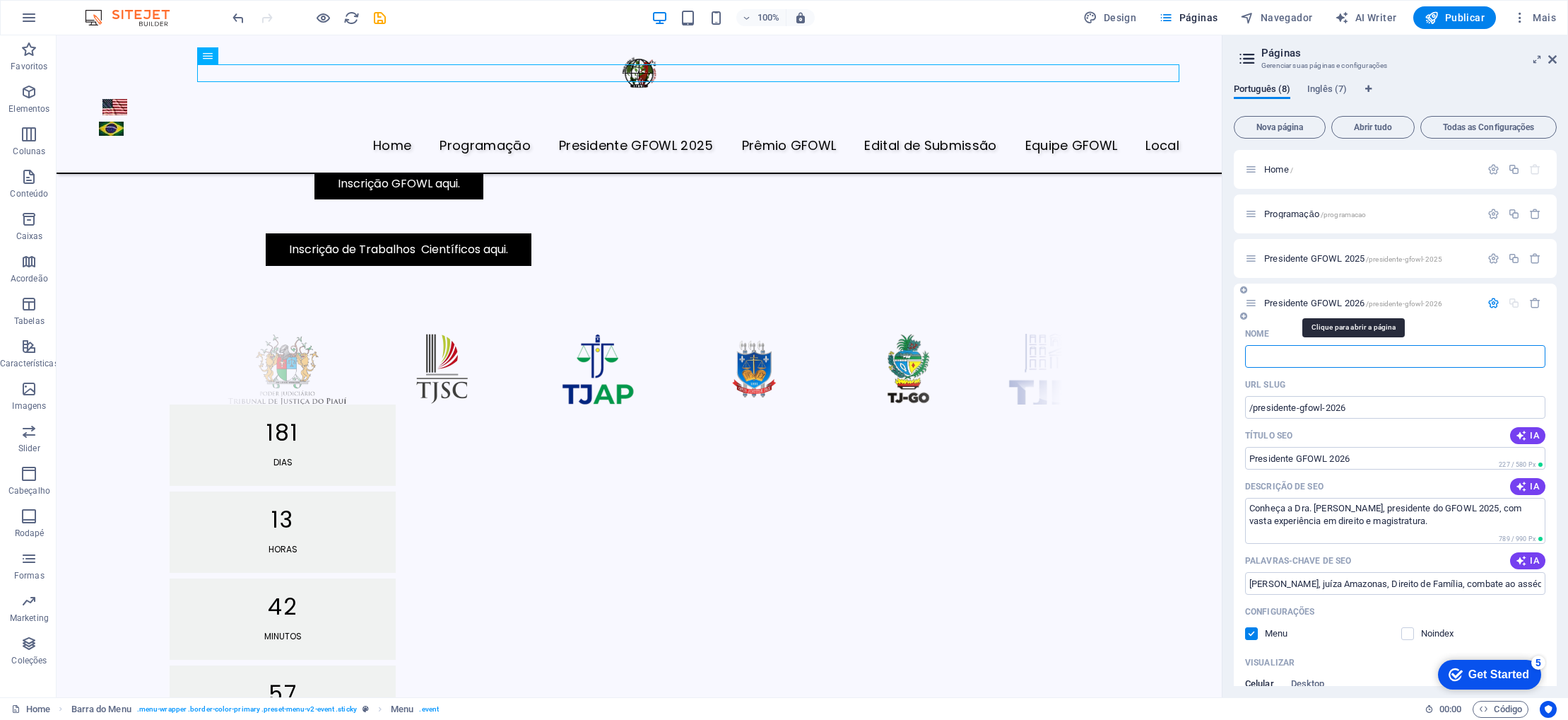
type input "/"
type input "Palestrante"
type input "/palestrante"
type input "Palestrante"
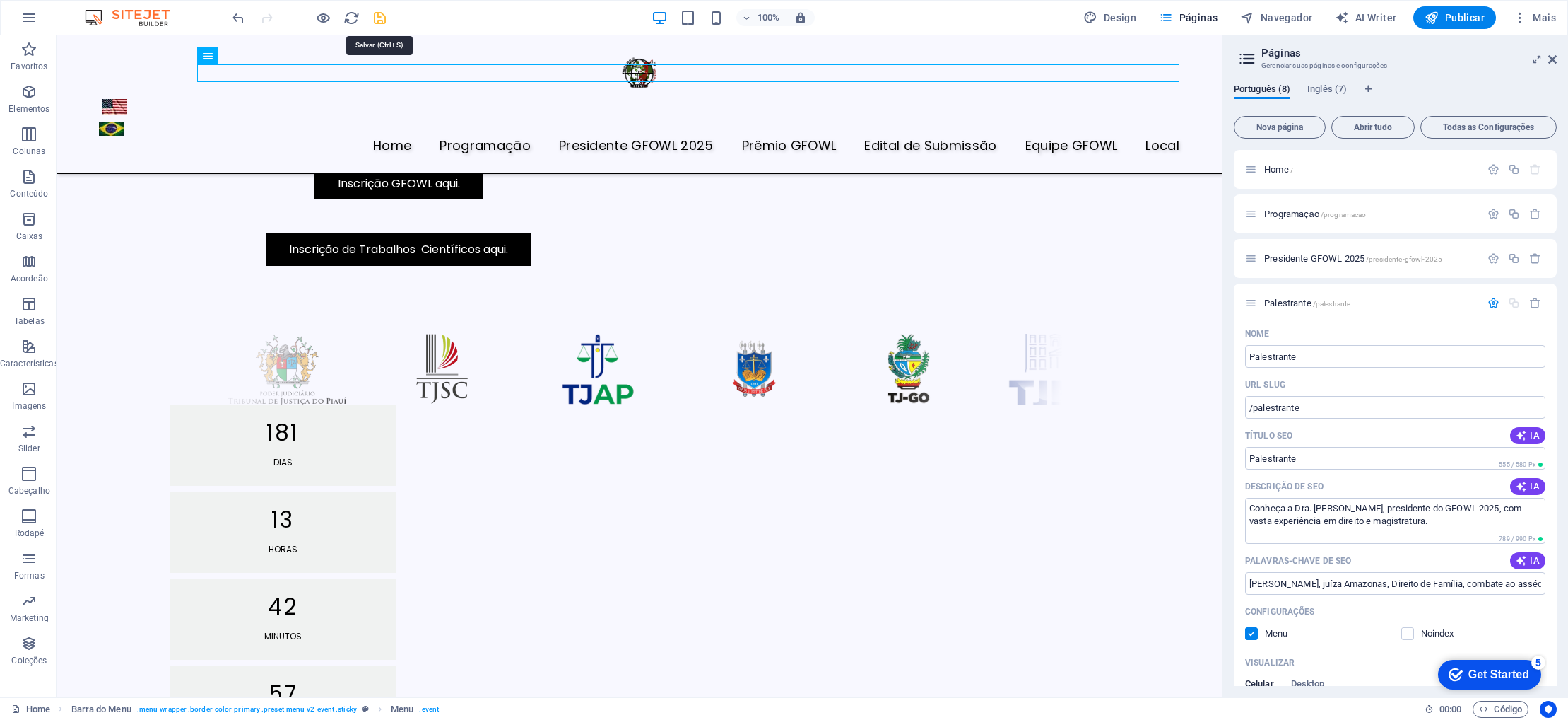
click at [381, 17] on icon "save" at bounding box center [380, 18] width 16 height 16
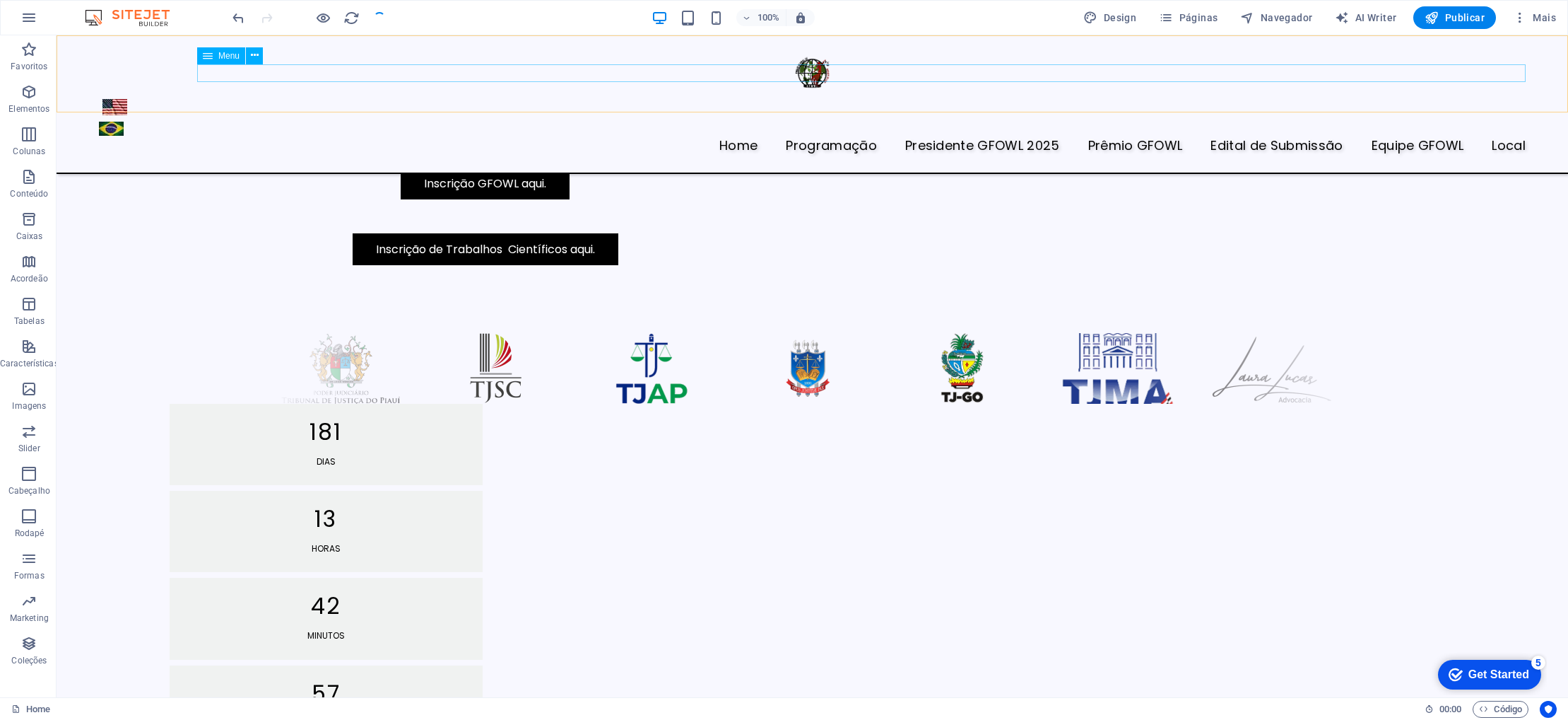
click at [696, 137] on nav "Home Programaçāo Presidente GFOWL 2025 Prêmio GFOWL Edital de Submissão Equipe …" at bounding box center [812, 146] width 1427 height 18
click at [258, 58] on button at bounding box center [254, 55] width 17 height 17
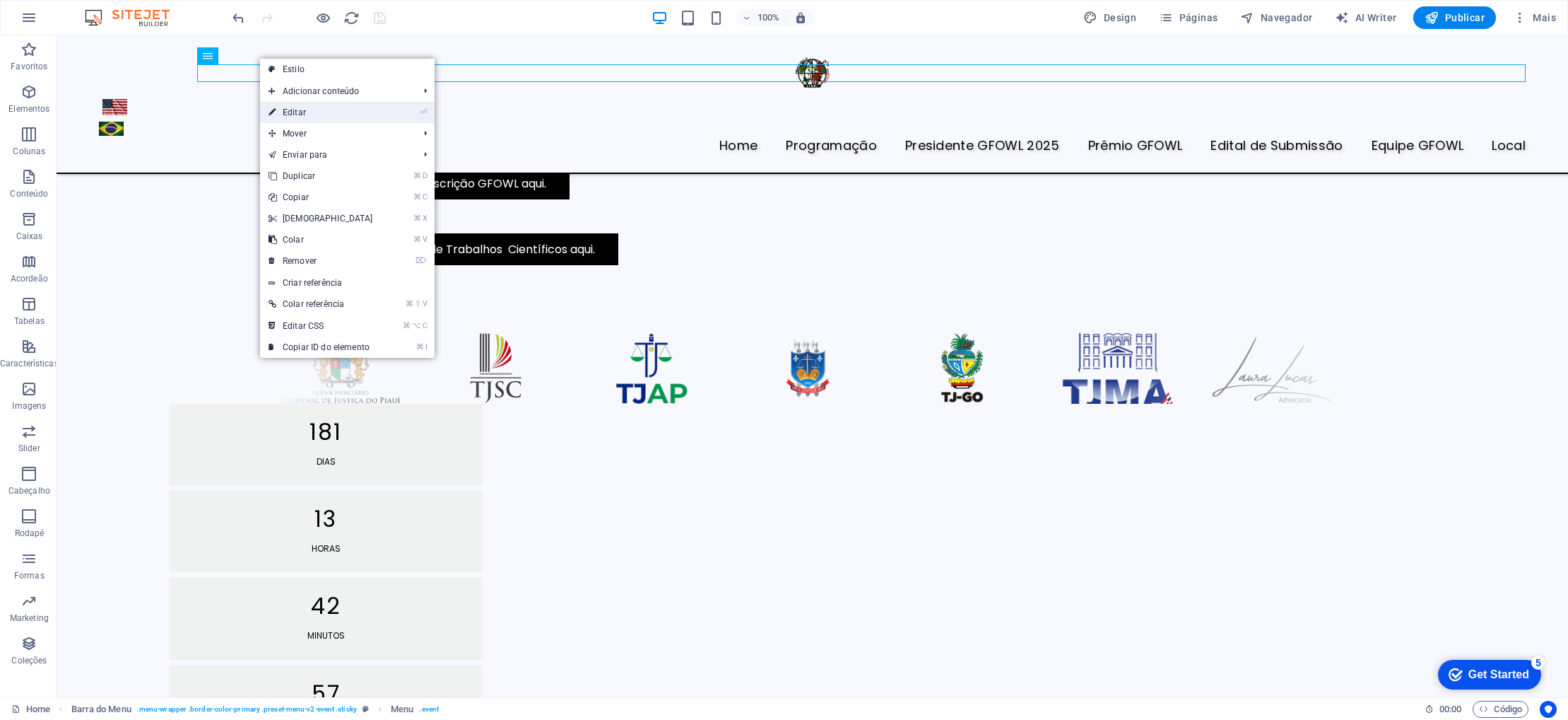
click at [307, 111] on link "⏎ Editar" at bounding box center [320, 112] width 122 height 21
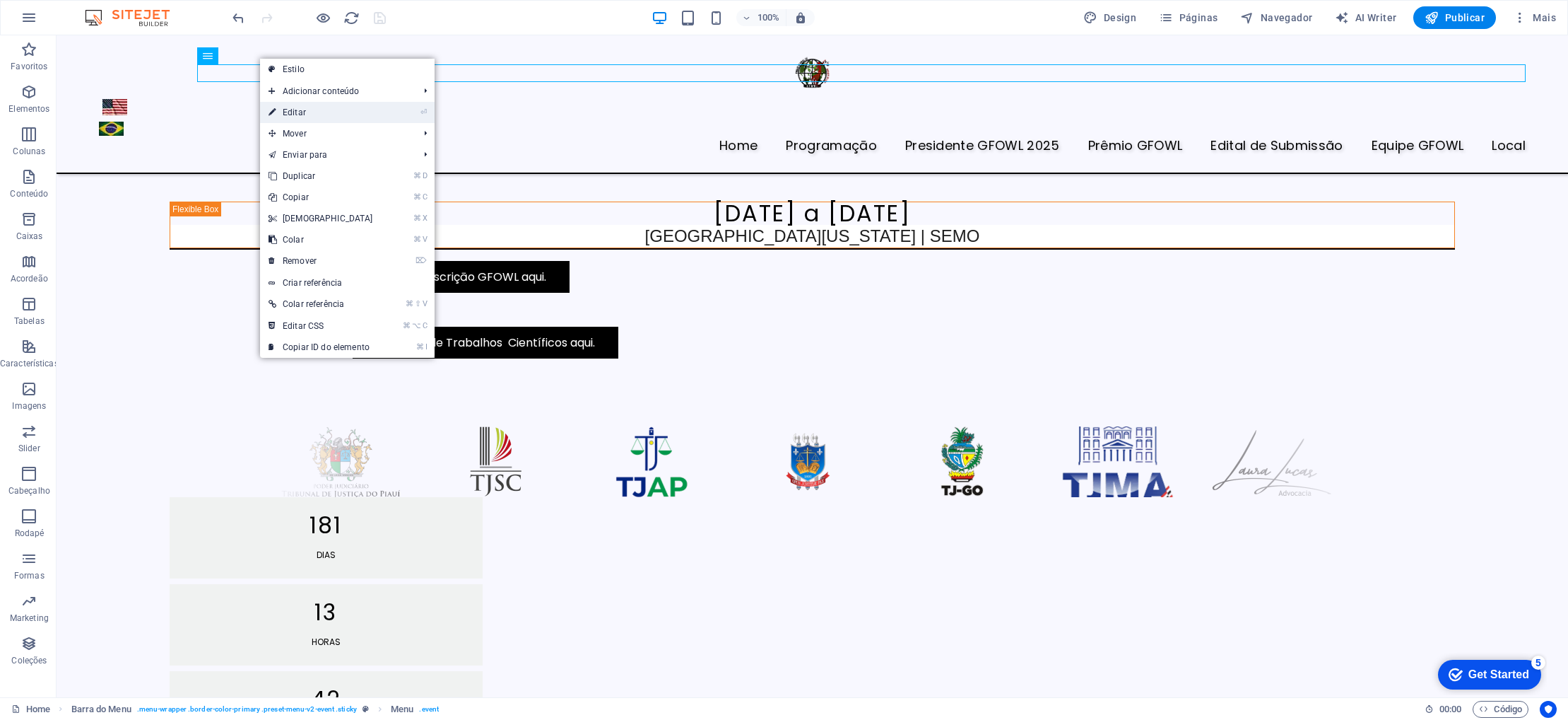
select select
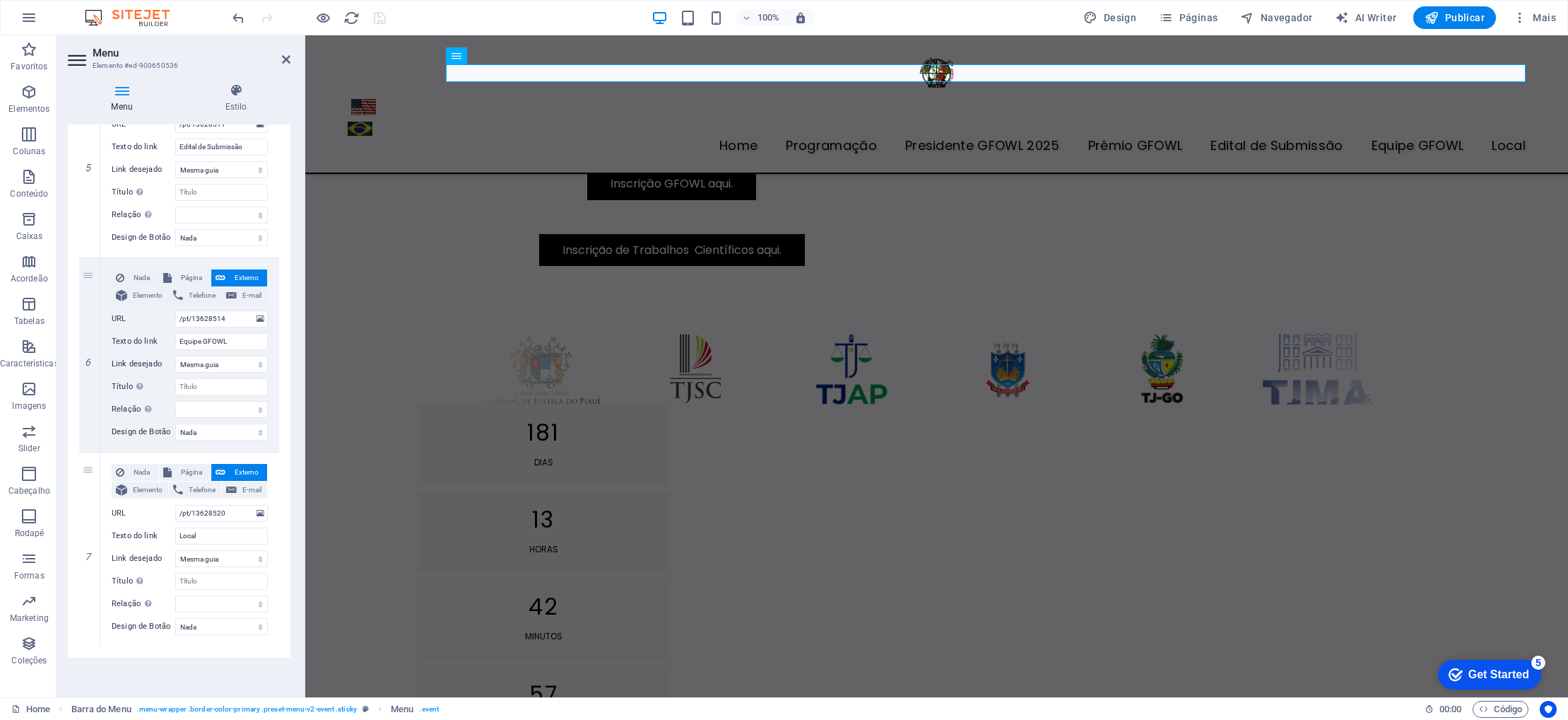
scroll to position [984, 0]
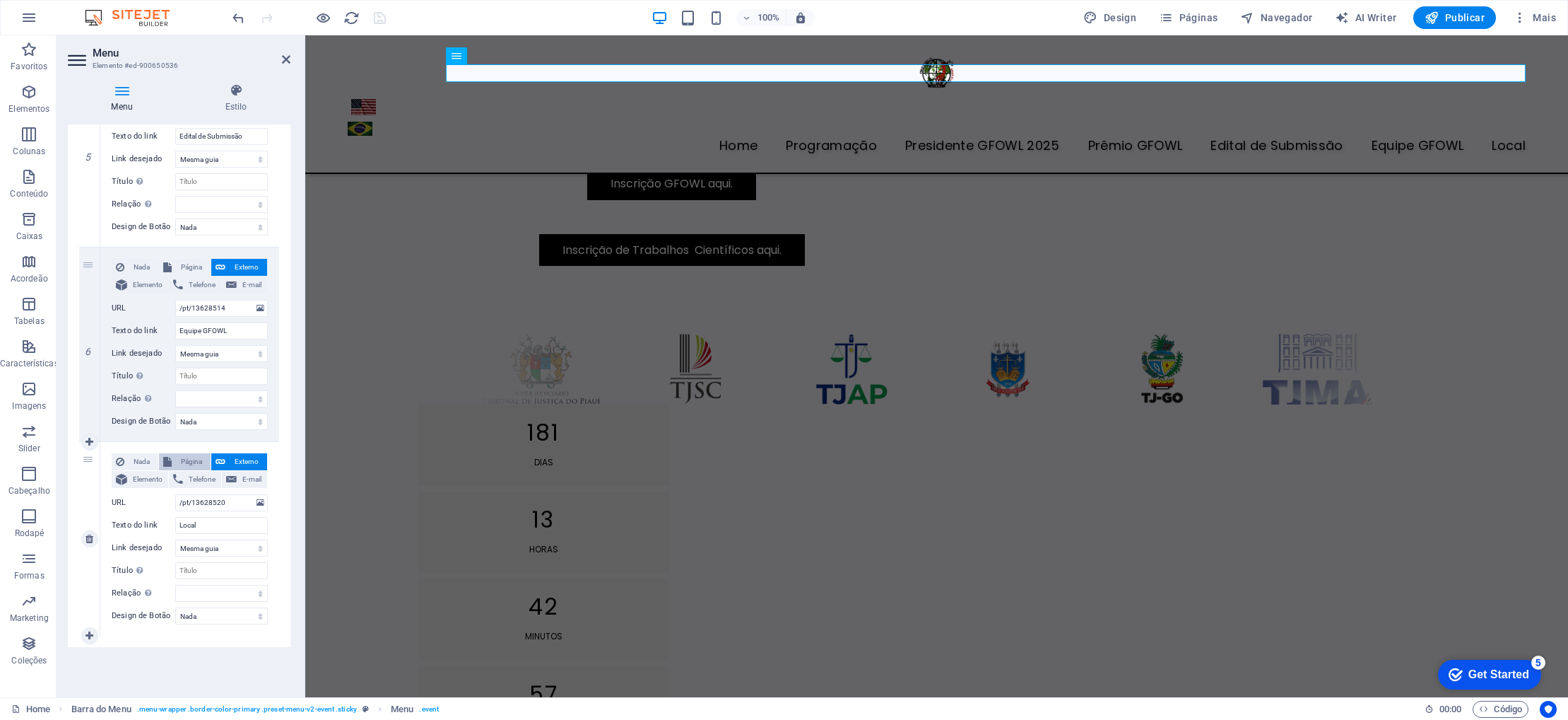
click at [186, 458] on span "Página" at bounding box center [191, 461] width 31 height 17
select select
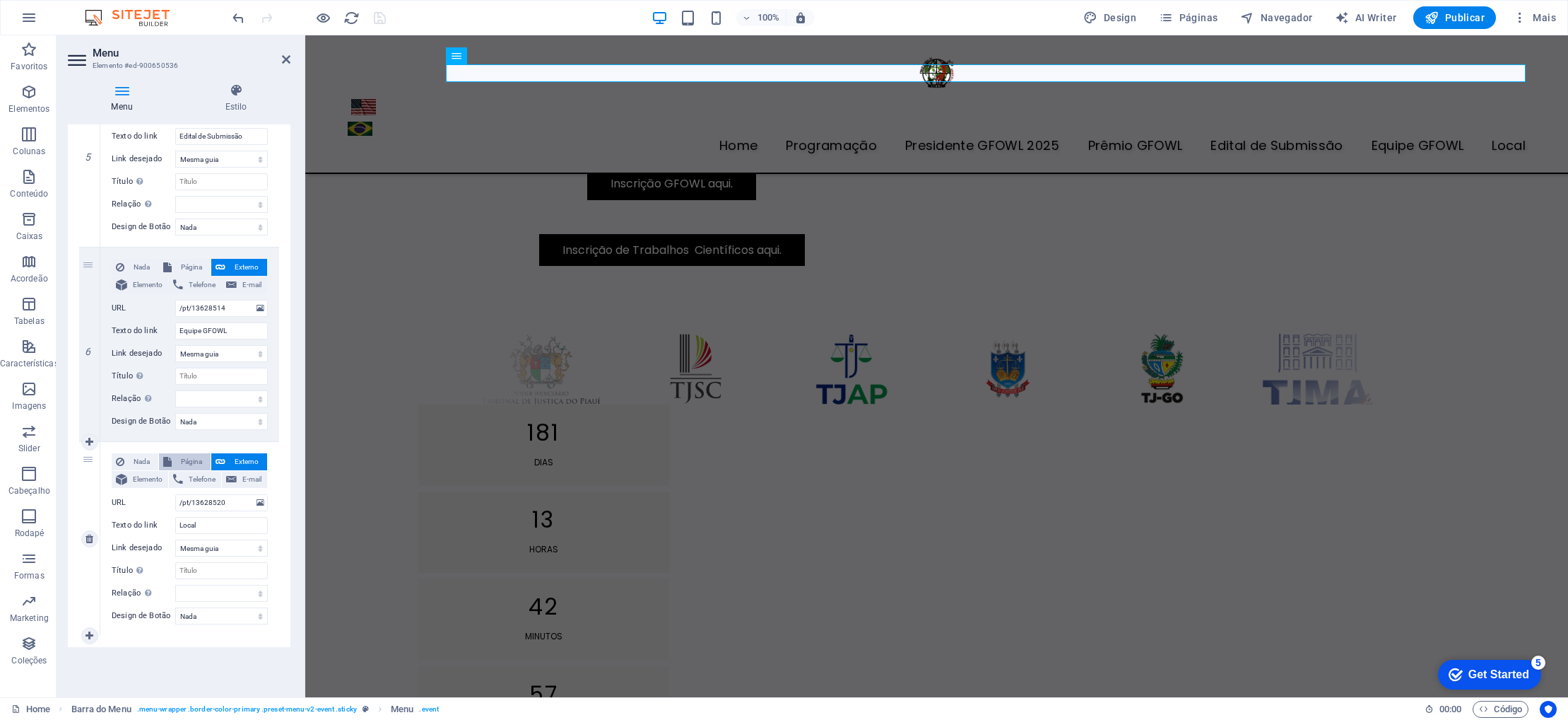
select select
click at [138, 458] on span "Nada" at bounding box center [141, 461] width 25 height 17
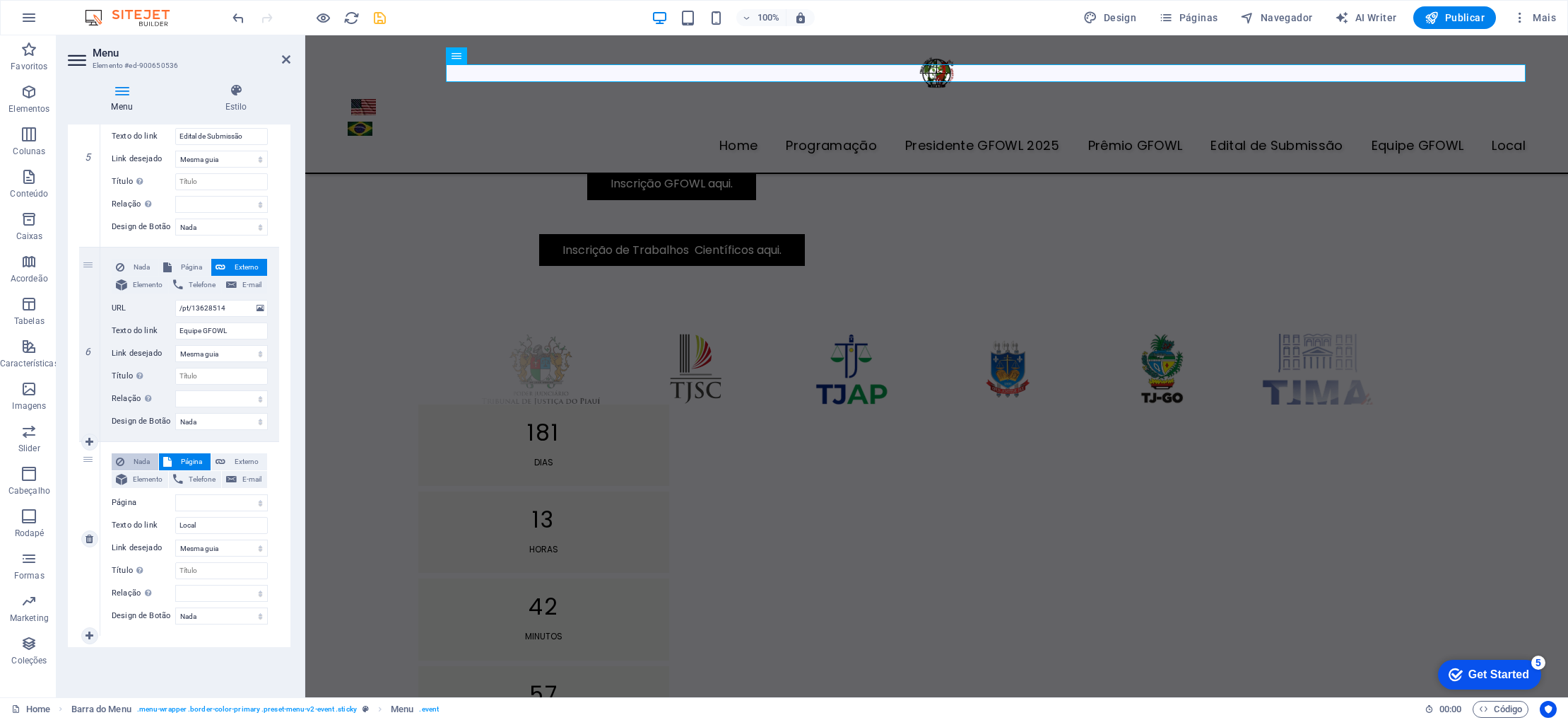
select select
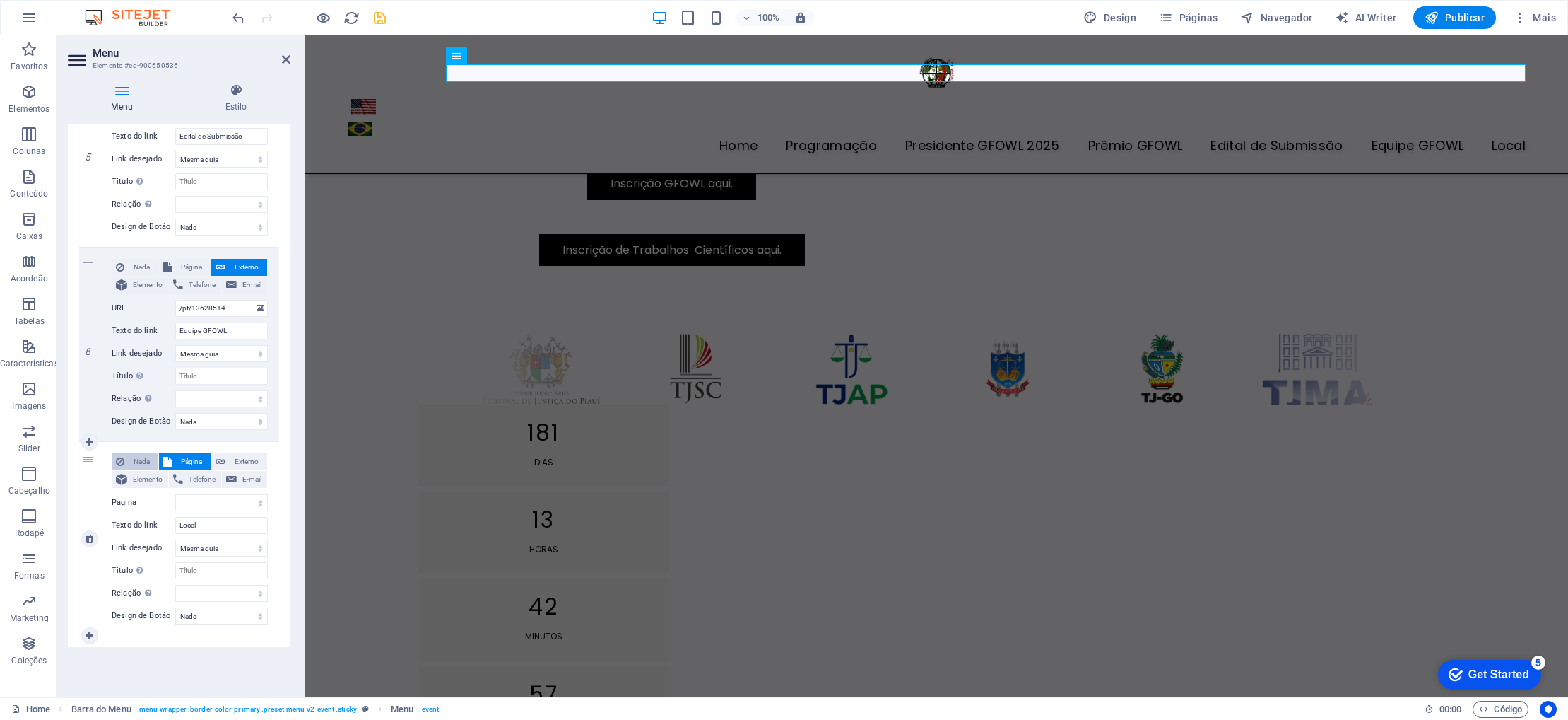
select select
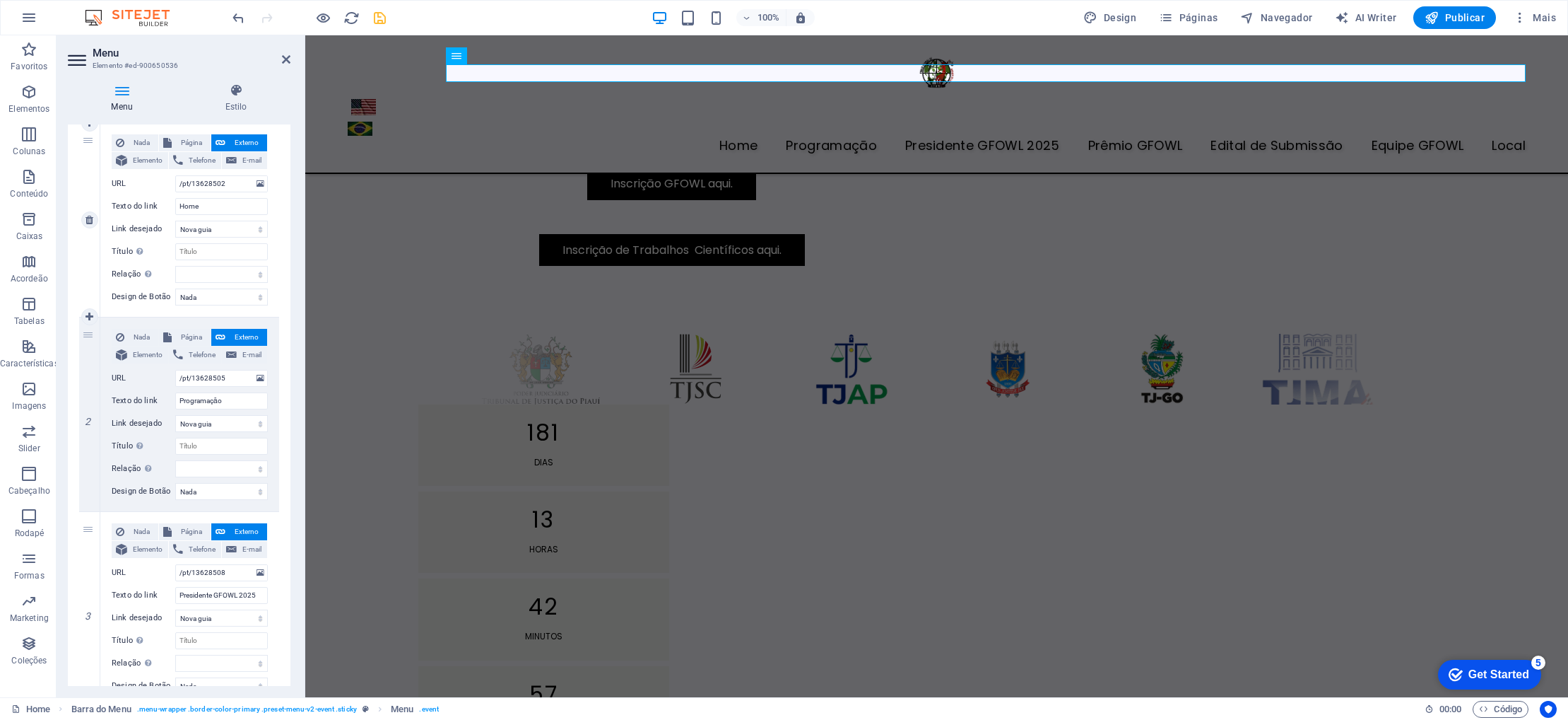
scroll to position [136, 0]
click at [1171, 17] on icon "button" at bounding box center [1166, 17] width 14 height 14
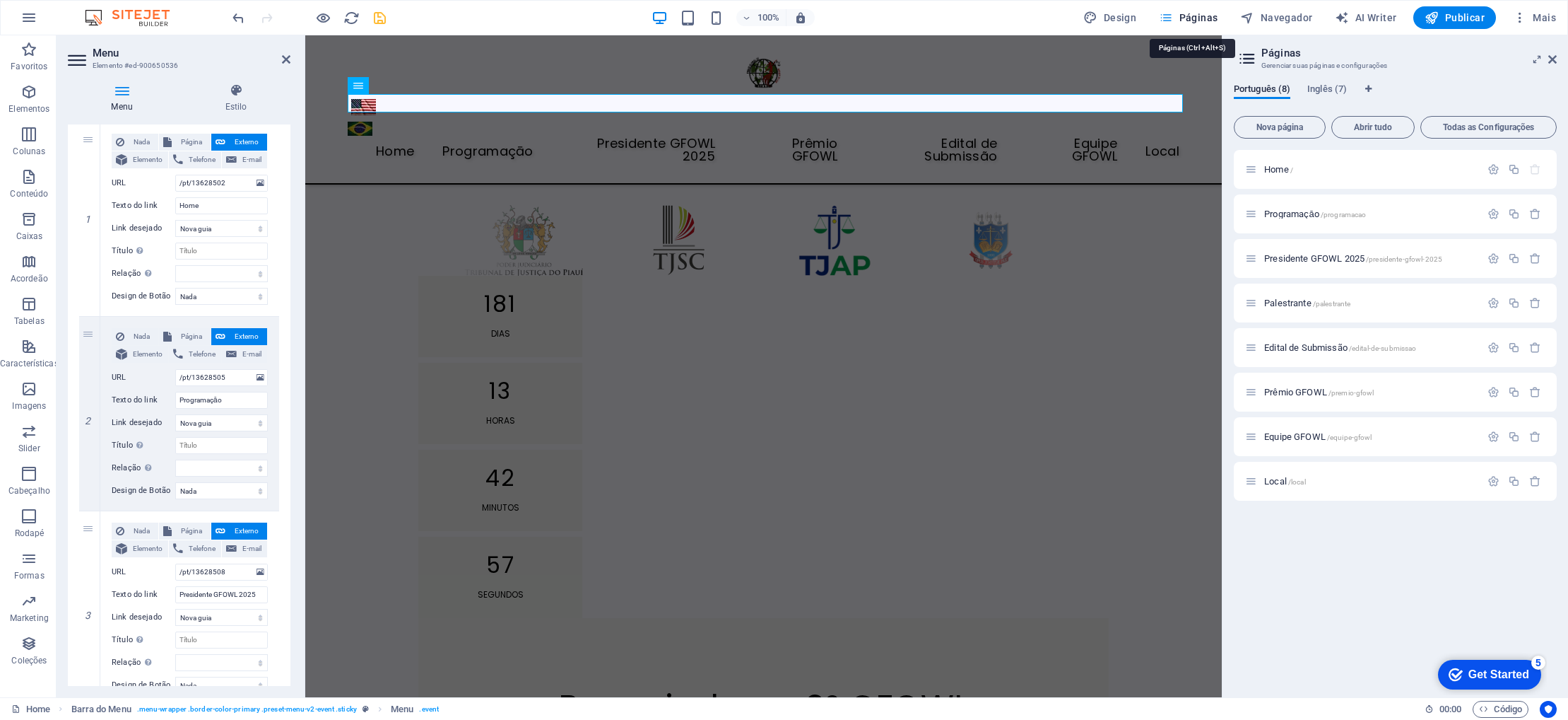
scroll to position [510, 0]
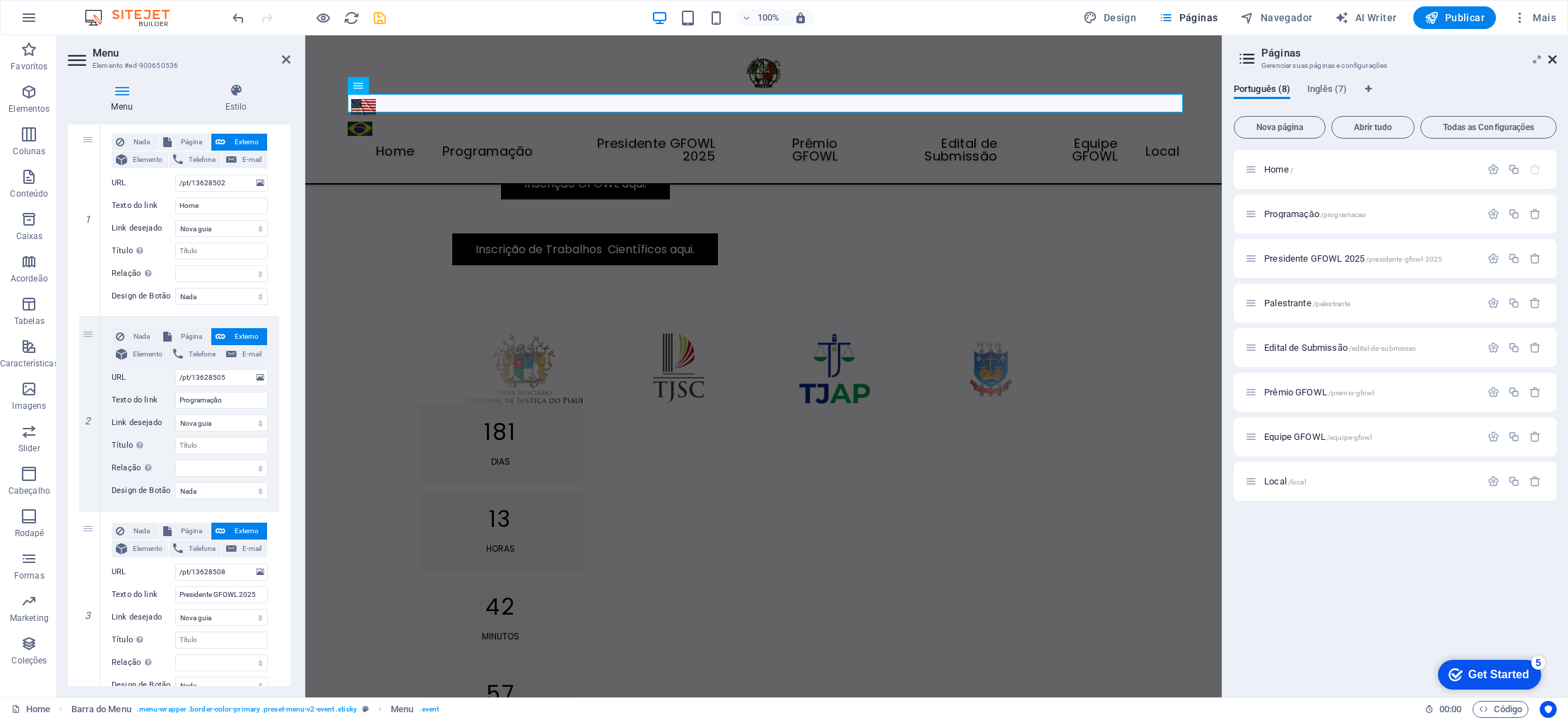
click at [1551, 56] on icon at bounding box center [1553, 60] width 9 height 12
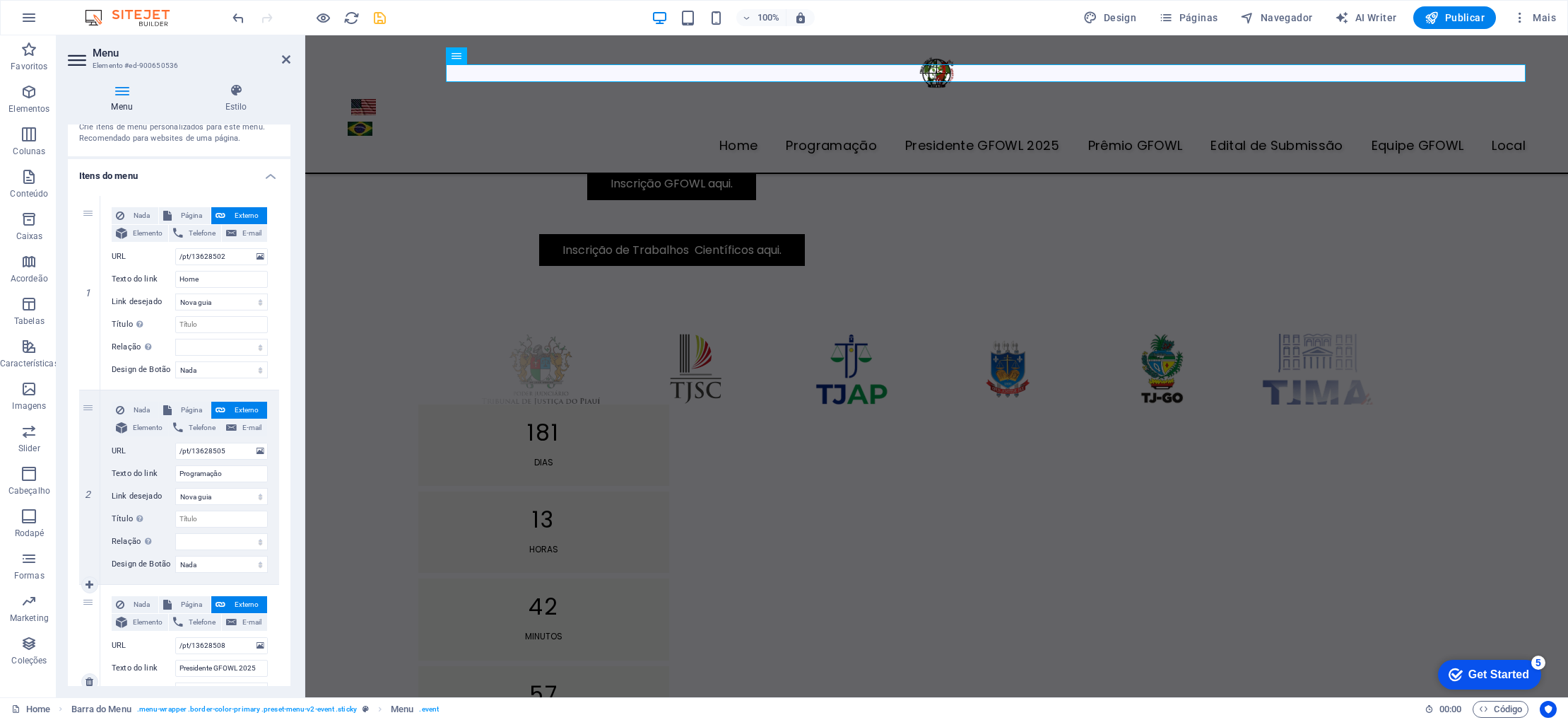
scroll to position [0, 0]
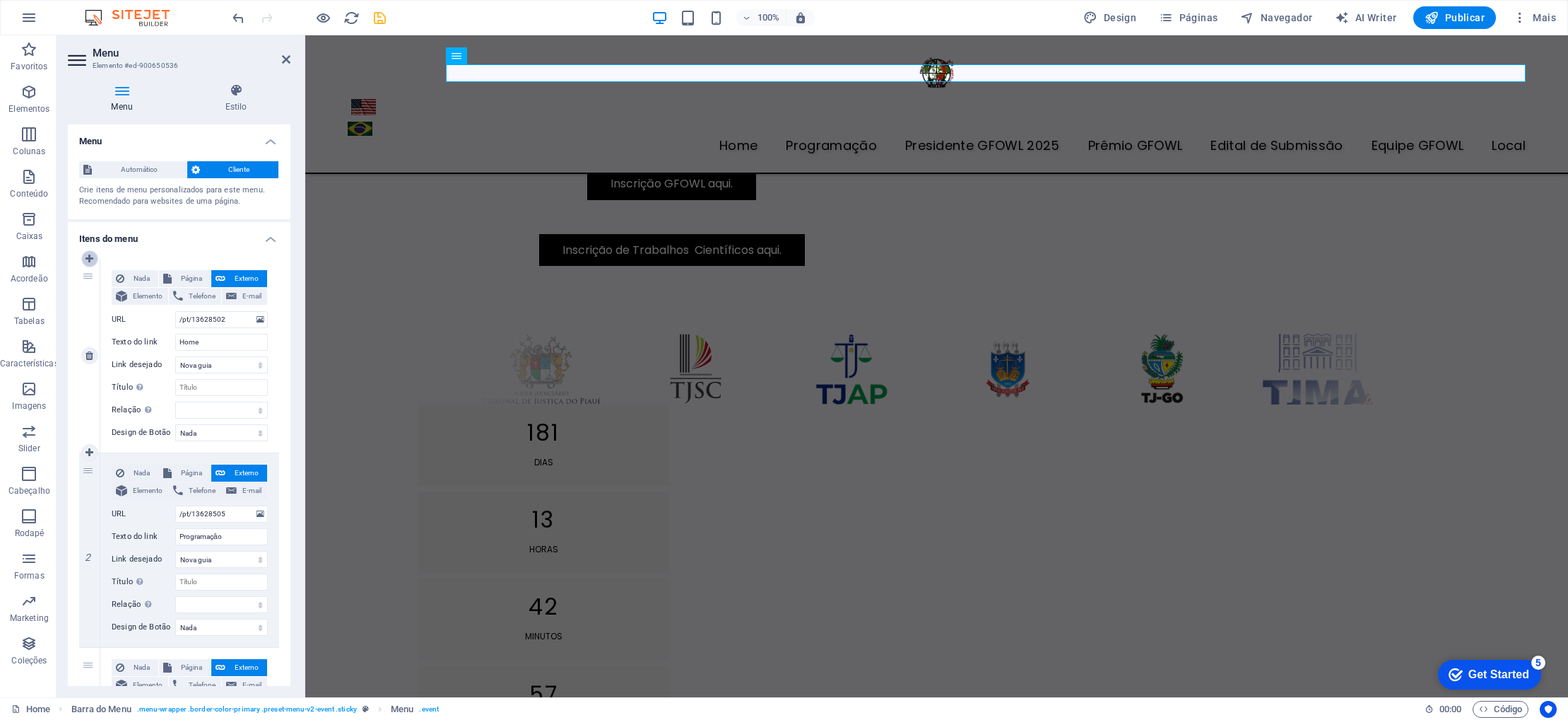
click at [92, 260] on icon at bounding box center [89, 259] width 8 height 10
select select
type input "/pt/13628502"
type input "Home"
select select
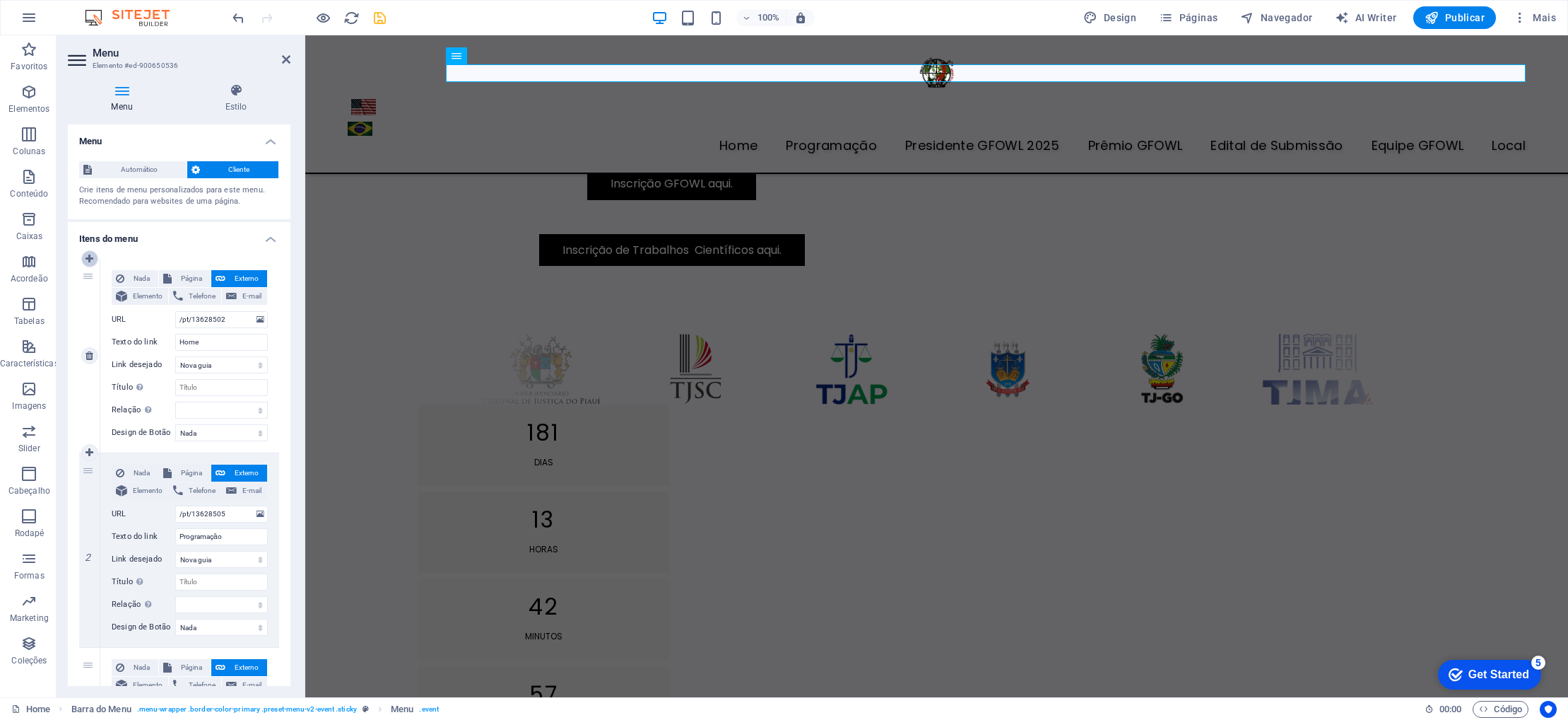
type input "/pt/13628505"
type input "Programaçāo"
select select
type input "/pt/13628508"
type input "Presidente GFOWL 2025"
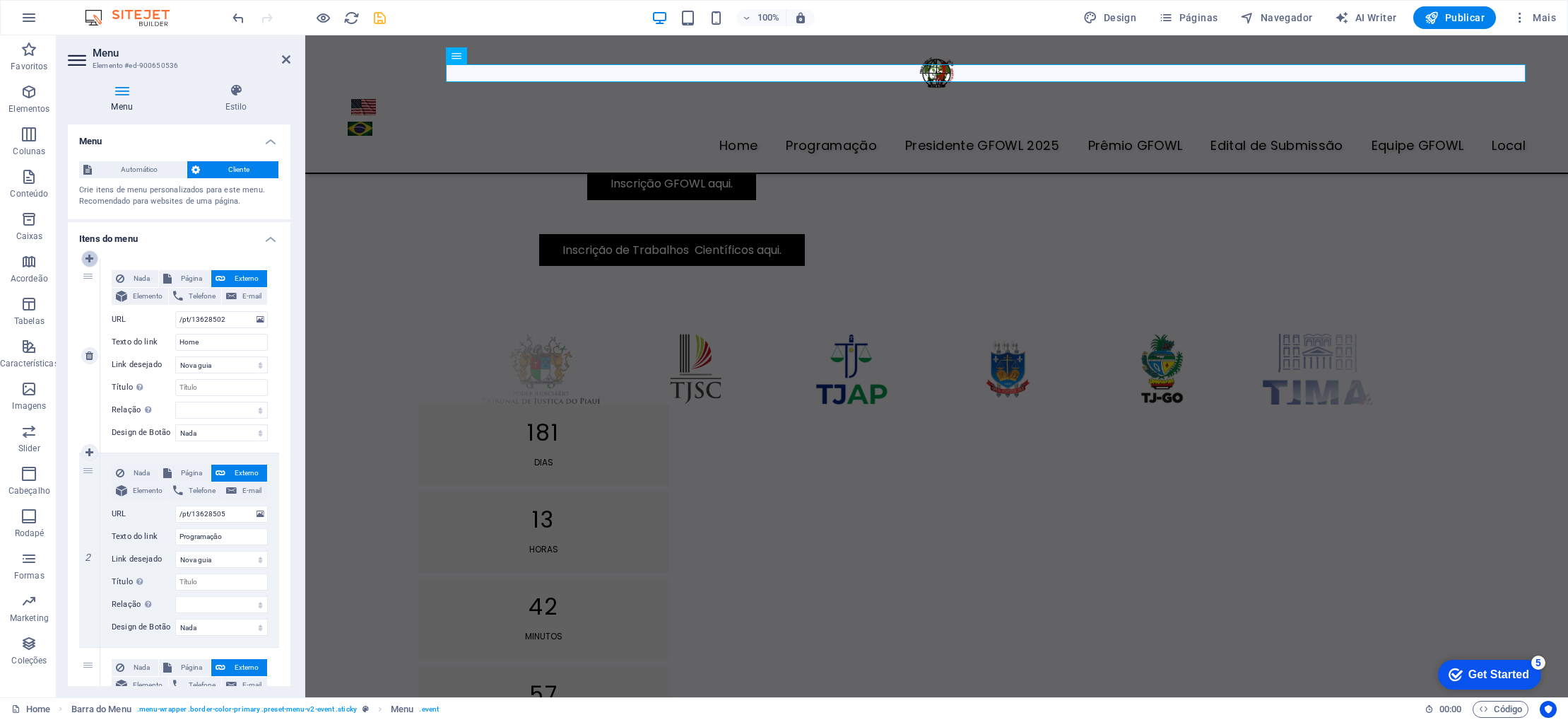
select select "blank"
select select
type input "/pt/16867021"
type input "Prêmio GFOWL"
select select
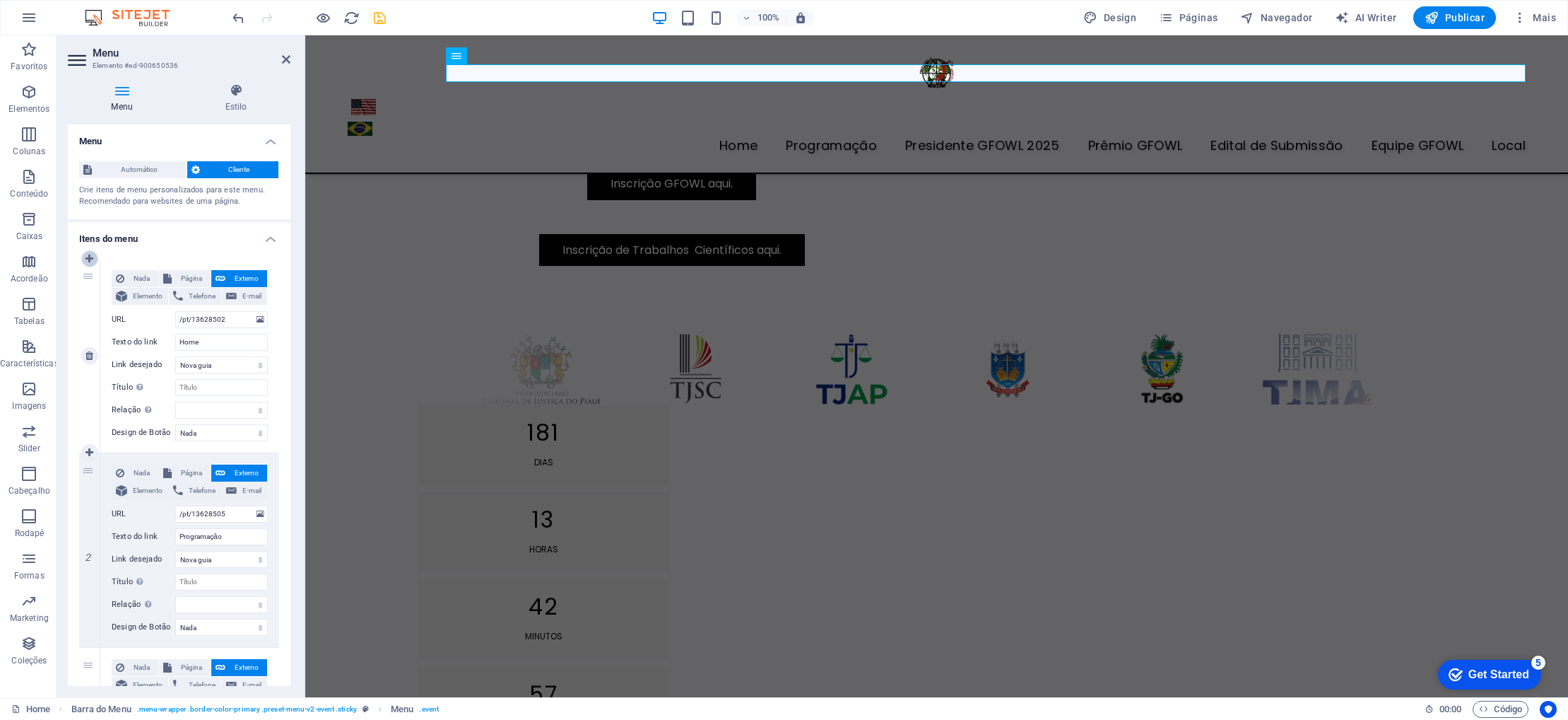
type input "/pt/13628511"
type input "Edital de Submissão"
select select
type input "/pt/13628514"
type input "Equipe GFOWL"
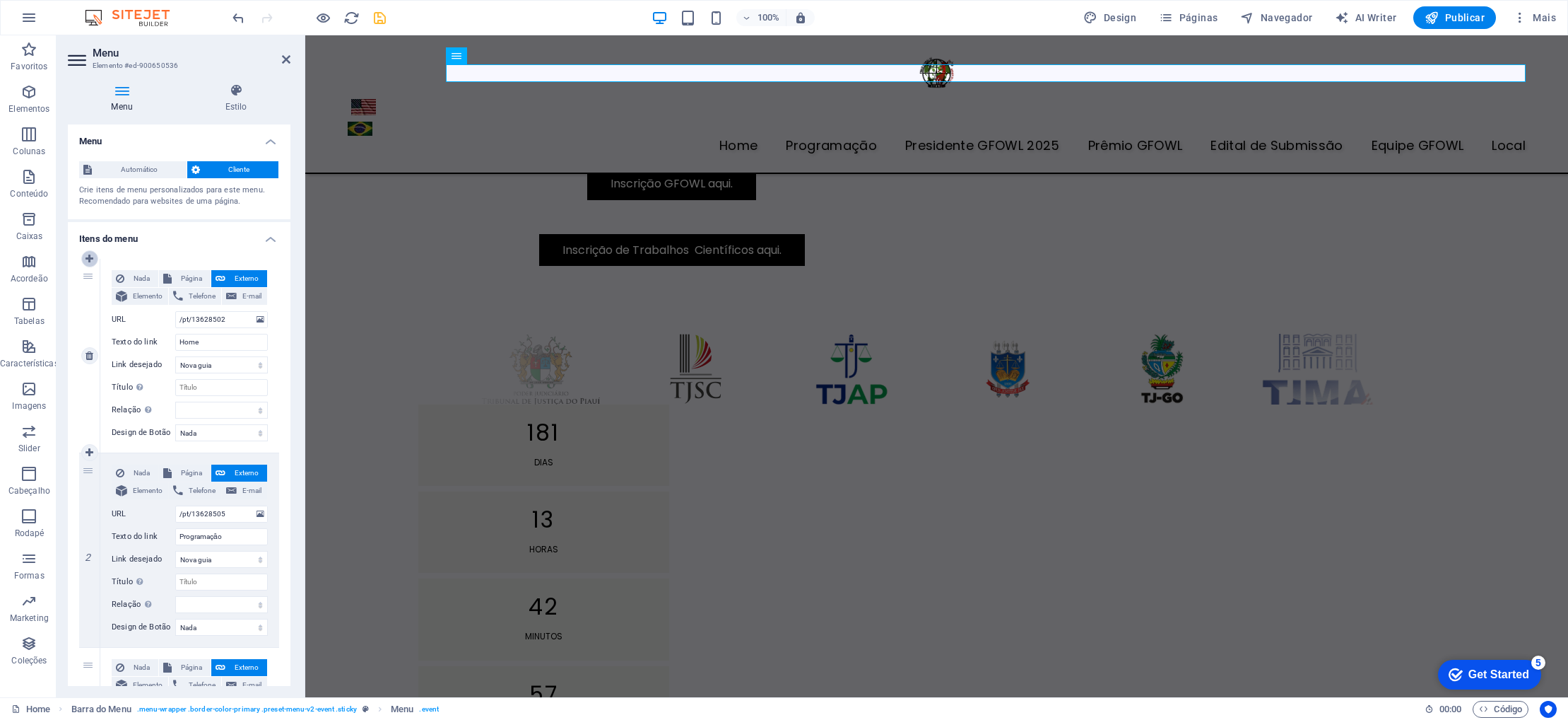
select select
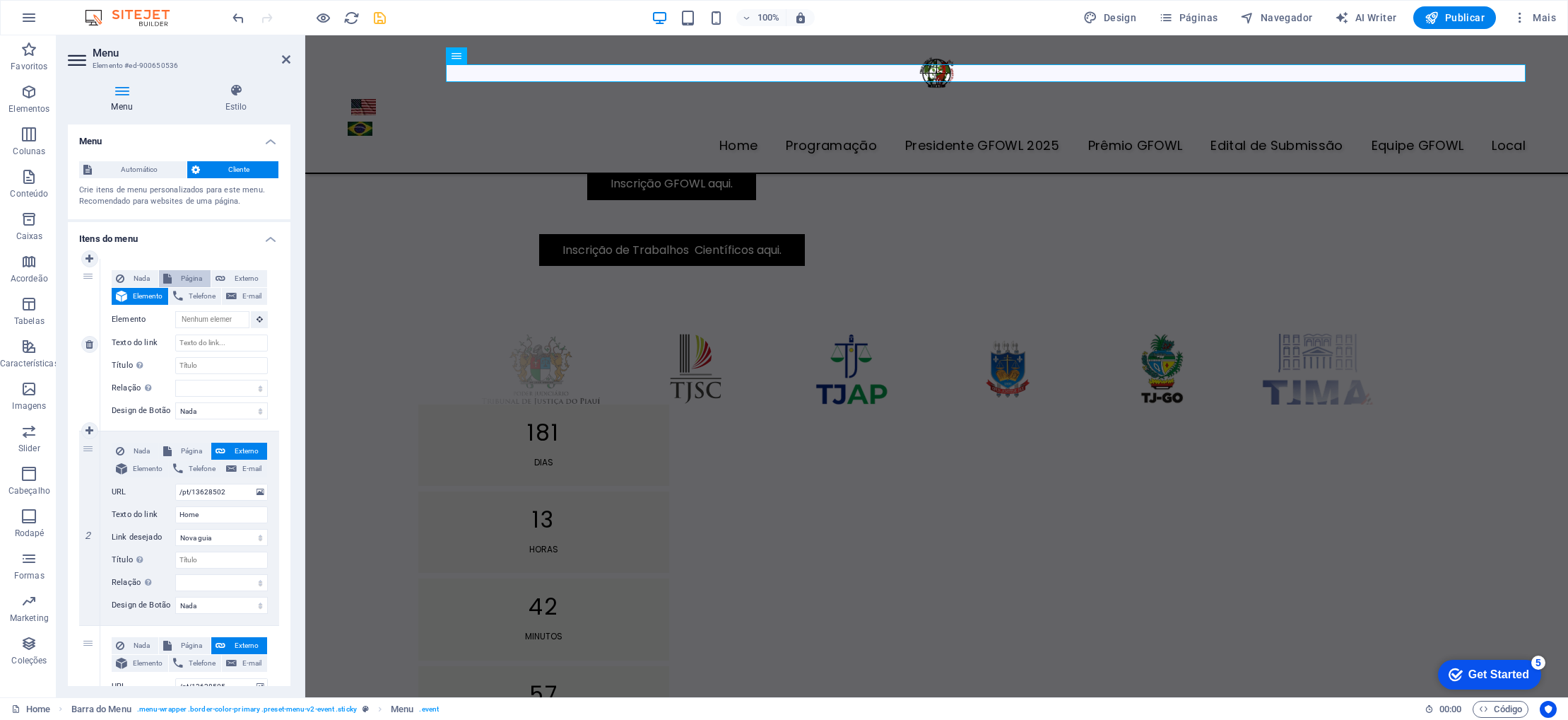
click at [184, 280] on span "Página" at bounding box center [191, 278] width 31 height 17
select select
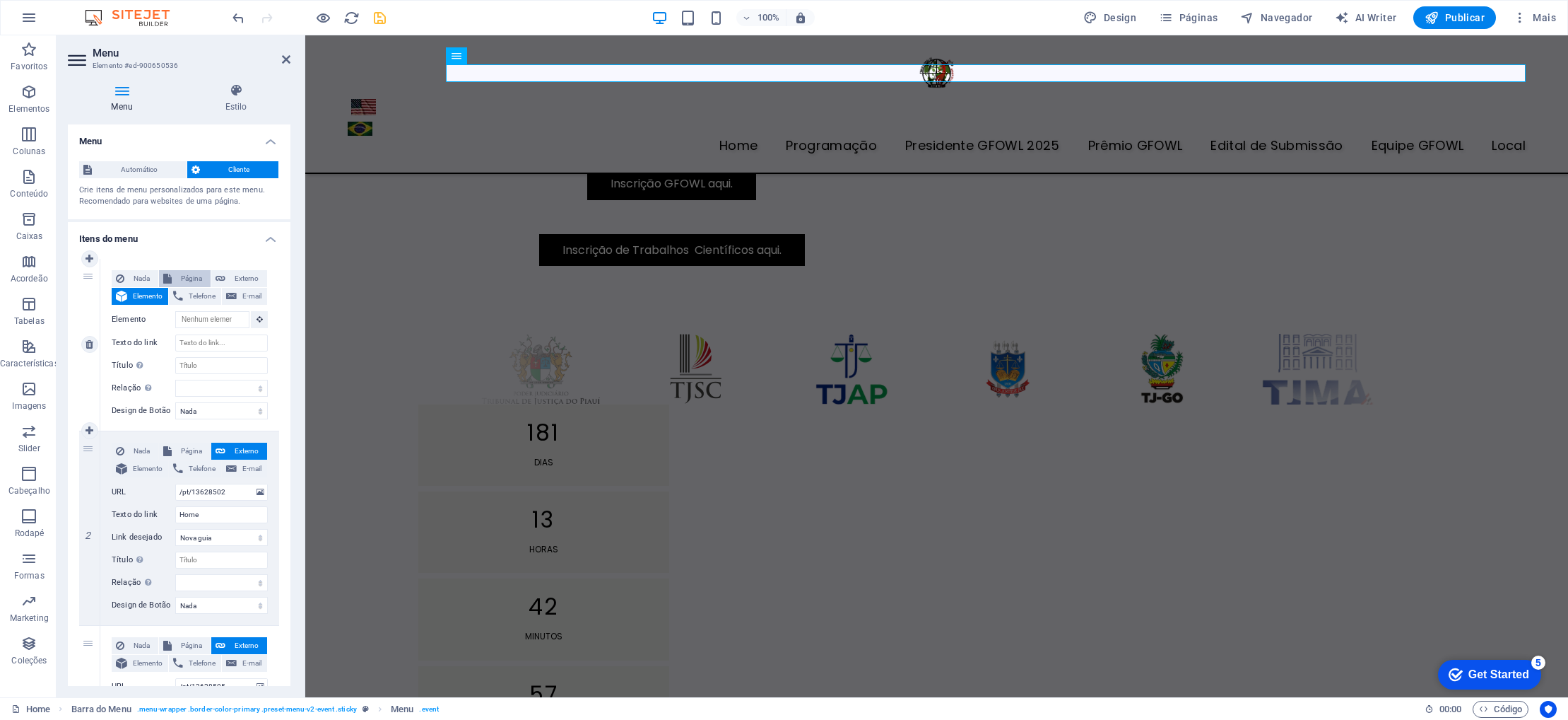
select select
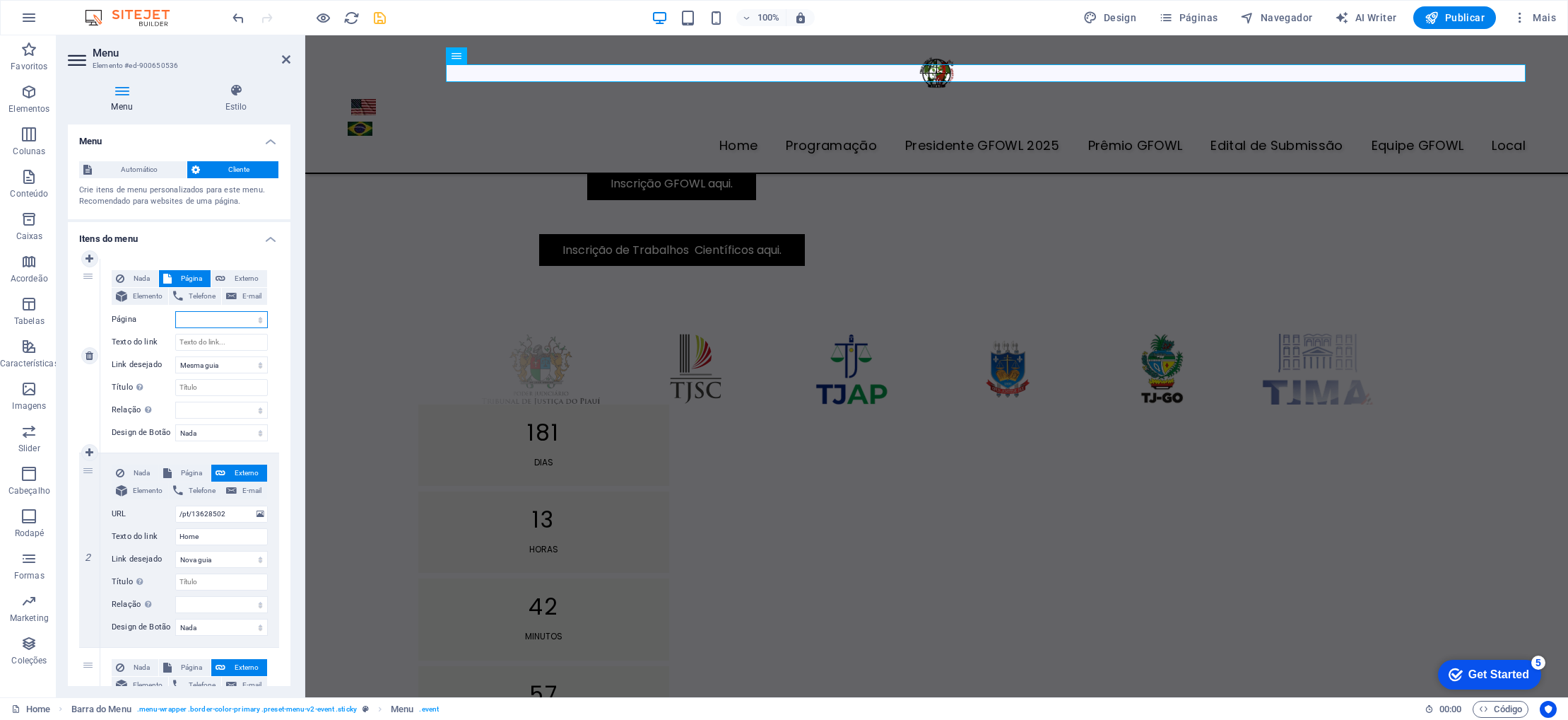
click at [223, 320] on select "Home Programaçāo Presidente GFOWL 2025 Palestrante Edital de Submissão Prêmio G…" at bounding box center [221, 319] width 92 height 17
select select "3"
click at [175, 311] on select "Home Programaçāo Presidente GFOWL 2025 Palestrante Edital de Submissão Prêmio G…" at bounding box center [221, 319] width 92 height 17
select select
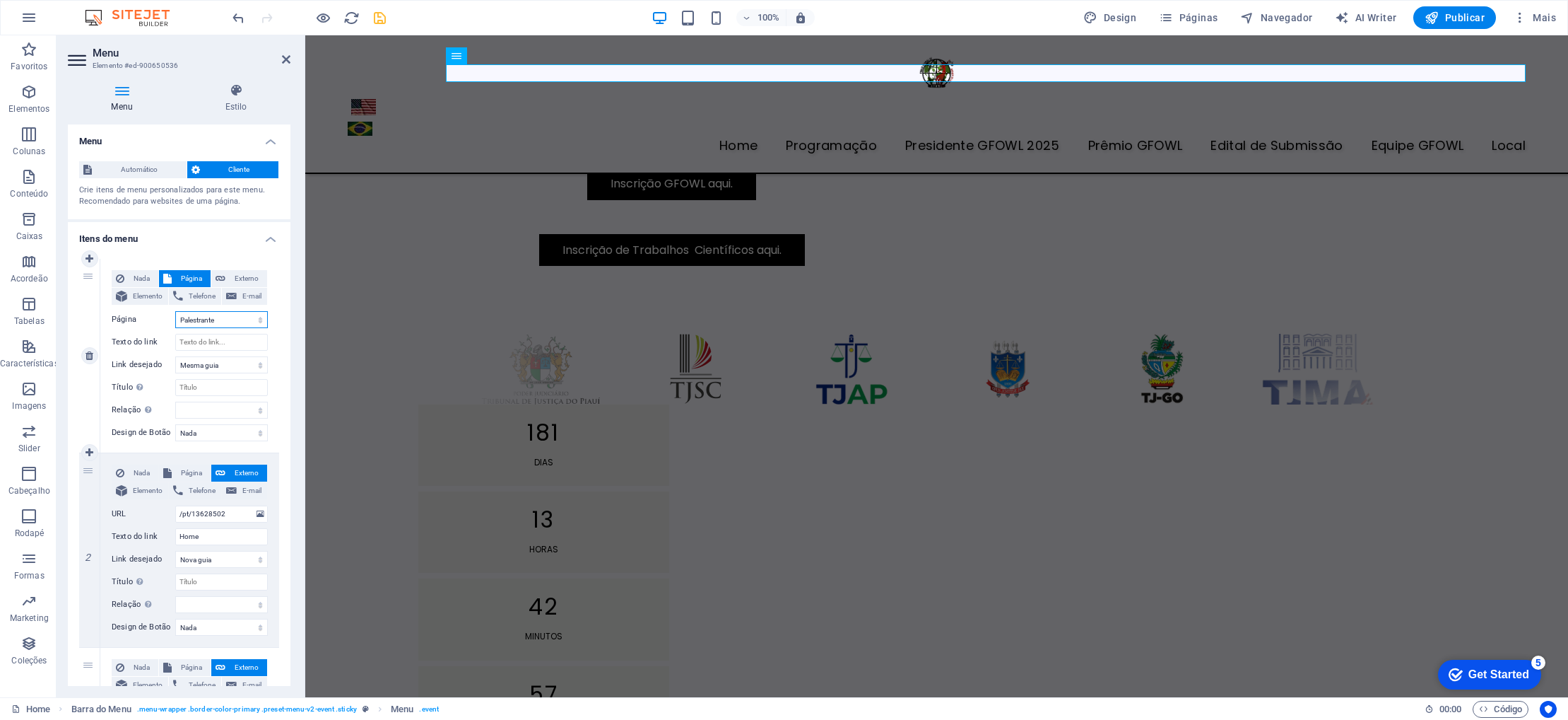
select select
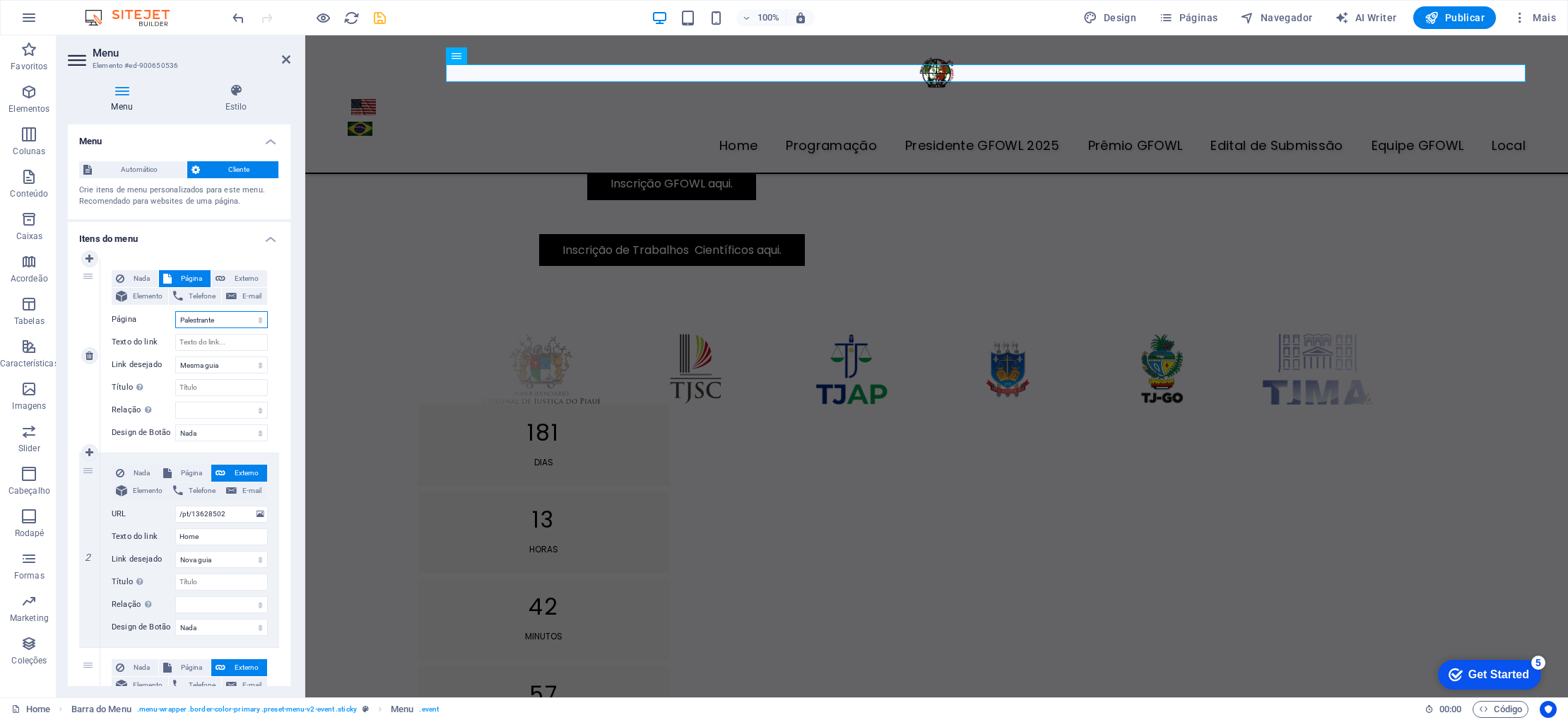
scroll to position [4, 0]
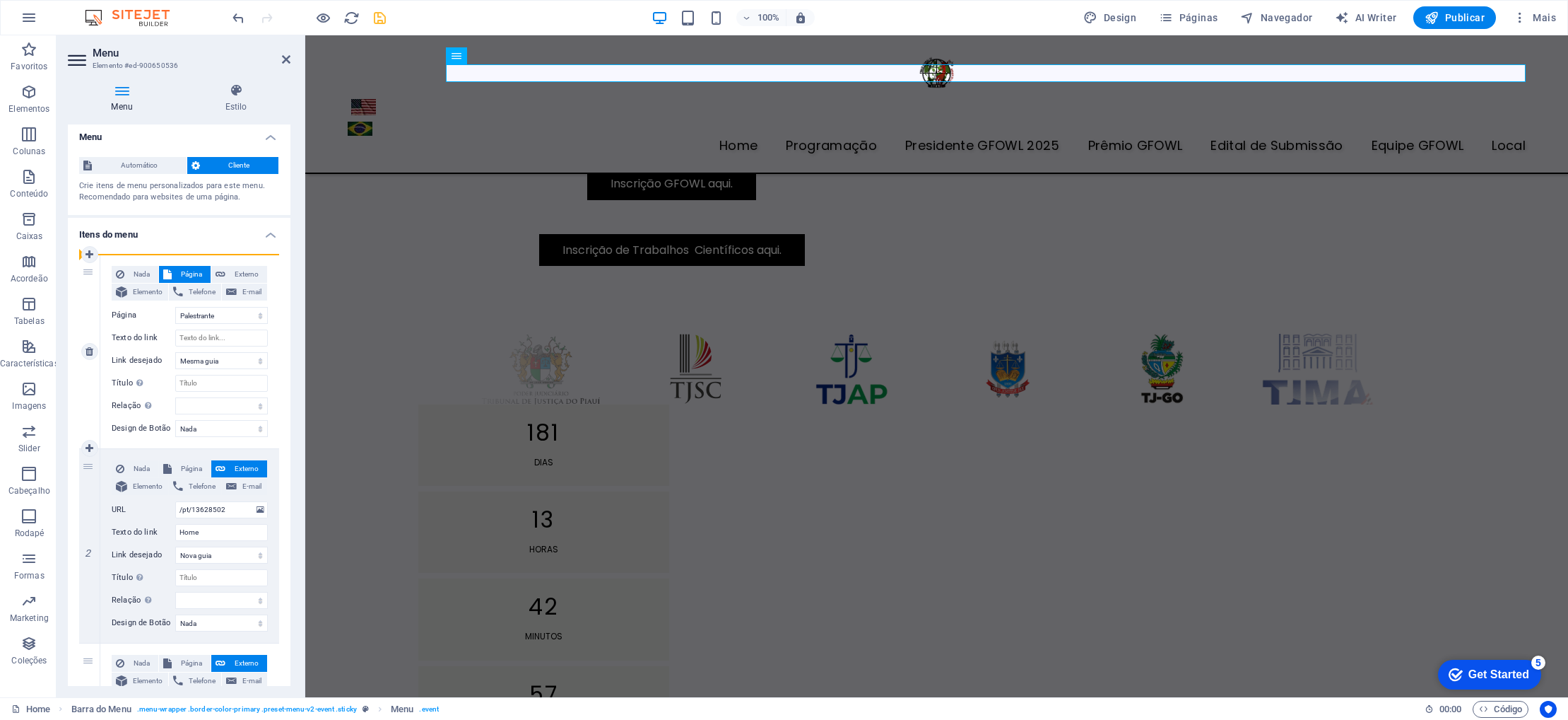
drag, startPoint x: 84, startPoint y: 298, endPoint x: 99, endPoint y: 436, distance: 138.8
click at [99, 436] on div "1" at bounding box center [89, 352] width 21 height 194
select select
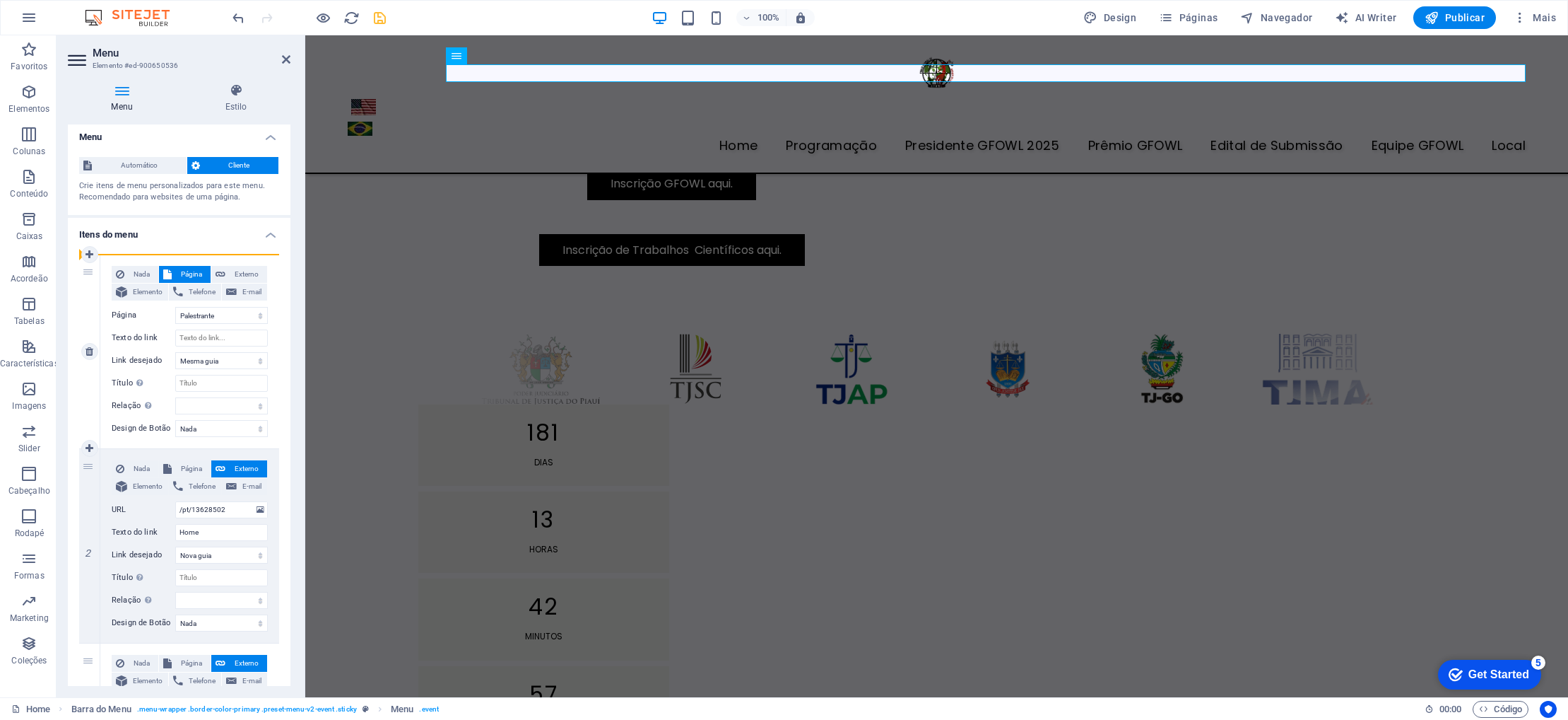
select select
click at [87, 347] on icon at bounding box center [89, 352] width 8 height 10
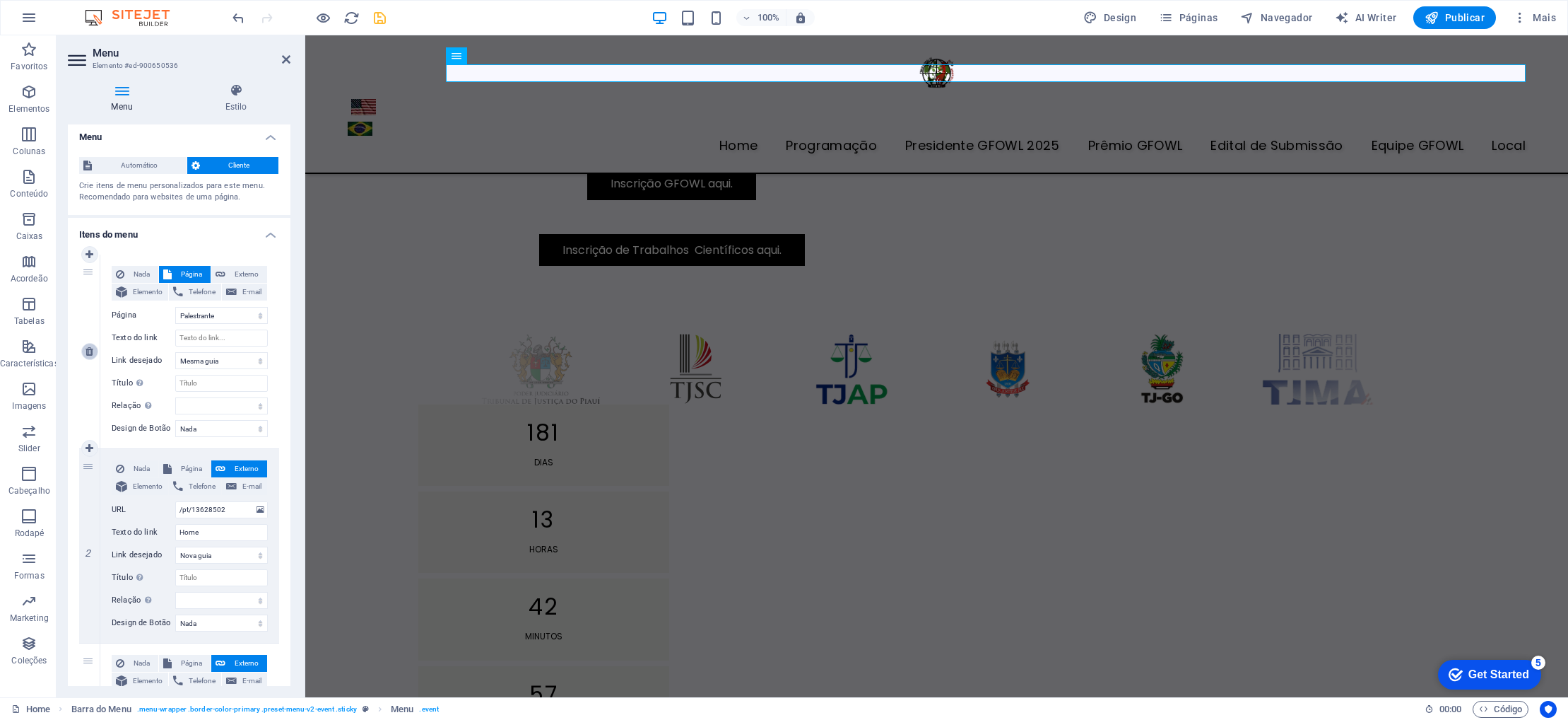
type input "/pt/13628502"
type input "Home"
select select "blank"
select select
type input "/pt/13628505"
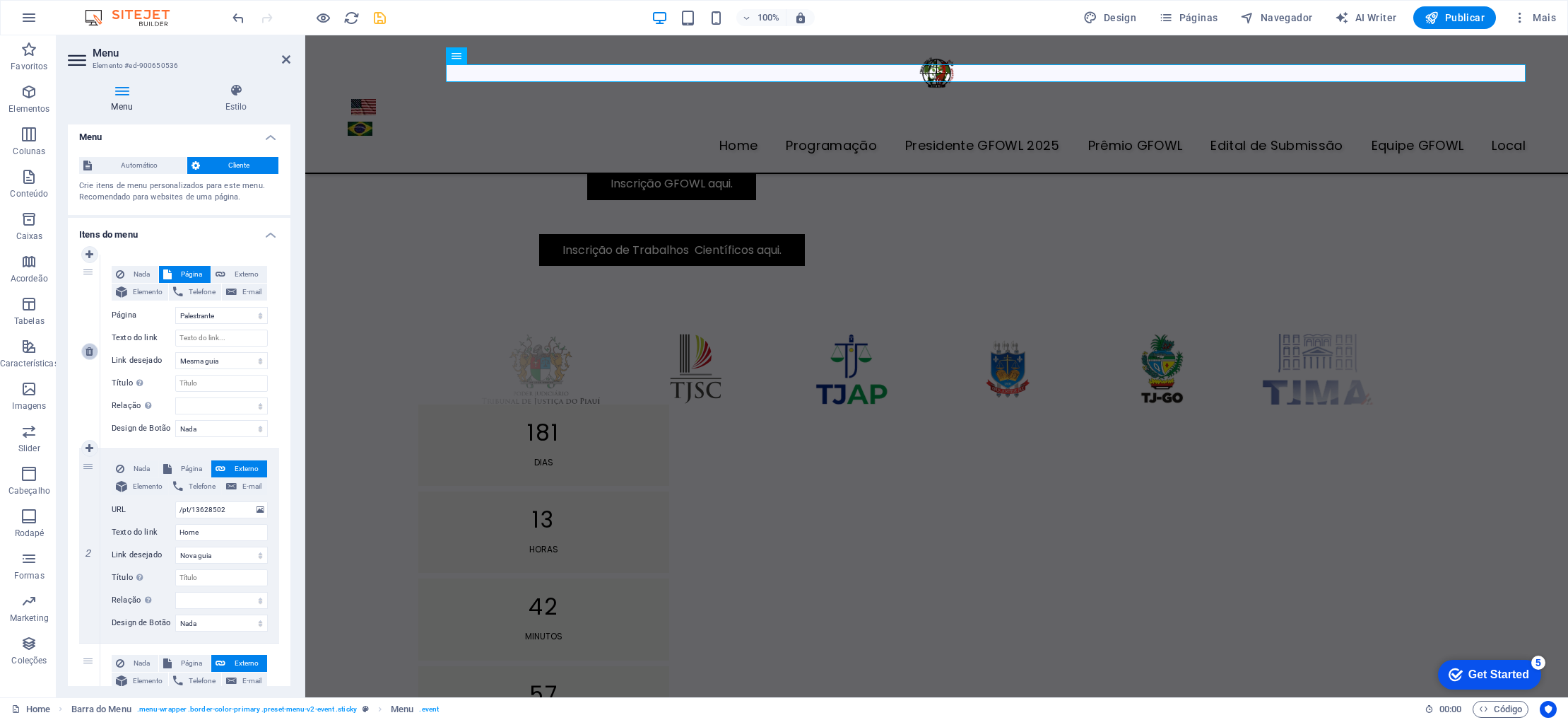
type input "Programaçāo"
select select
type input "/pt/13628508"
type input "Presidente GFOWL 2025"
select select
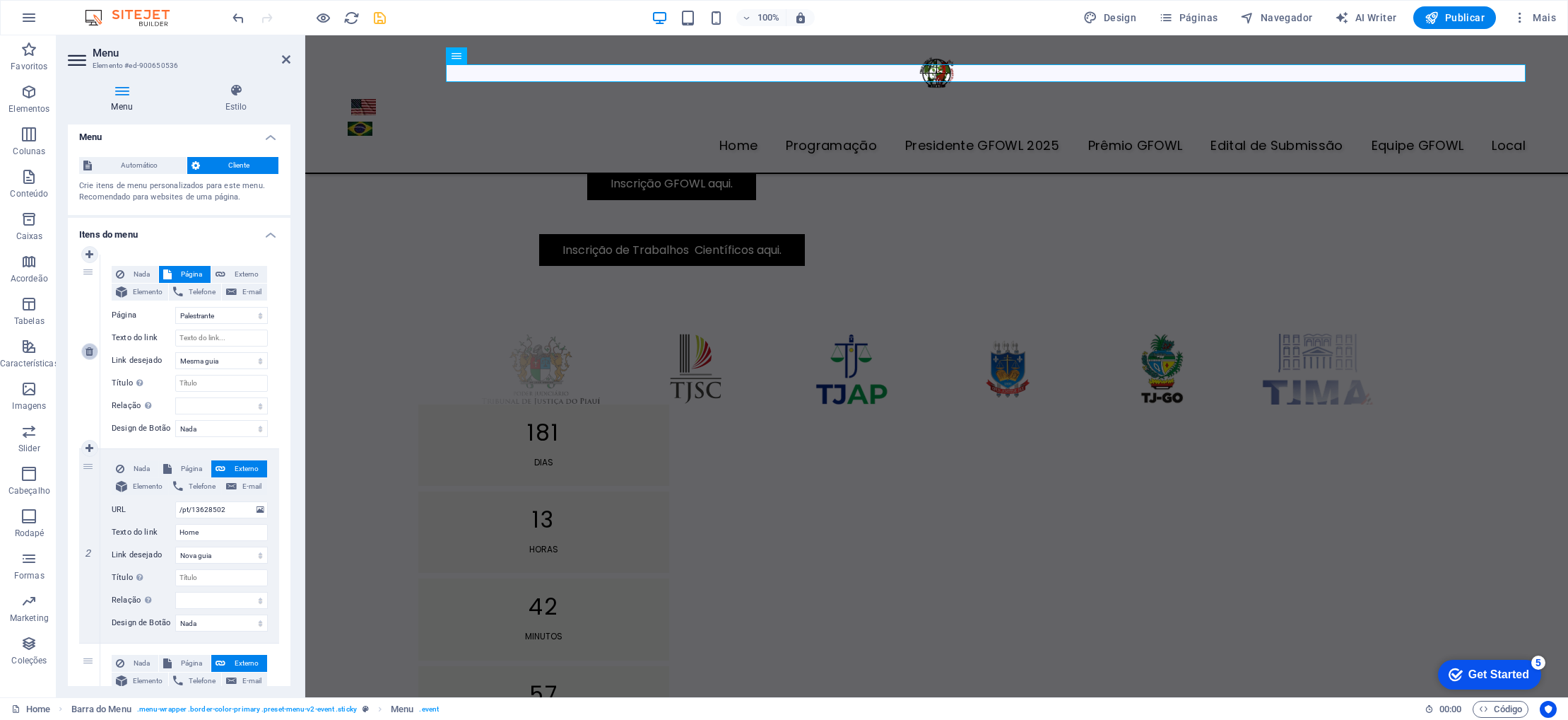
type input "/pt/16867021"
type input "Prêmio GFOWL"
select select
type input "/pt/13628511"
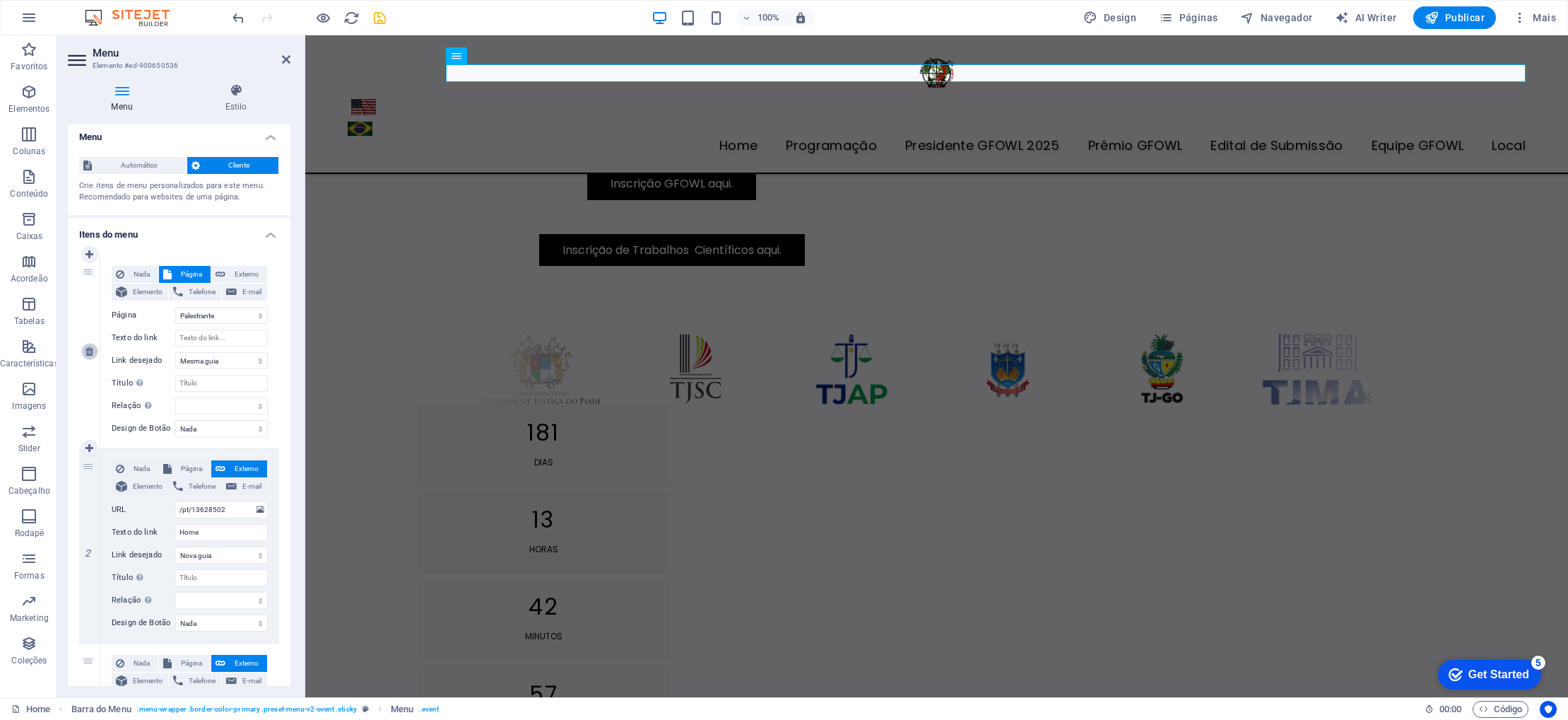
type input "Edital de Submissão"
select select
type input "/pt/13628514"
type input "Equipe GFOWL"
select select
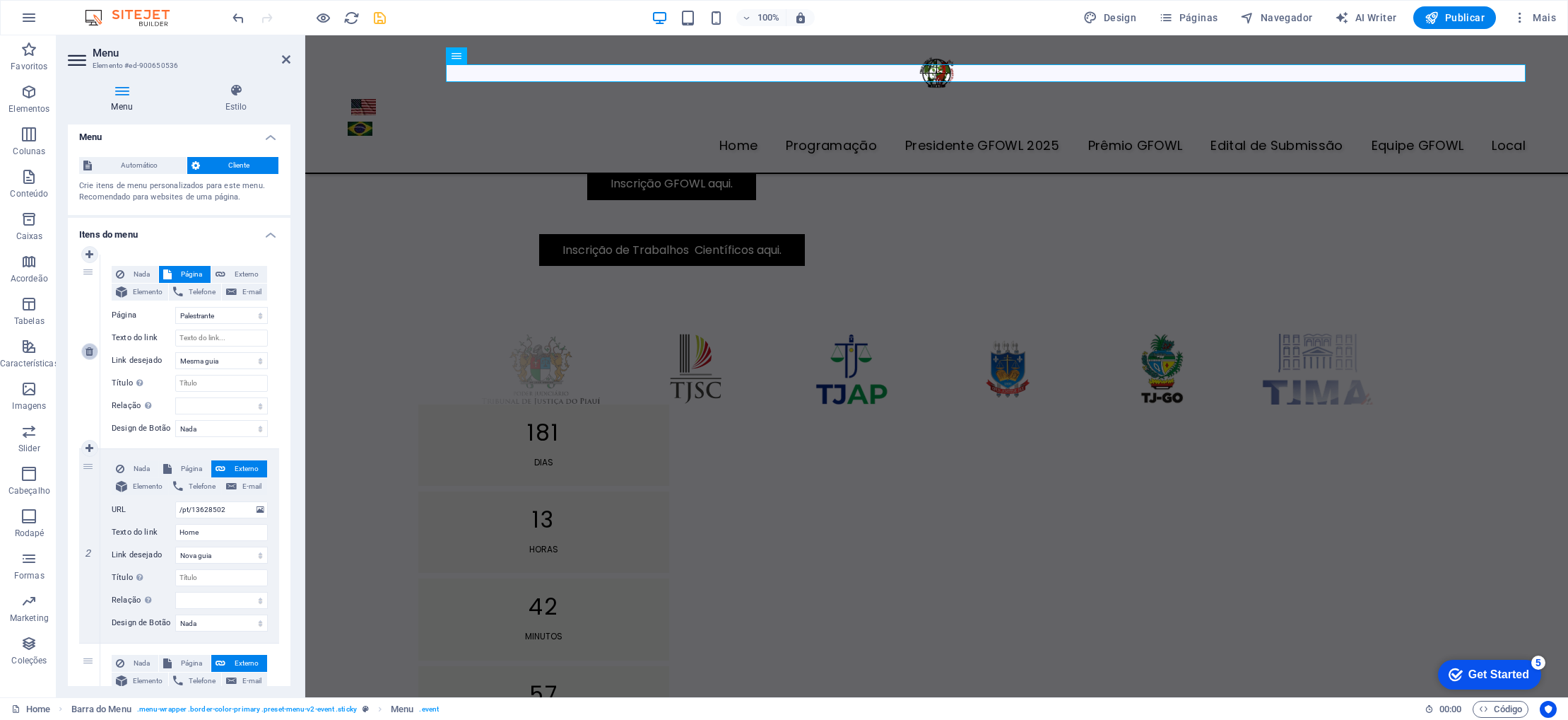
type input "Local"
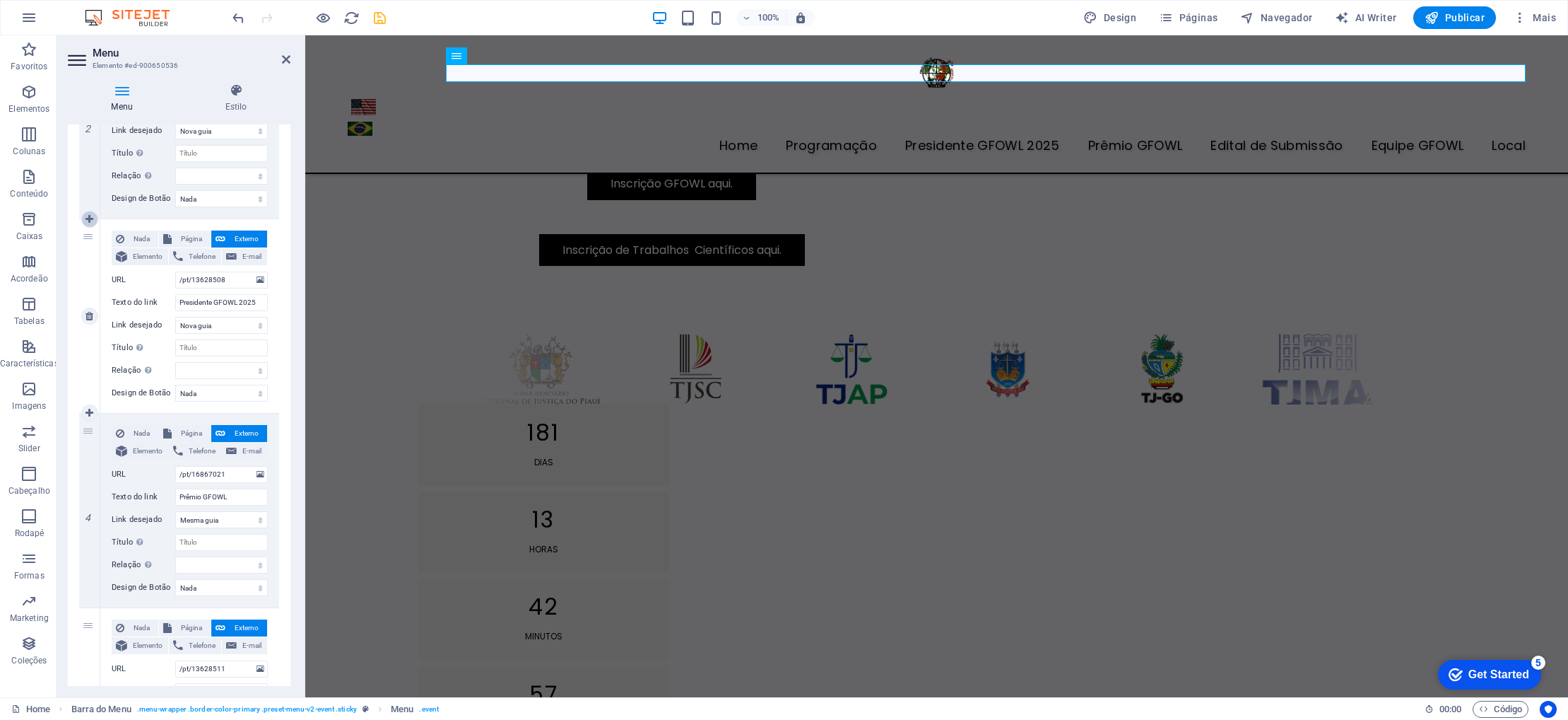
scroll to position [424, 0]
click at [88, 419] on icon at bounding box center [89, 419] width 8 height 10
select select
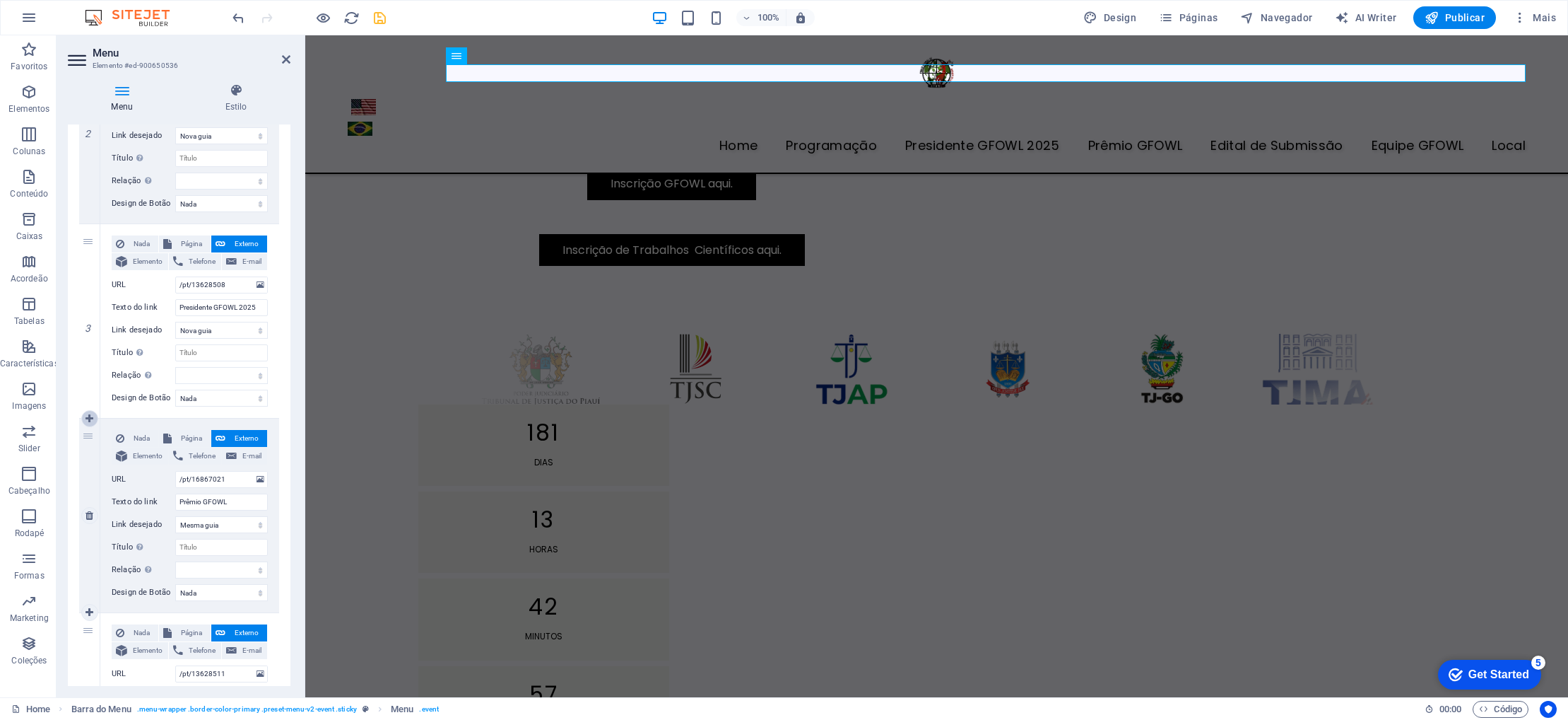
select select
type input "/pt/16867021"
type input "Prêmio GFOWL"
select select
type input "/pt/13628511"
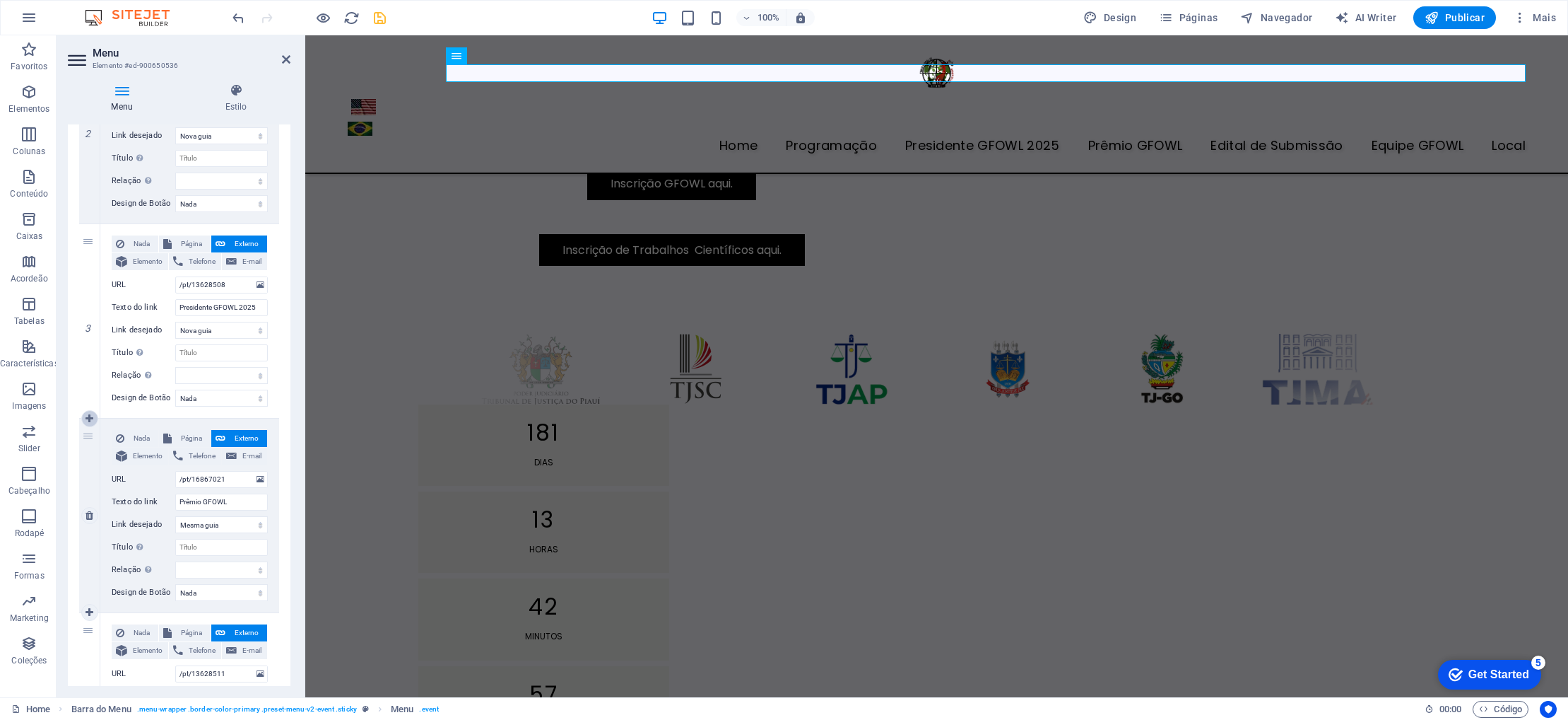
type input "Edital de Submissão"
select select
type input "/pt/13628514"
type input "Equipe GFOWL"
select select
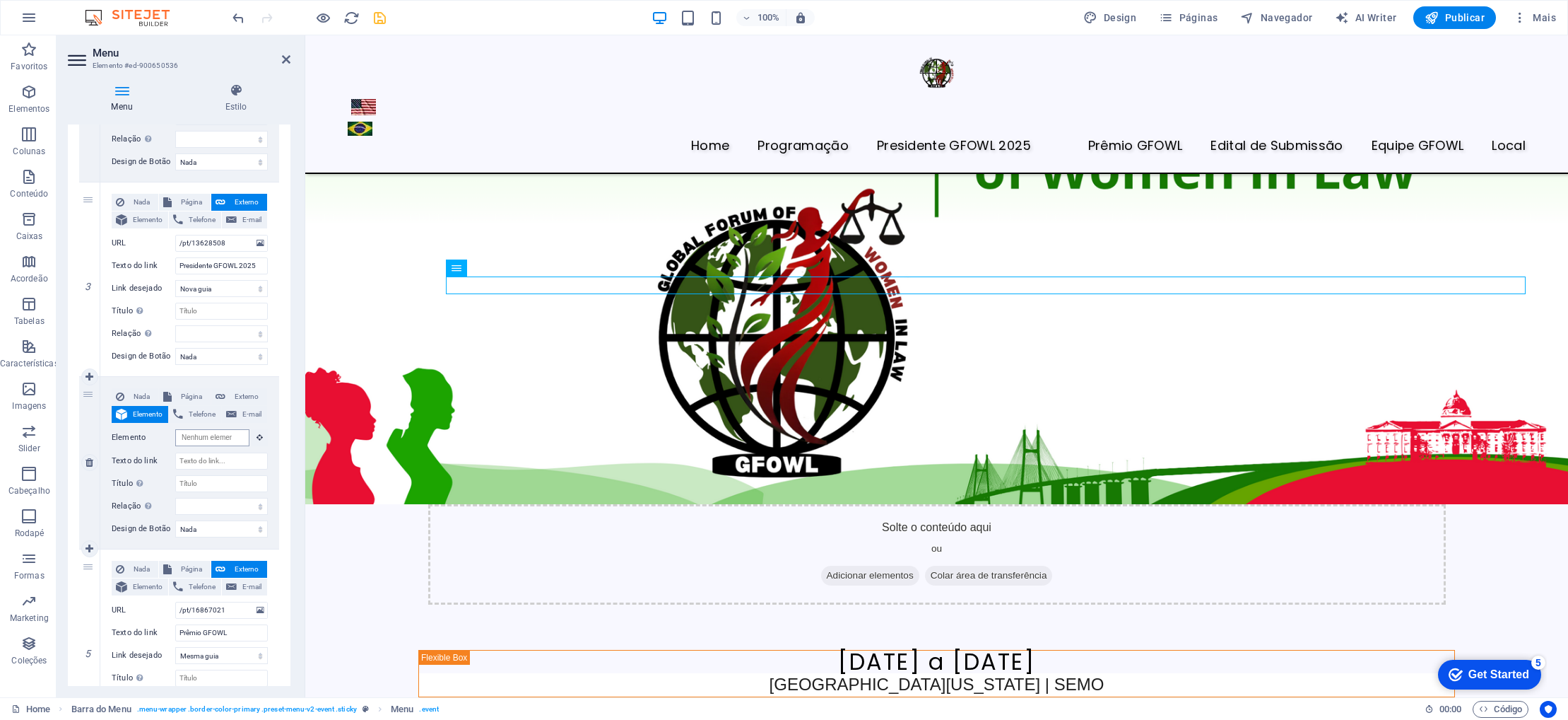
scroll to position [0, 0]
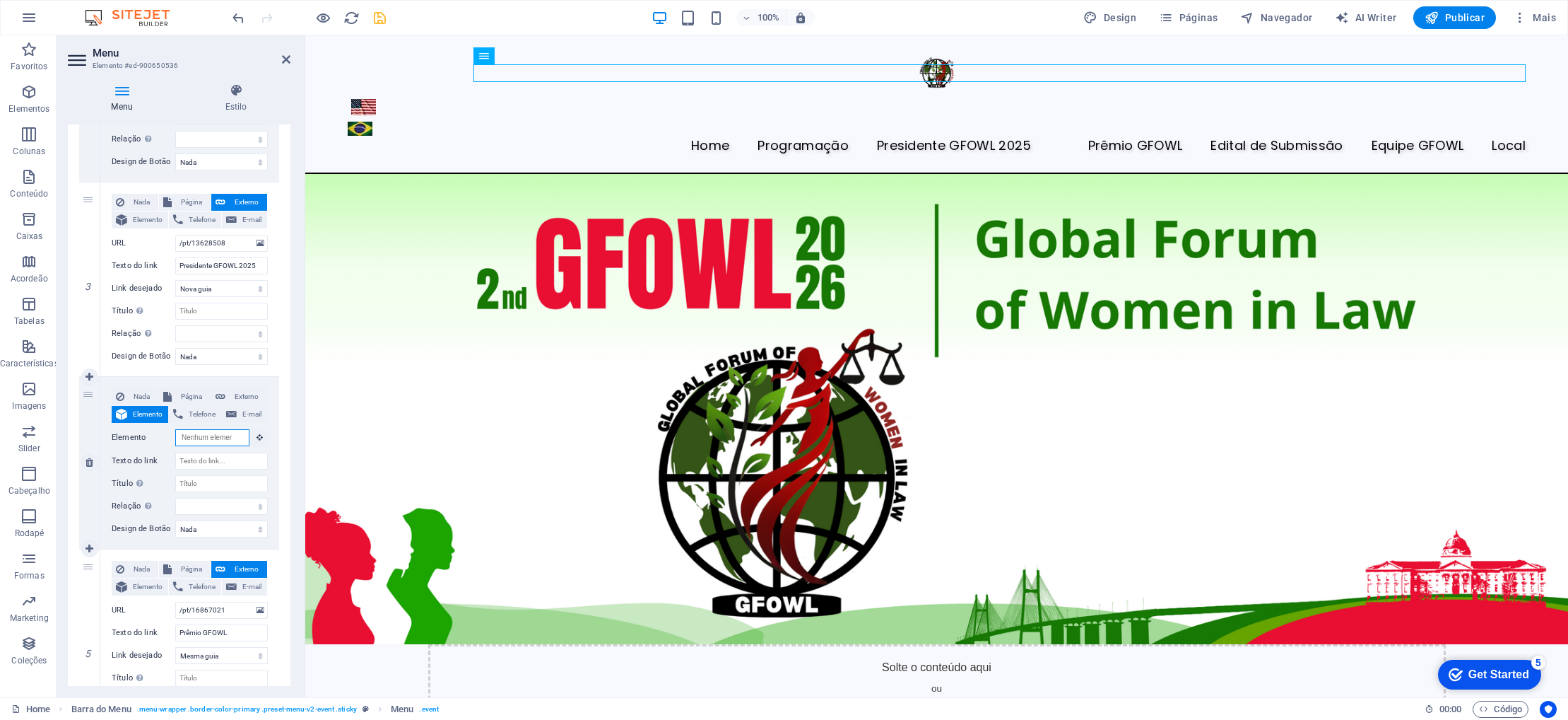
click at [233, 437] on input "Elemento" at bounding box center [212, 437] width 74 height 17
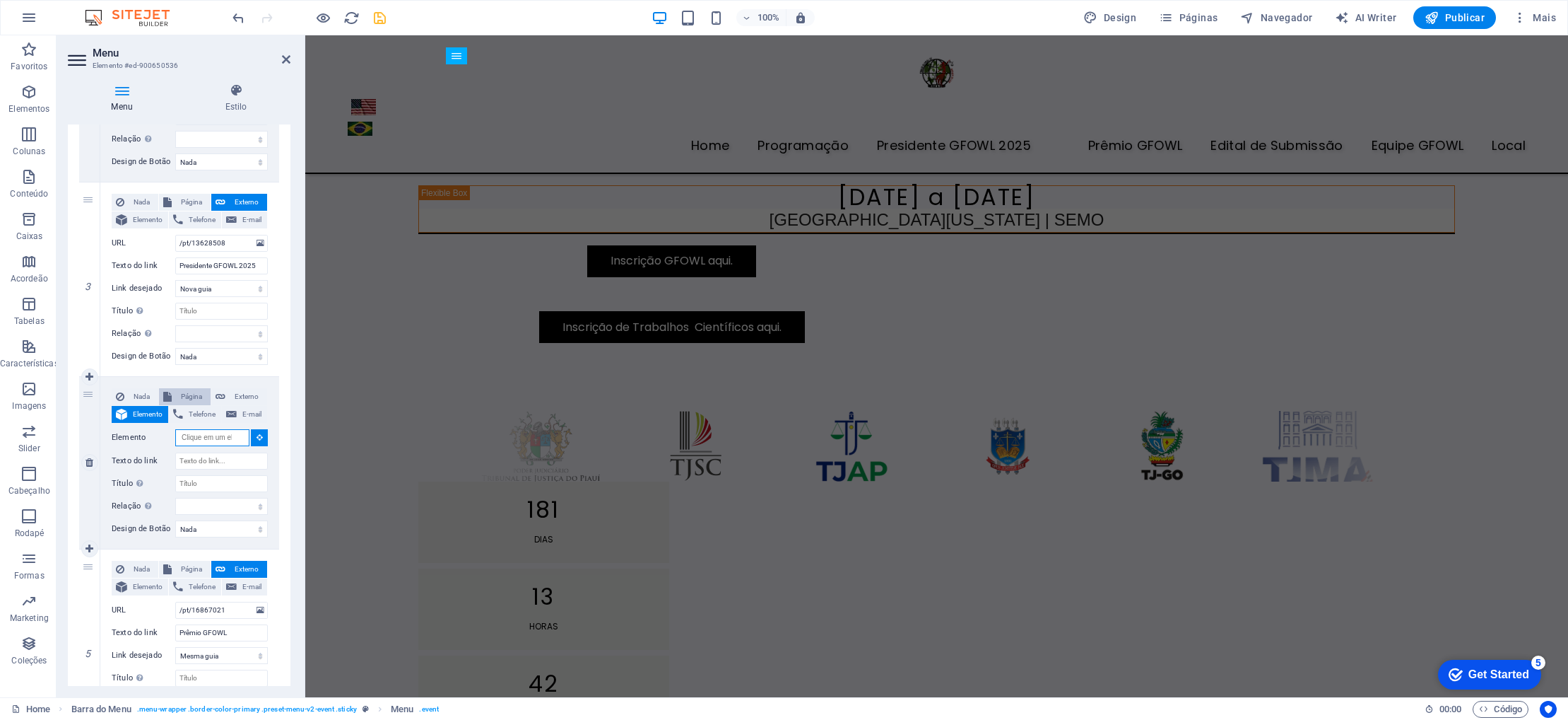
scroll to position [466, 0]
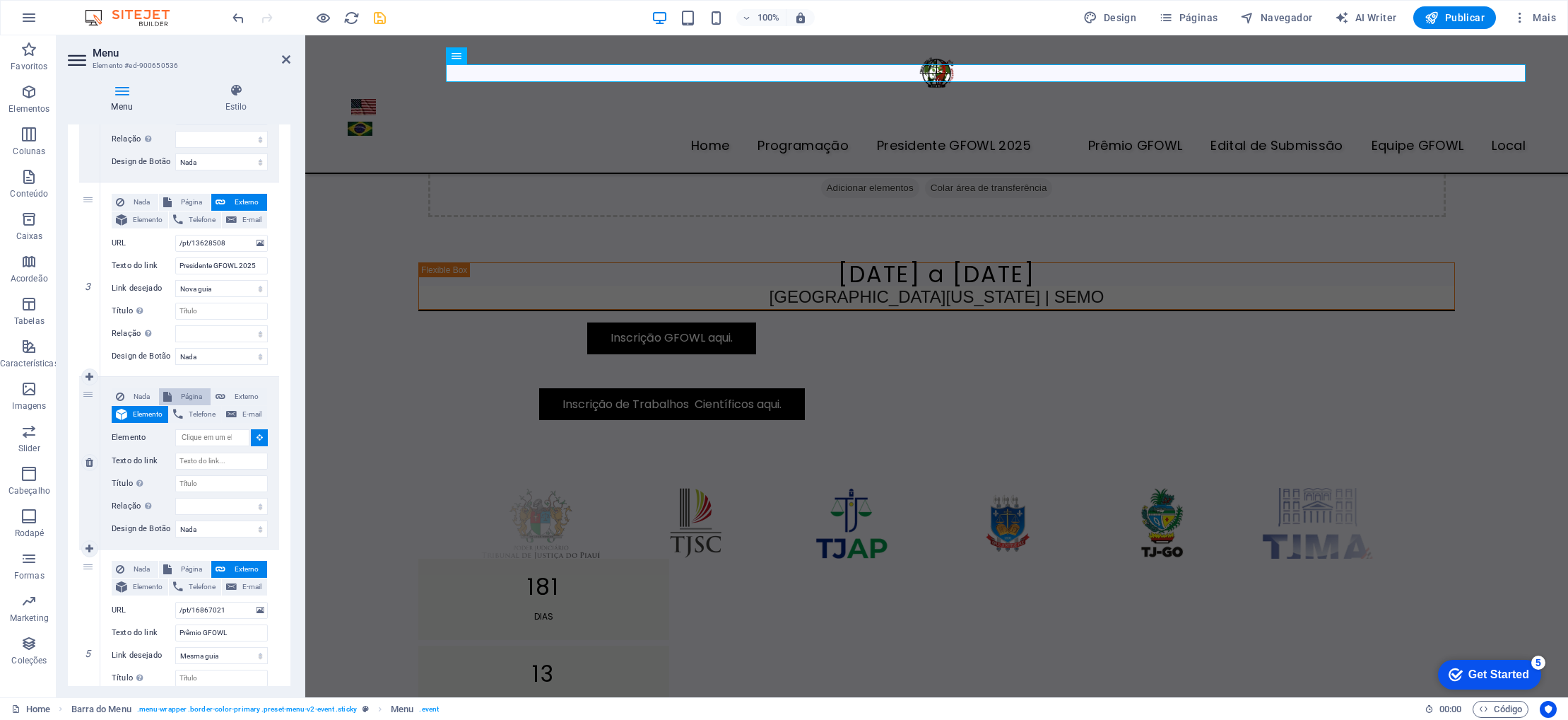
click at [179, 393] on span "Página" at bounding box center [191, 396] width 31 height 17
select select
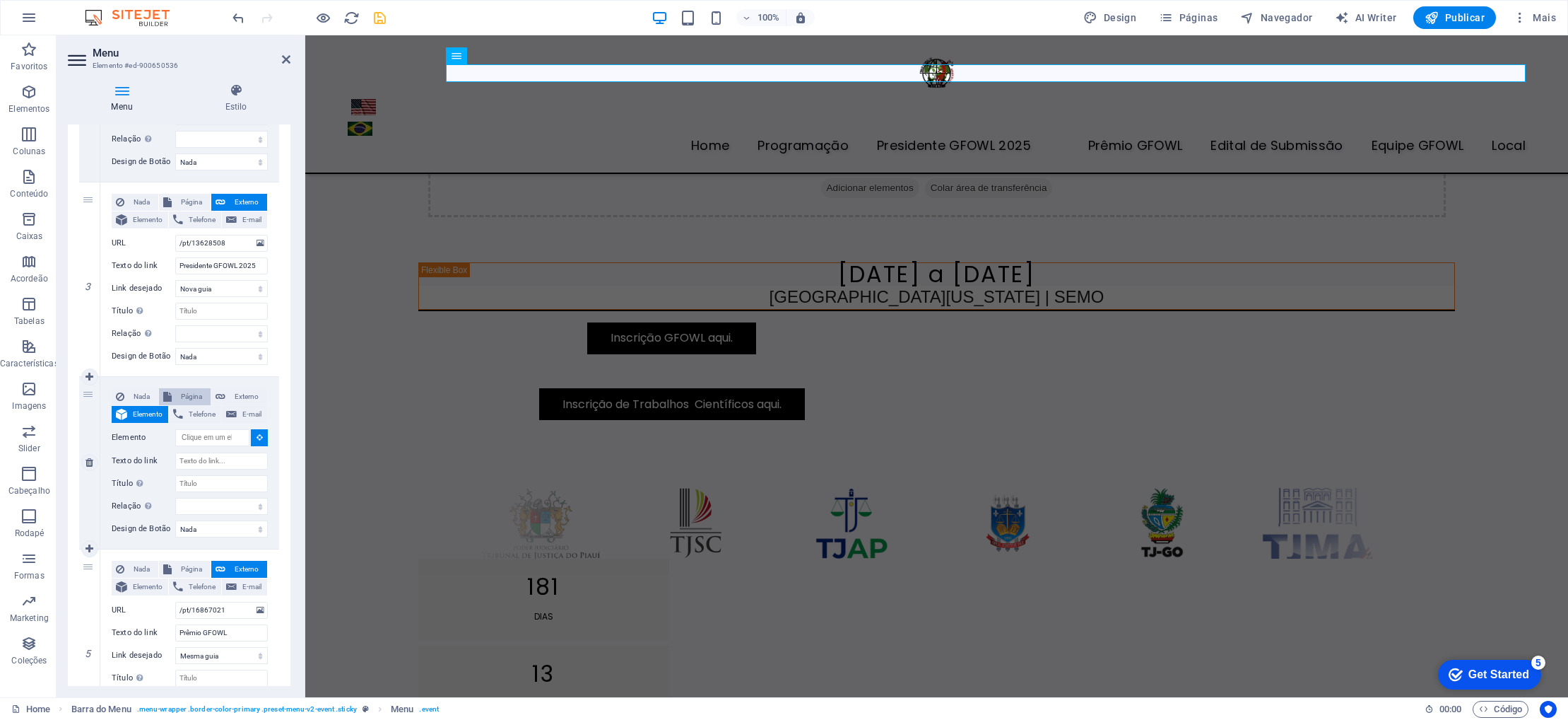
select select
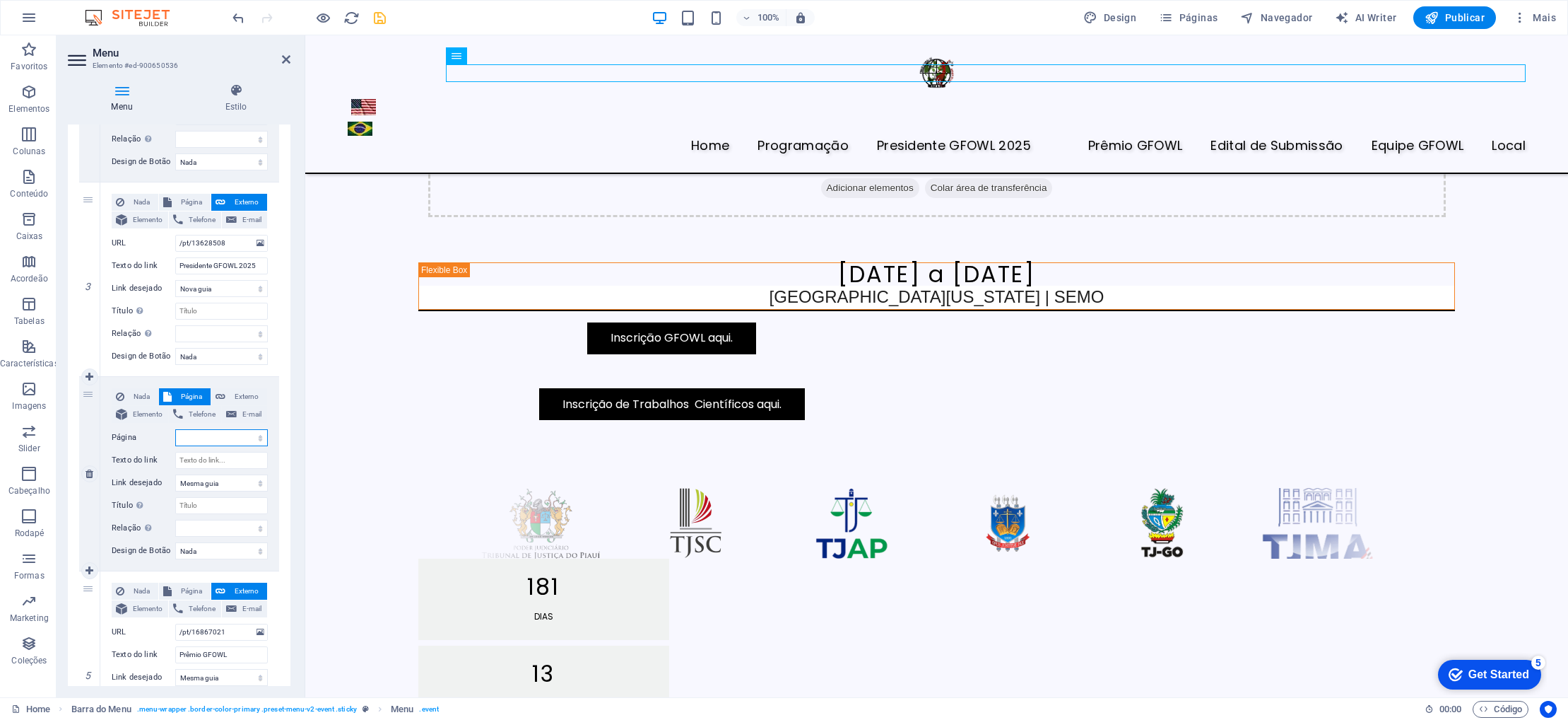
click at [202, 430] on select "Home Programaçāo Presidente GFOWL 2025 Palestrante Edital de Submissão Prêmio G…" at bounding box center [221, 437] width 92 height 17
select select "3"
click at [175, 429] on select "Home Programaçāo Presidente GFOWL 2025 Palestrante Edital de Submissão Prêmio G…" at bounding box center [221, 437] width 92 height 17
select select
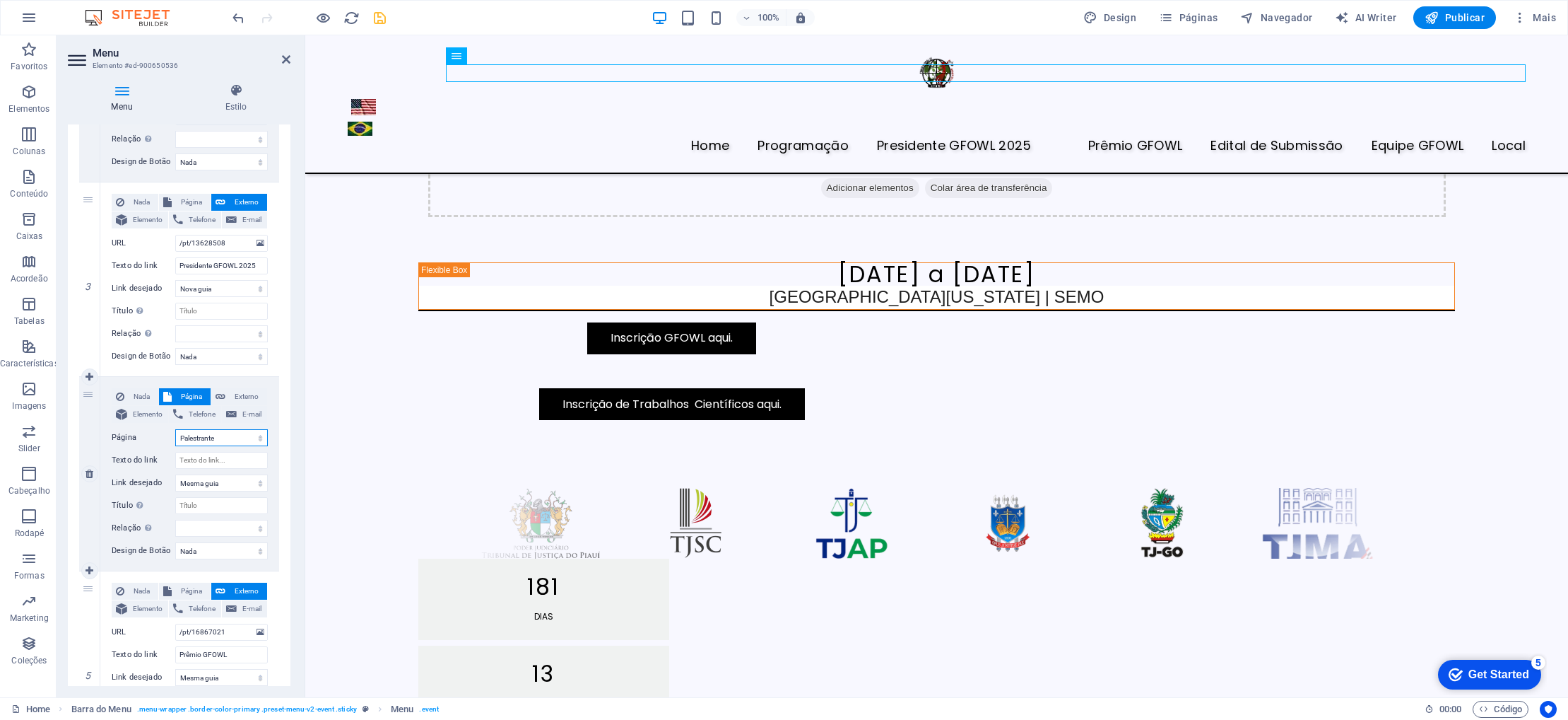
select select
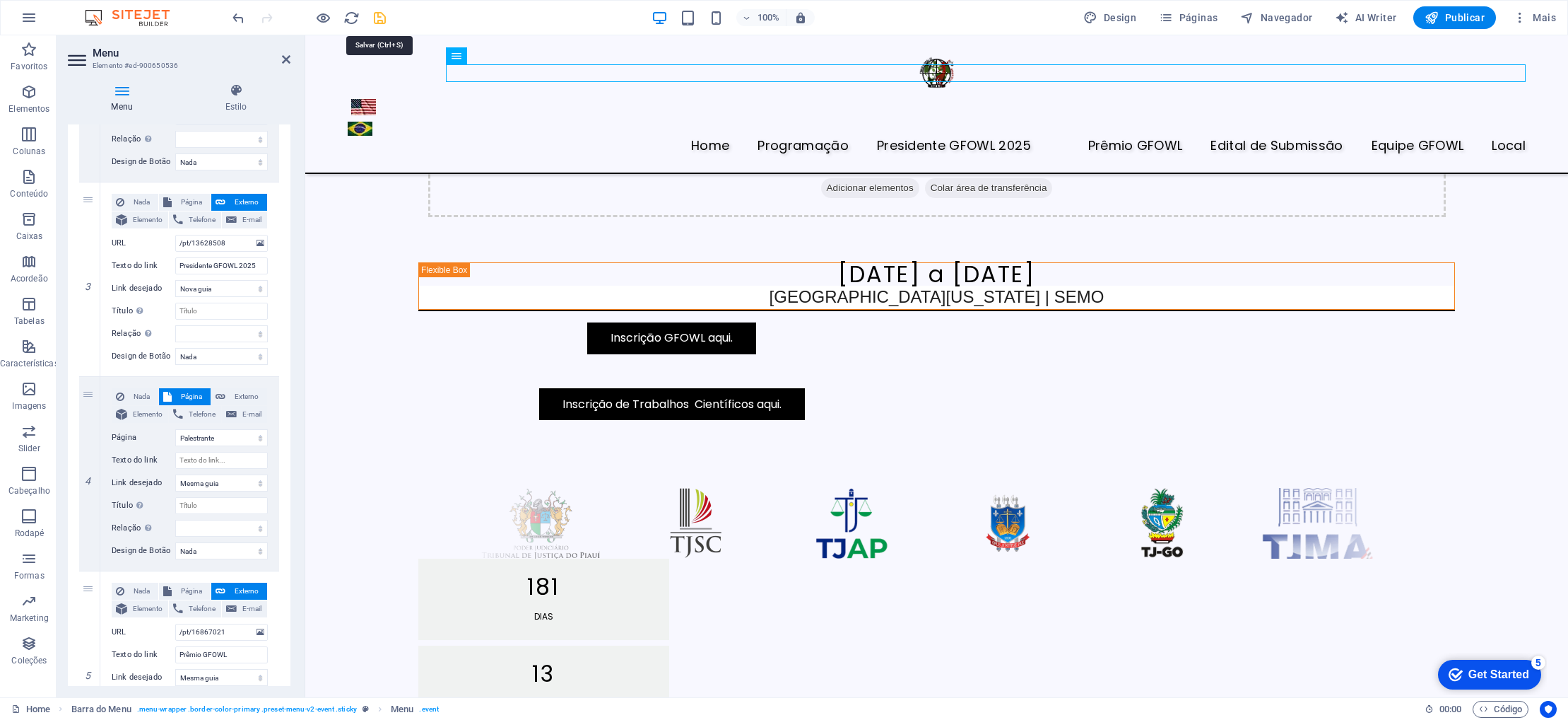
click at [381, 18] on icon "save" at bounding box center [380, 18] width 16 height 16
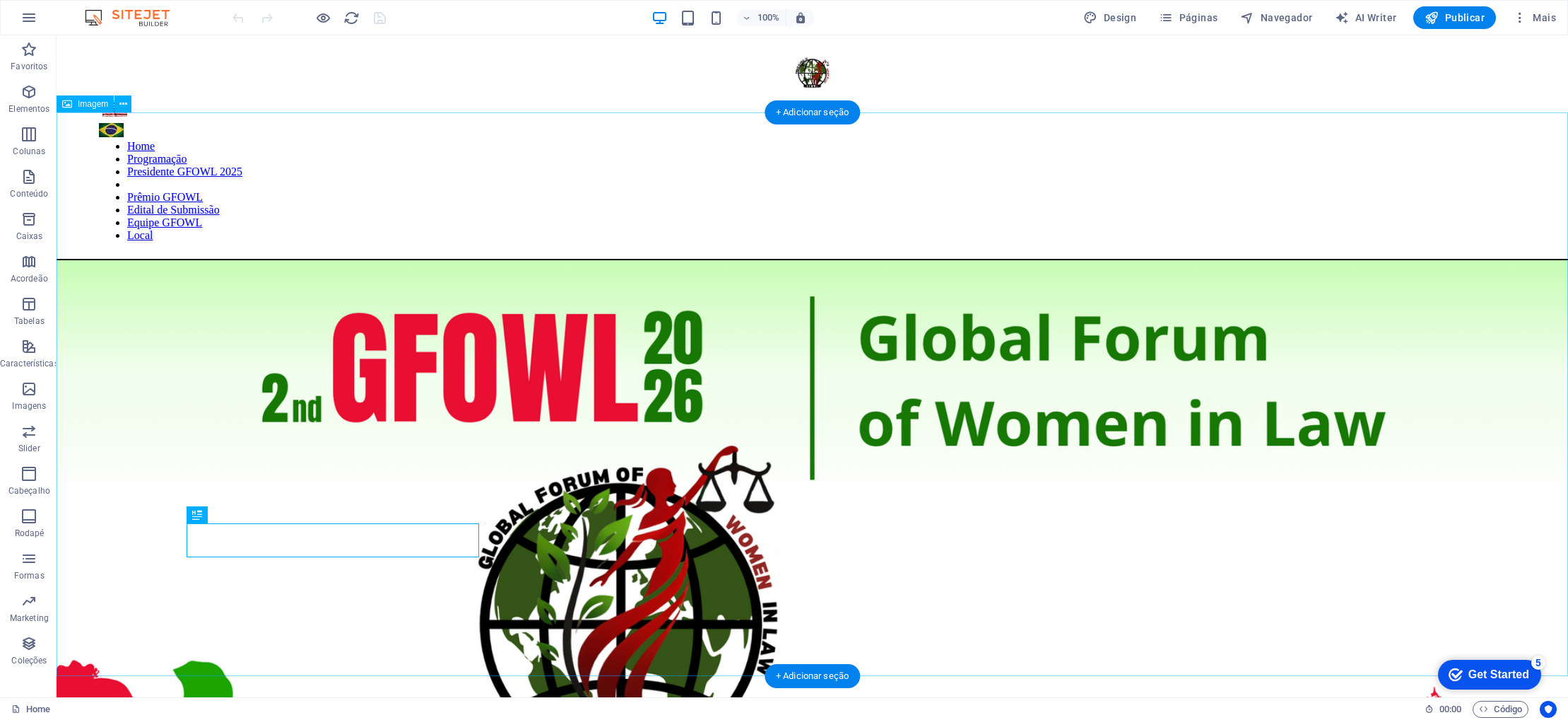
scroll to position [713, 0]
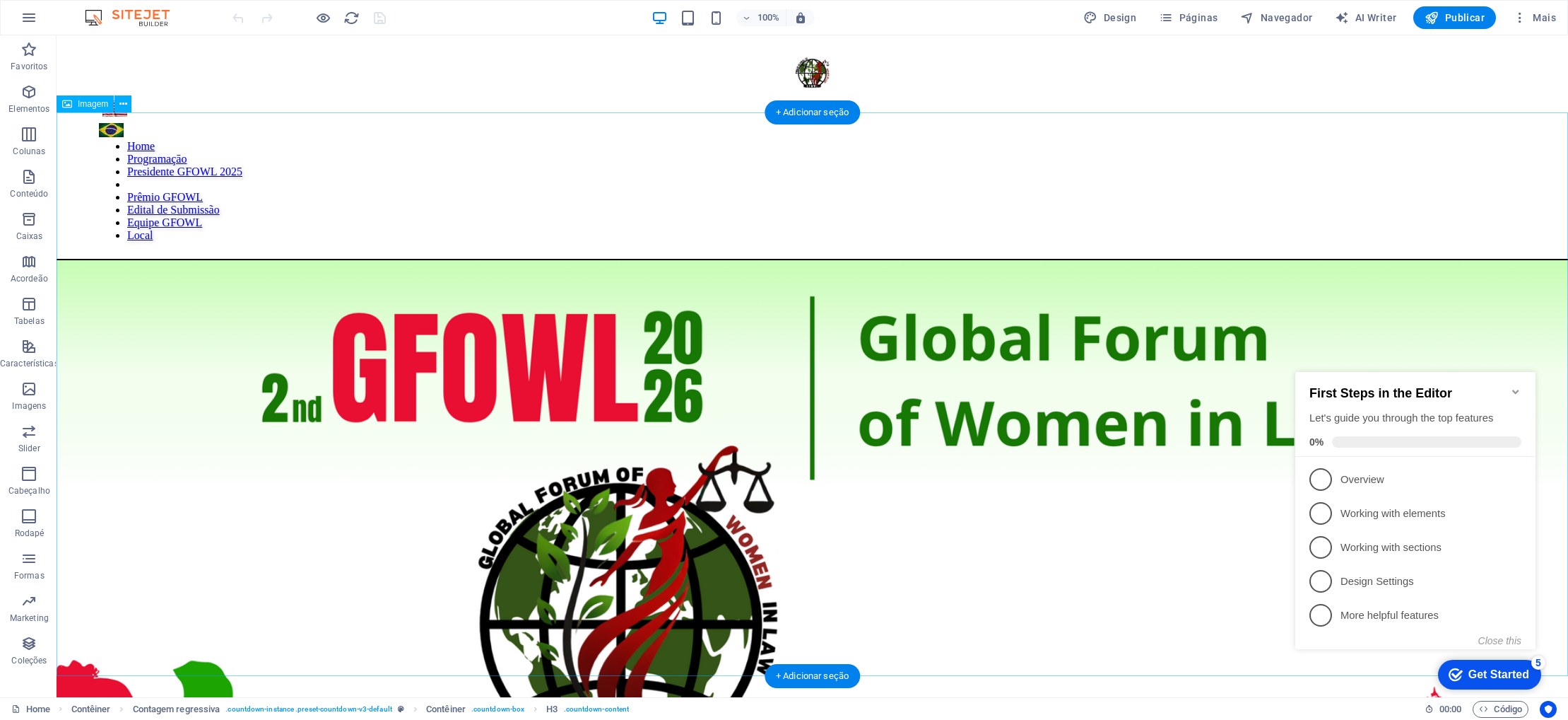
scroll to position [713, 0]
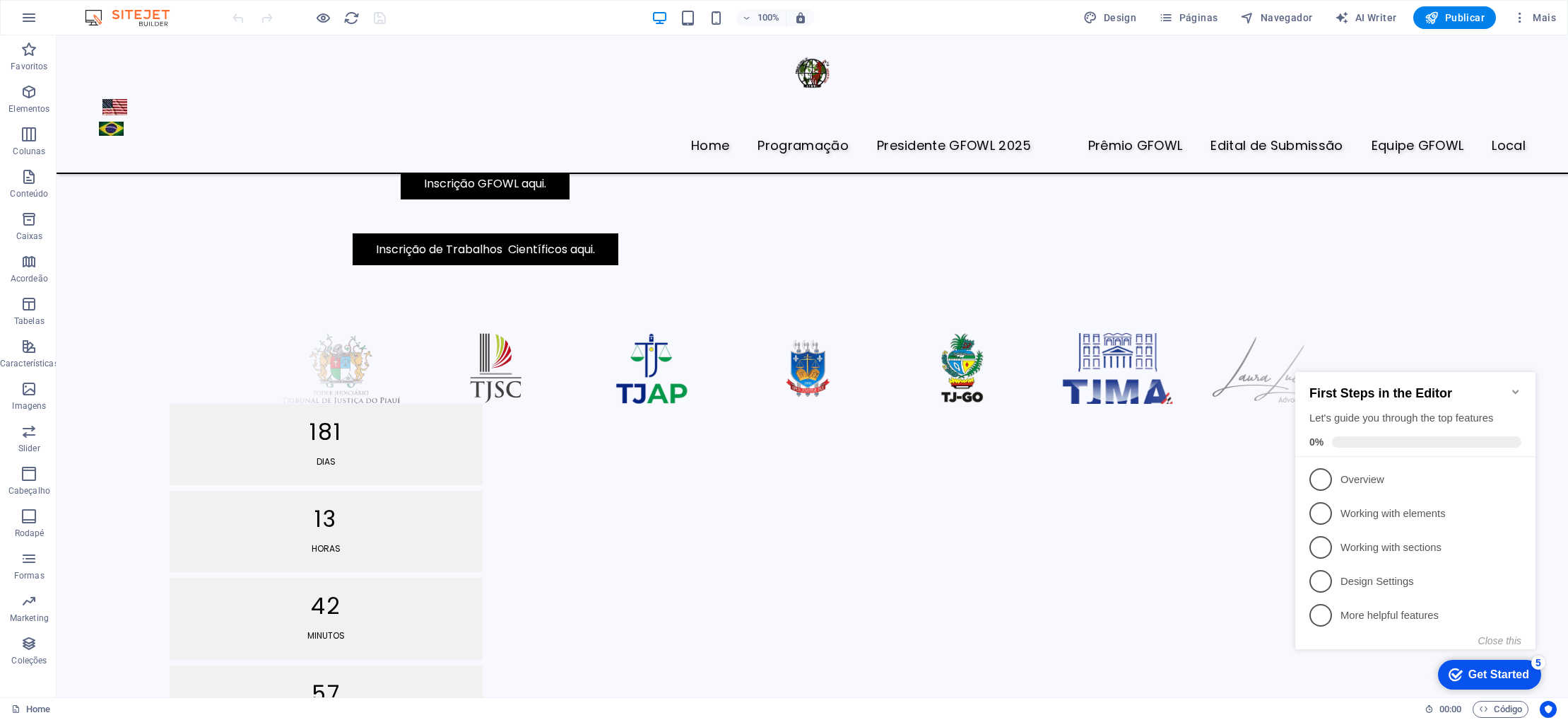
scroll to position [721, 0]
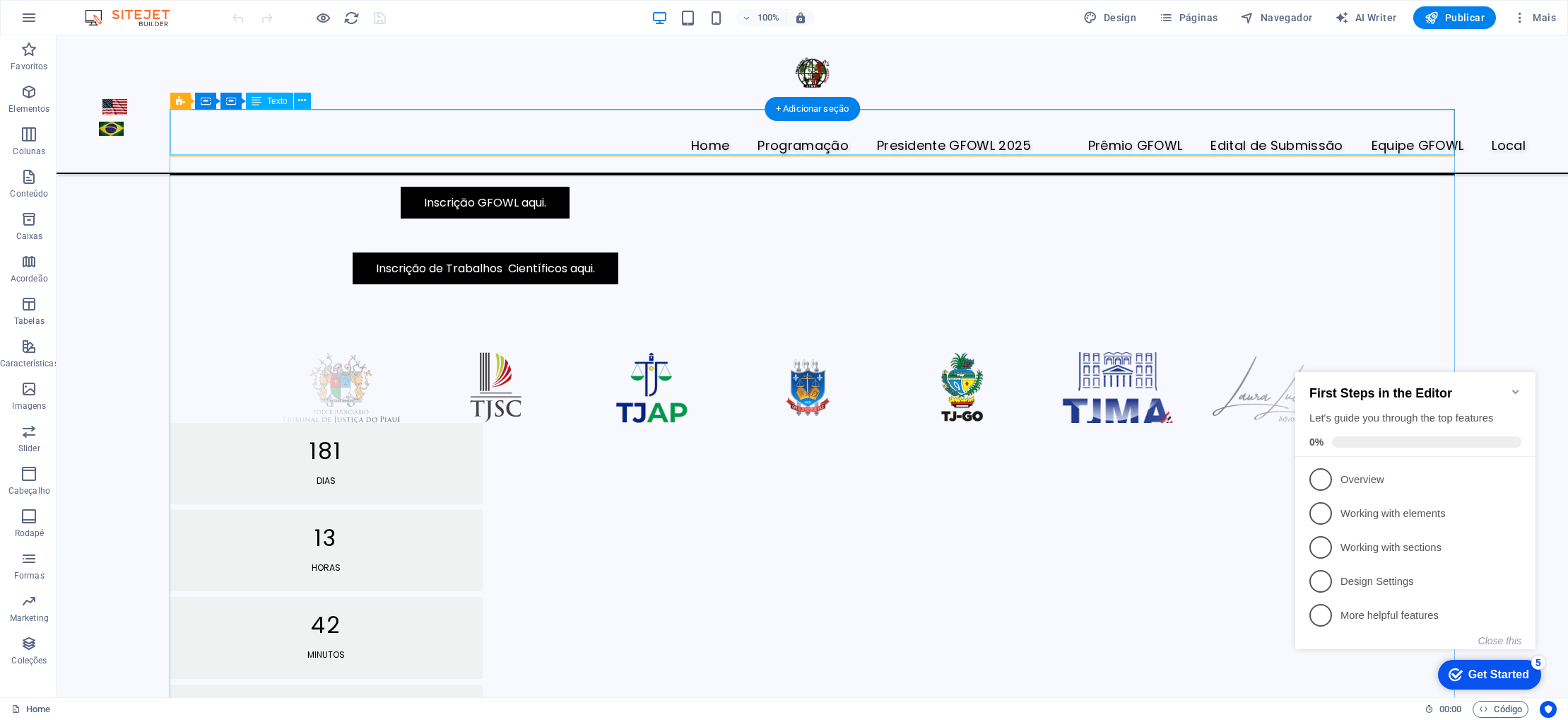
scroll to position [692, 0]
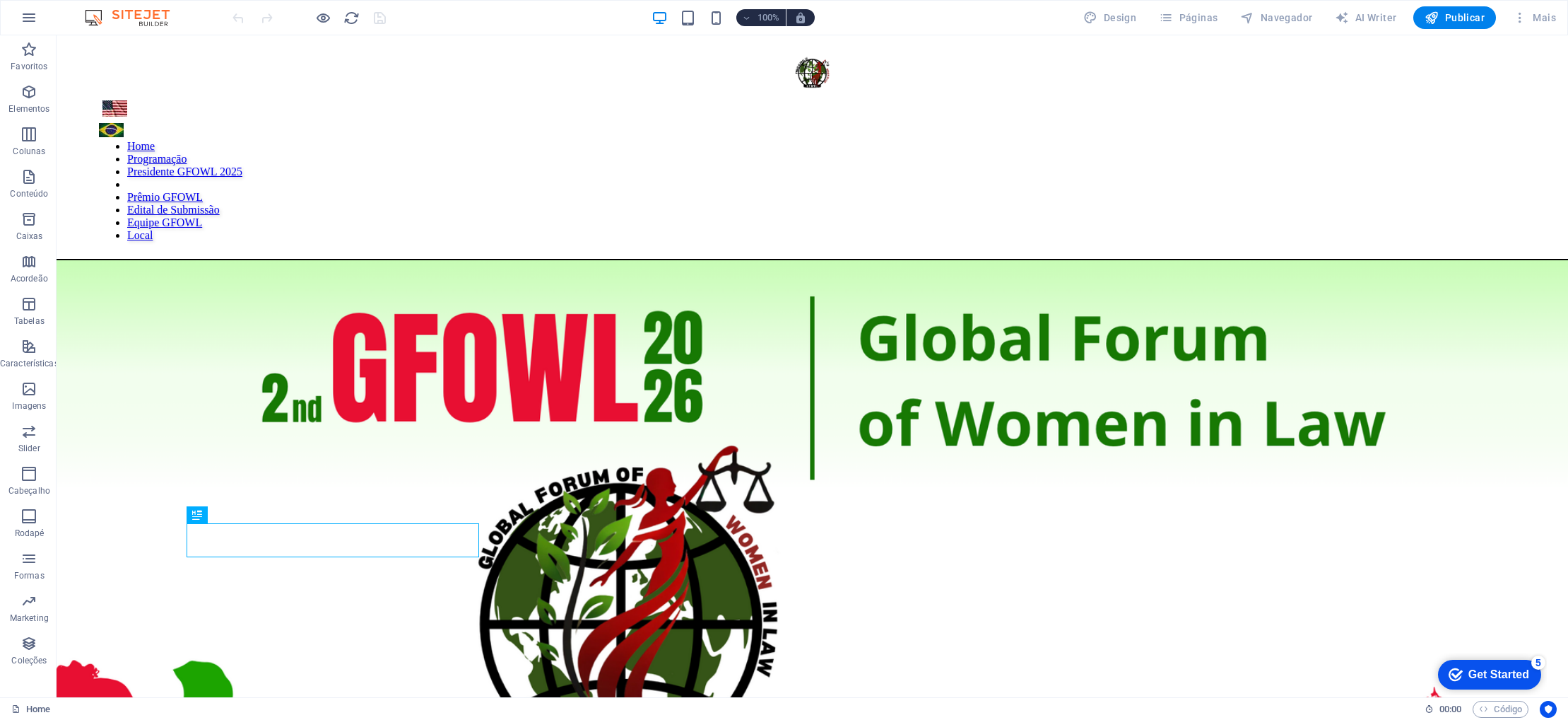
scroll to position [713, 0]
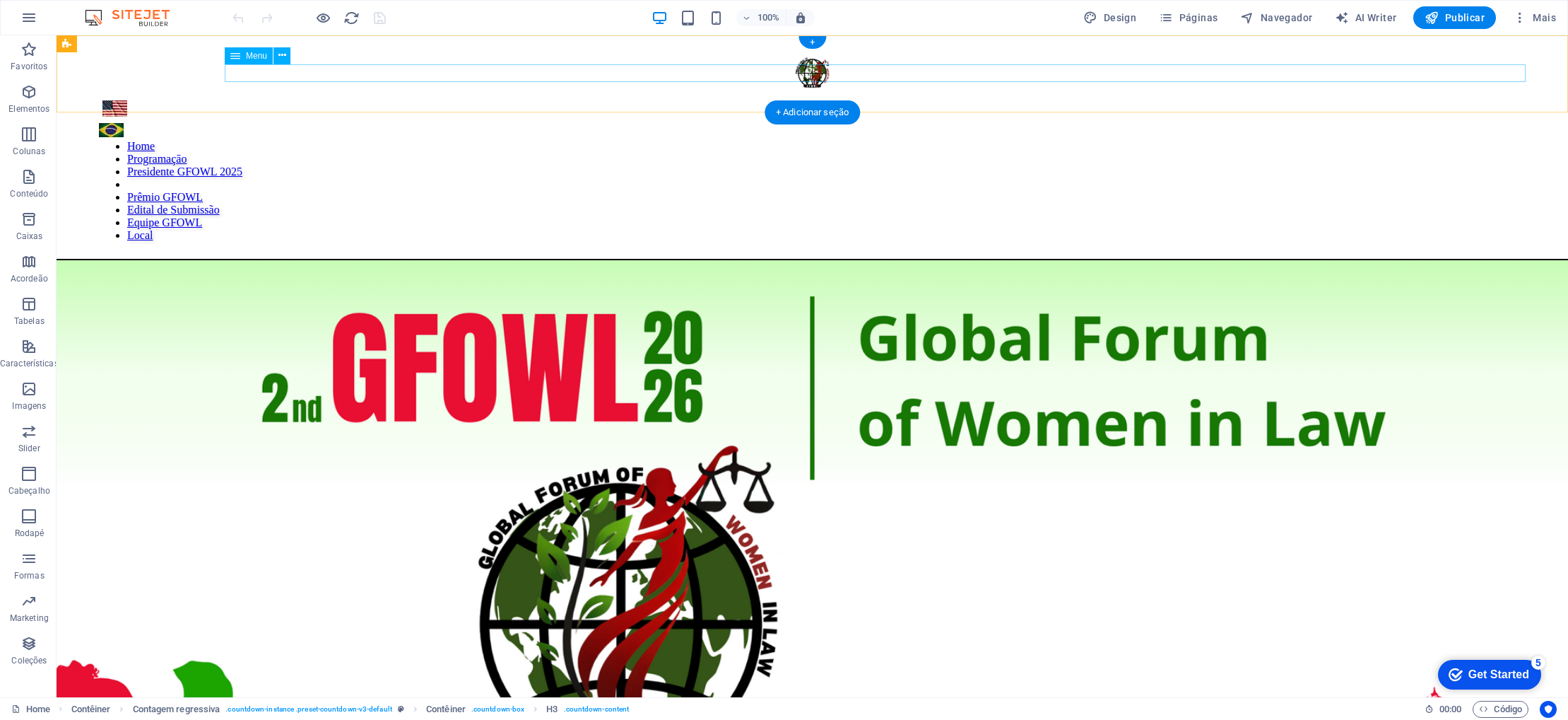
scroll to position [713, 0]
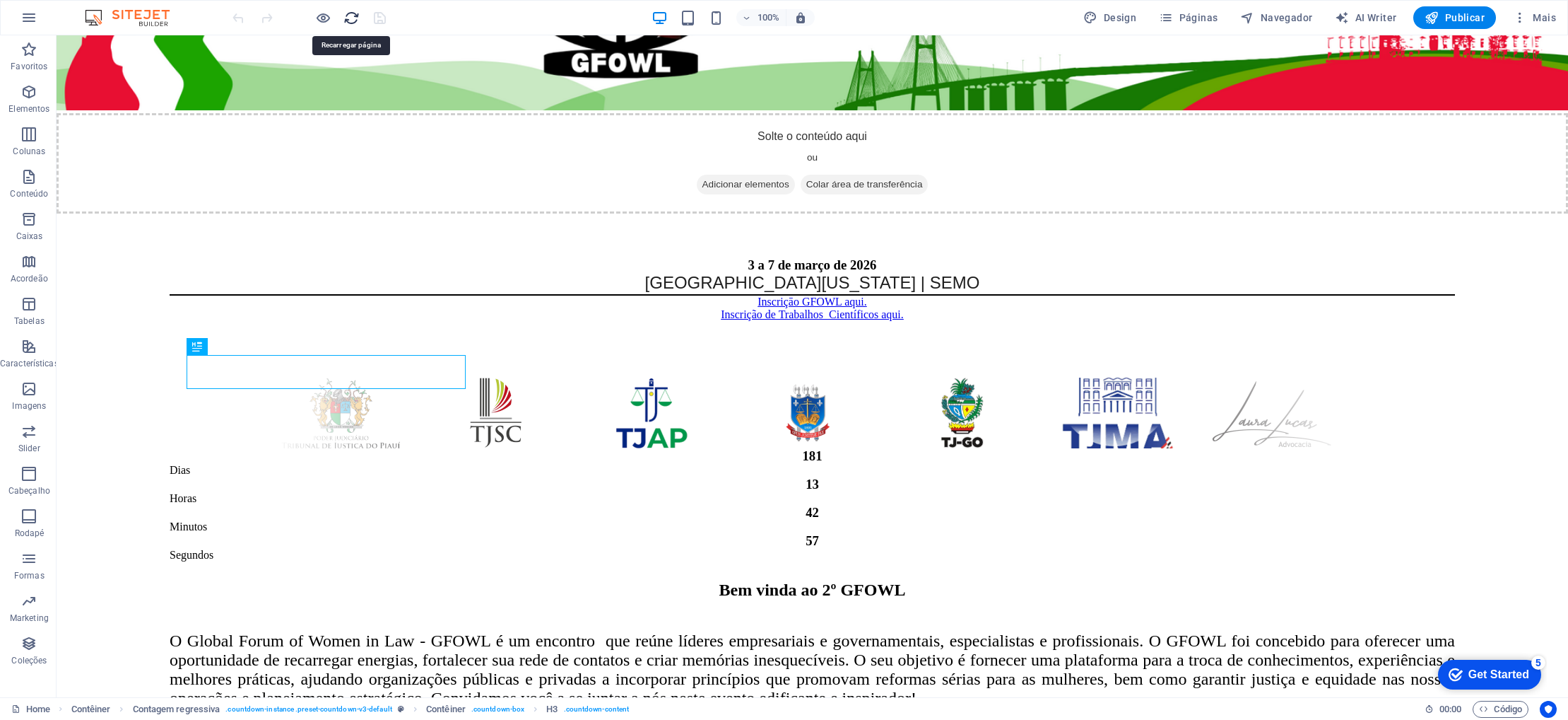
click at [345, 17] on icon "reload" at bounding box center [351, 18] width 16 height 16
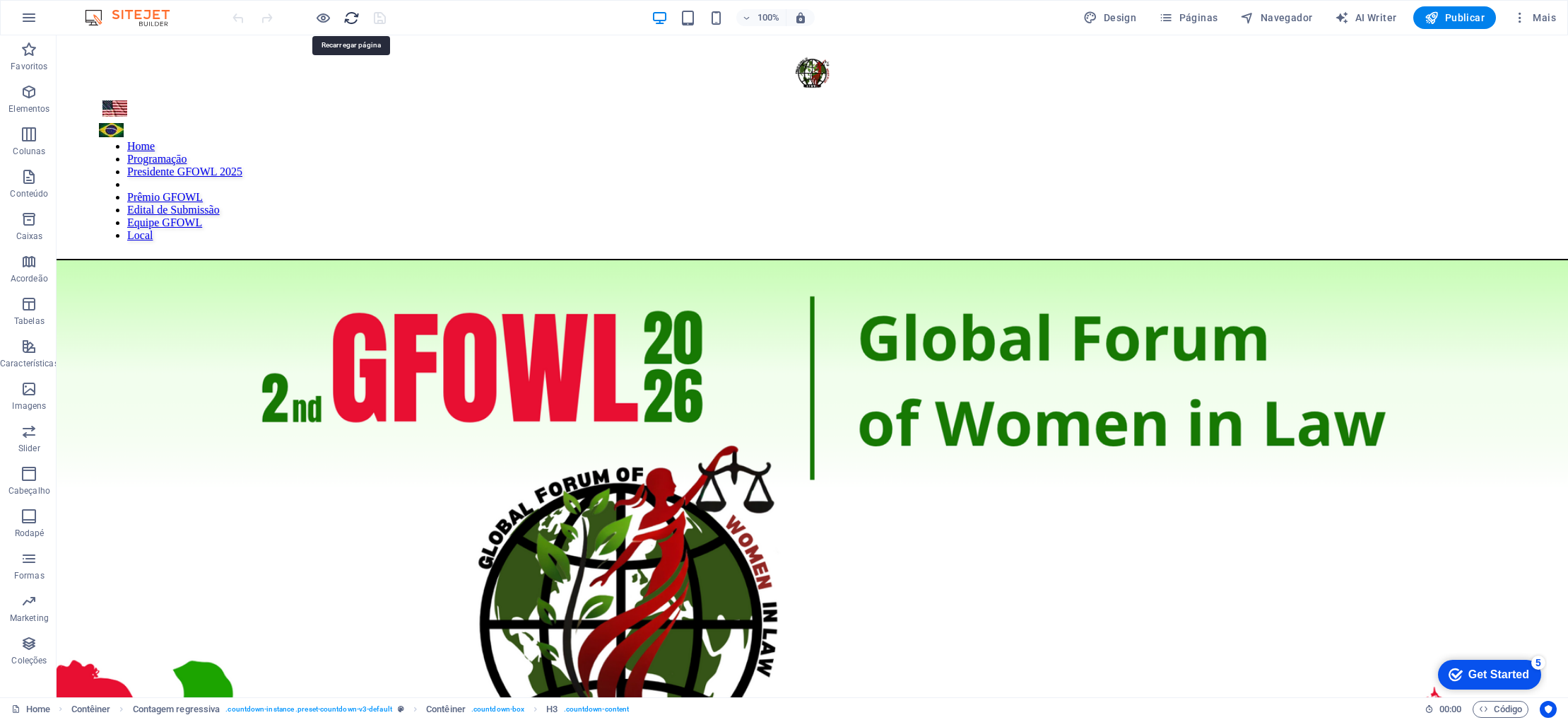
scroll to position [0, 0]
click at [298, 123] on h6 "Modo de apresentação" at bounding box center [333, 122] width 140 height 17
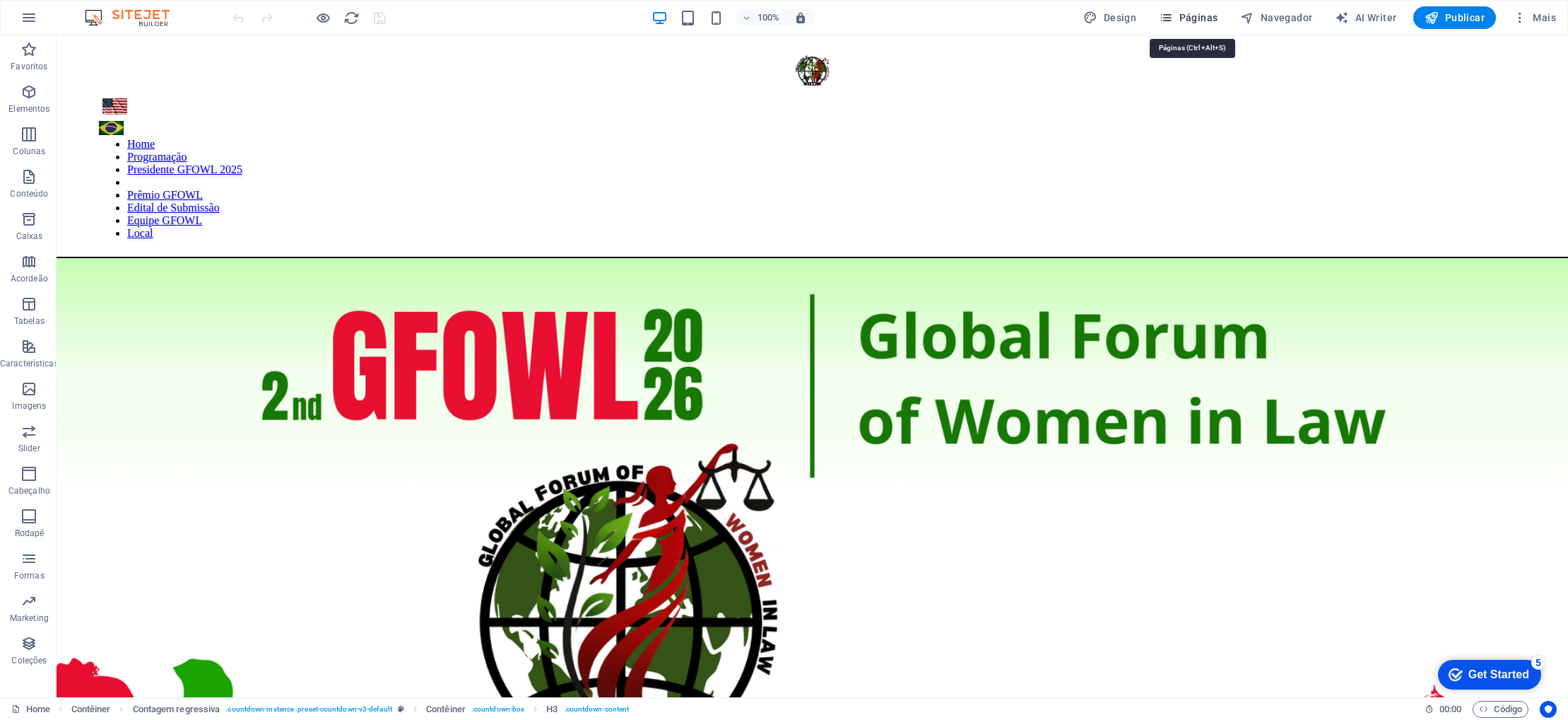
click at [1173, 17] on icon "button" at bounding box center [1166, 17] width 14 height 14
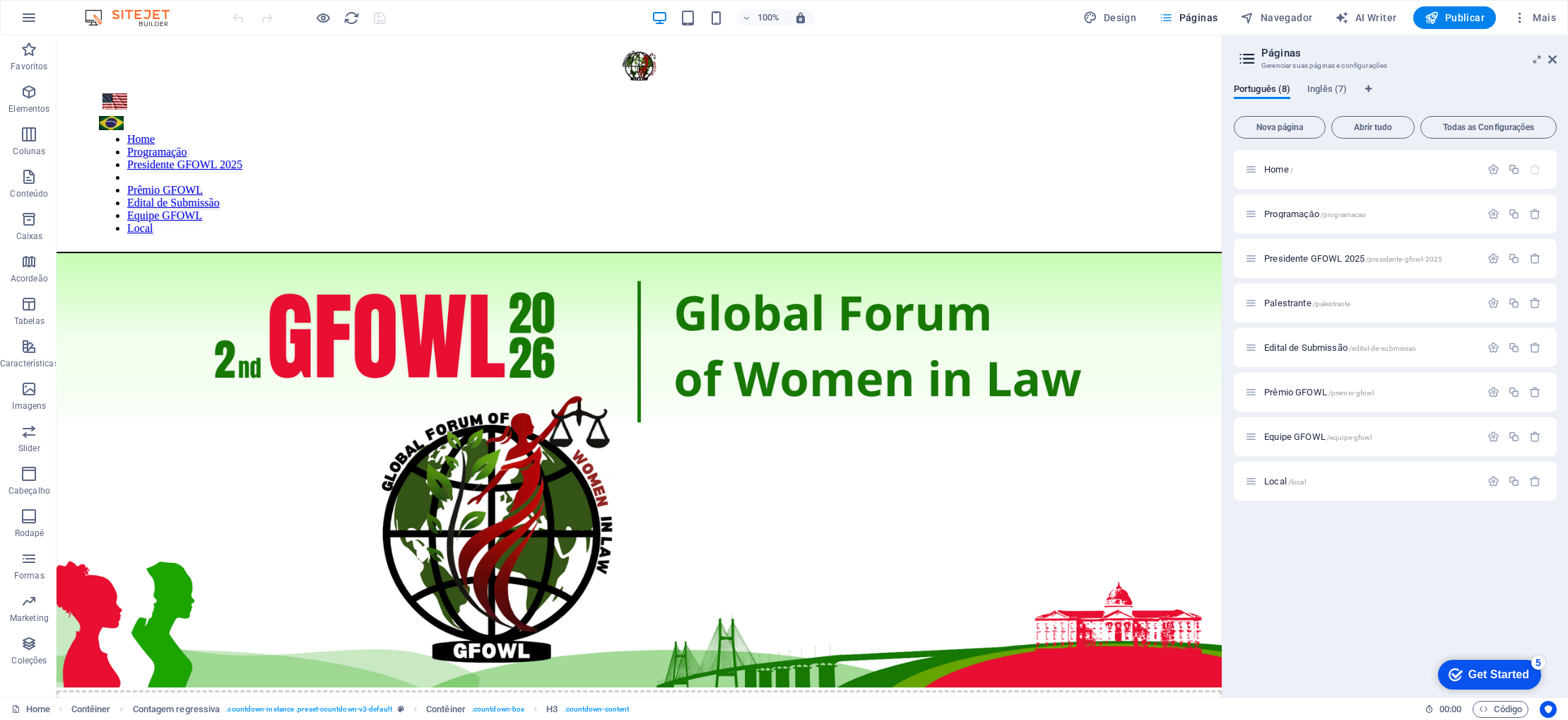
scroll to position [8, 0]
click at [1285, 305] on span "Palestrante /palestrante" at bounding box center [1307, 303] width 86 height 11
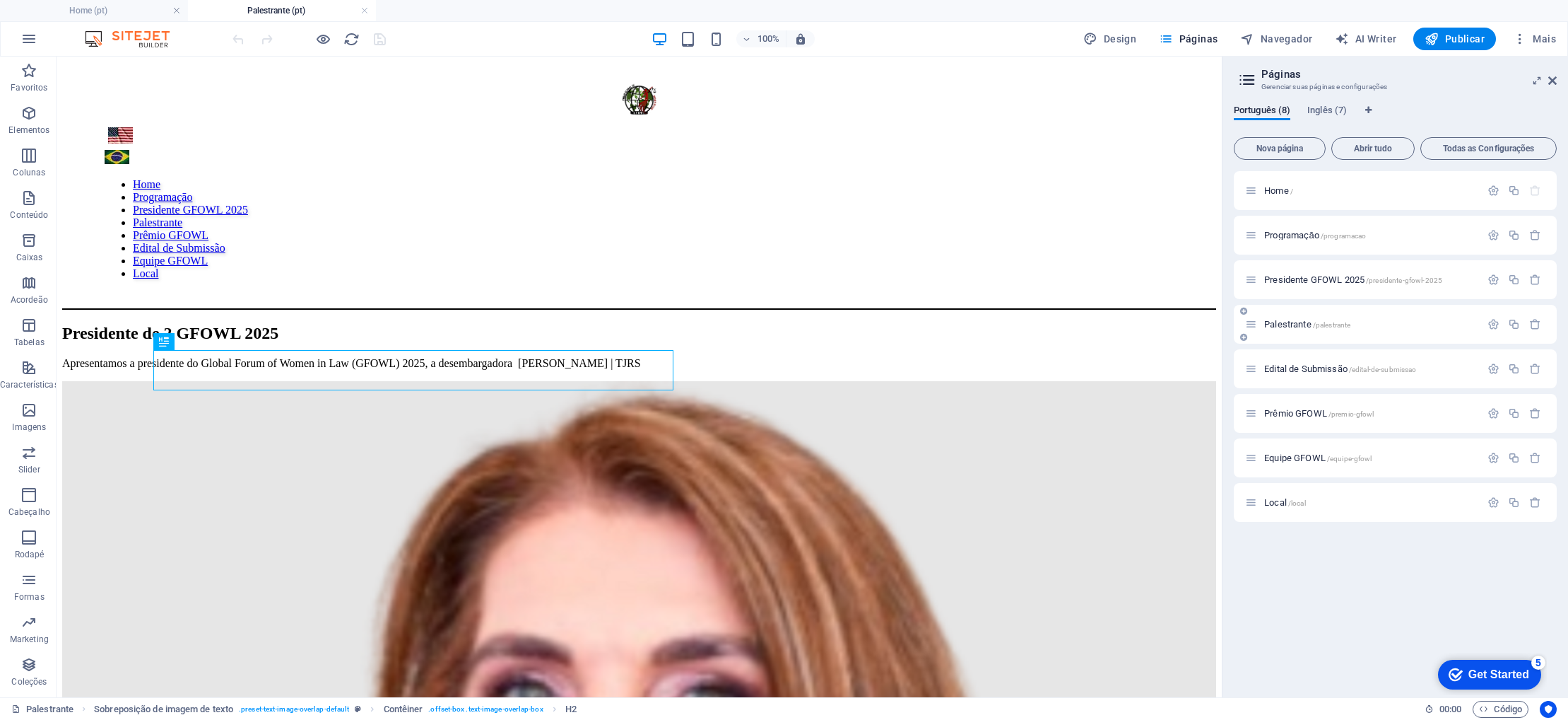
scroll to position [0, 0]
click at [286, 178] on nav "Home Programaçāo Presidente GFOWL 2025 Palestrante Prêmio GFOWL Edital de Submi…" at bounding box center [639, 229] width 1069 height 102
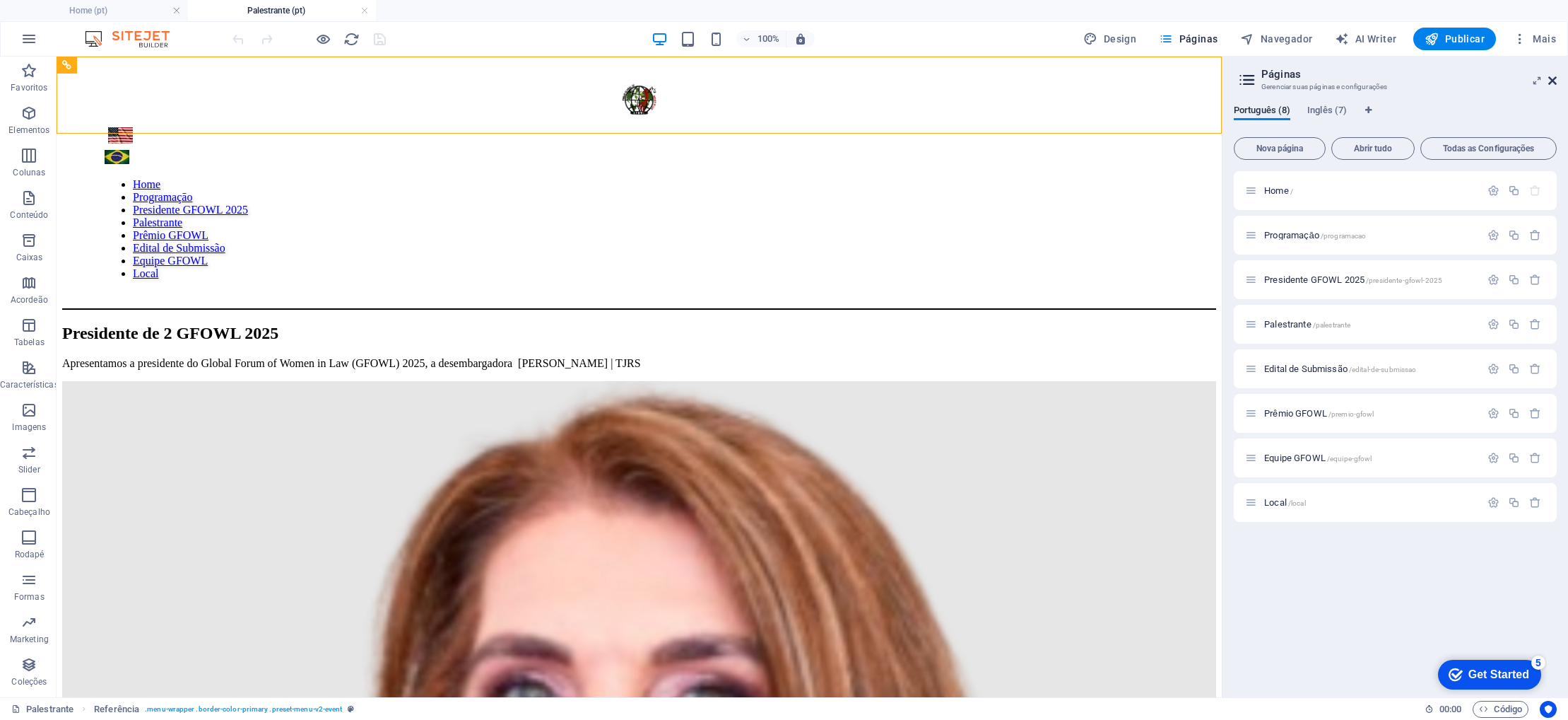
click at [1548, 77] on icon at bounding box center [1553, 81] width 9 height 12
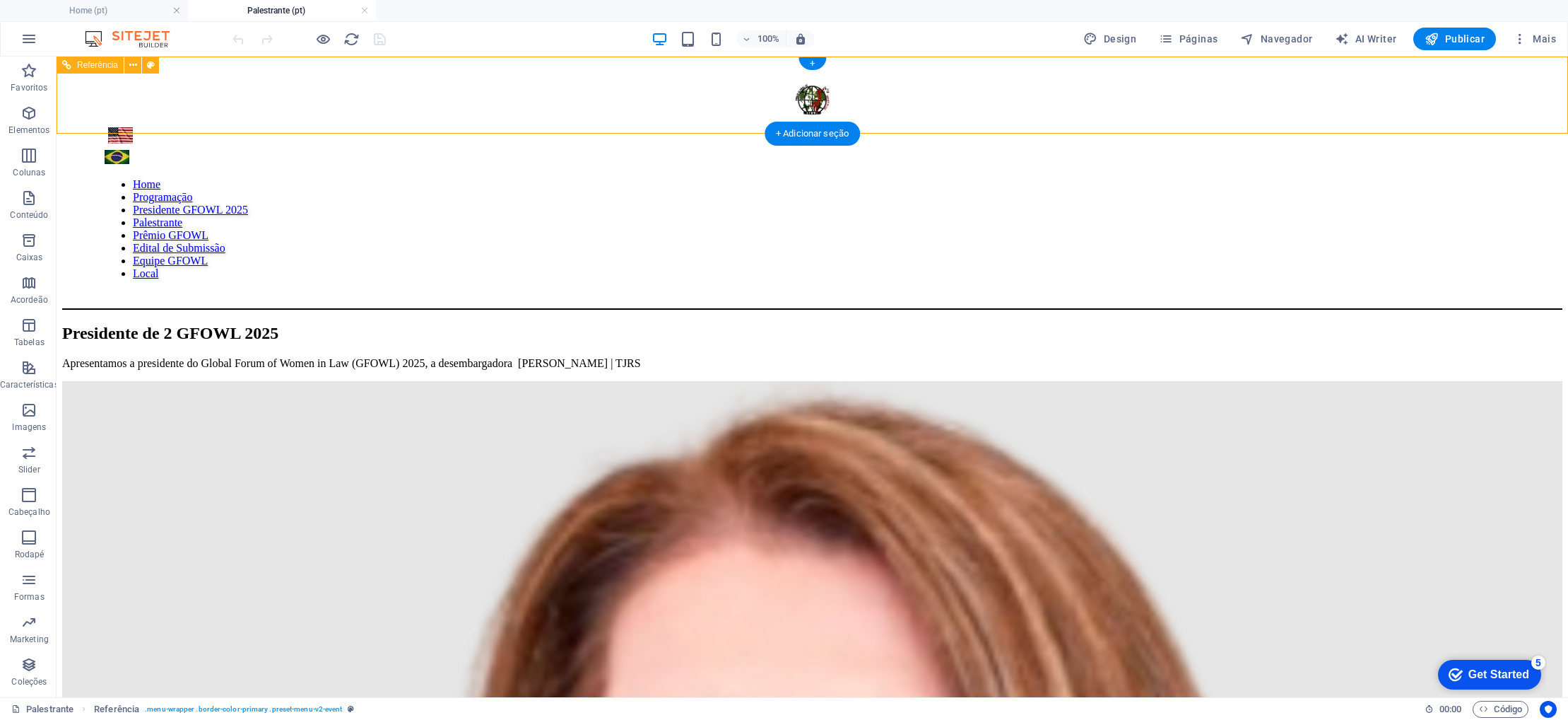
click at [1026, 178] on nav "Home Programaçāo Presidente GFOWL 2025 Palestrante Prêmio GFOWL Edital de Submi…" at bounding box center [812, 229] width 1415 height 102
click at [1173, 41] on icon "button" at bounding box center [1166, 39] width 14 height 14
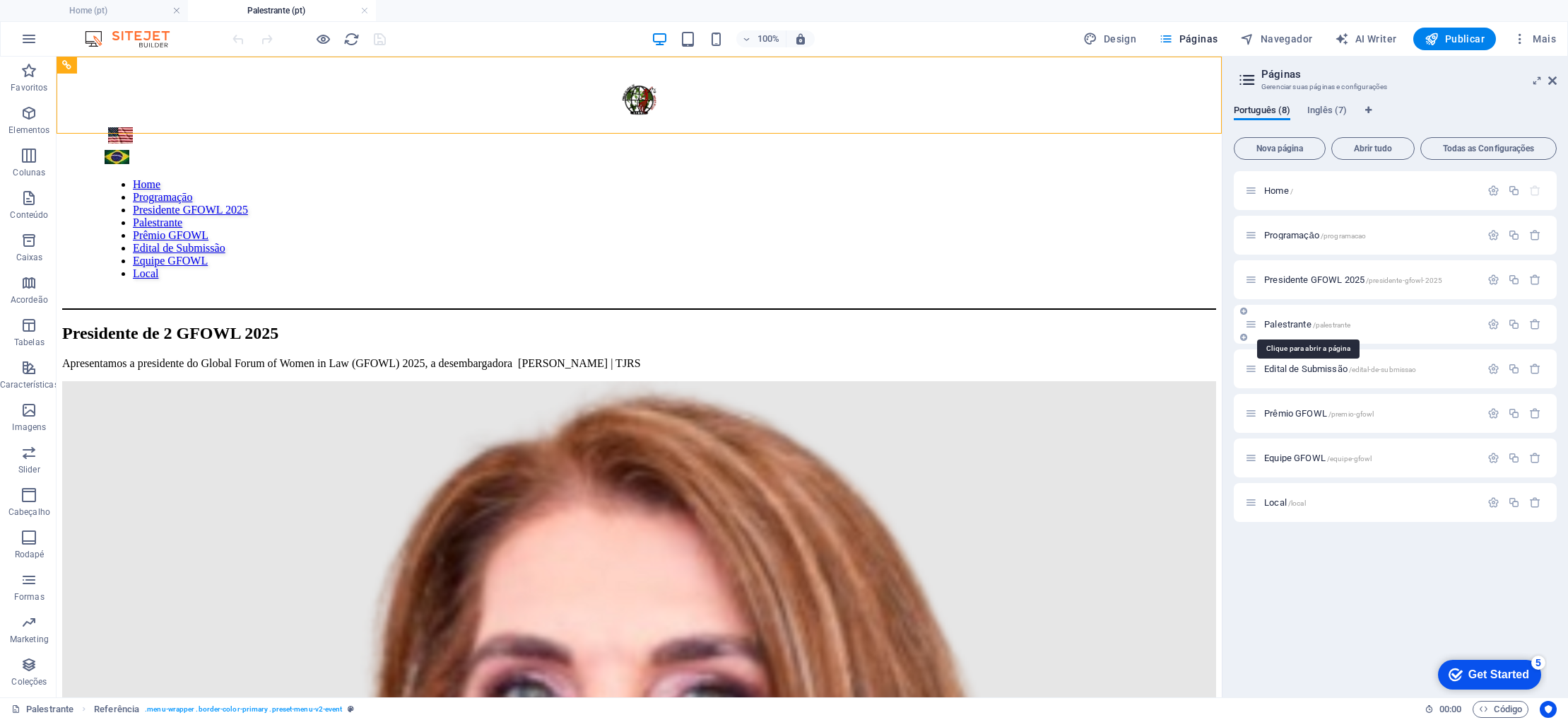
click at [1278, 323] on span "Palestrante /palestrante" at bounding box center [1307, 324] width 86 height 11
click at [1325, 107] on span "Inglês (7)" at bounding box center [1327, 111] width 39 height 20
click at [1264, 107] on span "Português (8)" at bounding box center [1262, 111] width 57 height 20
click at [1331, 114] on span "Inglês (7)" at bounding box center [1327, 111] width 39 height 20
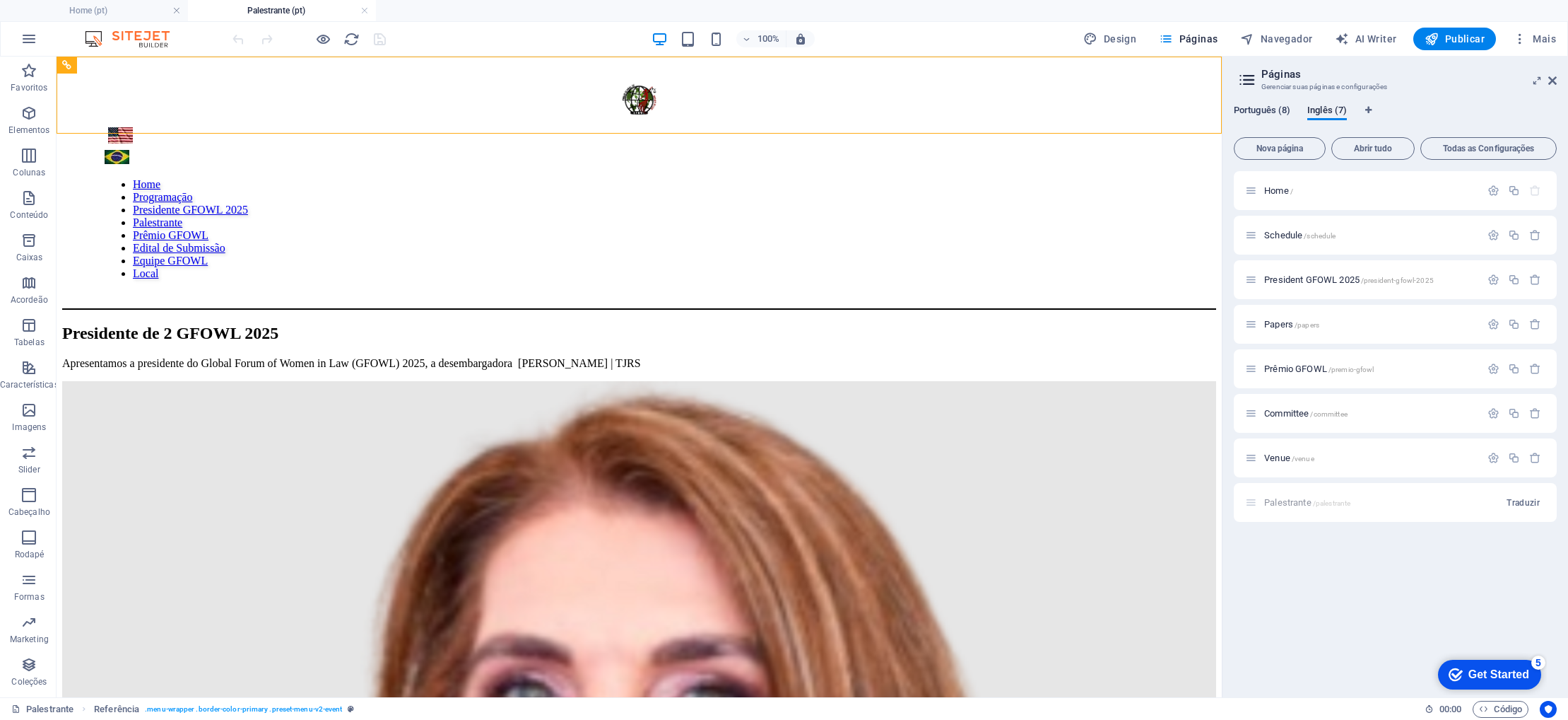
click at [1251, 113] on span "Português (8)" at bounding box center [1262, 111] width 57 height 20
click at [1333, 109] on span "Inglês (7)" at bounding box center [1327, 111] width 39 height 20
click at [1281, 193] on span "Home /" at bounding box center [1278, 190] width 29 height 11
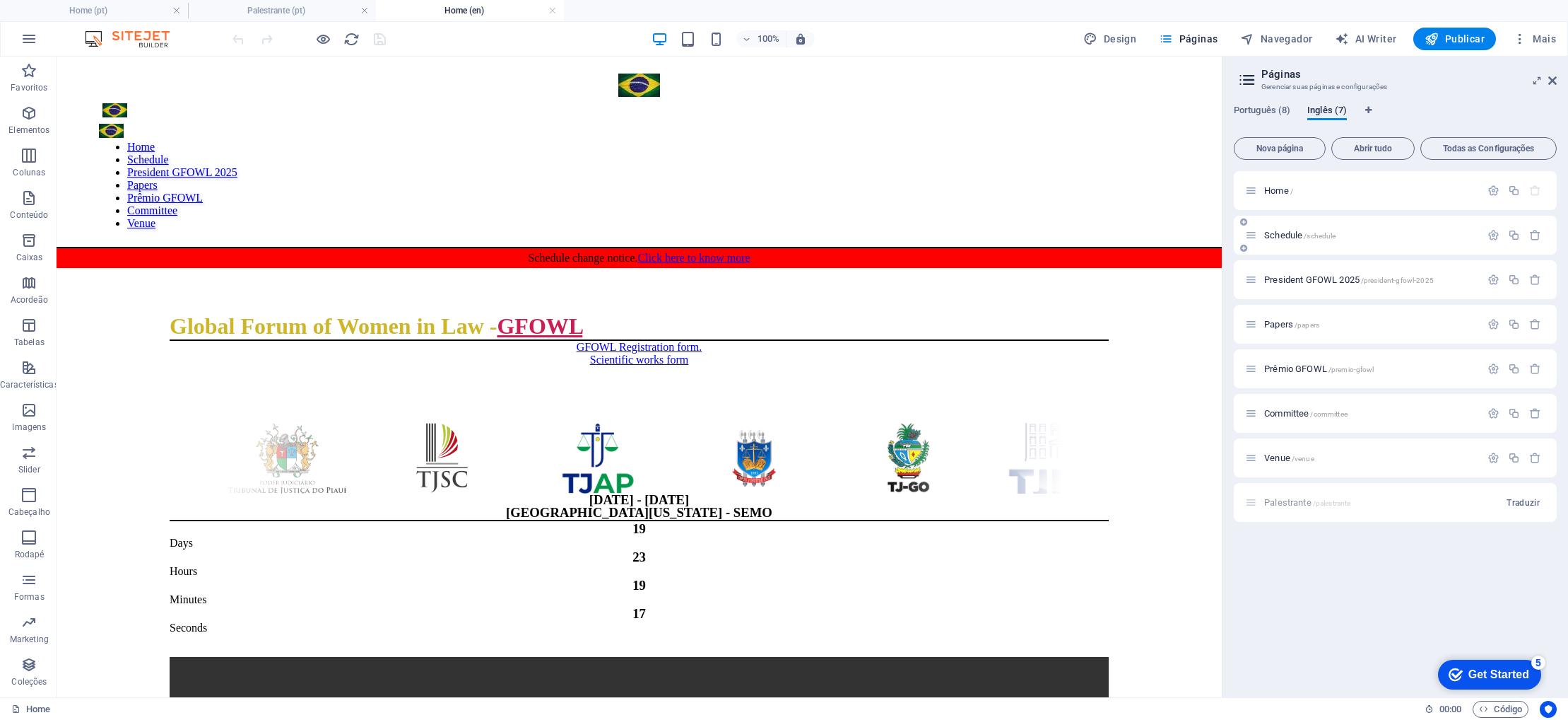
click at [1289, 237] on span "Schedule /schedule" at bounding box center [1300, 235] width 71 height 11
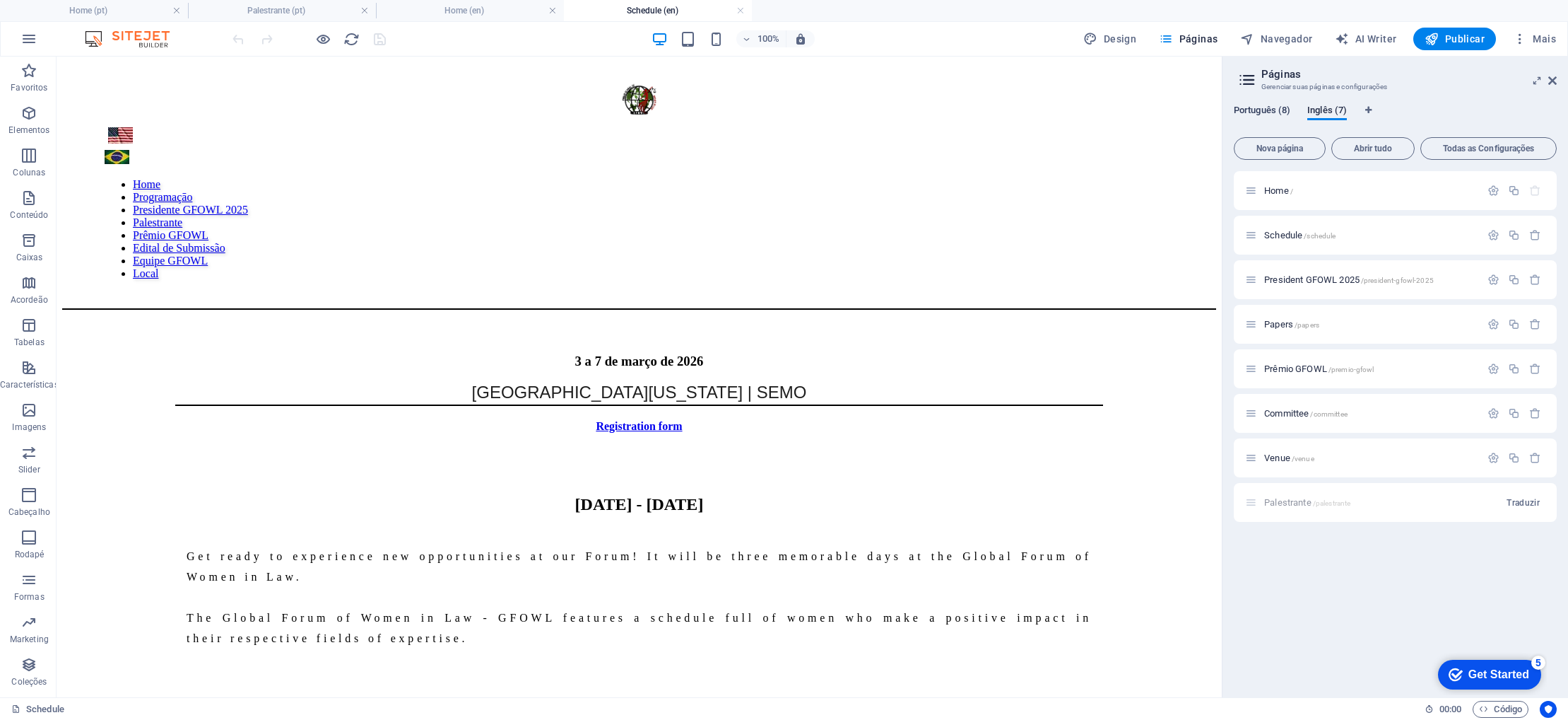
click at [1262, 112] on span "Português (8)" at bounding box center [1262, 111] width 57 height 20
click at [1328, 107] on span "Inglês (7)" at bounding box center [1327, 111] width 39 height 20
click at [1437, 234] on p "Schedule /schedule" at bounding box center [1369, 235] width 212 height 9
click at [1412, 203] on div "Home /" at bounding box center [1396, 190] width 323 height 39
click at [1257, 106] on span "Português (8)" at bounding box center [1262, 111] width 57 height 20
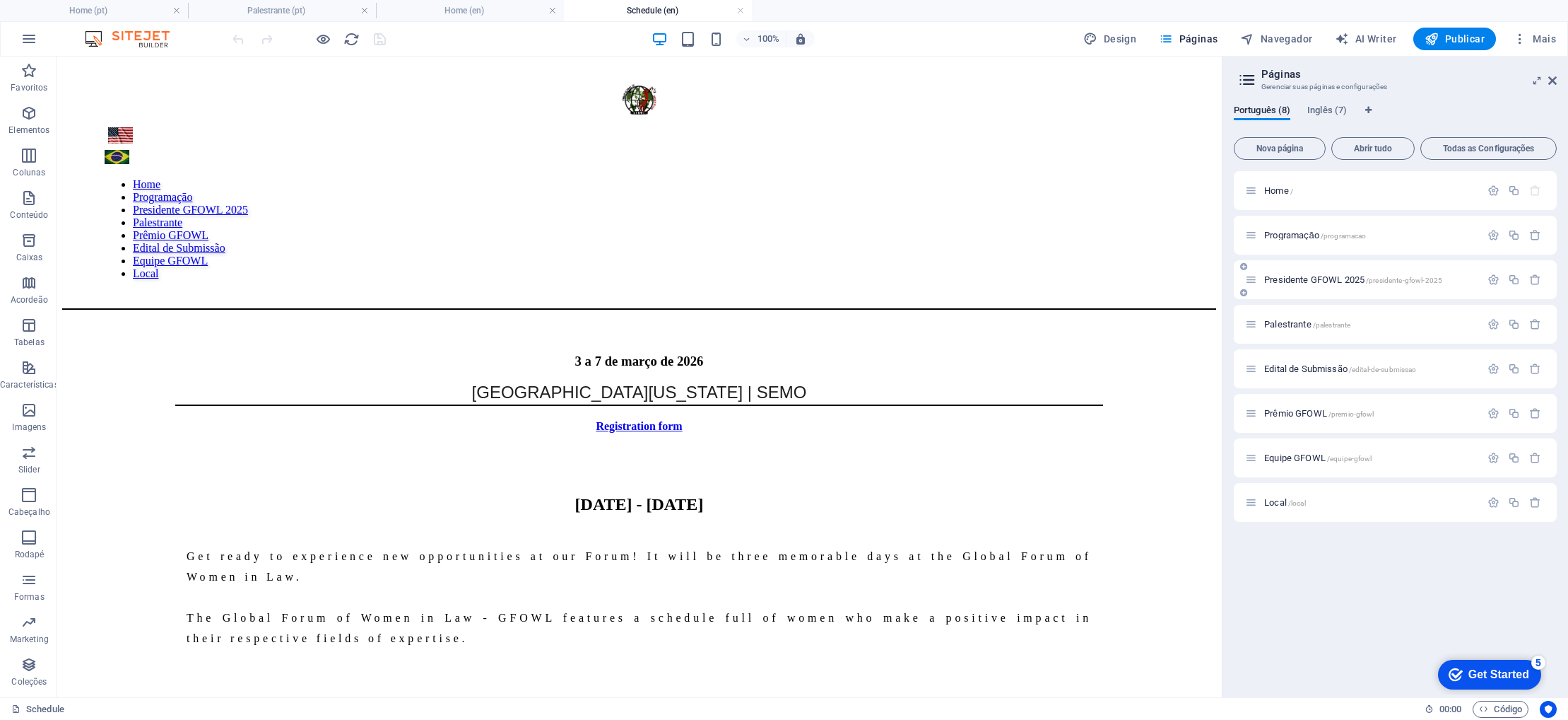
click at [1292, 278] on span "Presidente GFOWL 2025 /presidente-gfowl-2025" at bounding box center [1353, 280] width 178 height 11
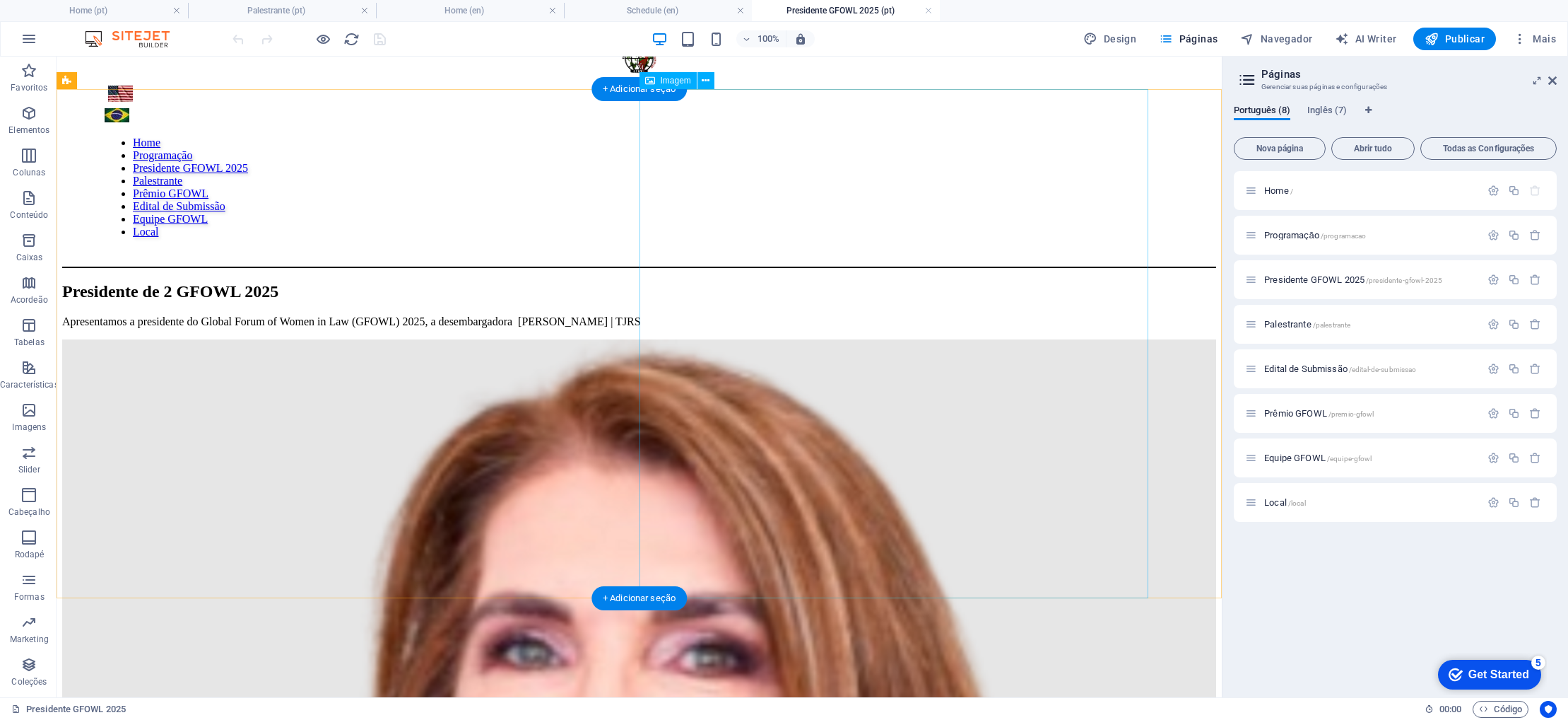
scroll to position [46, 0]
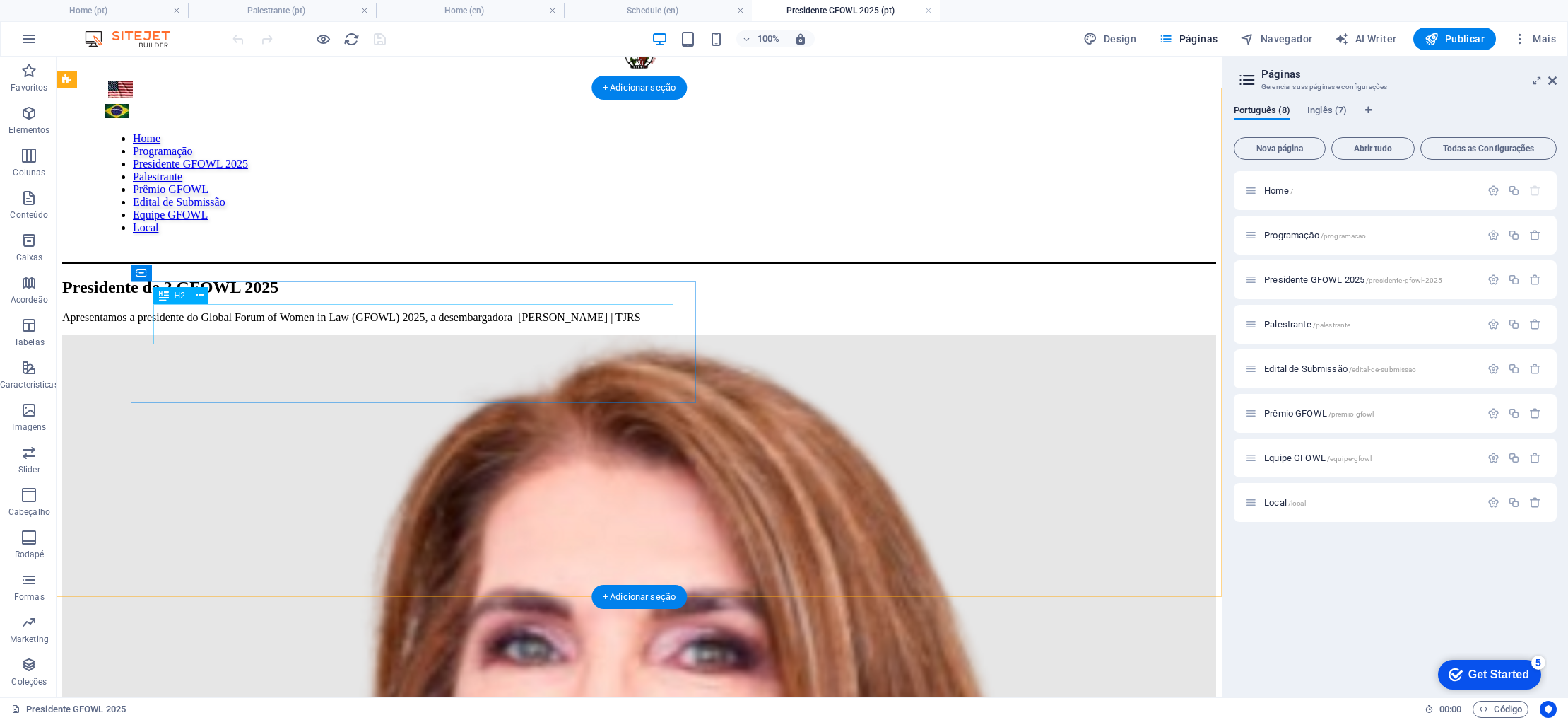
click at [622, 297] on div "Presidente de 2 GFOWL 2025" at bounding box center [639, 288] width 1154 height 19
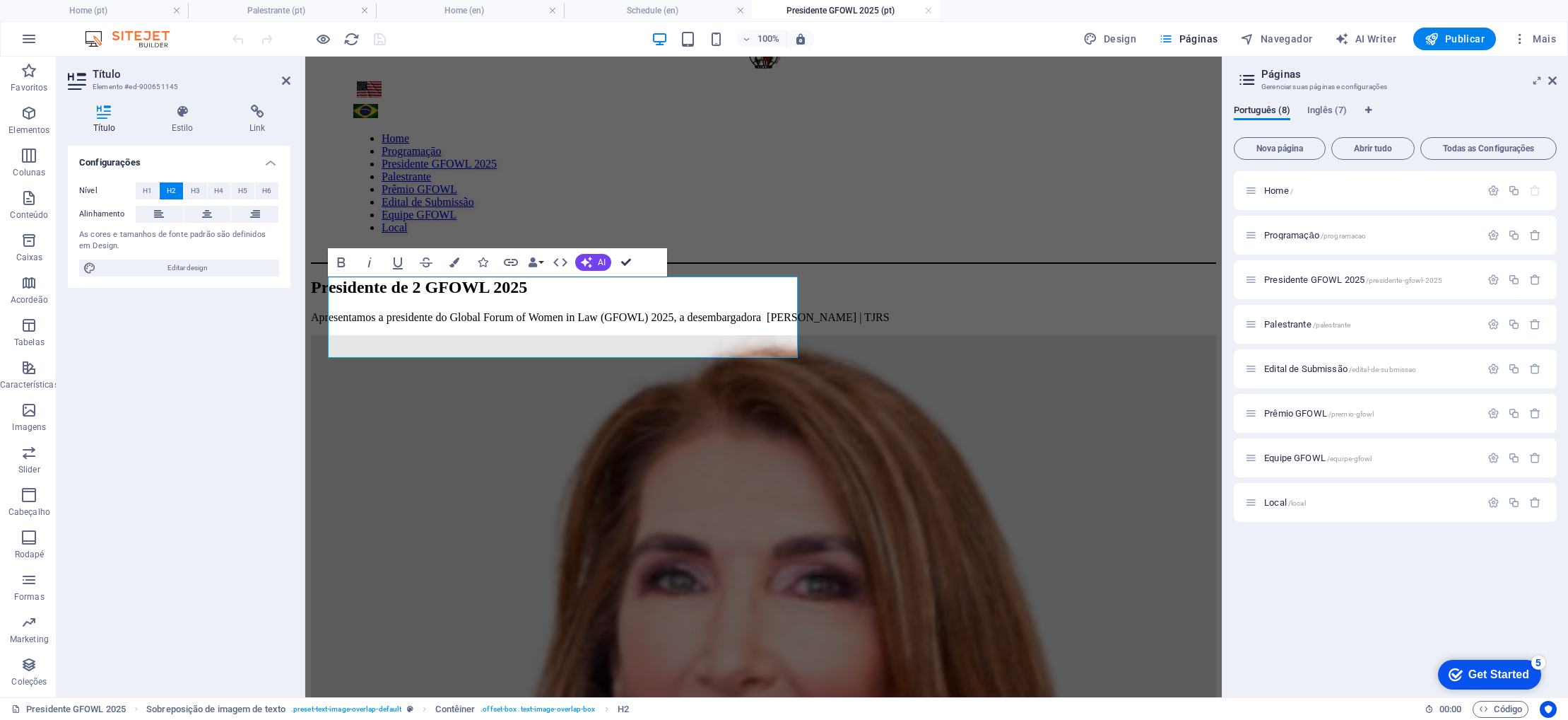
scroll to position [74, 0]
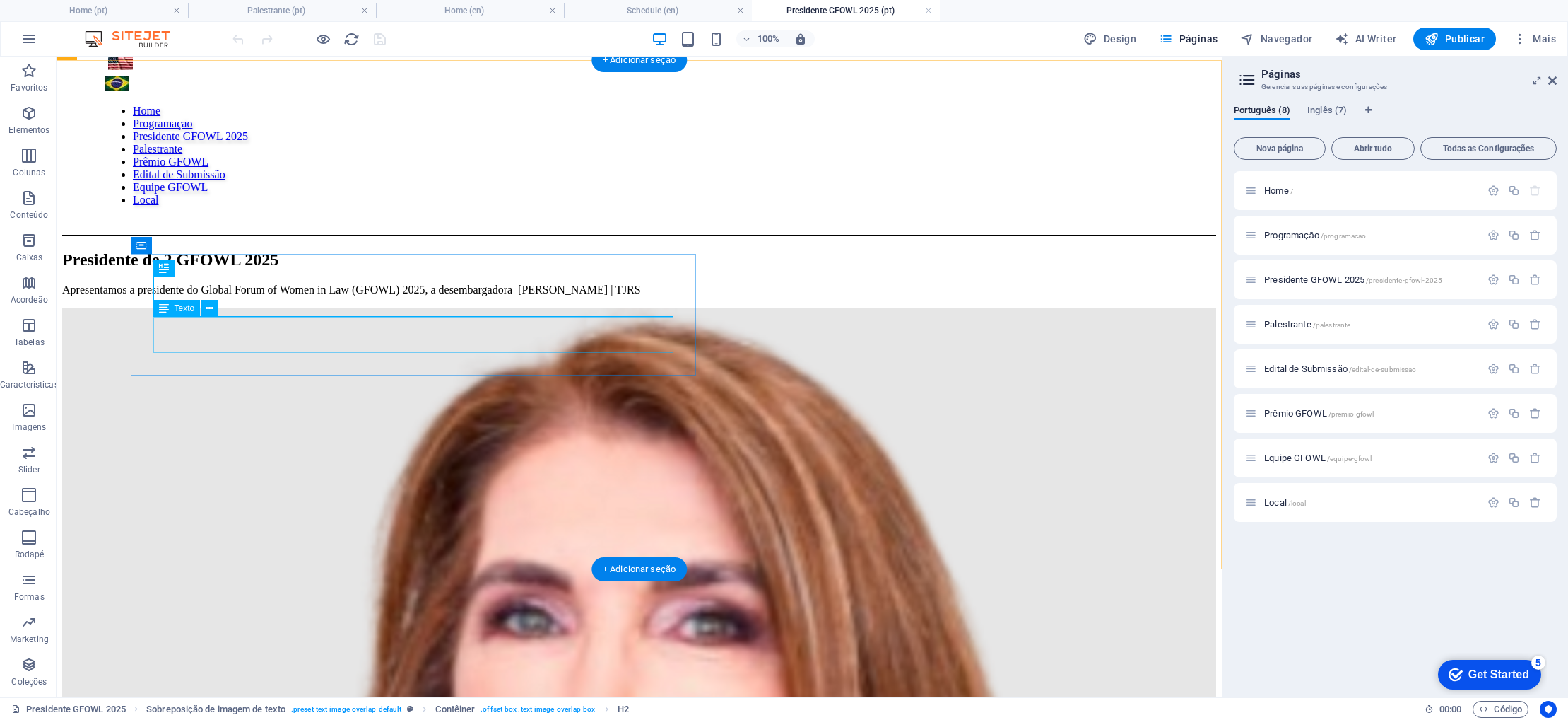
click at [445, 296] on div "Apresentamos a presidente do Global Forum of Women in Law (GFOWL) 2025, a desem…" at bounding box center [639, 289] width 1154 height 12
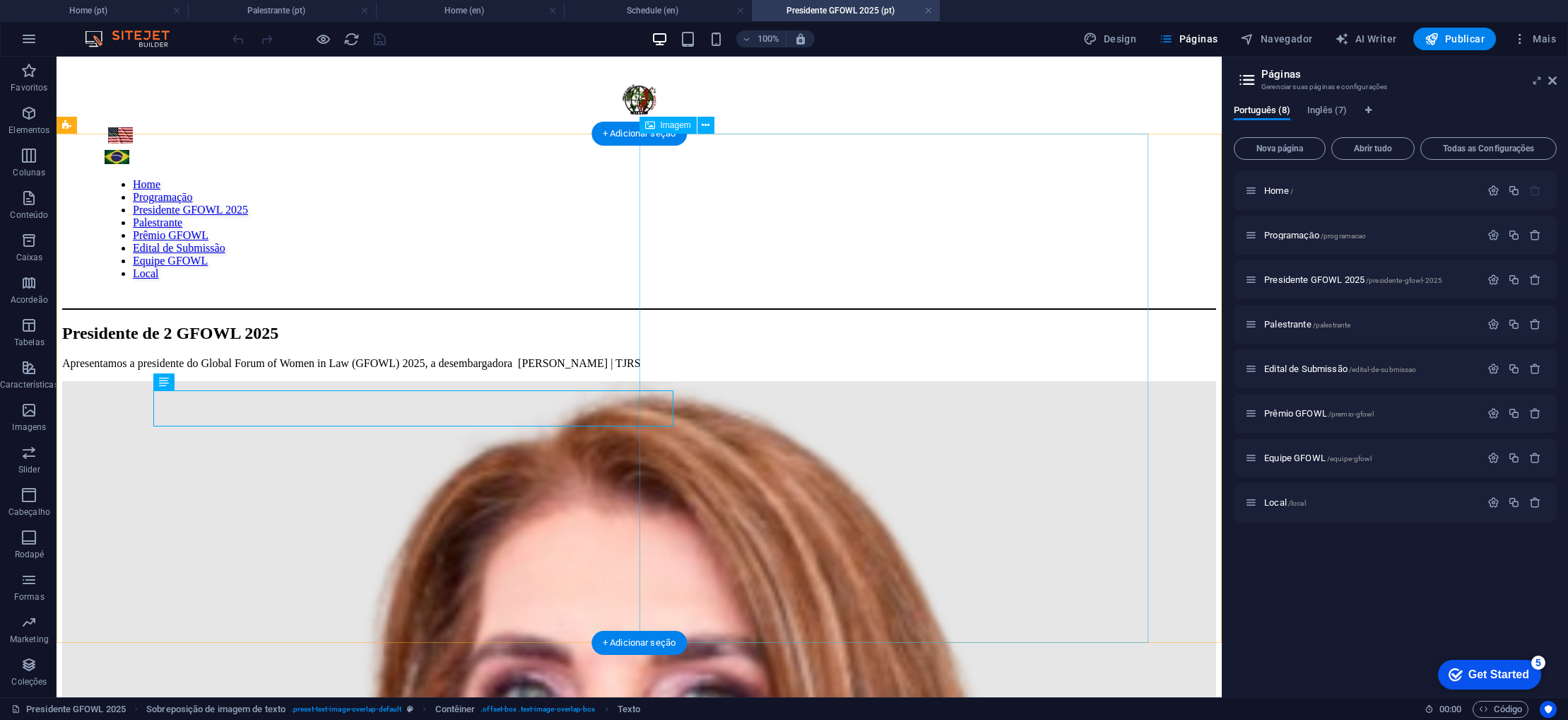
scroll to position [4, 0]
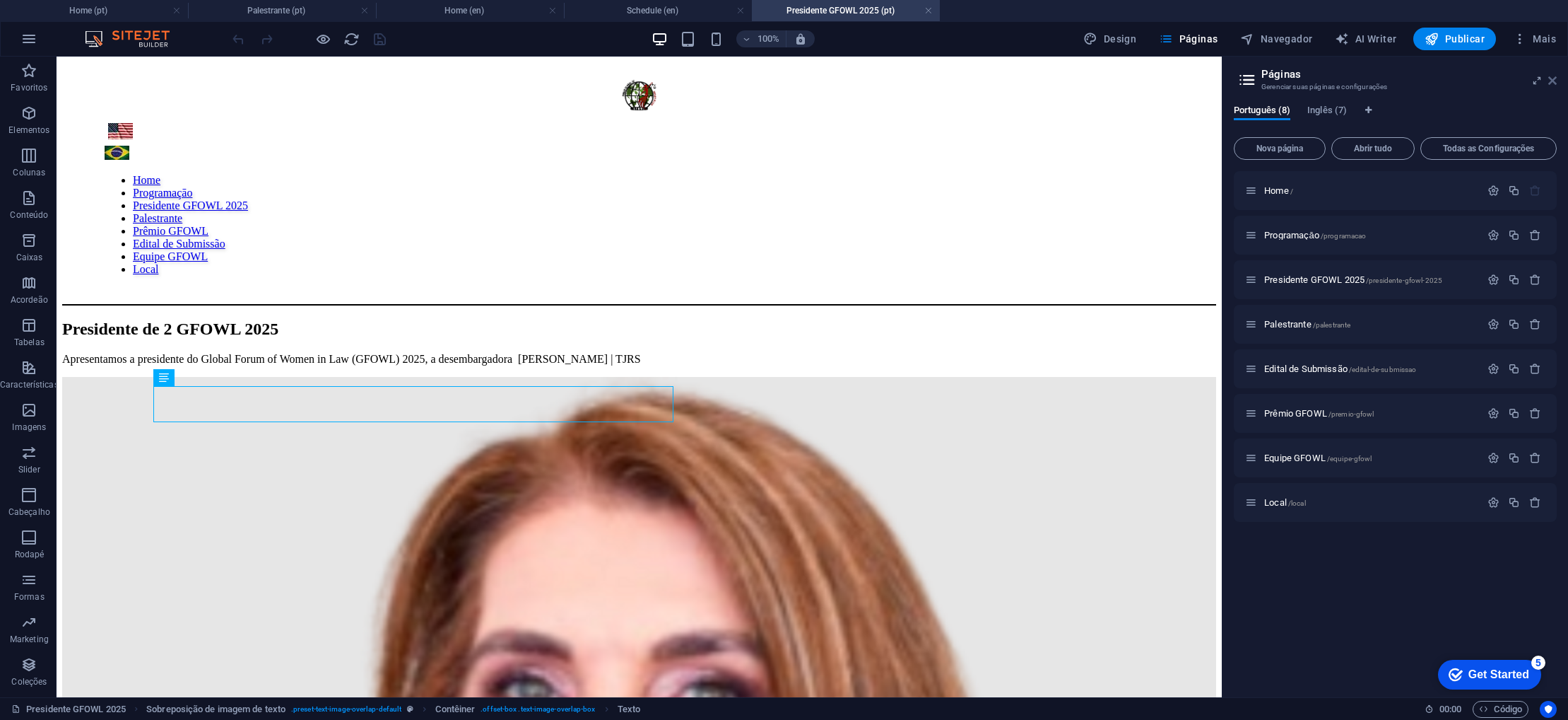
click at [1553, 79] on icon at bounding box center [1553, 81] width 9 height 12
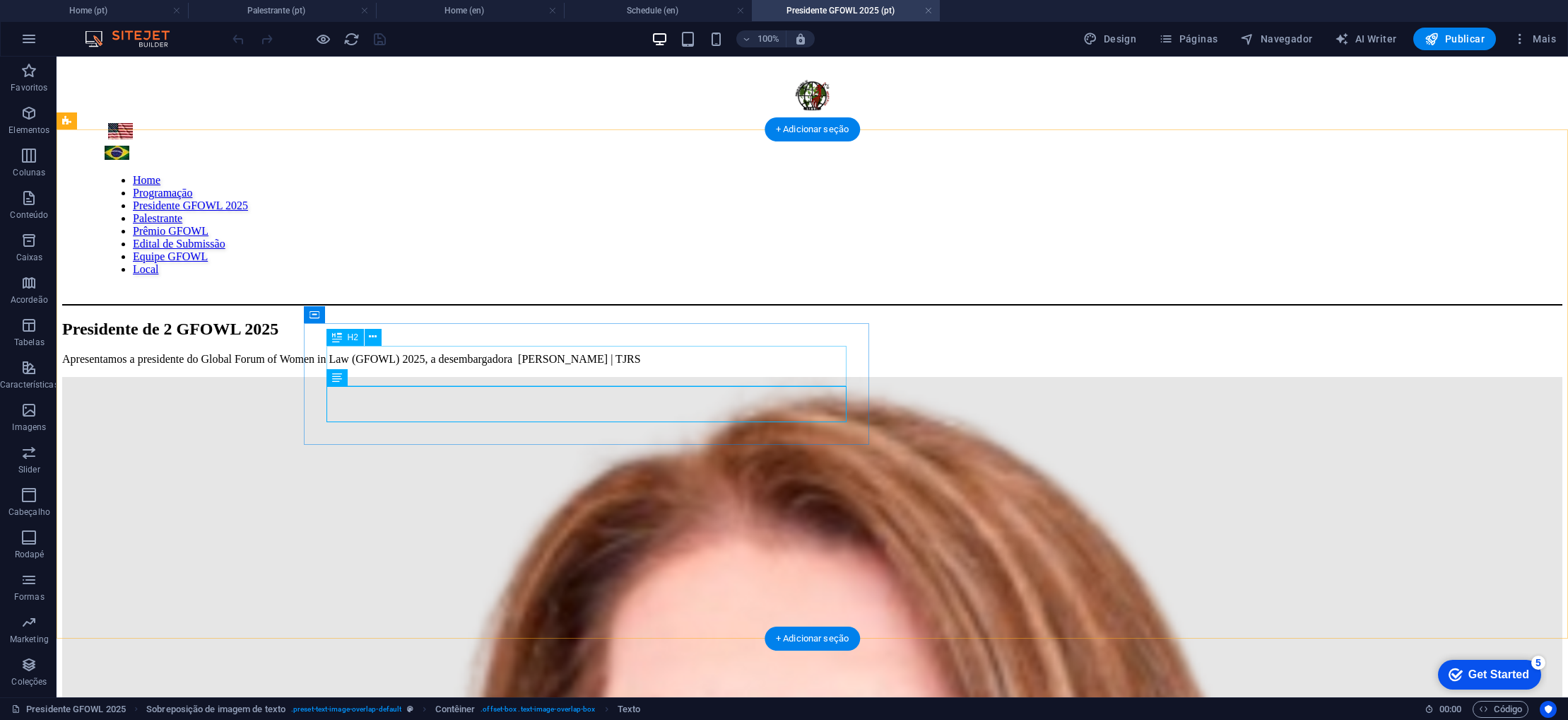
click at [807, 339] on div "Presidente de 2 GFOWL 2025" at bounding box center [812, 329] width 1500 height 19
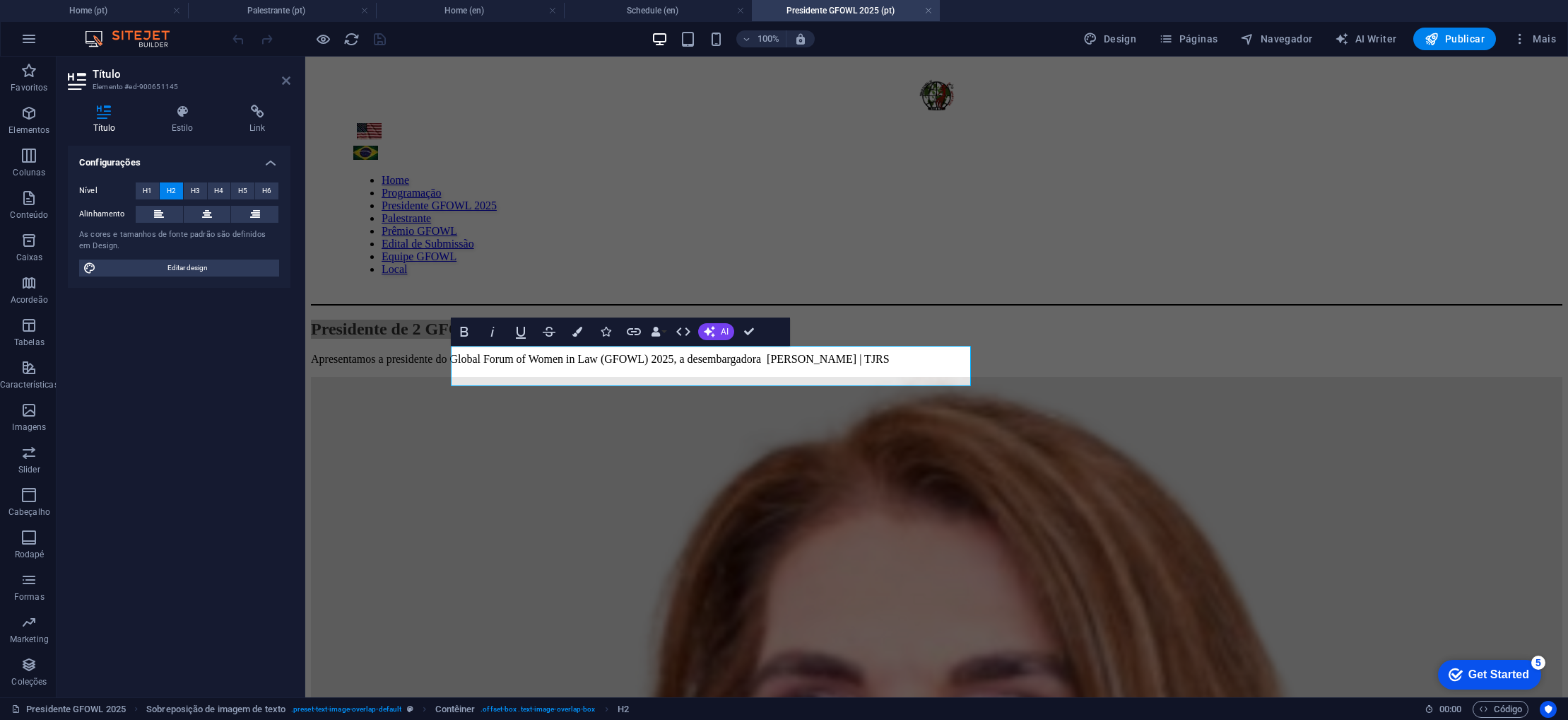
click at [285, 81] on icon at bounding box center [286, 81] width 9 height 12
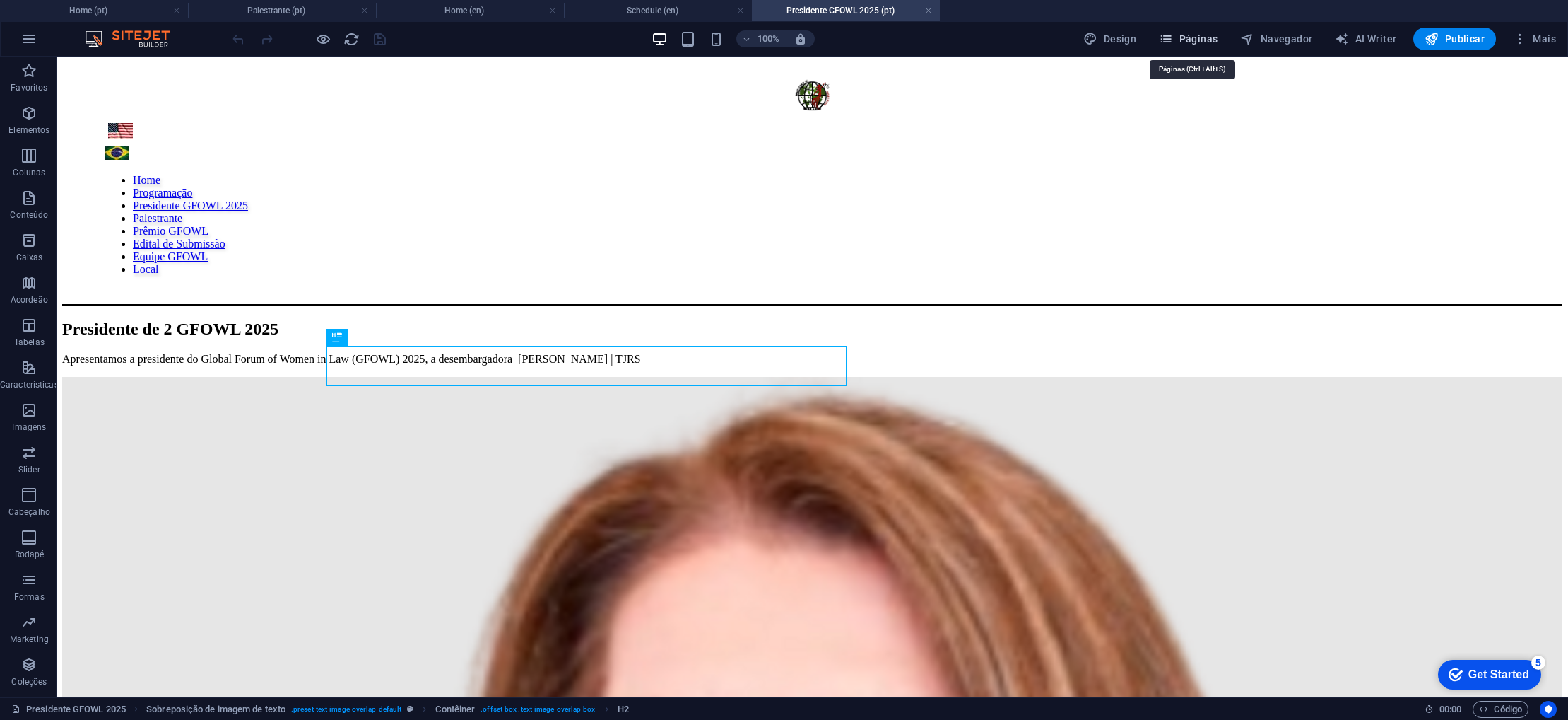
click at [1166, 44] on icon "button" at bounding box center [1166, 39] width 14 height 14
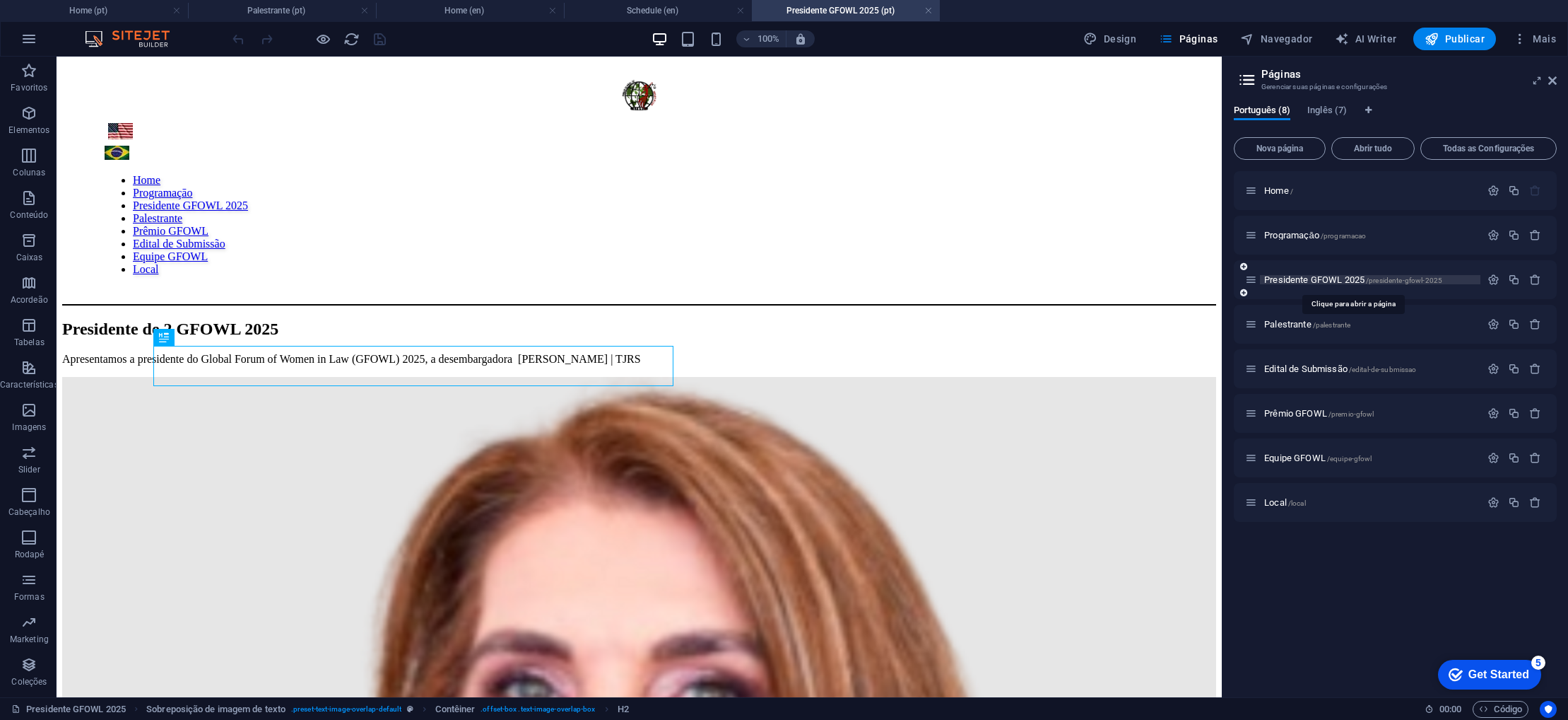
click at [1296, 282] on span "Presidente GFOWL 2025 /presidente-gfowl-2025" at bounding box center [1353, 280] width 178 height 11
click at [1296, 280] on span "Presidente GFOWL 2025 /presidente-gfowl-2025" at bounding box center [1353, 280] width 178 height 11
click at [1553, 83] on icon at bounding box center [1553, 81] width 9 height 12
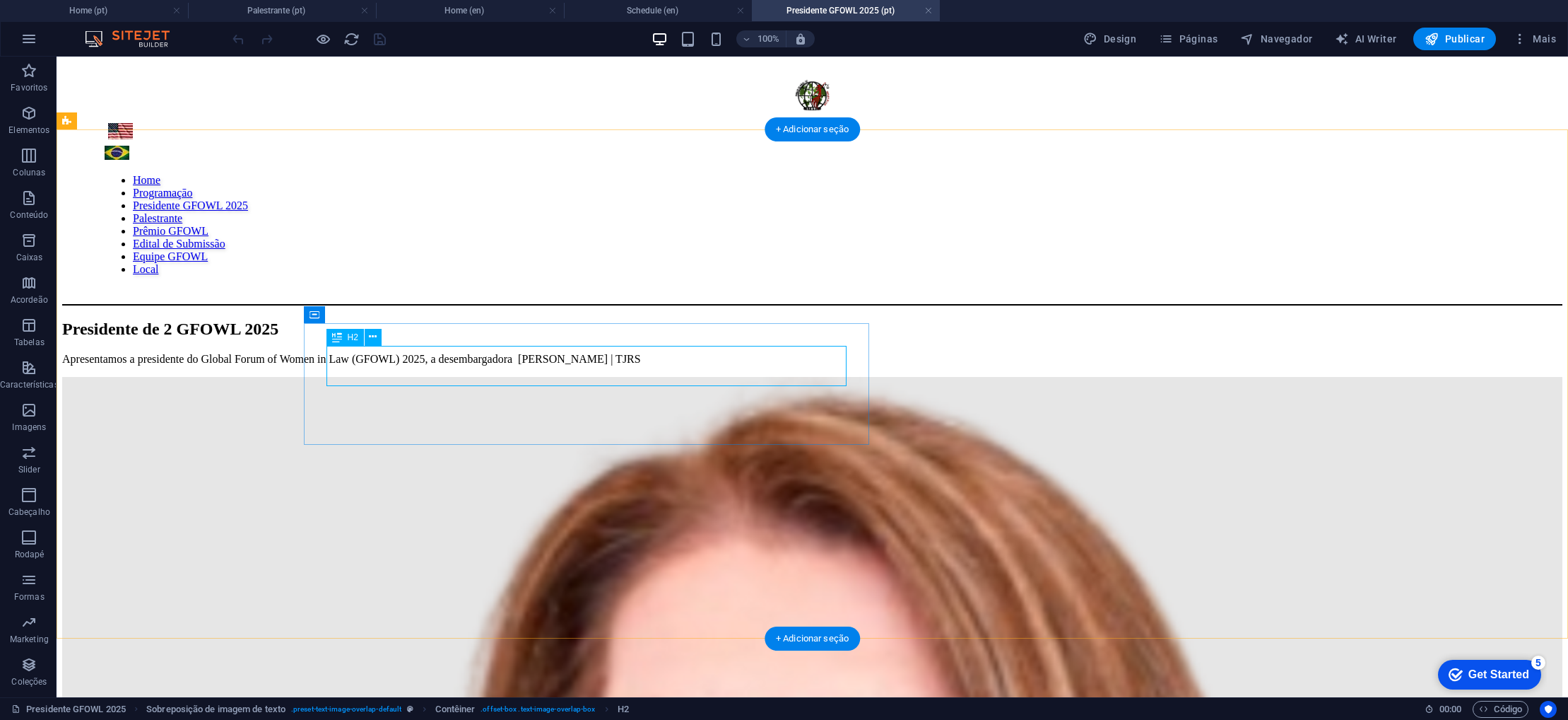
click at [805, 339] on div "Presidente de 2 GFOWL 2025" at bounding box center [812, 329] width 1500 height 19
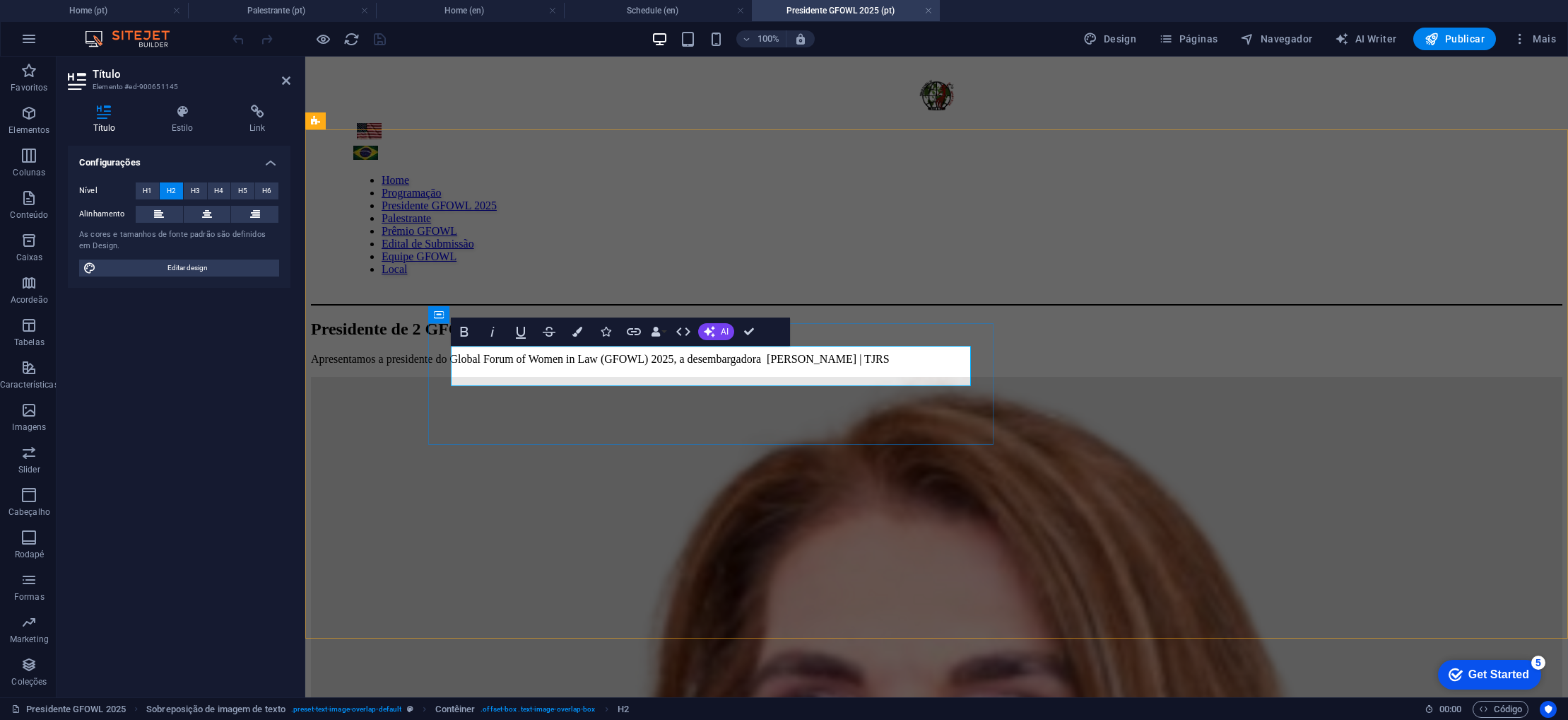
click at [944, 339] on h2 "Presidente de 2 GFOWL 2025" at bounding box center [936, 329] width 1251 height 19
drag, startPoint x: 944, startPoint y: 358, endPoint x: 474, endPoint y: 352, distance: 470.0
click at [453, 339] on h2 "Presidente de 2 GFOWL 2025" at bounding box center [936, 329] width 1251 height 19
drag, startPoint x: 750, startPoint y: 333, endPoint x: 695, endPoint y: 274, distance: 80.7
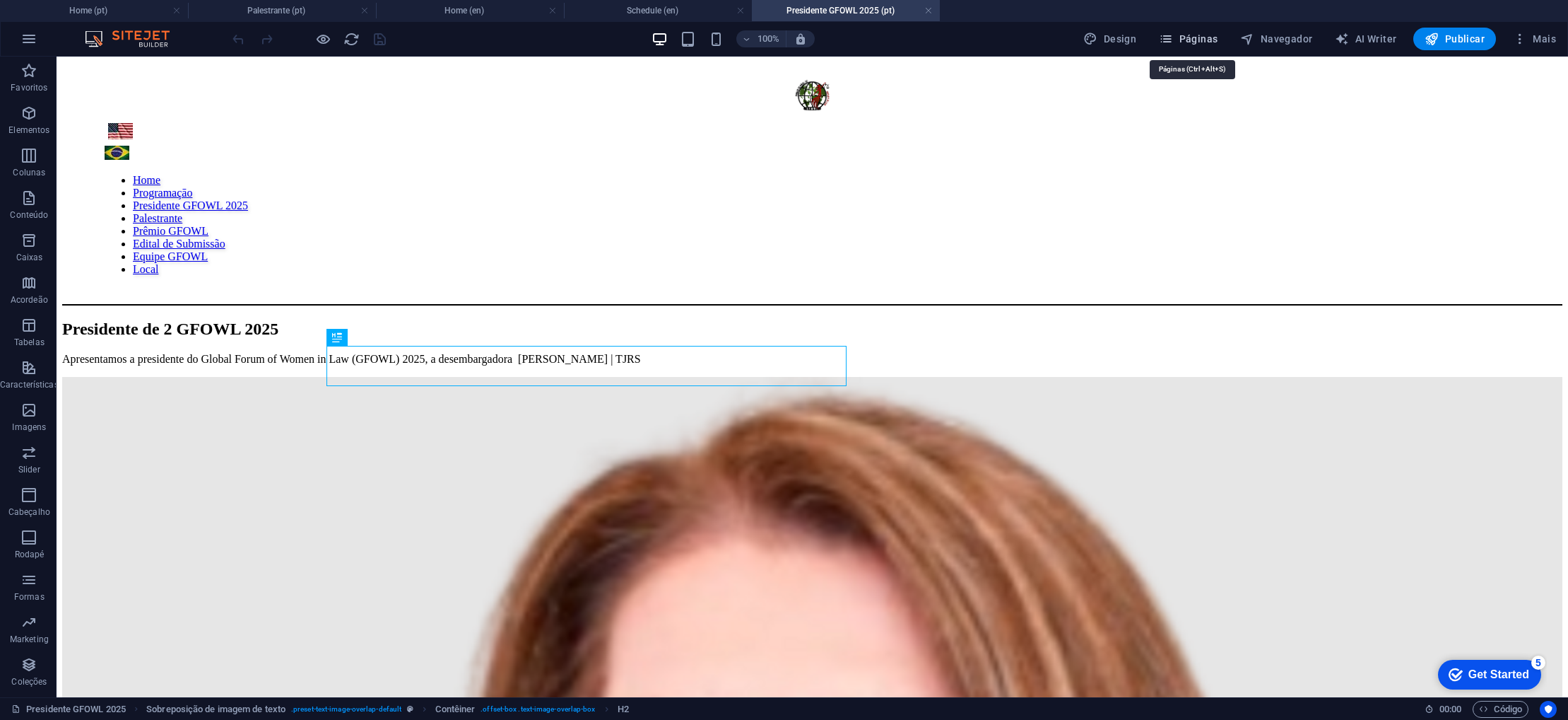
click at [1173, 38] on icon "button" at bounding box center [1166, 39] width 14 height 14
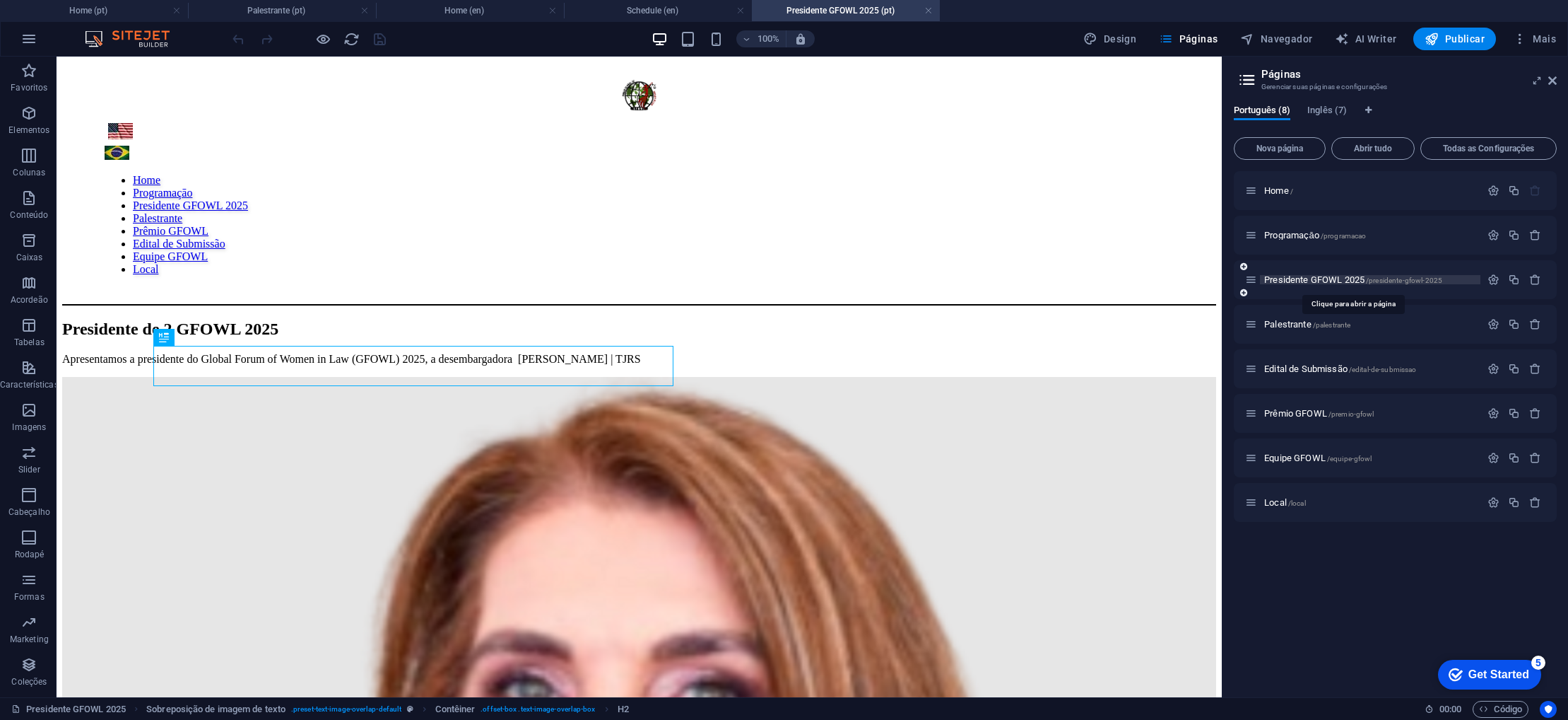
click at [1285, 278] on span "Presidente GFOWL 2025 /presidente-gfowl-2025" at bounding box center [1353, 280] width 178 height 11
click at [1285, 322] on span "Palestrante /palestrante" at bounding box center [1307, 324] width 86 height 11
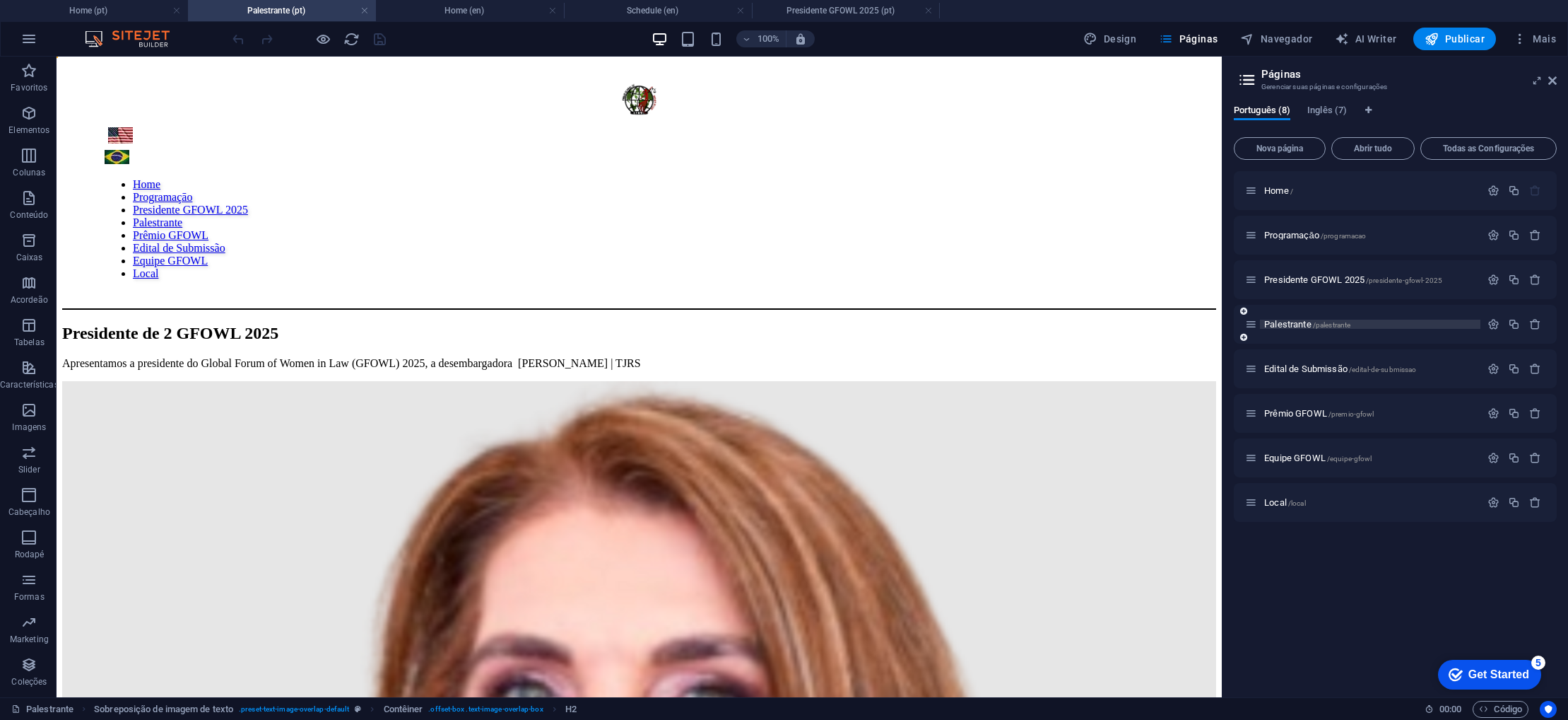
scroll to position [0, 0]
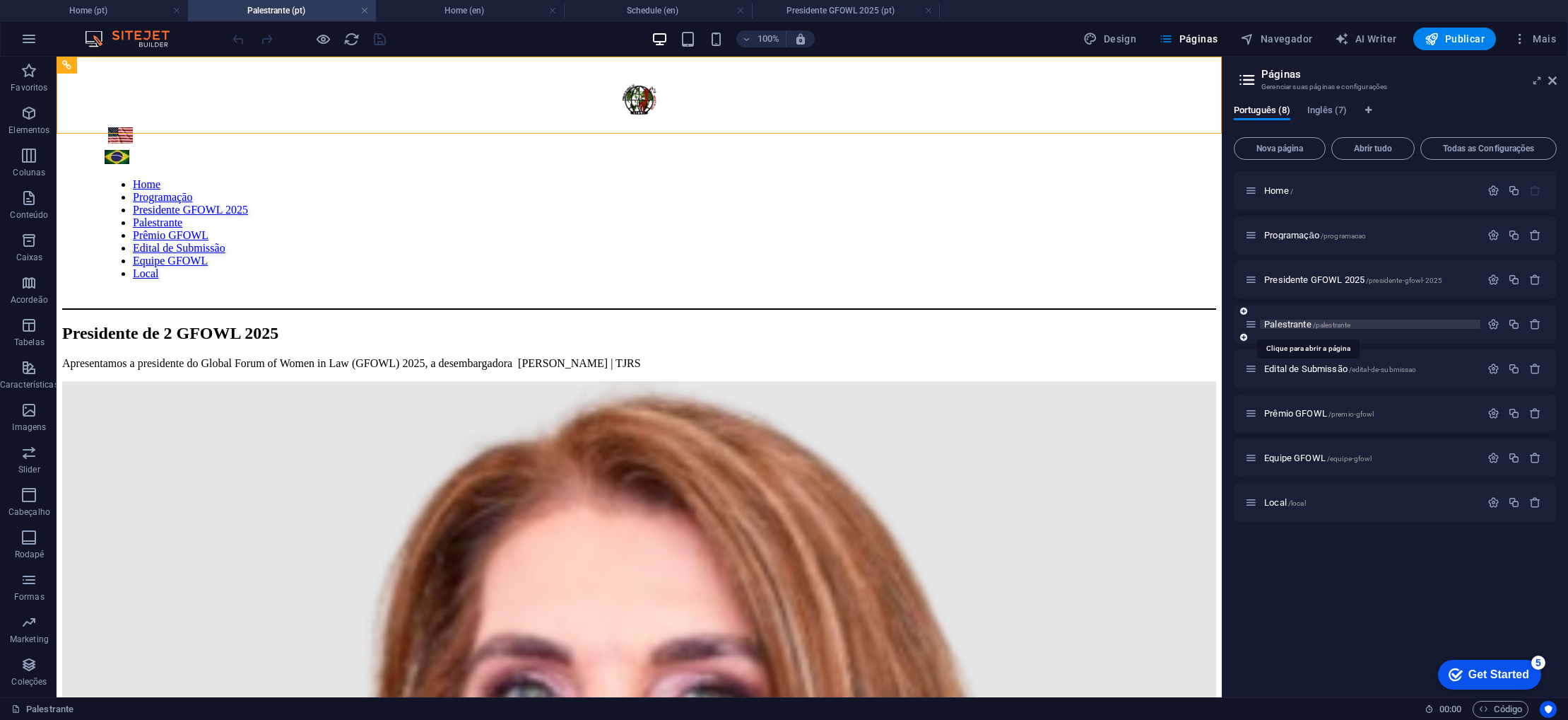
click at [1285, 324] on span "Palestrante /palestrante" at bounding box center [1307, 324] width 86 height 11
click at [1282, 232] on span "Programaçāo /programacao" at bounding box center [1315, 235] width 102 height 11
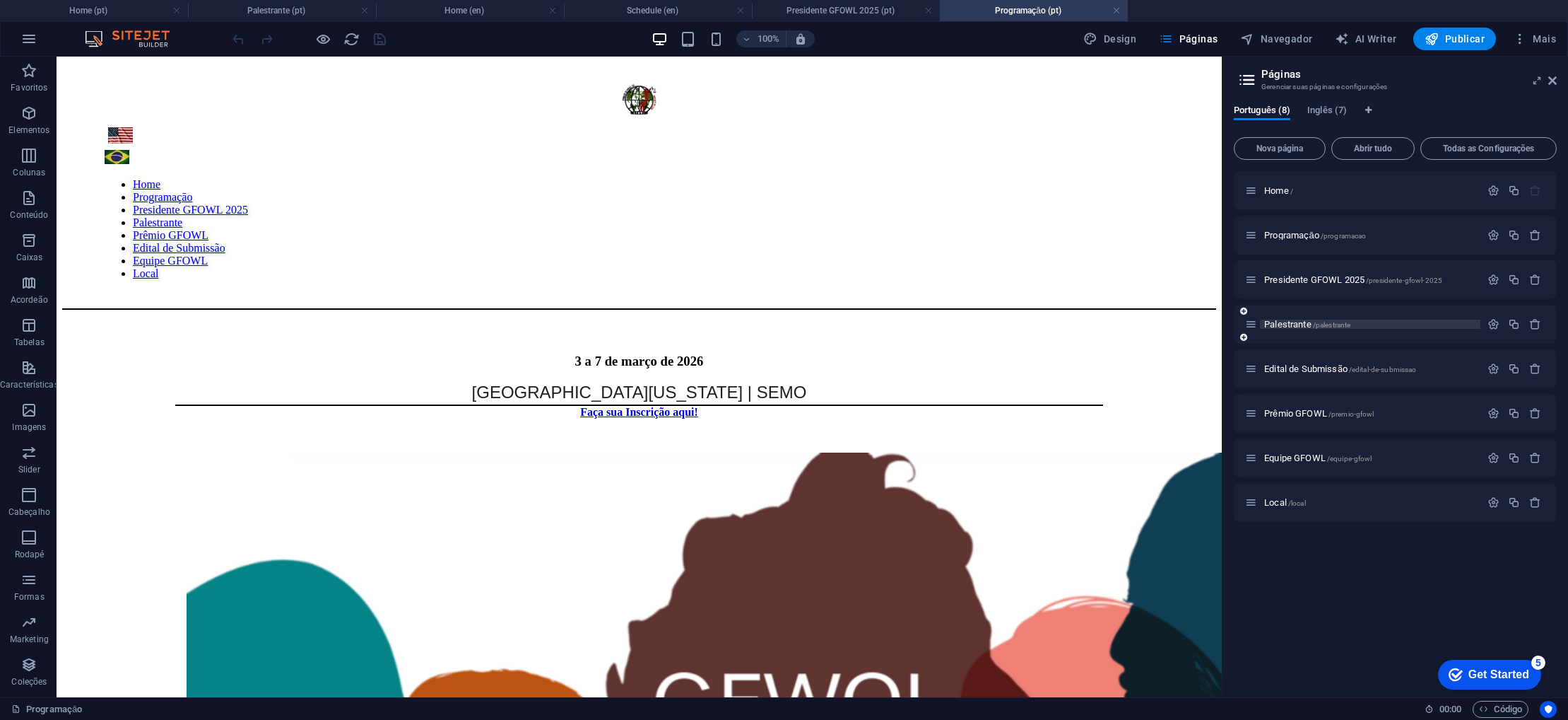
click at [1291, 326] on span "Palestrante /palestrante" at bounding box center [1307, 324] width 86 height 11
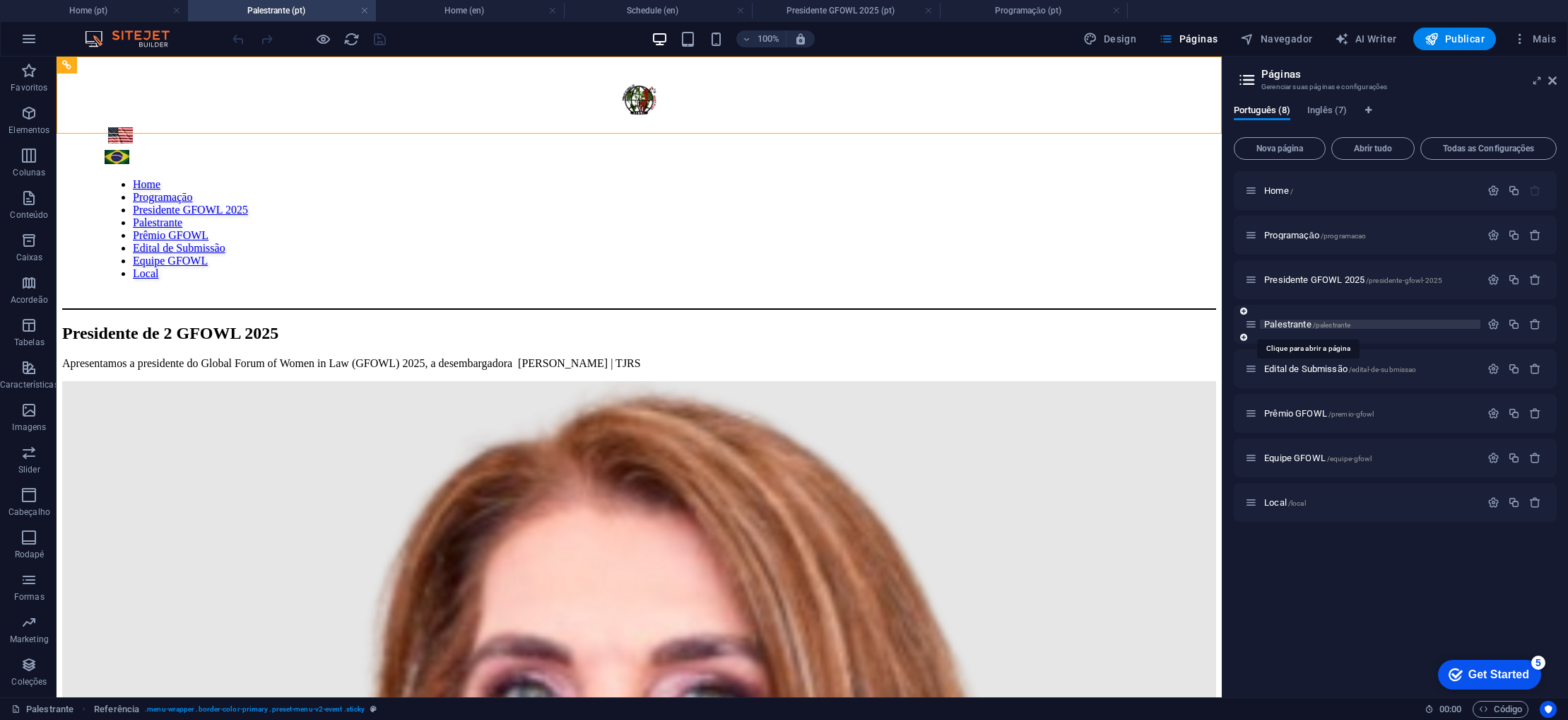
click at [1291, 326] on span "Palestrante /palestrante" at bounding box center [1307, 324] width 86 height 11
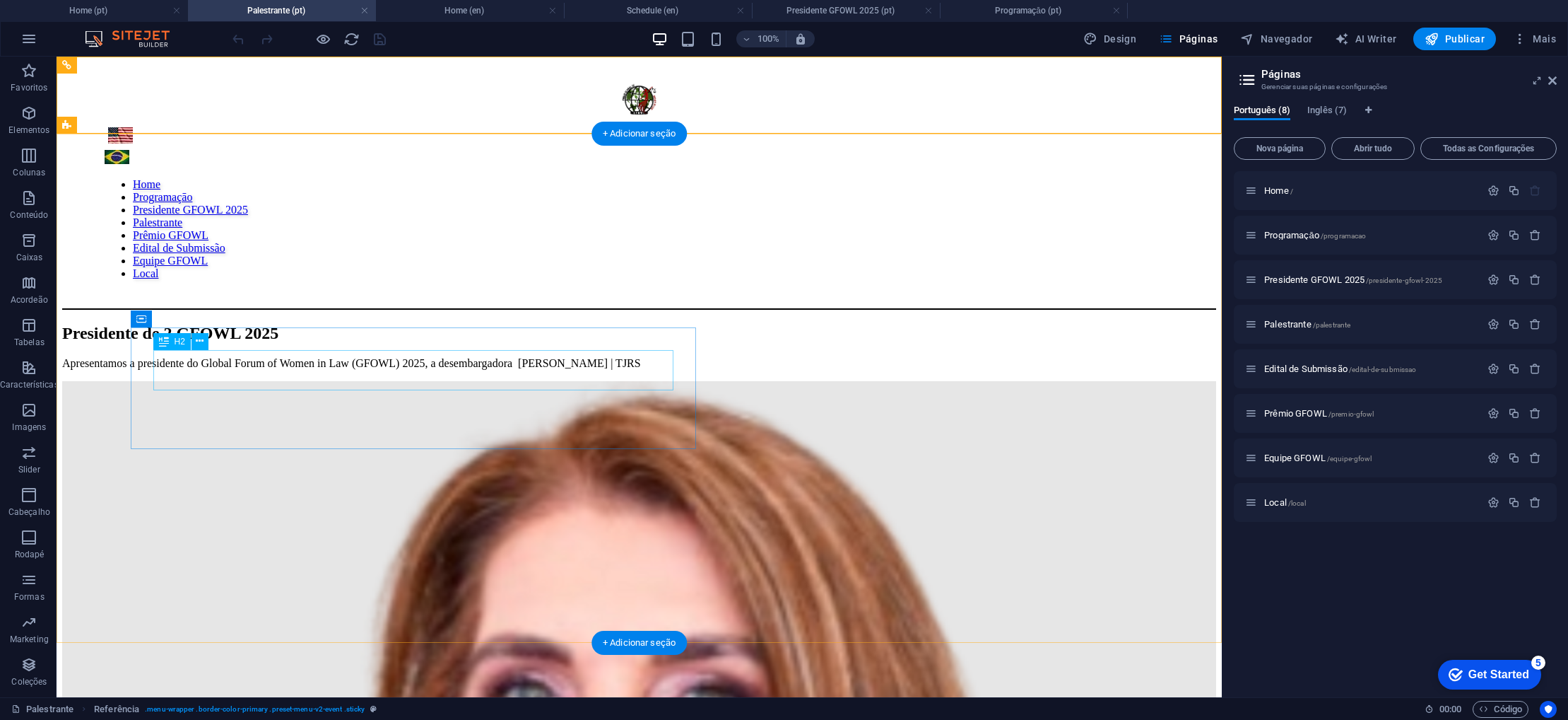
click at [616, 343] on div "Presidente de 2 GFOWL 2025" at bounding box center [639, 333] width 1154 height 19
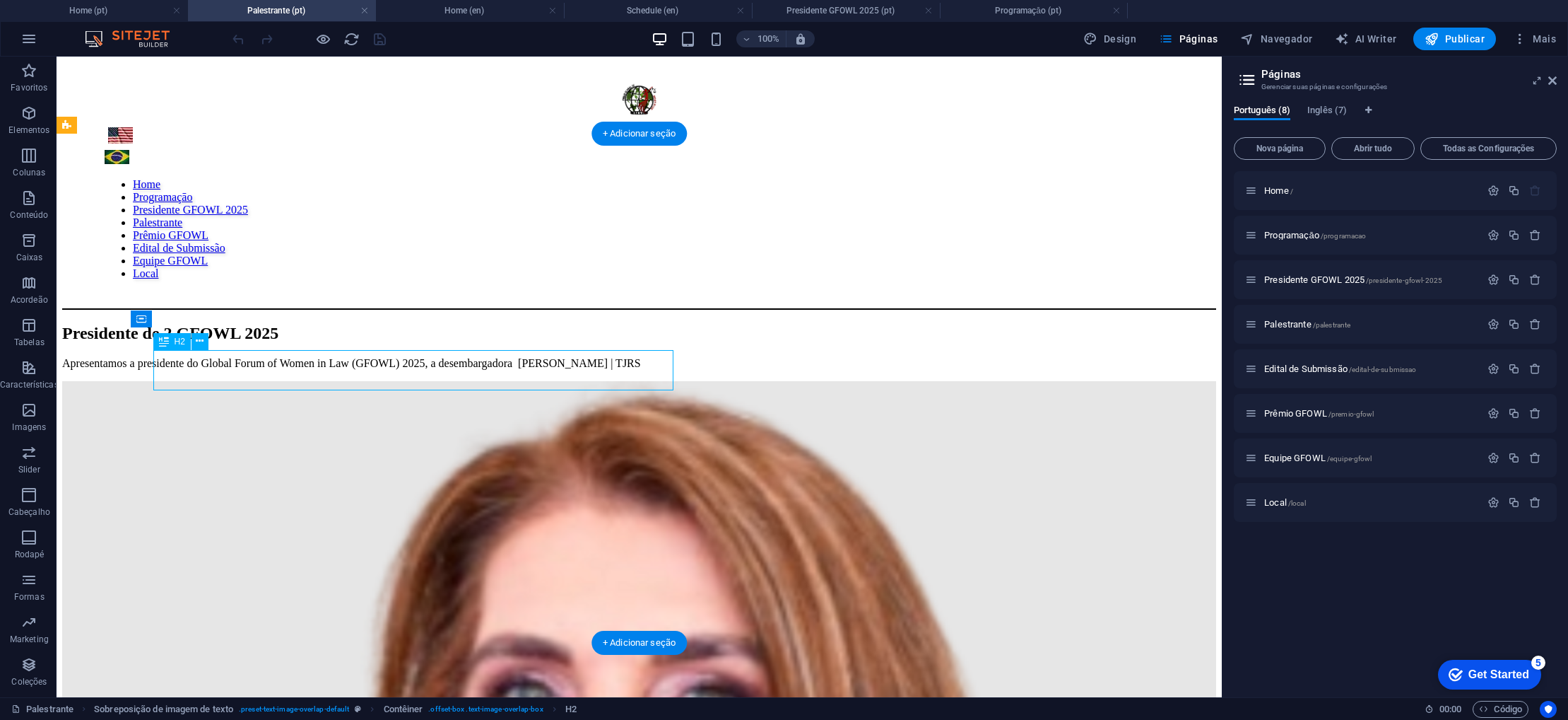
click at [628, 343] on div "Presidente de 2 GFOWL 2025" at bounding box center [639, 333] width 1154 height 19
click at [634, 343] on div "Presidente de 2 GFOWL 2025" at bounding box center [639, 333] width 1154 height 19
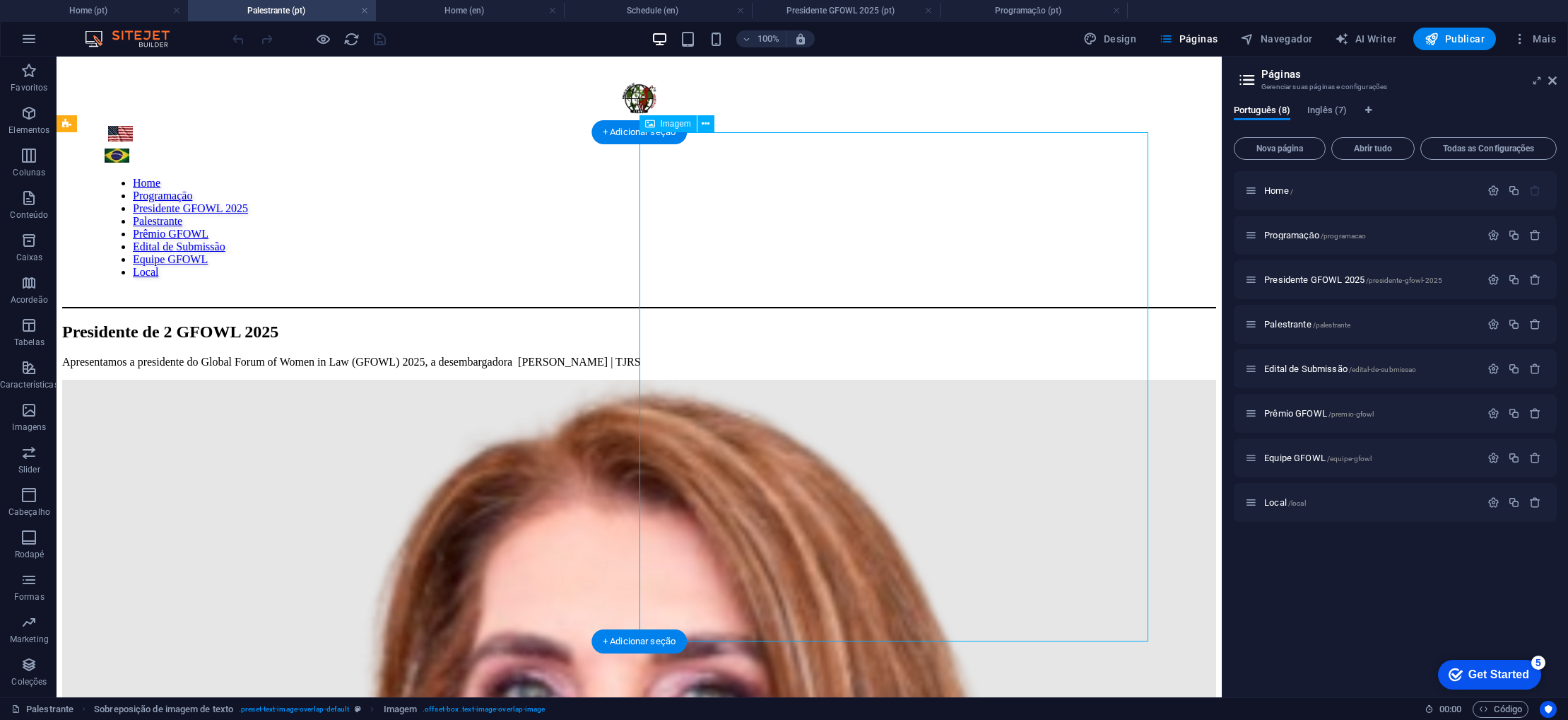
select select "%"
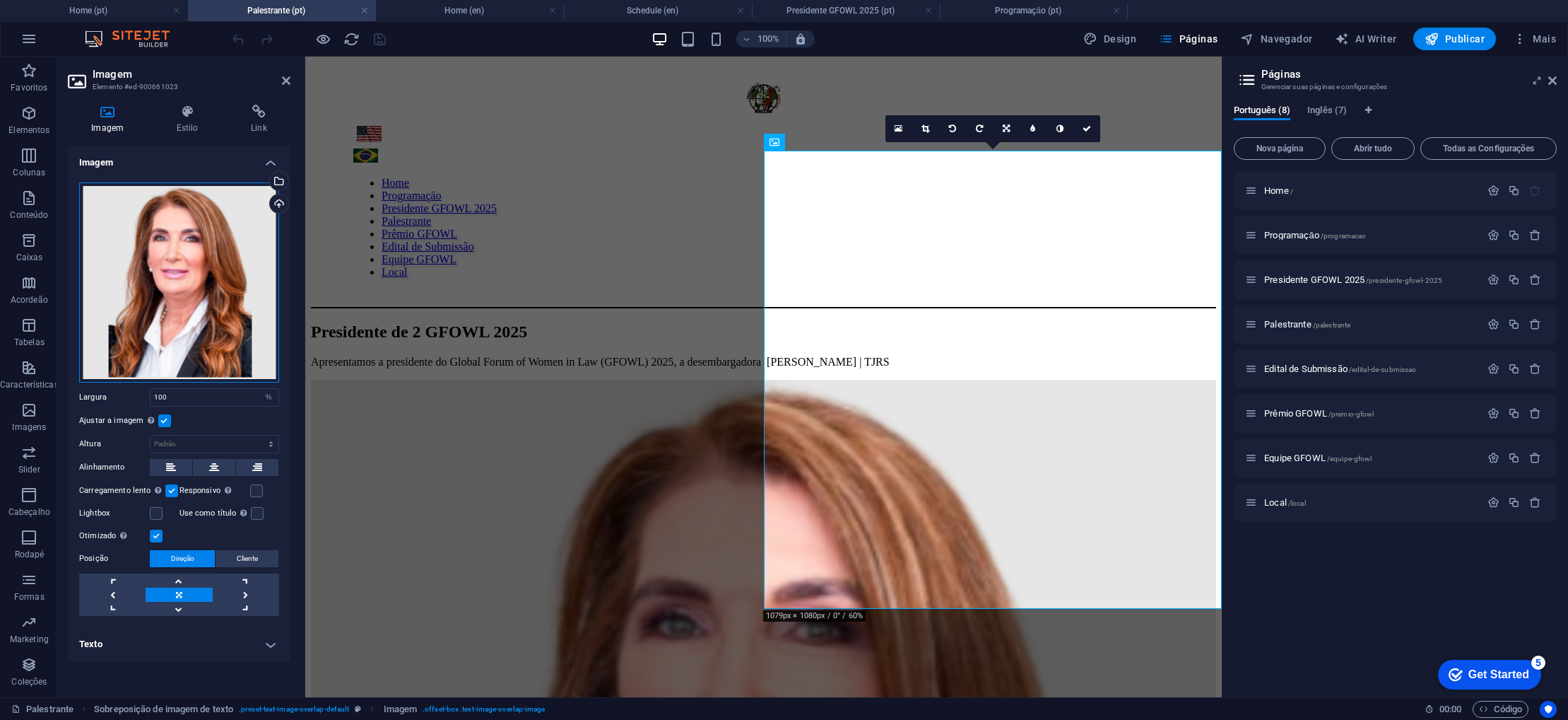
click at [170, 253] on div "Arraste os arquivos aqui, clique para escolher os arquivos ou selecione os arqu…" at bounding box center [179, 282] width 200 height 200
click at [170, 253] on body "2025.gfowl Home (pt) Palestrante (pt) Home (en) Schedule (en) Presidente GFOWL …" at bounding box center [784, 360] width 1568 height 720
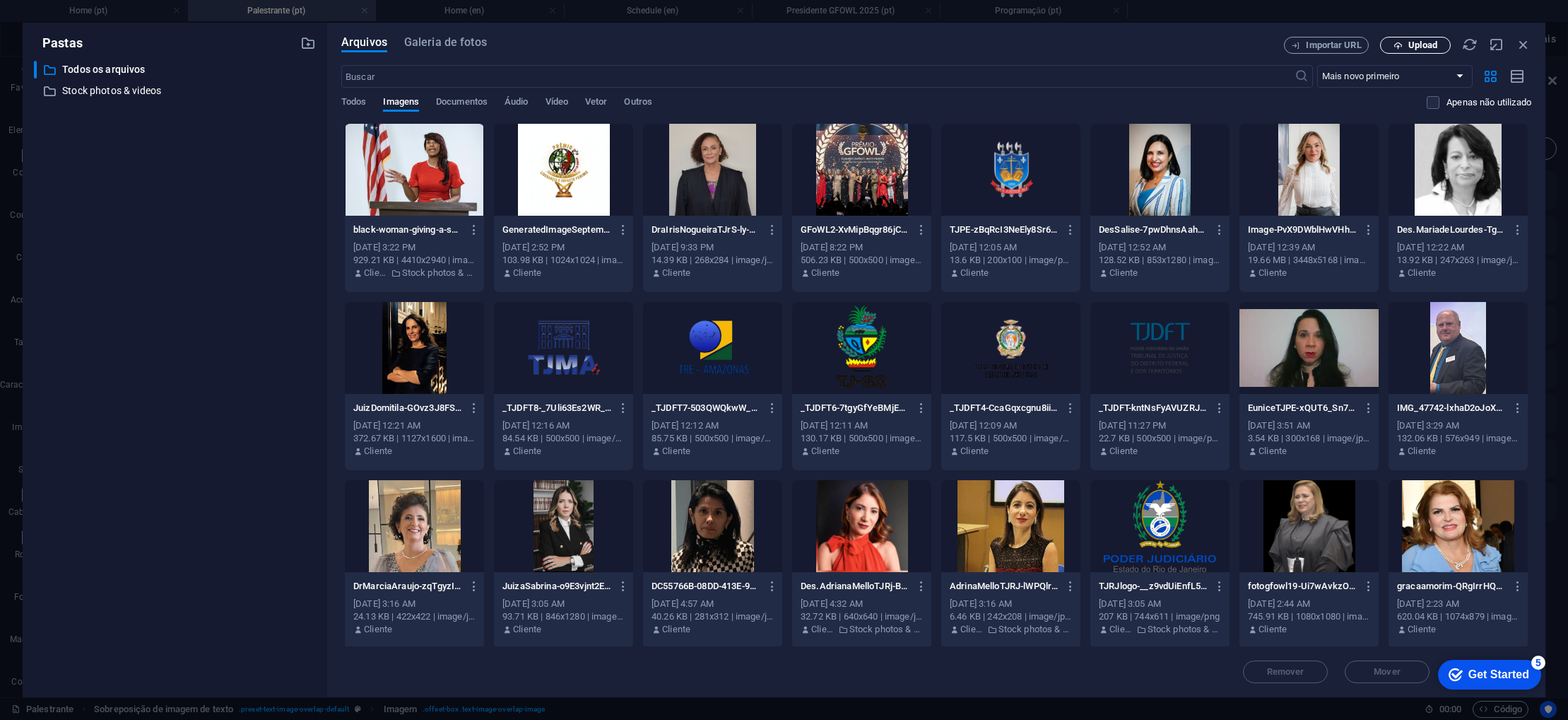
click at [1425, 47] on span "Upload" at bounding box center [1422, 45] width 29 height 9
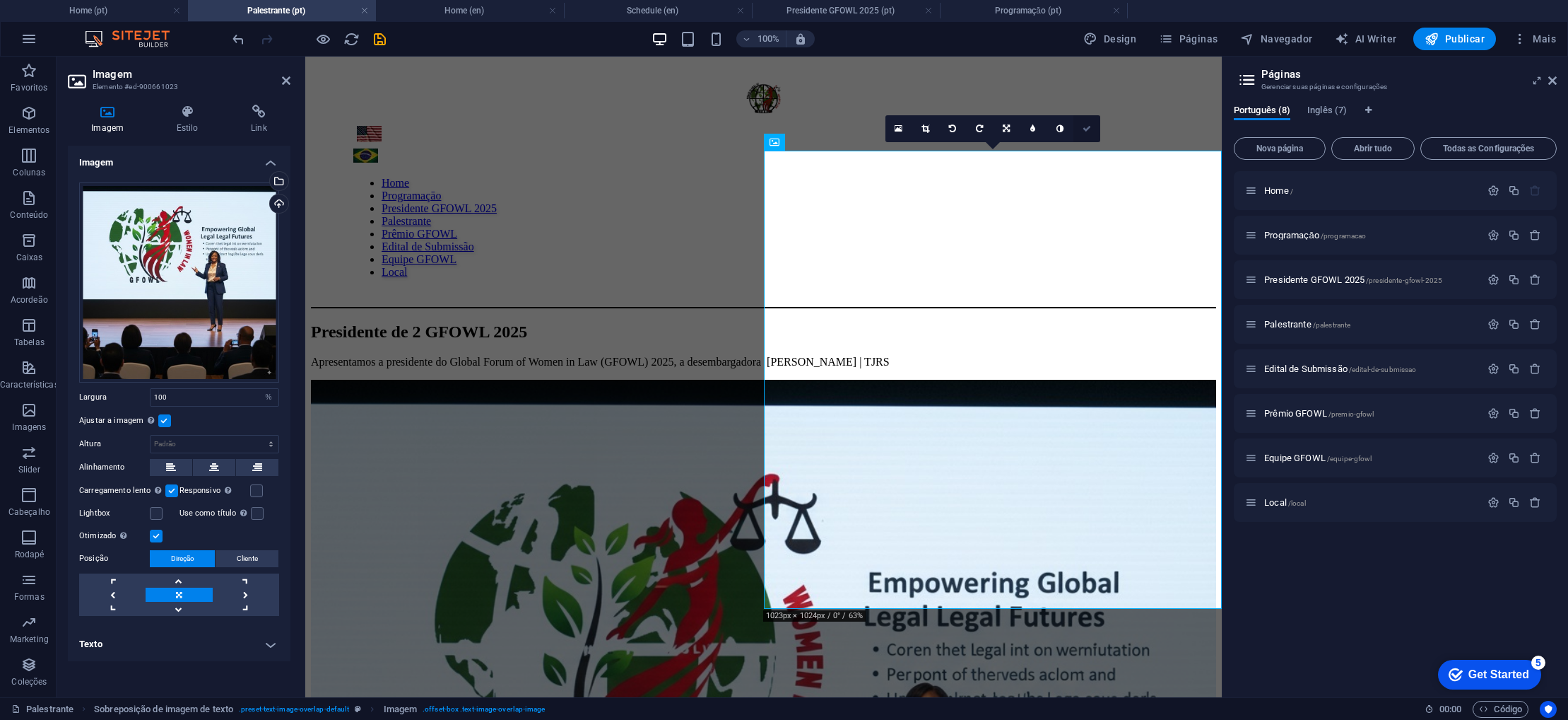
click at [1085, 135] on link at bounding box center [1086, 128] width 27 height 27
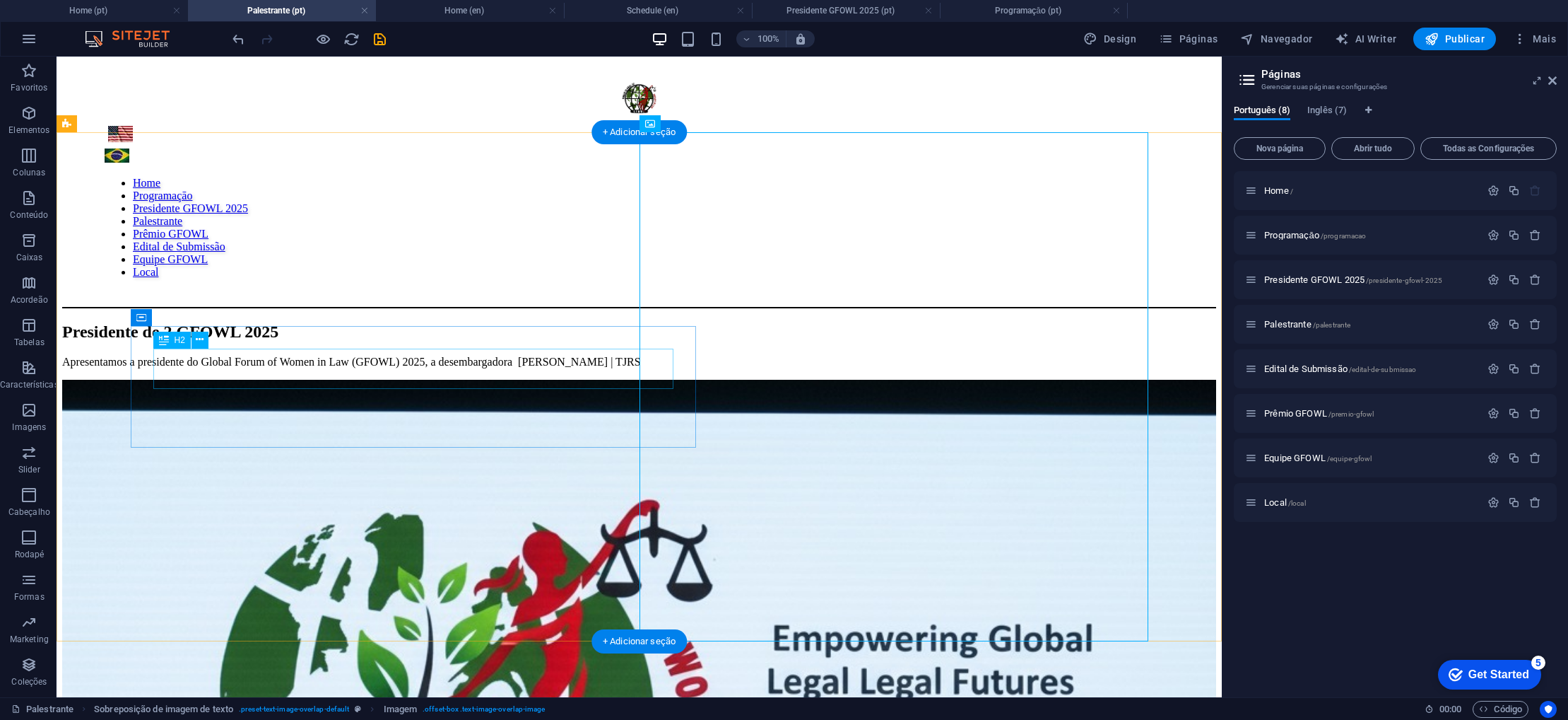
click at [594, 341] on div "Presidente de 2 GFOWL 2025" at bounding box center [639, 332] width 1154 height 19
click at [616, 341] on div "Presidente de 2 GFOWL 2025" at bounding box center [639, 332] width 1154 height 19
click at [632, 341] on div "Presidente de 2 GFOWL 2025" at bounding box center [639, 332] width 1154 height 19
click at [636, 341] on div "Presidente de 2 GFOWL 2025" at bounding box center [639, 332] width 1154 height 19
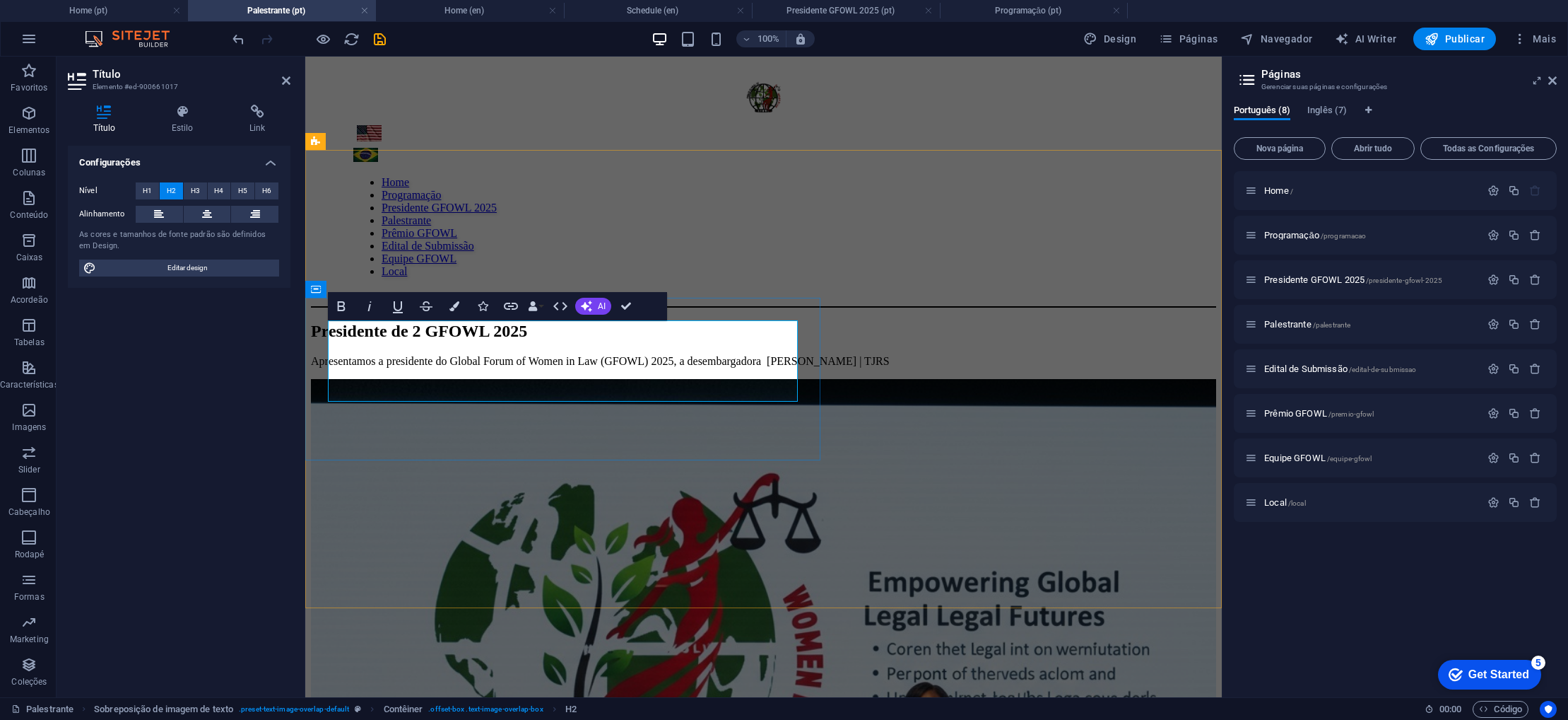
scroll to position [0, 0]
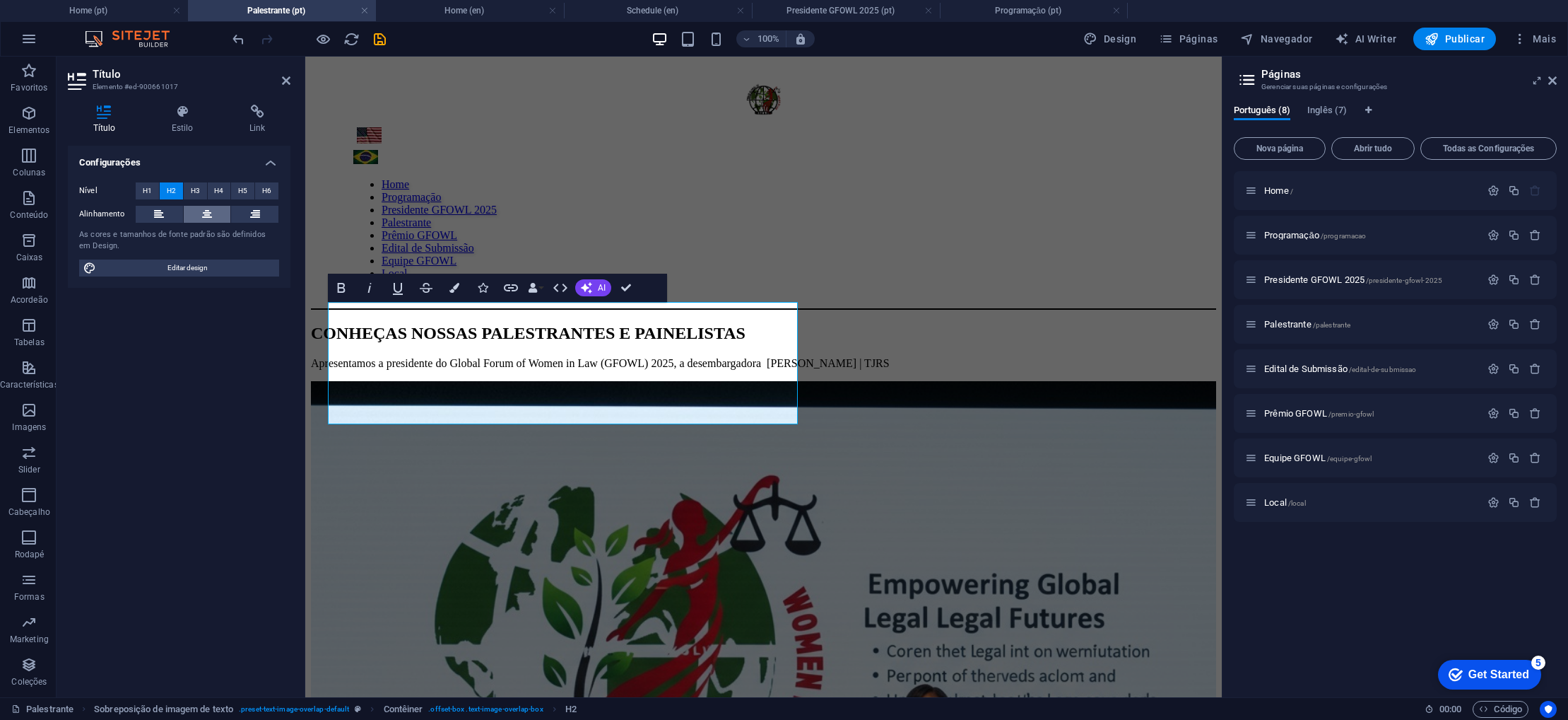
click at [208, 214] on icon at bounding box center [207, 214] width 10 height 17
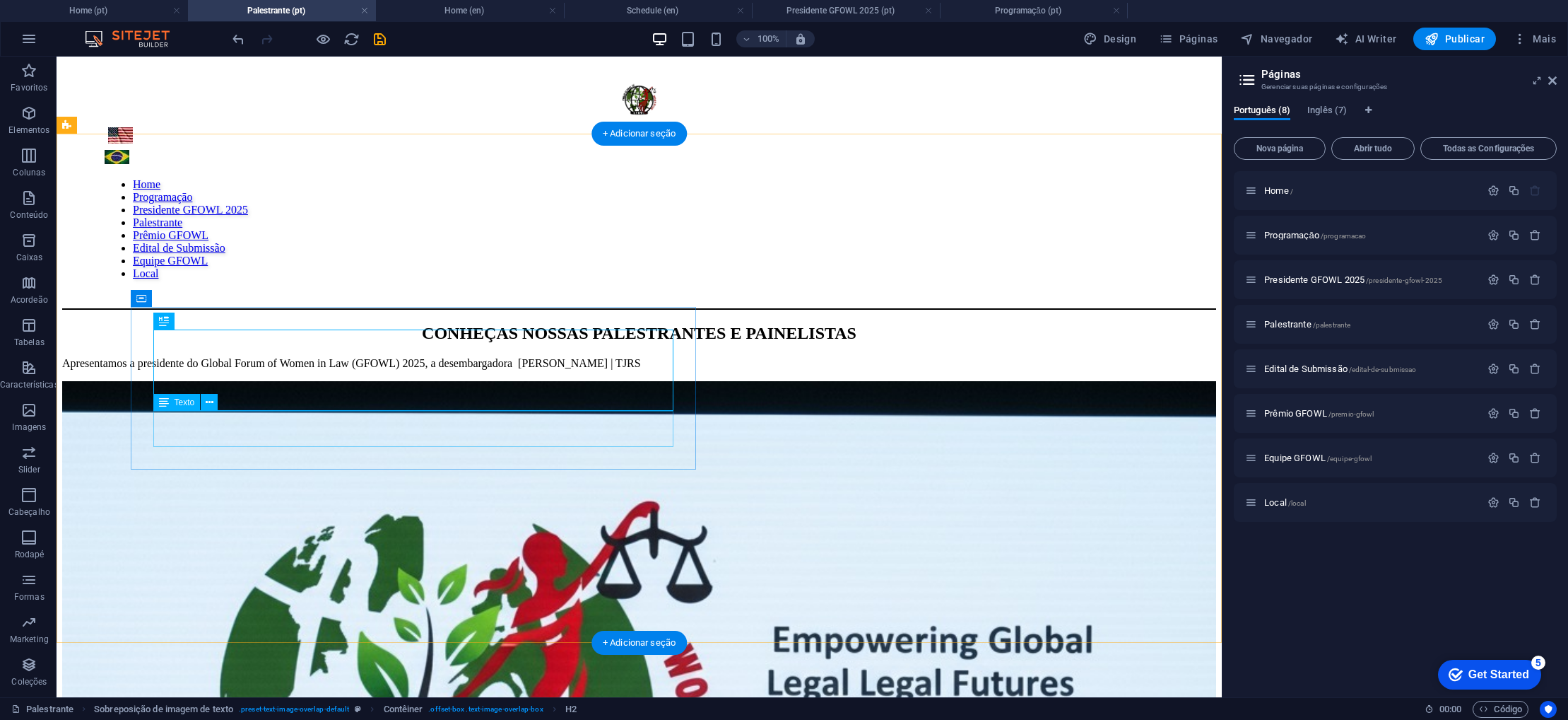
click at [445, 370] on div "Apresentamos a presidente do Global Forum of Women in Law (GFOWL) 2025, a desem…" at bounding box center [639, 363] width 1154 height 12
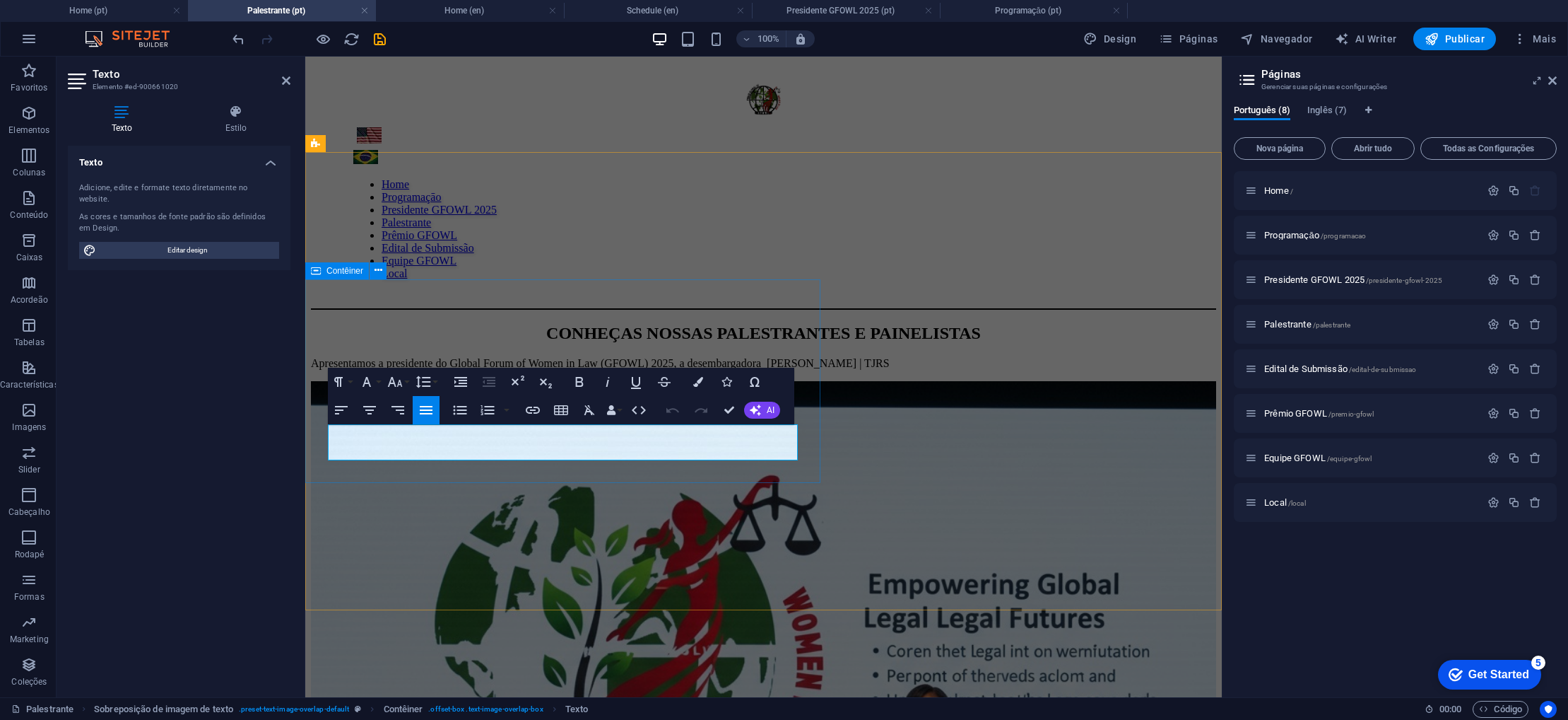
drag, startPoint x: 664, startPoint y: 456, endPoint x: 312, endPoint y: 430, distance: 353.0
click at [312, 370] on div "CONHEÇAS NOSSAS PALESTRANTES E PAINELISTAS Apresentamos a presidente do Global …" at bounding box center [763, 347] width 905 height 46
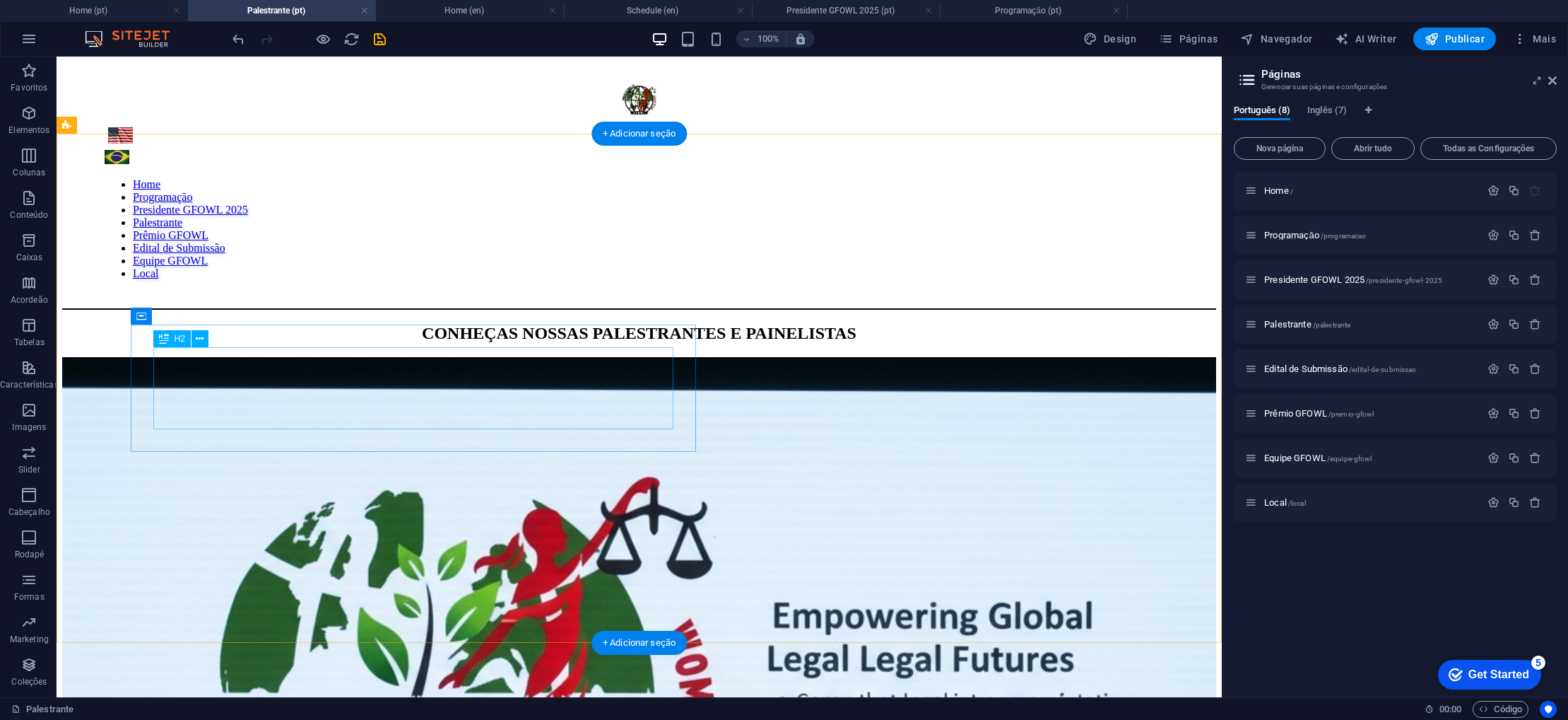
click at [632, 343] on div "CONHEÇAS NOSSAS PALESTRANTES E PAINELISTAS" at bounding box center [639, 333] width 1154 height 19
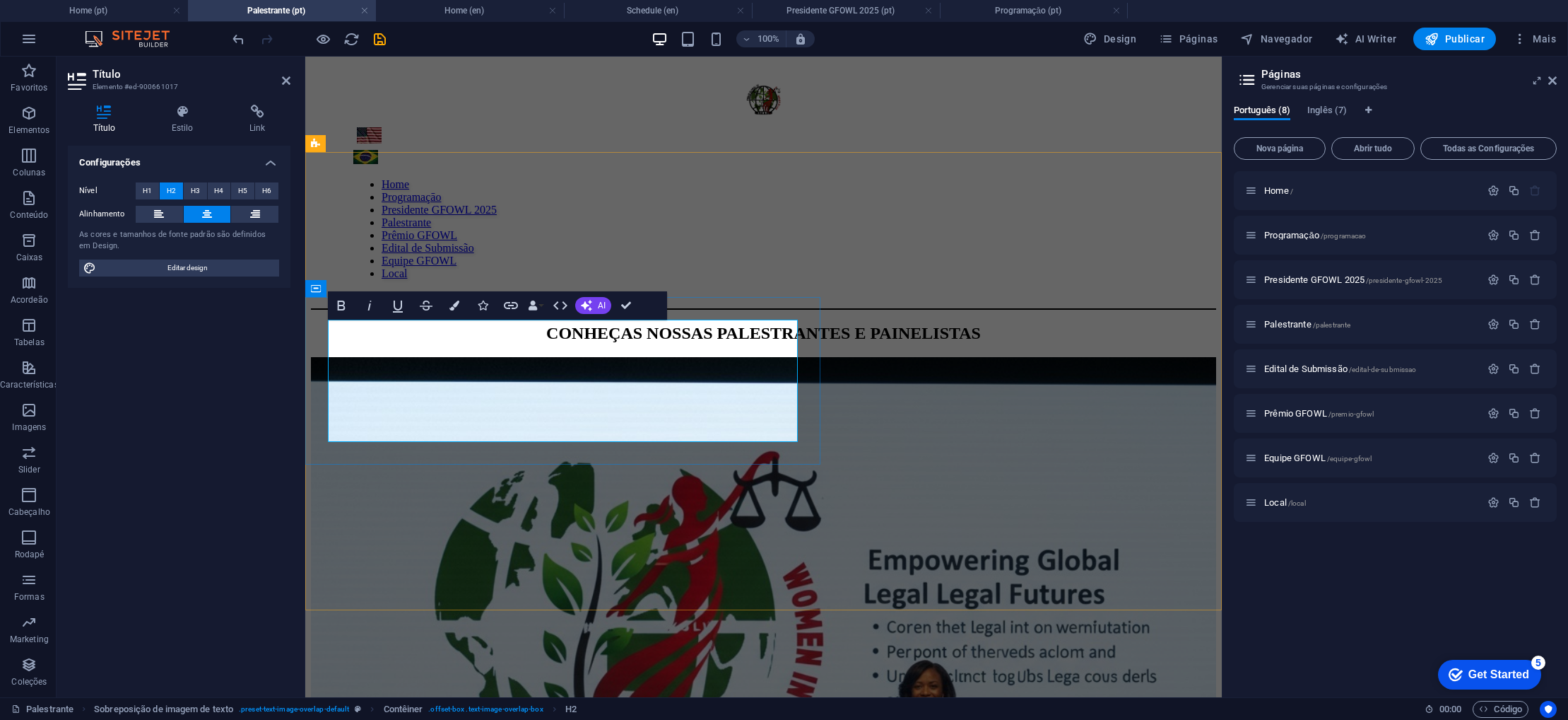
click at [696, 343] on h2 "CONHEÇAS NOSSAS PALESTRANTES E PAINELISTAS" at bounding box center [763, 333] width 905 height 19
drag, startPoint x: 696, startPoint y: 418, endPoint x: 448, endPoint y: 408, distance: 248.2
click at [448, 343] on h2 "CONHEÇAS NOSSAS PALESTRANTES E PAINELISTAS" at bounding box center [763, 333] width 905 height 19
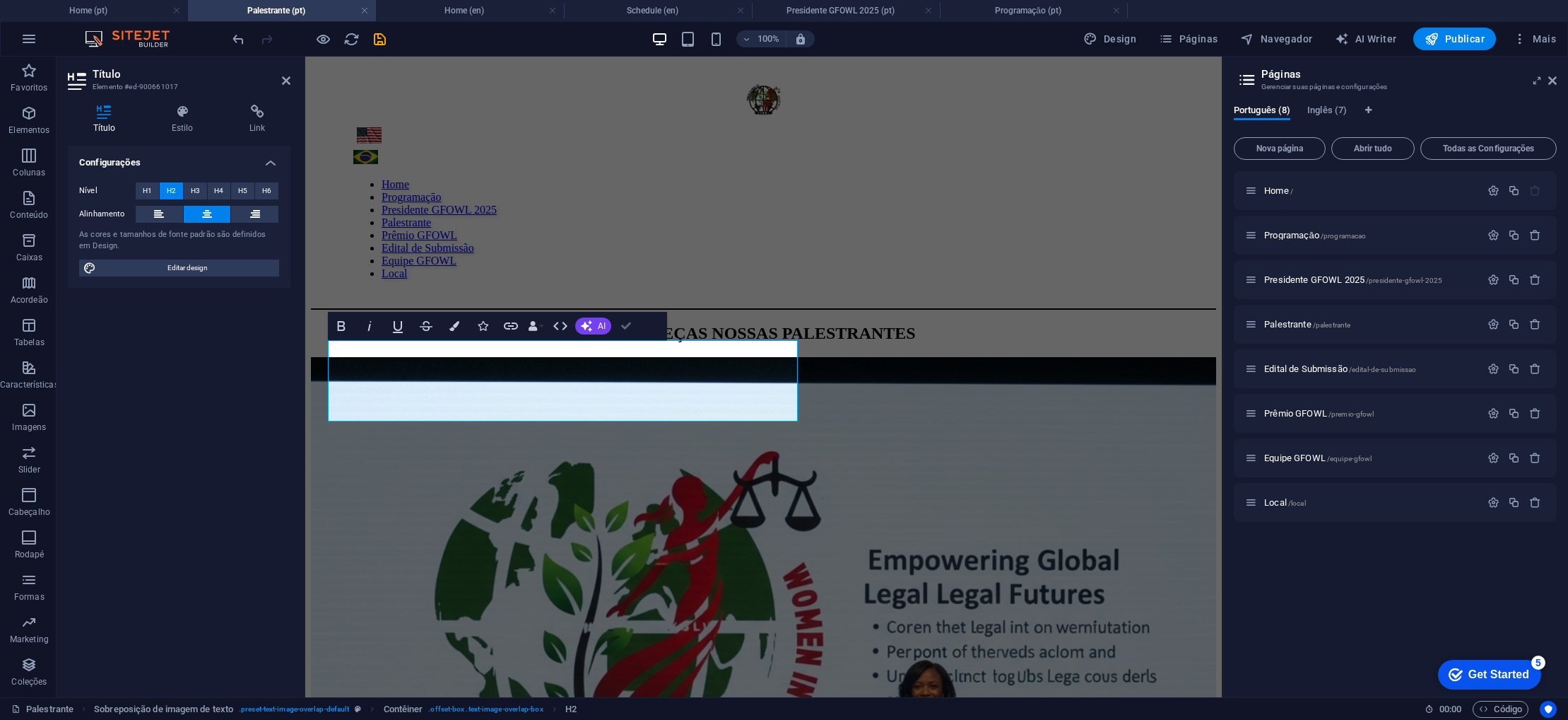
drag, startPoint x: 573, startPoint y: 269, endPoint x: 629, endPoint y: 325, distance: 79.2
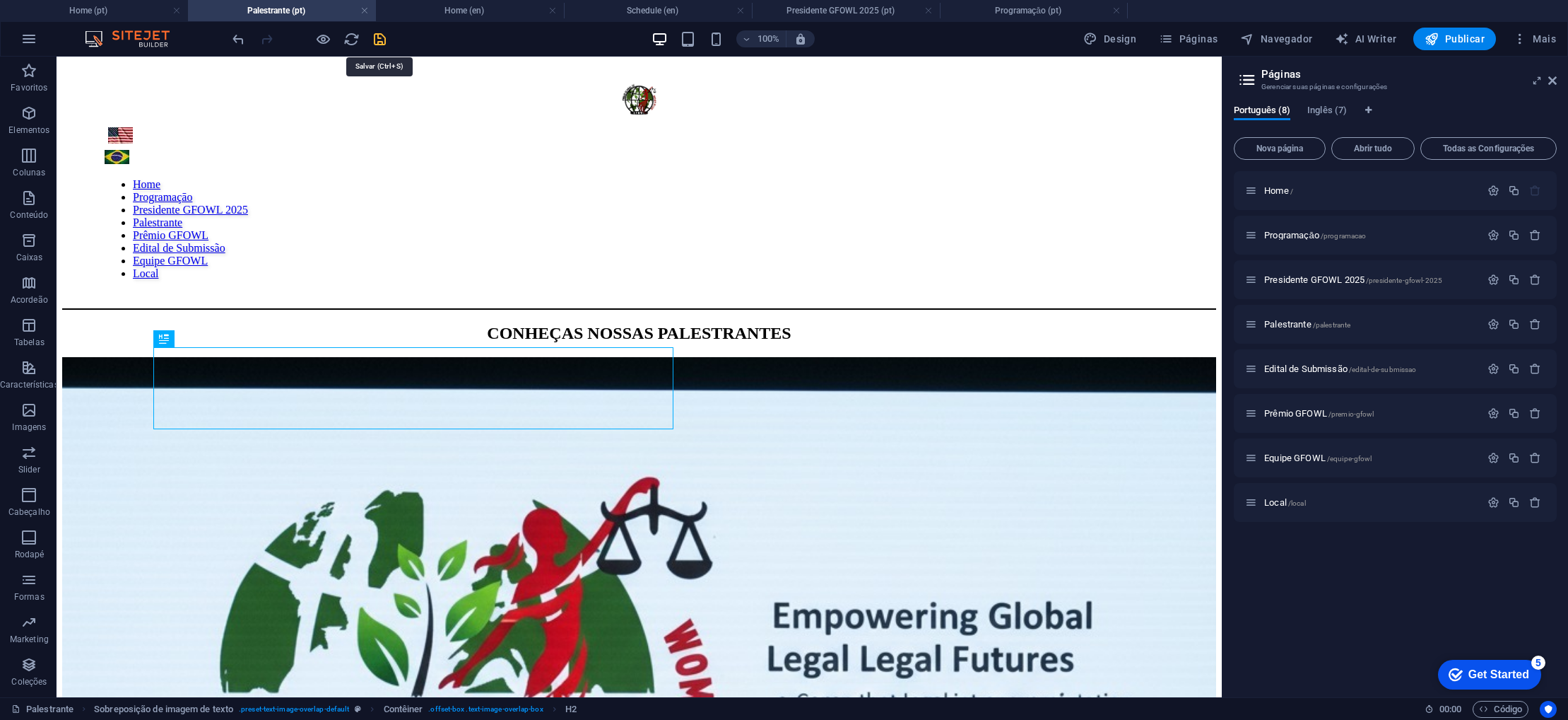
click at [383, 42] on icon "save" at bounding box center [380, 39] width 16 height 16
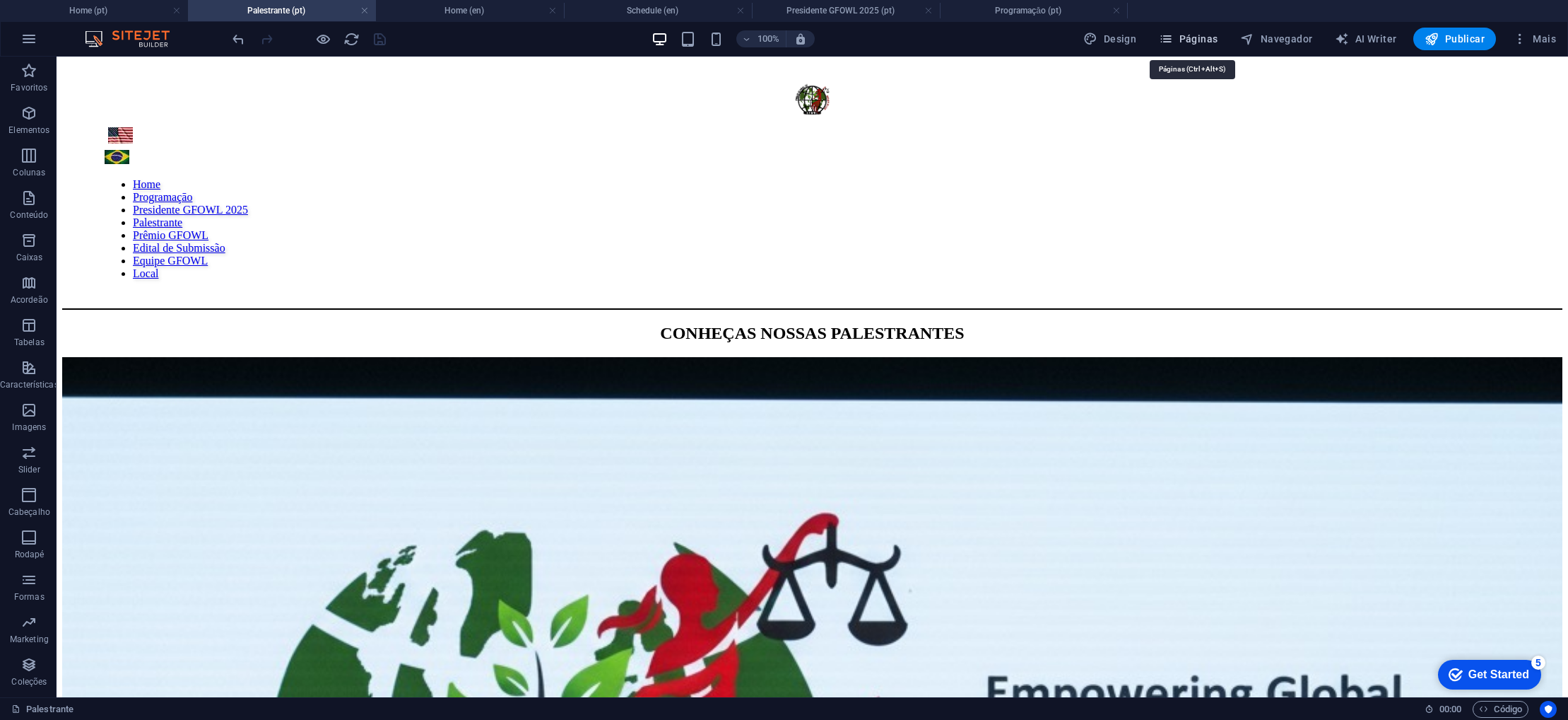
click at [1181, 38] on span "Páginas" at bounding box center [1188, 39] width 59 height 14
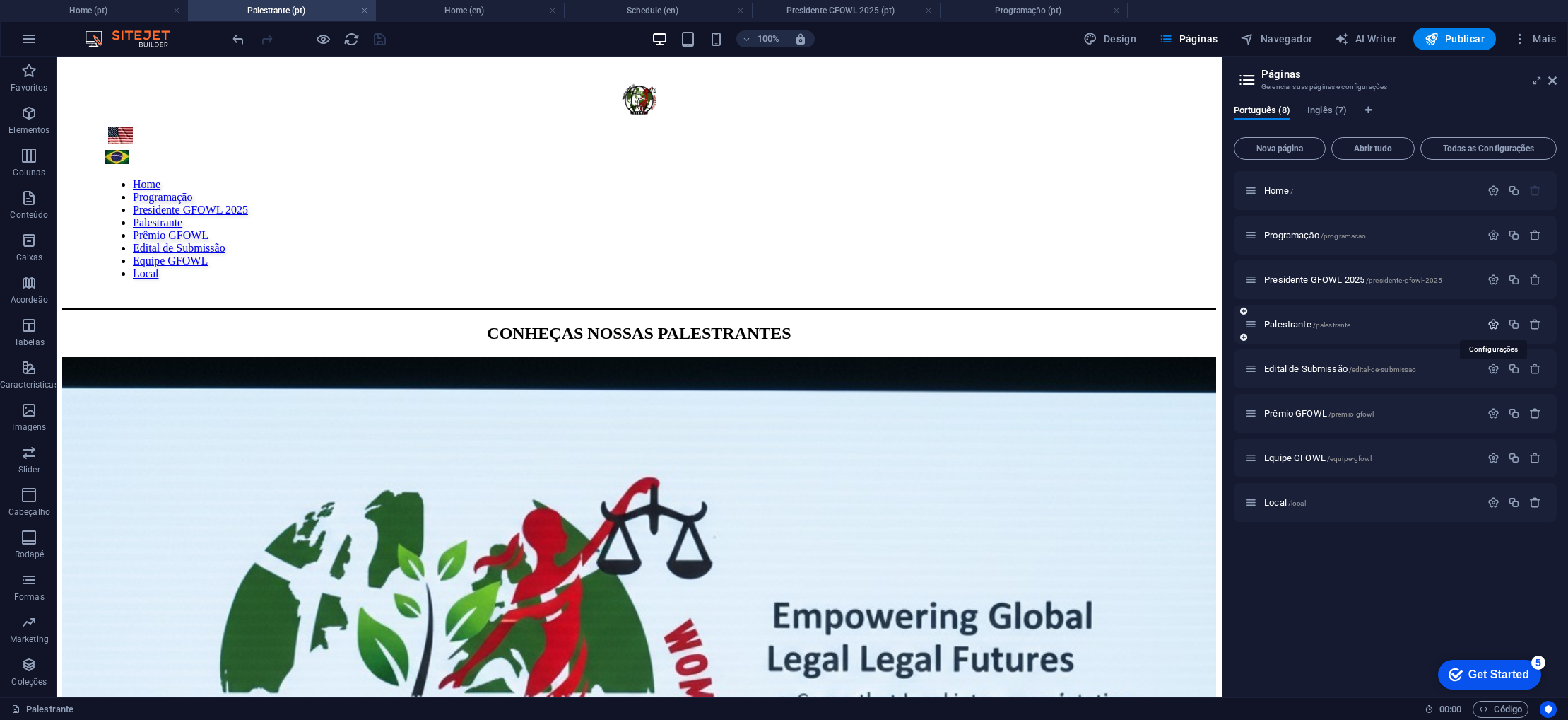
click at [1493, 326] on icon "button" at bounding box center [1493, 324] width 12 height 12
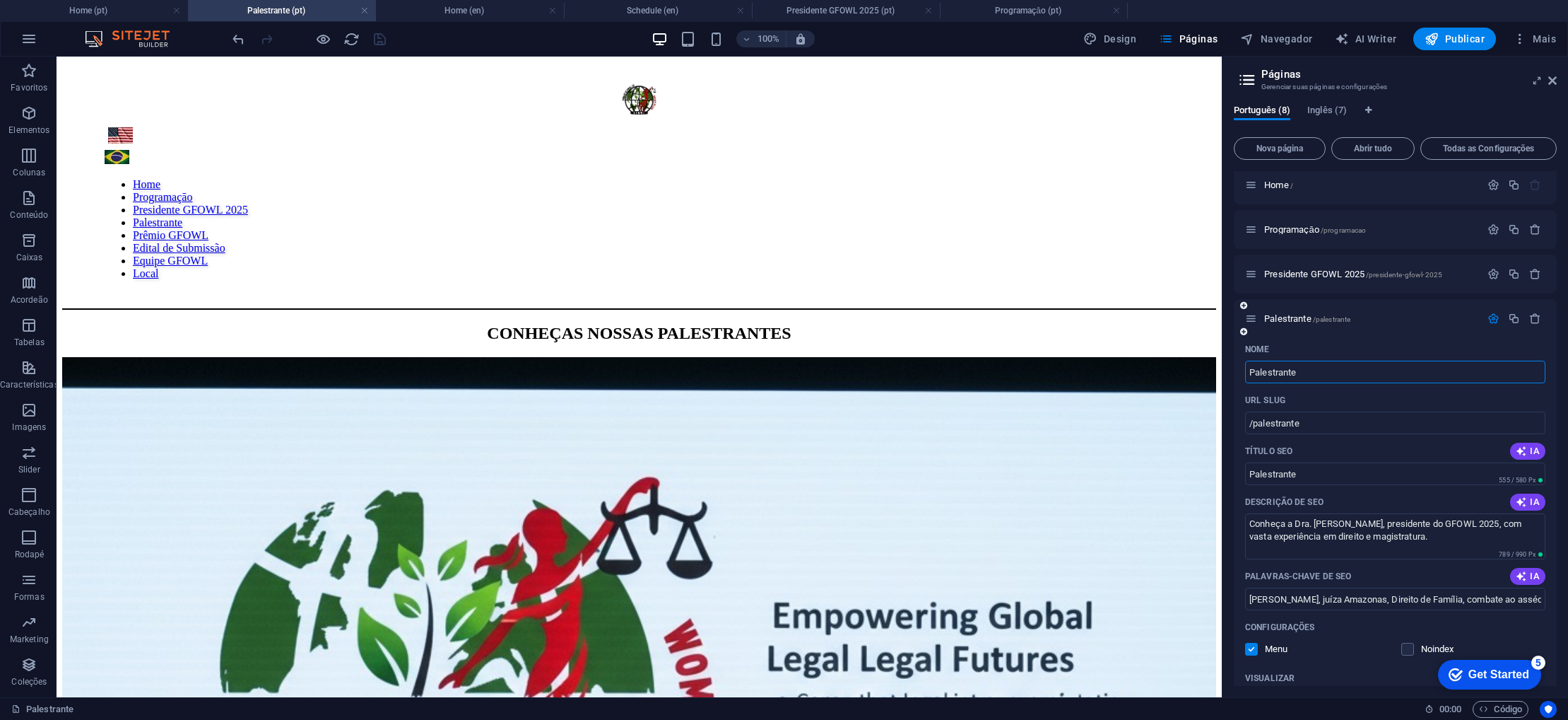
scroll to position [7, 0]
type input "Palestrantes"
type input "/palestrantes"
type input "Palestrantes"
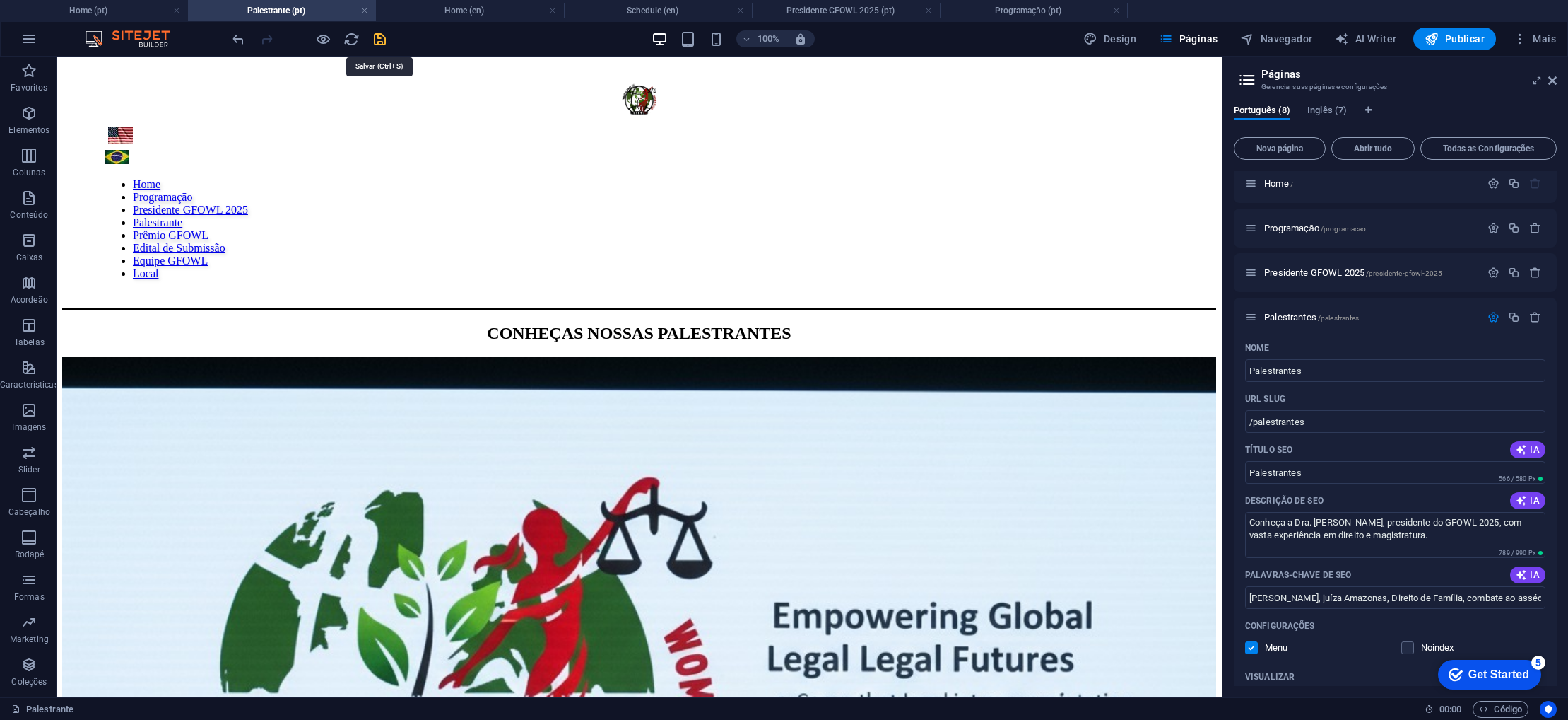
click at [378, 42] on icon "save" at bounding box center [380, 39] width 16 height 16
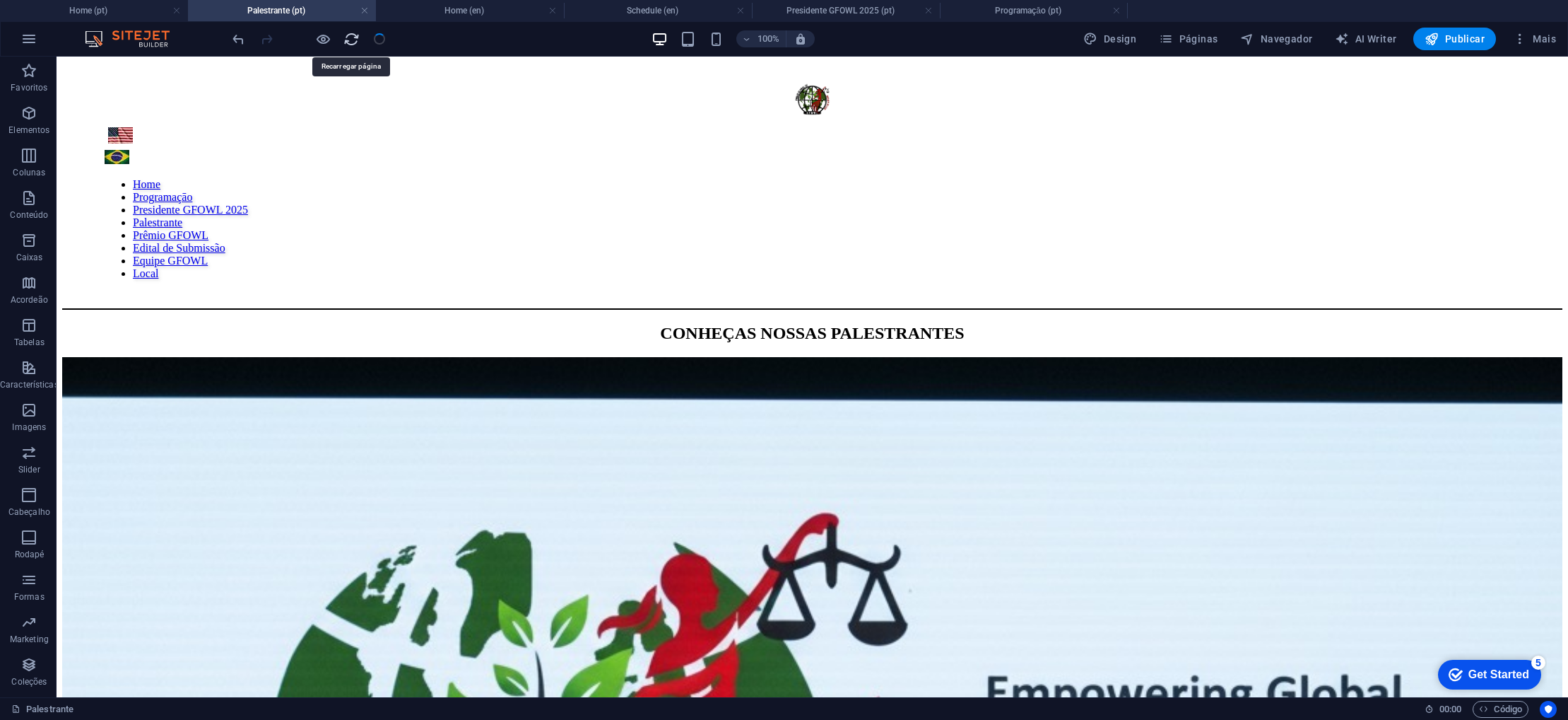
click at [345, 43] on icon "reload" at bounding box center [351, 39] width 16 height 16
click at [346, 42] on icon "reload" at bounding box center [351, 39] width 16 height 16
click at [1173, 37] on icon "button" at bounding box center [1166, 39] width 14 height 14
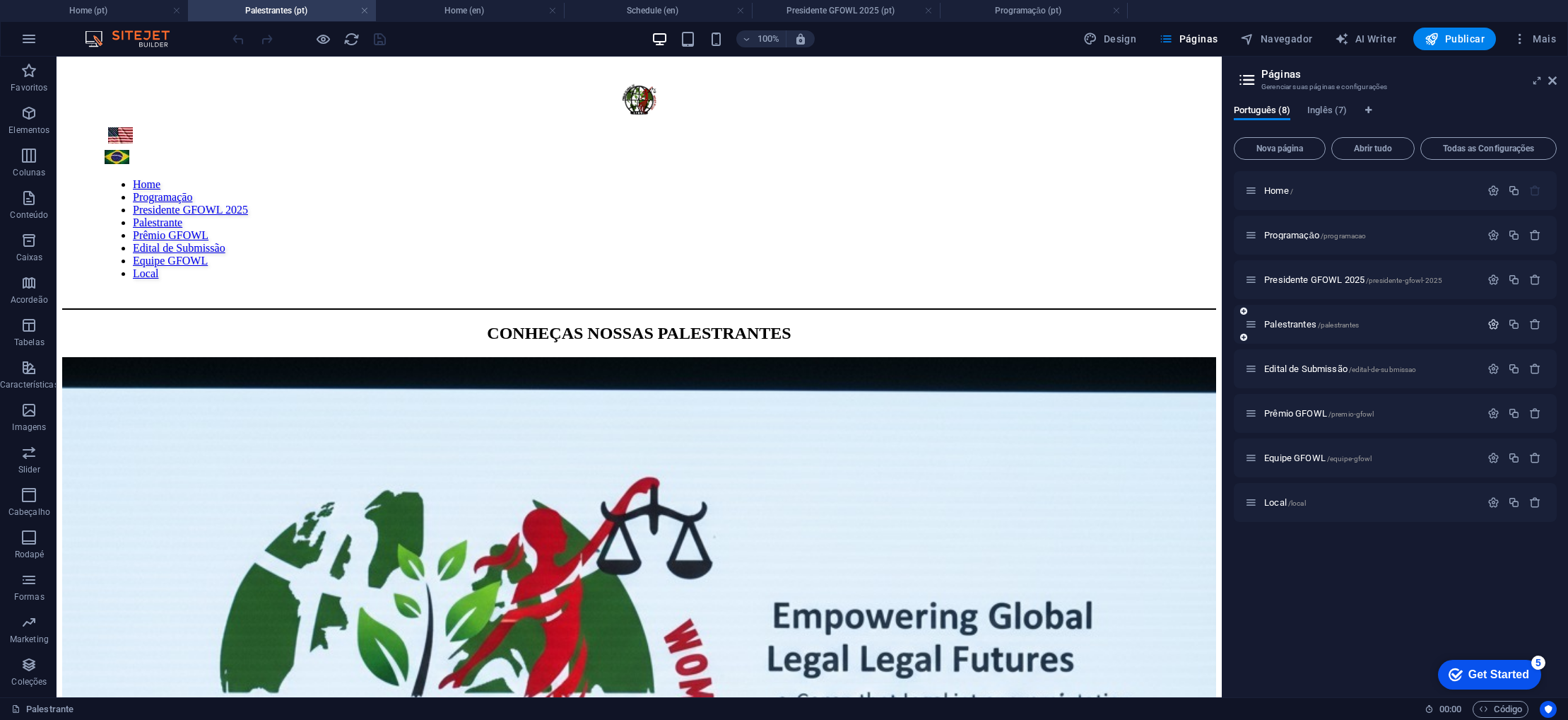
click at [1493, 325] on icon "button" at bounding box center [1493, 324] width 12 height 12
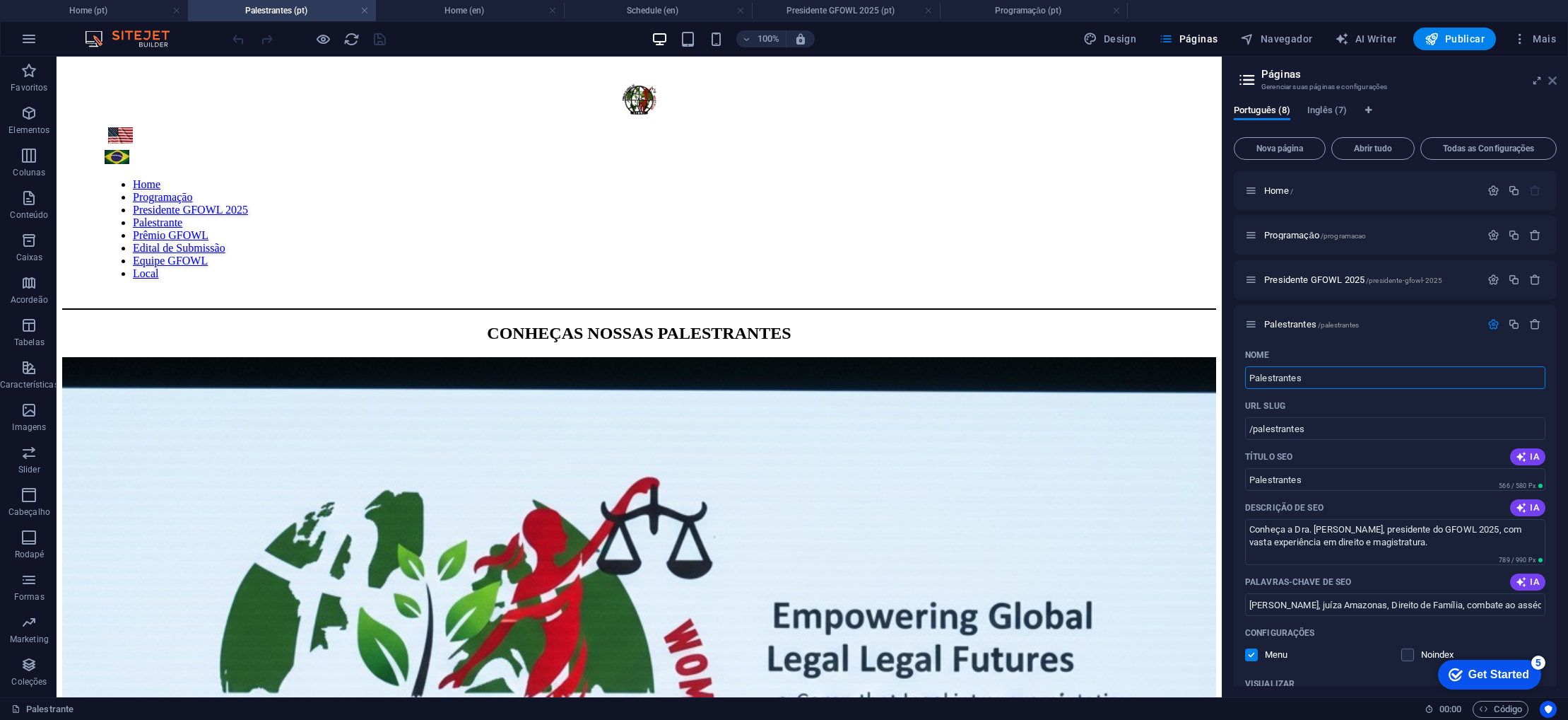
click at [1551, 86] on link at bounding box center [1553, 81] width 9 height 12
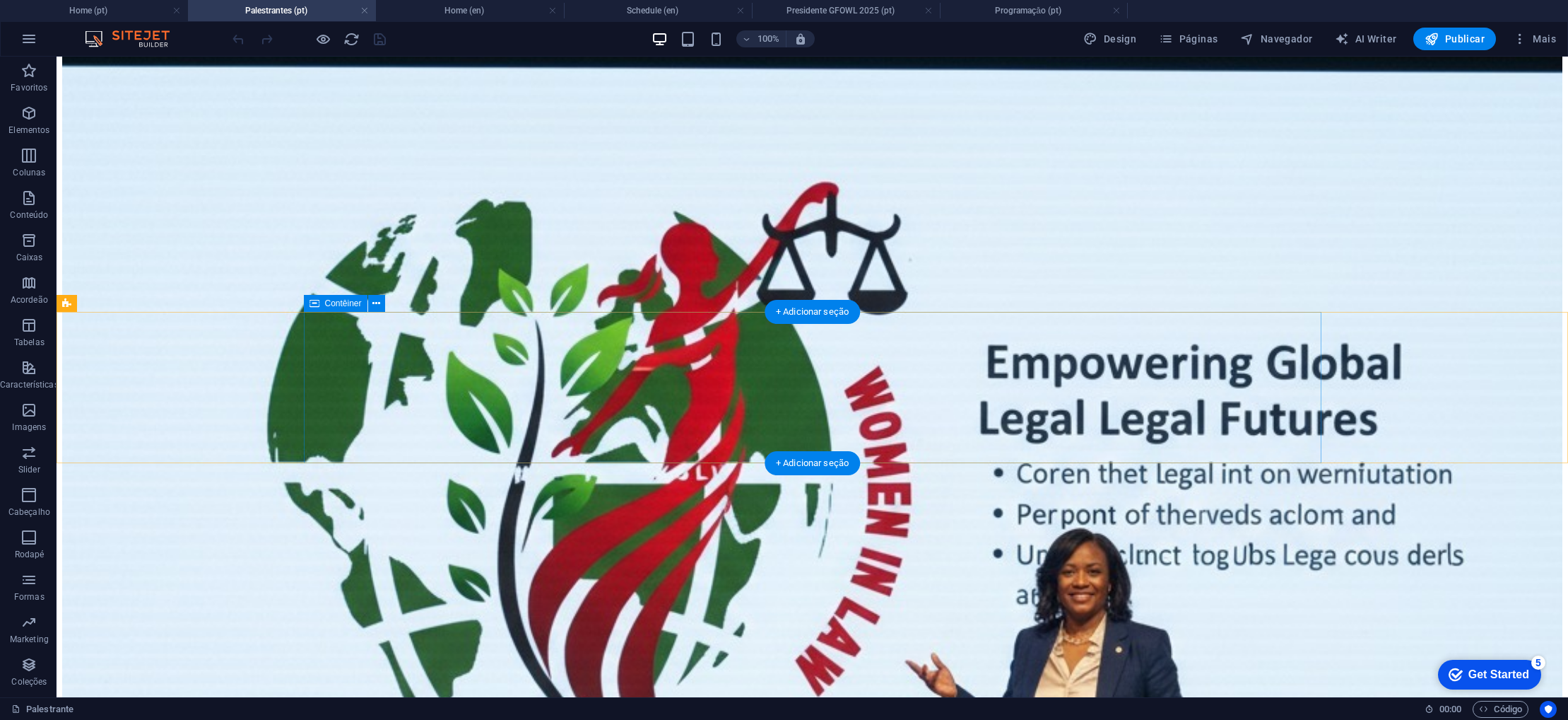
scroll to position [332, 0]
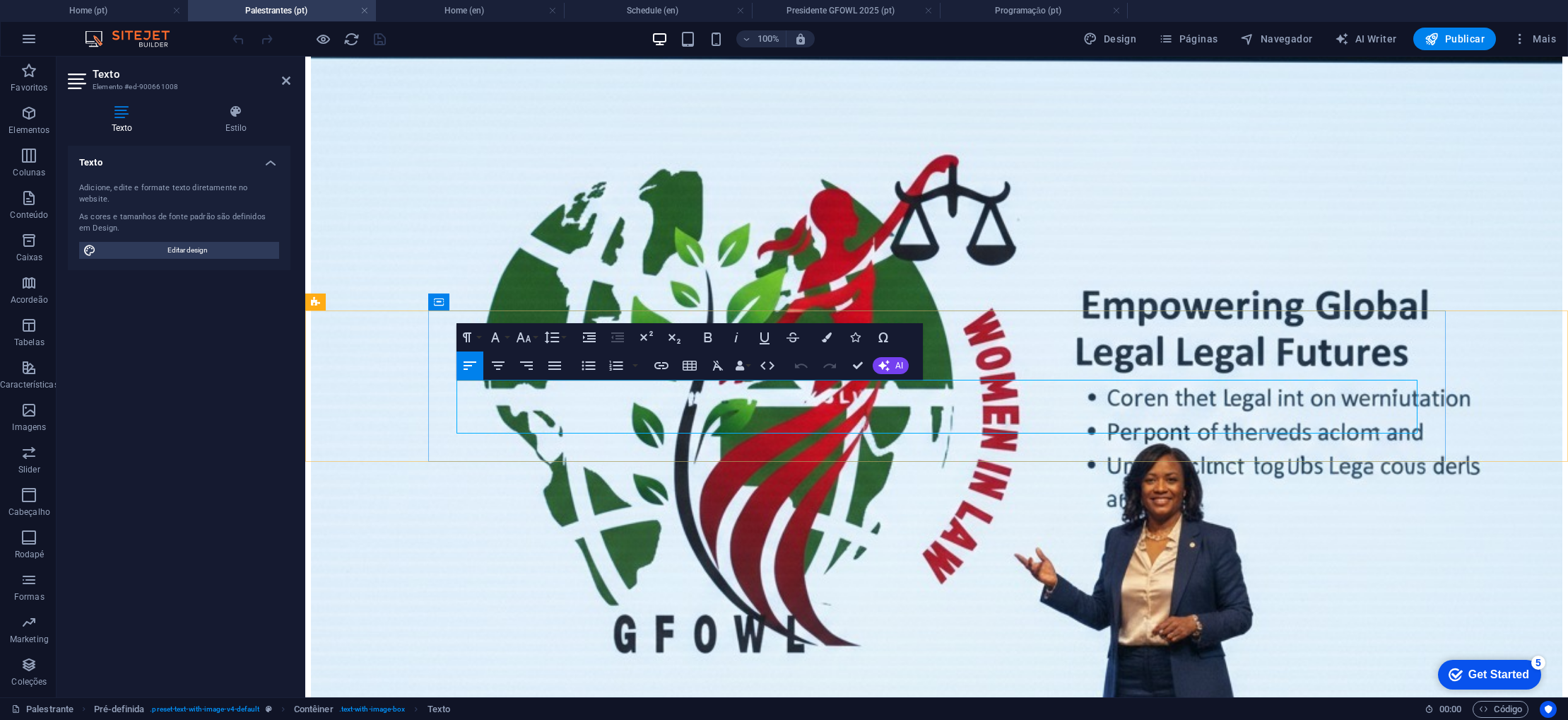
scroll to position [337, 0]
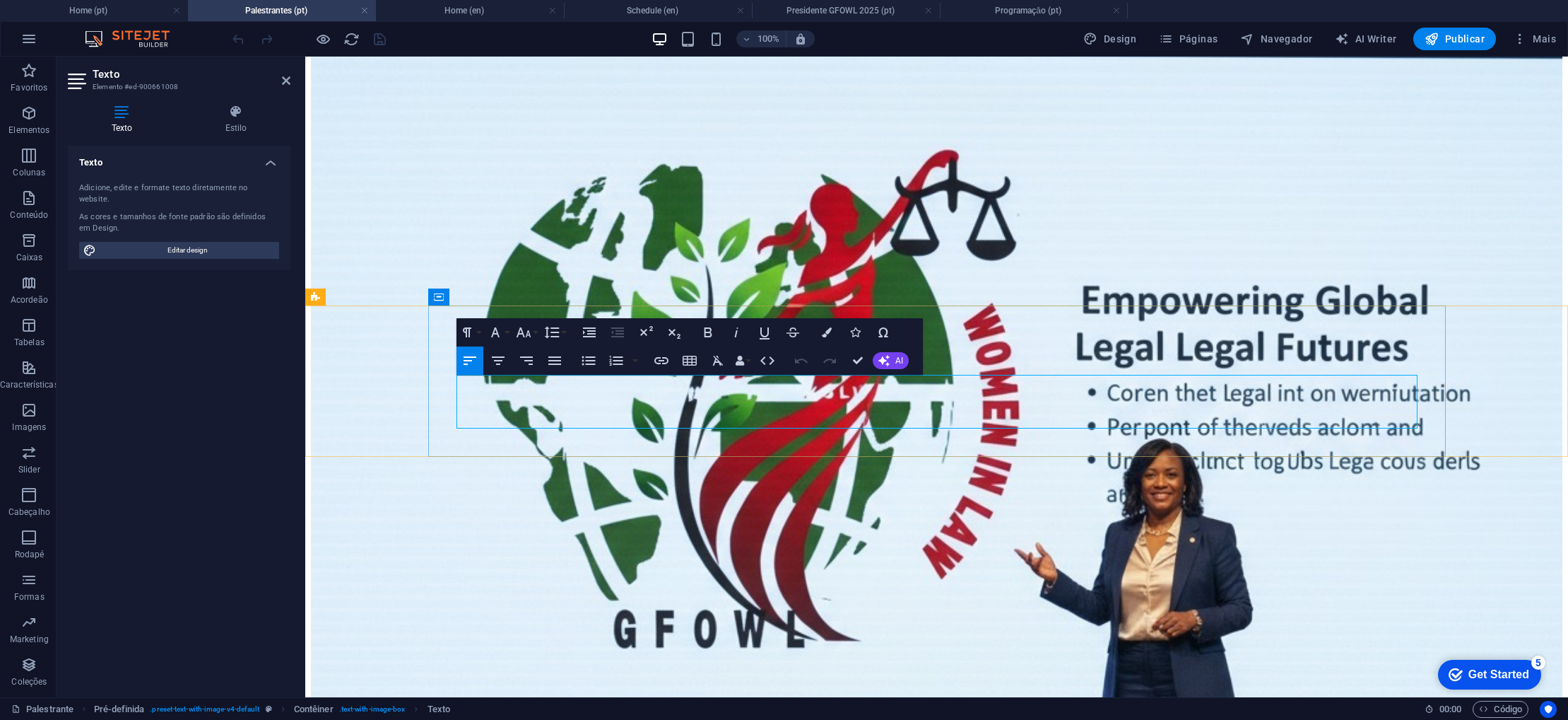
drag, startPoint x: 1103, startPoint y: 427, endPoint x: 457, endPoint y: 384, distance: 647.4
click at [573, 261] on div "CONHEÇAS NOSSAS PALESTRANTES" at bounding box center [936, 623] width 1251 height 1302
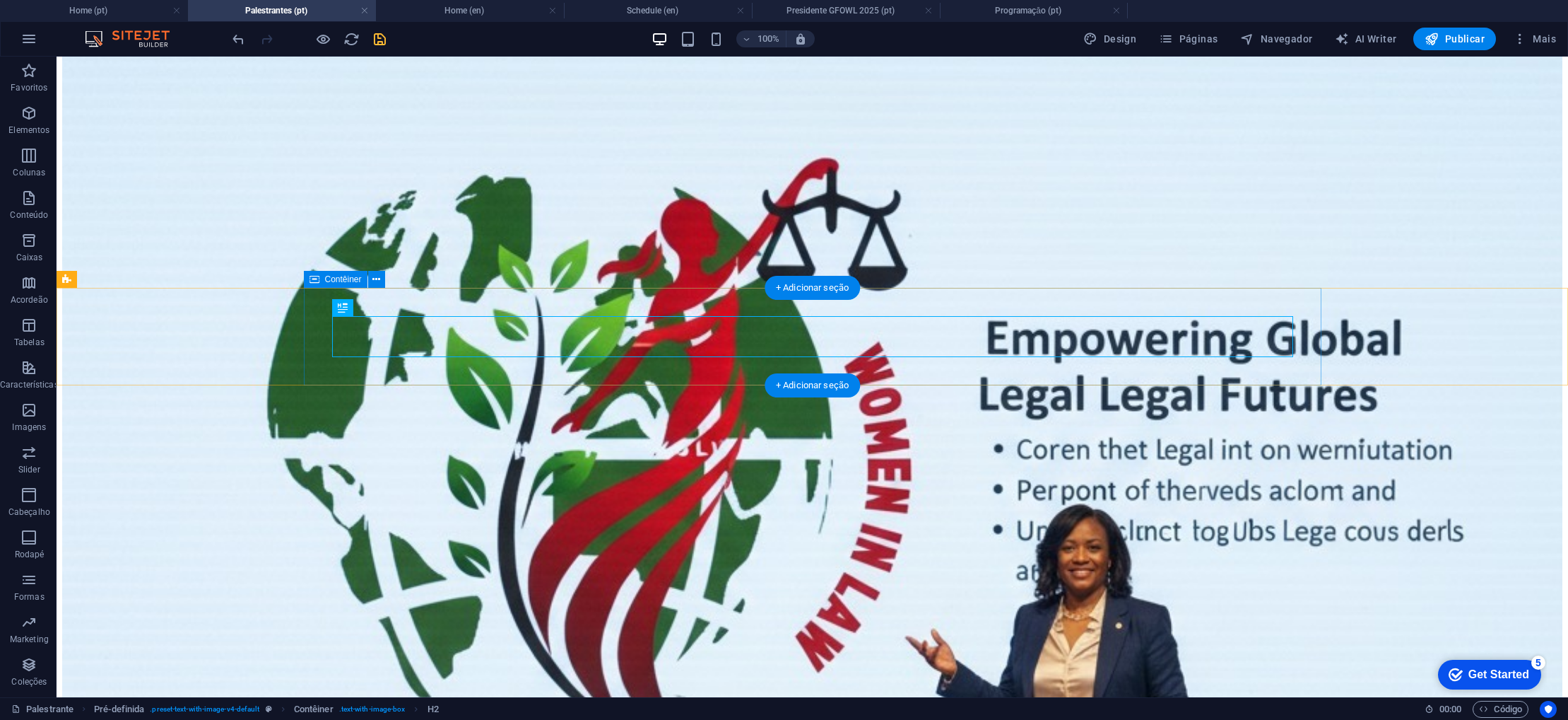
scroll to position [359, 0]
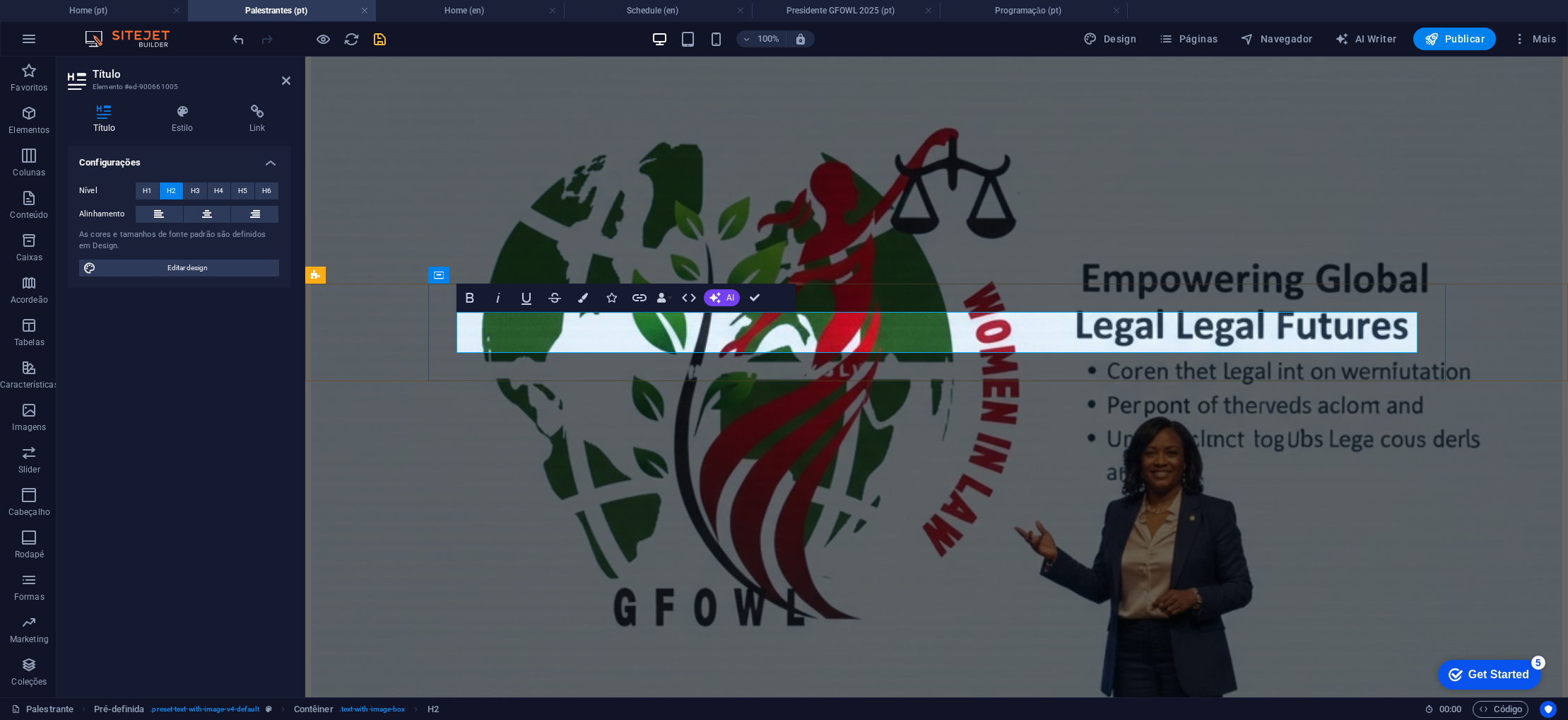
click at [723, 304] on button "AI" at bounding box center [722, 297] width 36 height 17
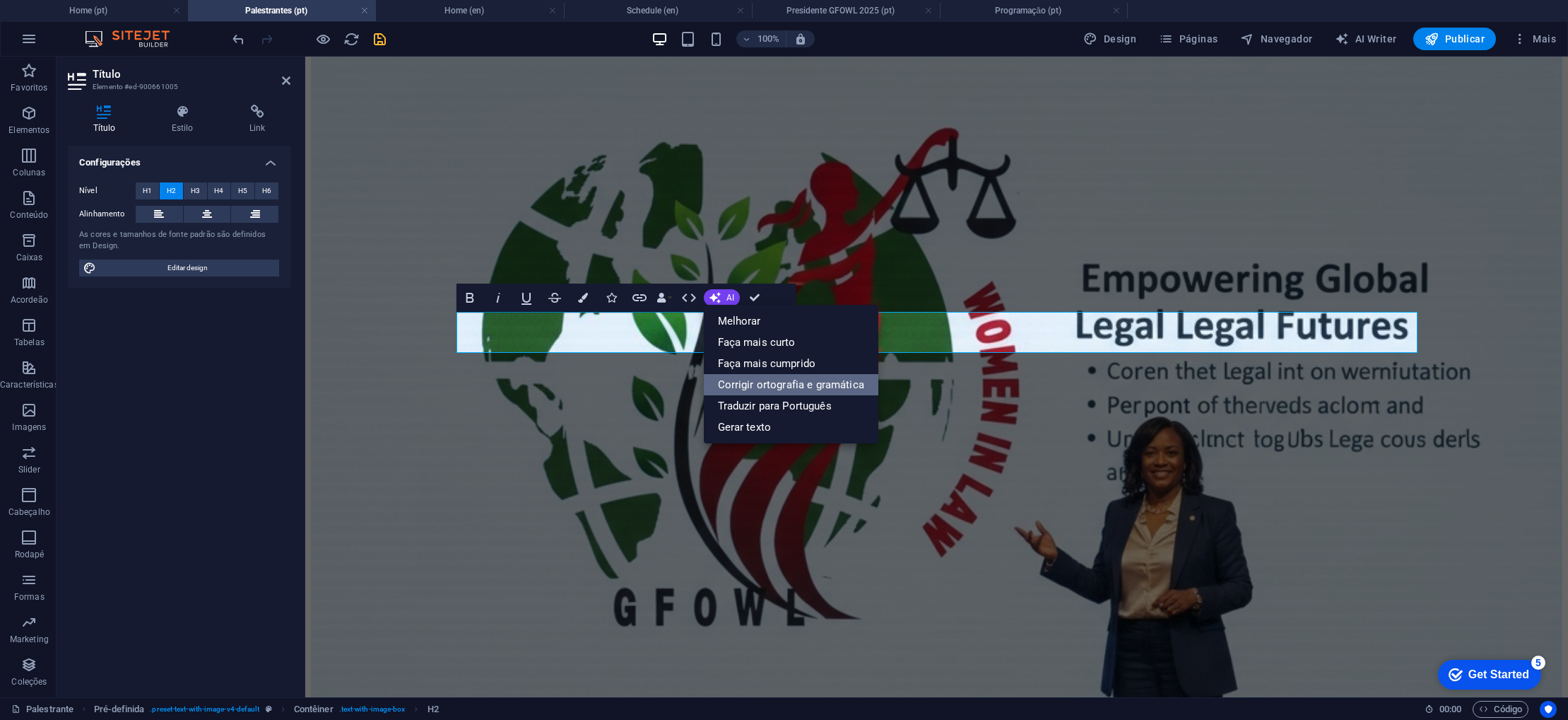
click at [763, 383] on link "Corrigir ortografia e gramática" at bounding box center [791, 384] width 175 height 21
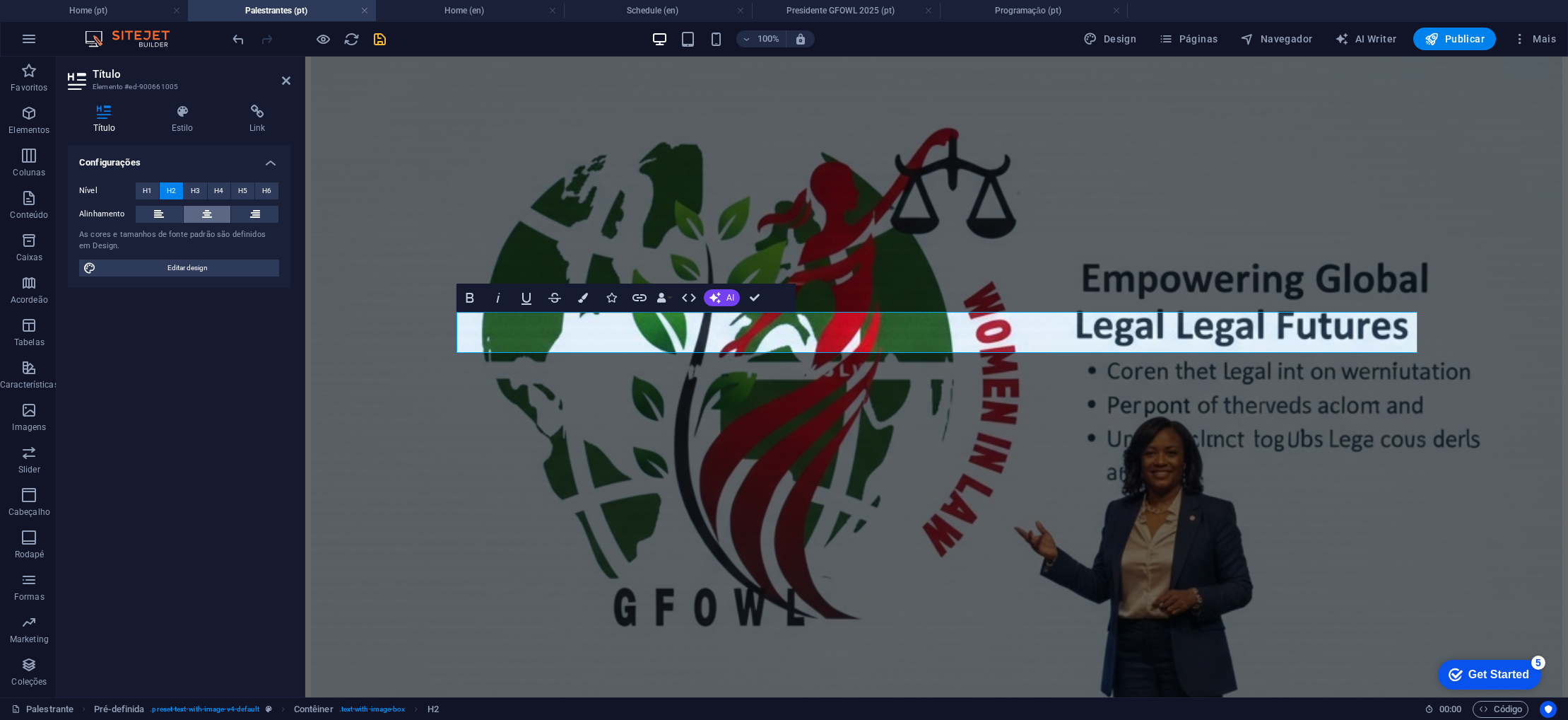
click at [204, 218] on icon at bounding box center [207, 214] width 10 height 17
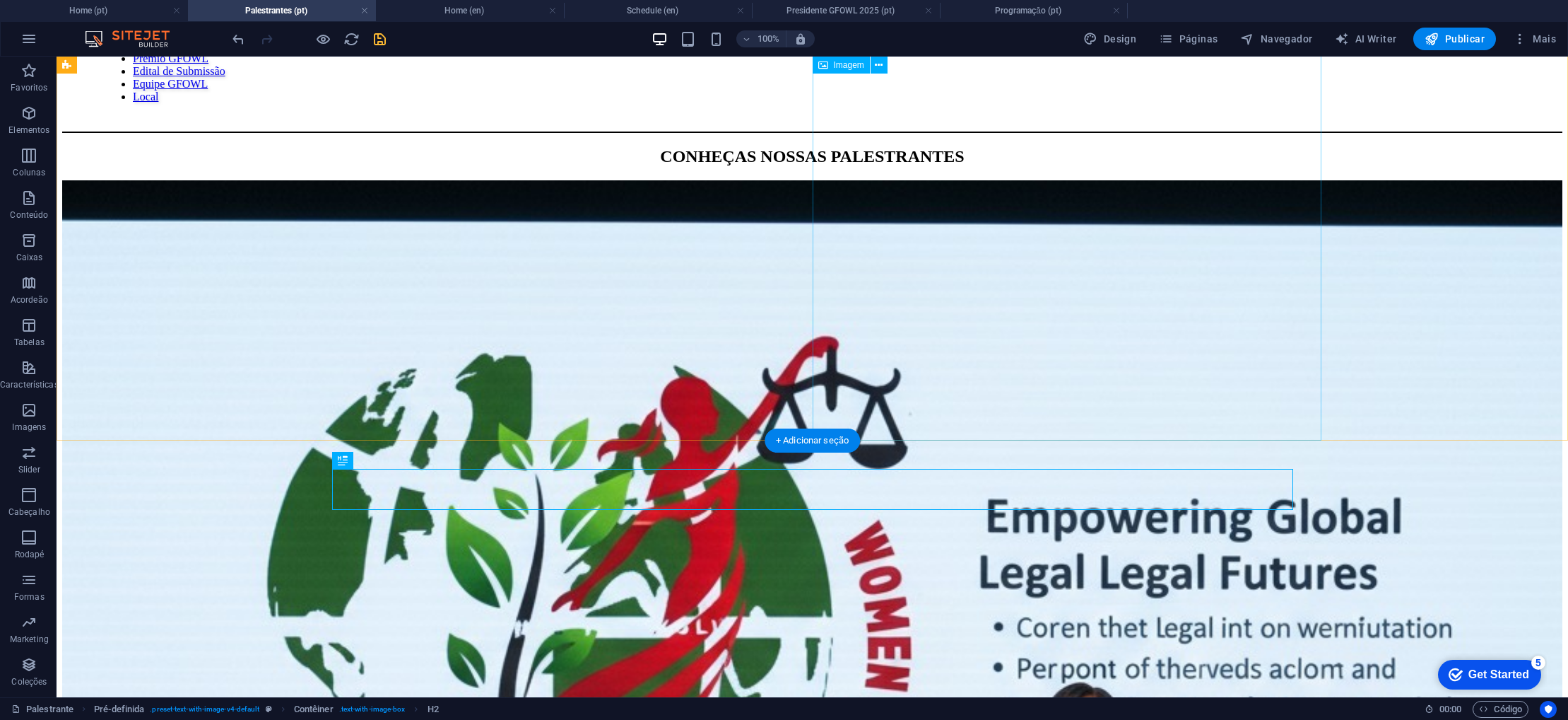
scroll to position [170, 0]
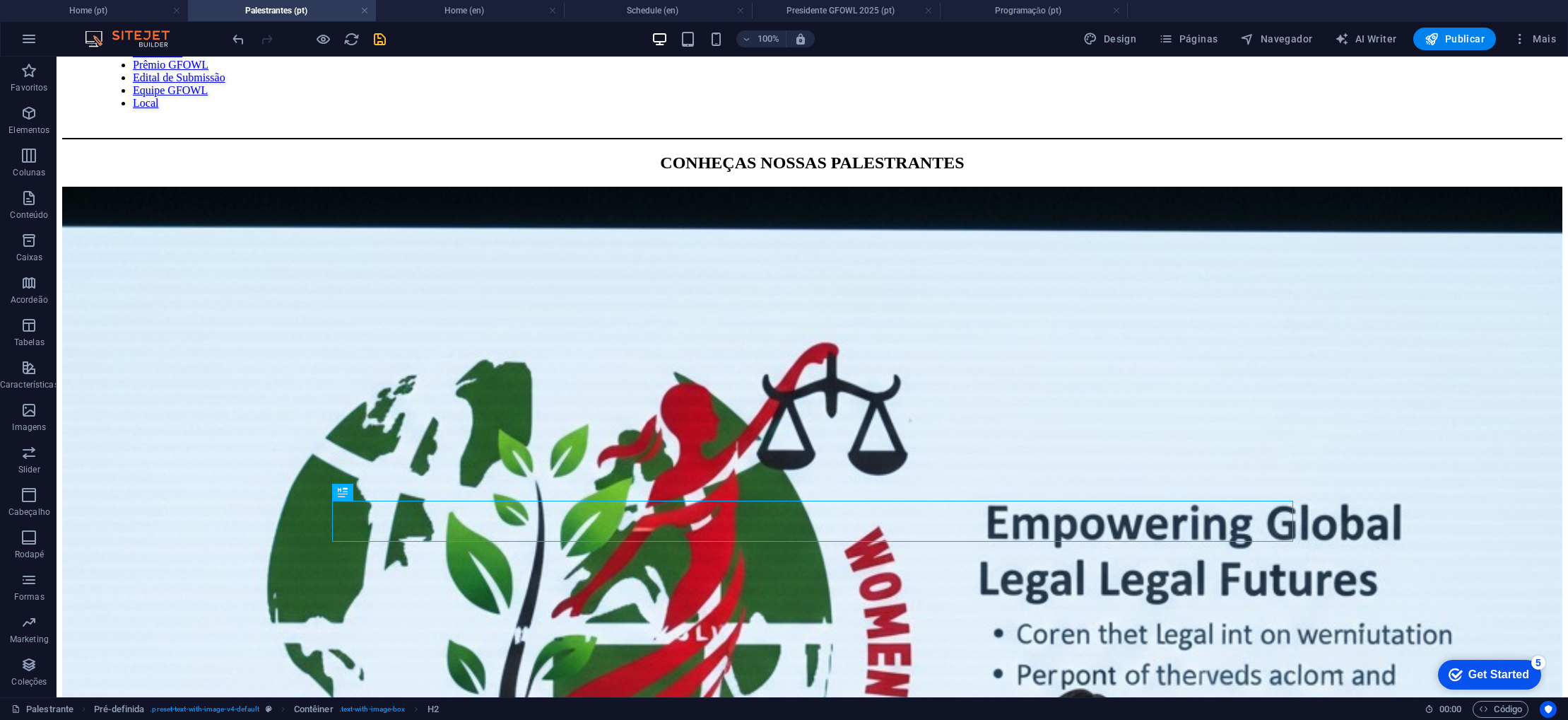
click at [369, 40] on div at bounding box center [309, 39] width 159 height 23
click at [378, 41] on icon "save" at bounding box center [380, 39] width 16 height 16
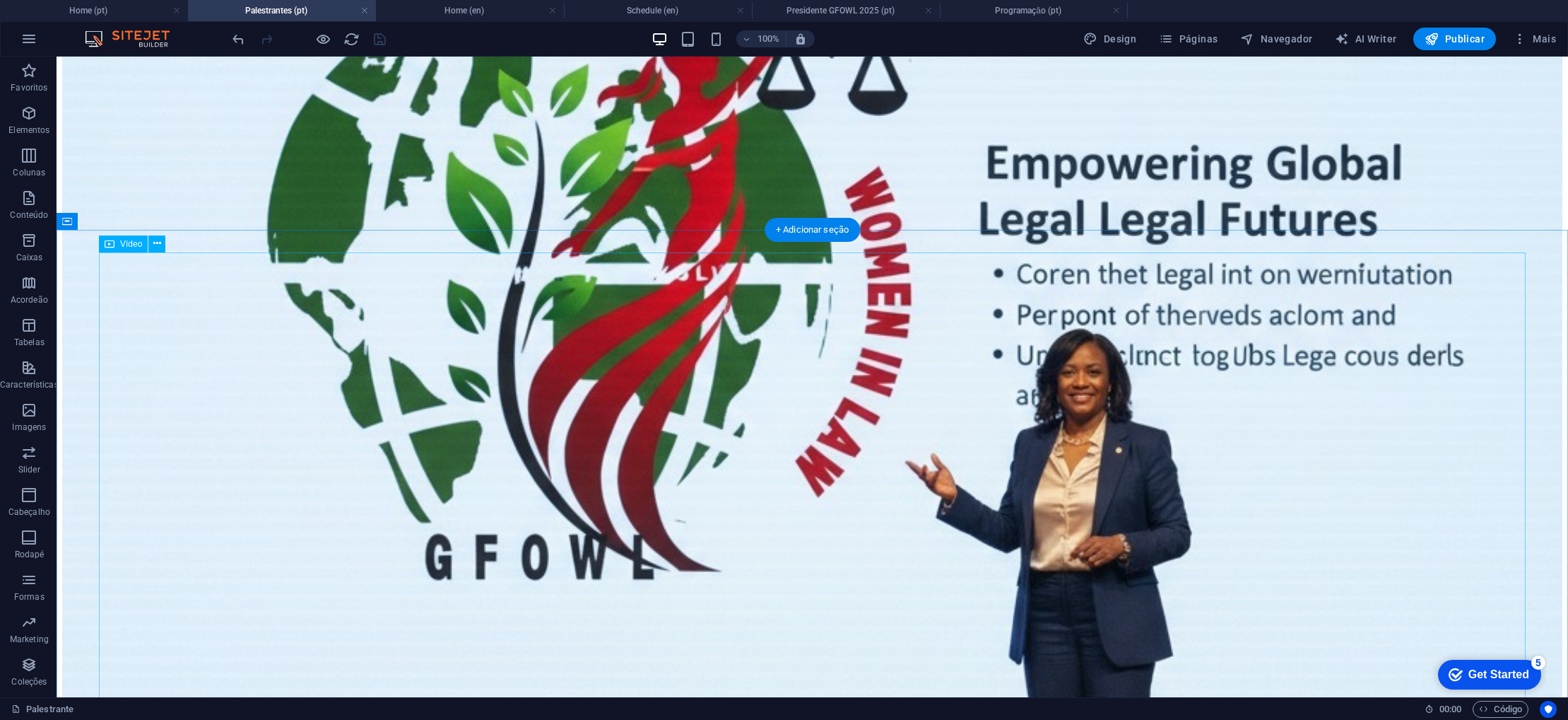
scroll to position [532, 0]
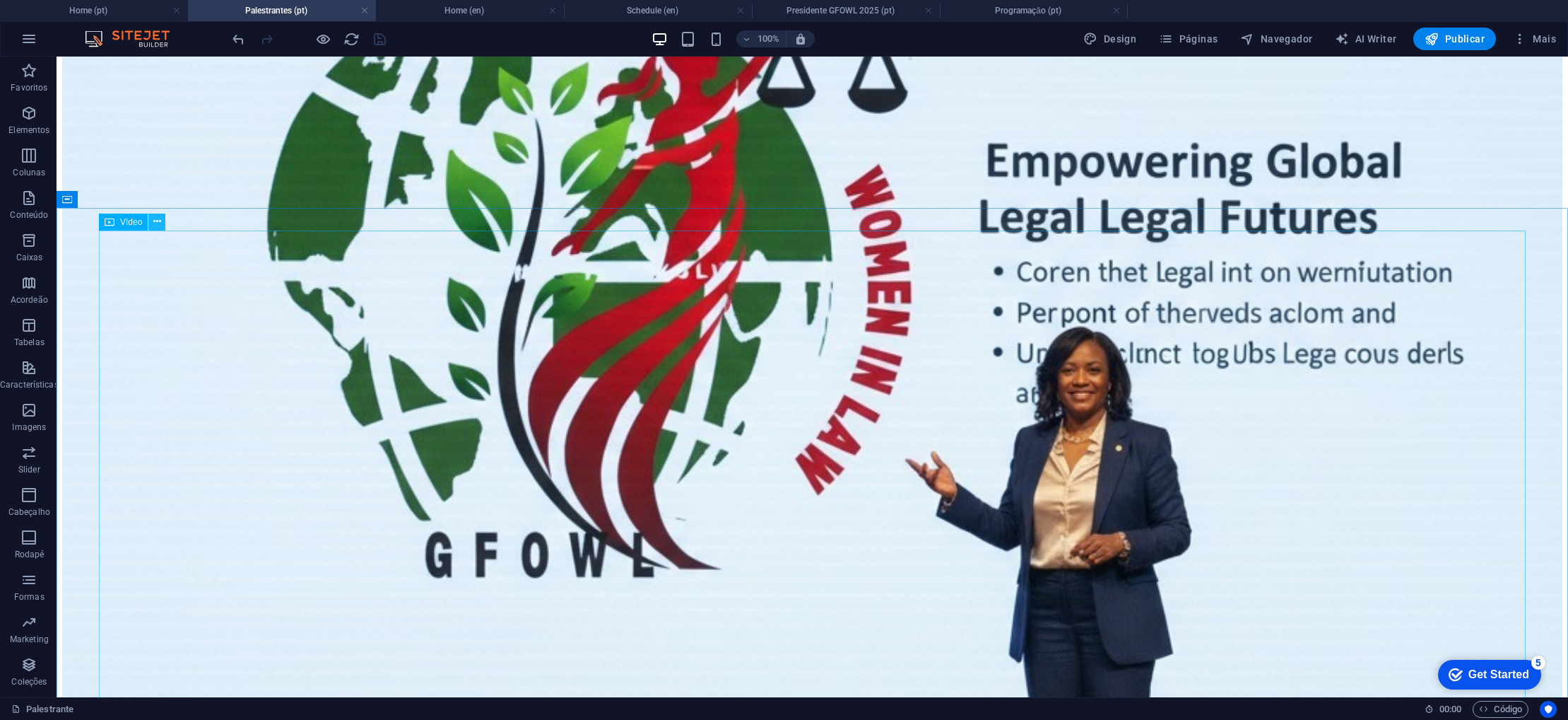
click at [155, 223] on icon at bounding box center [157, 221] width 8 height 15
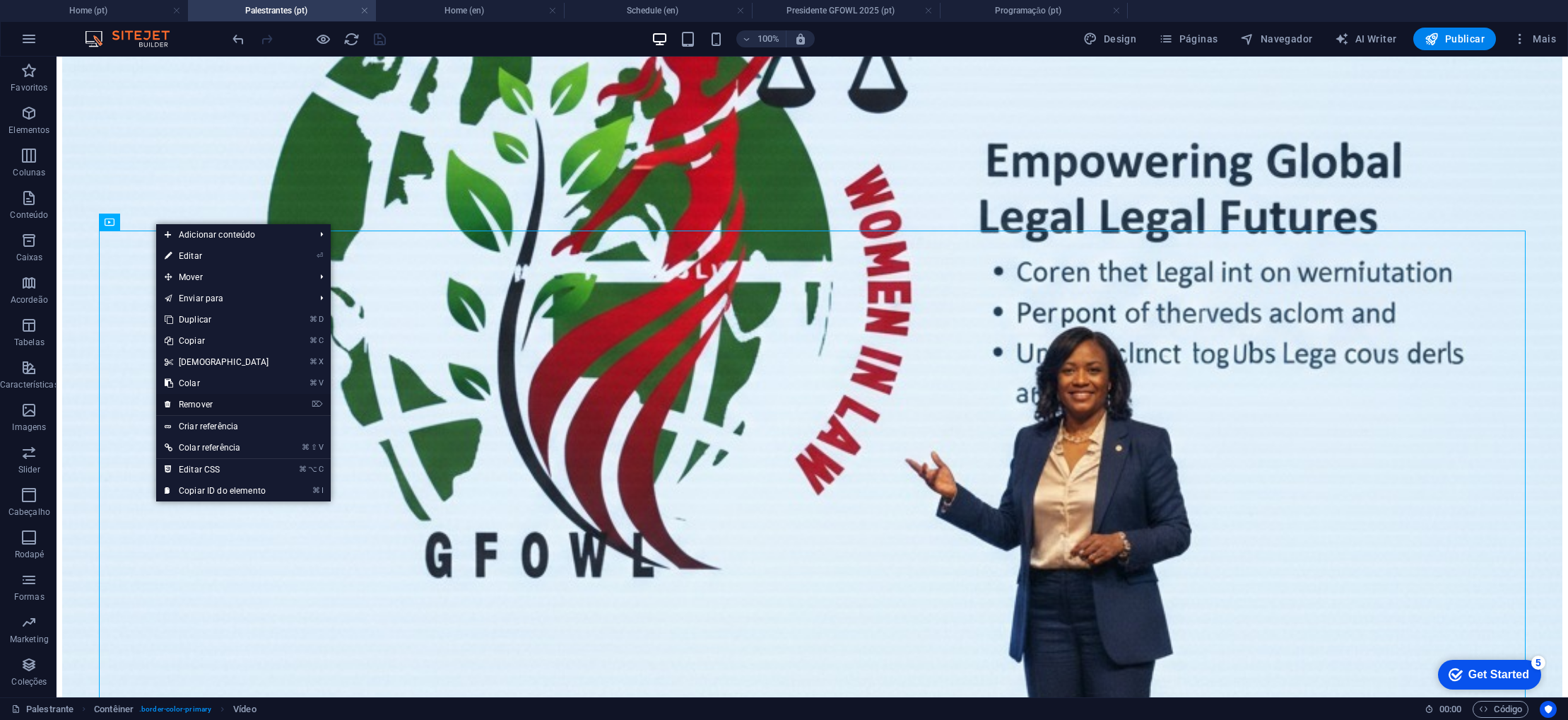
click at [203, 405] on link "⌦ Remover" at bounding box center [217, 404] width 122 height 21
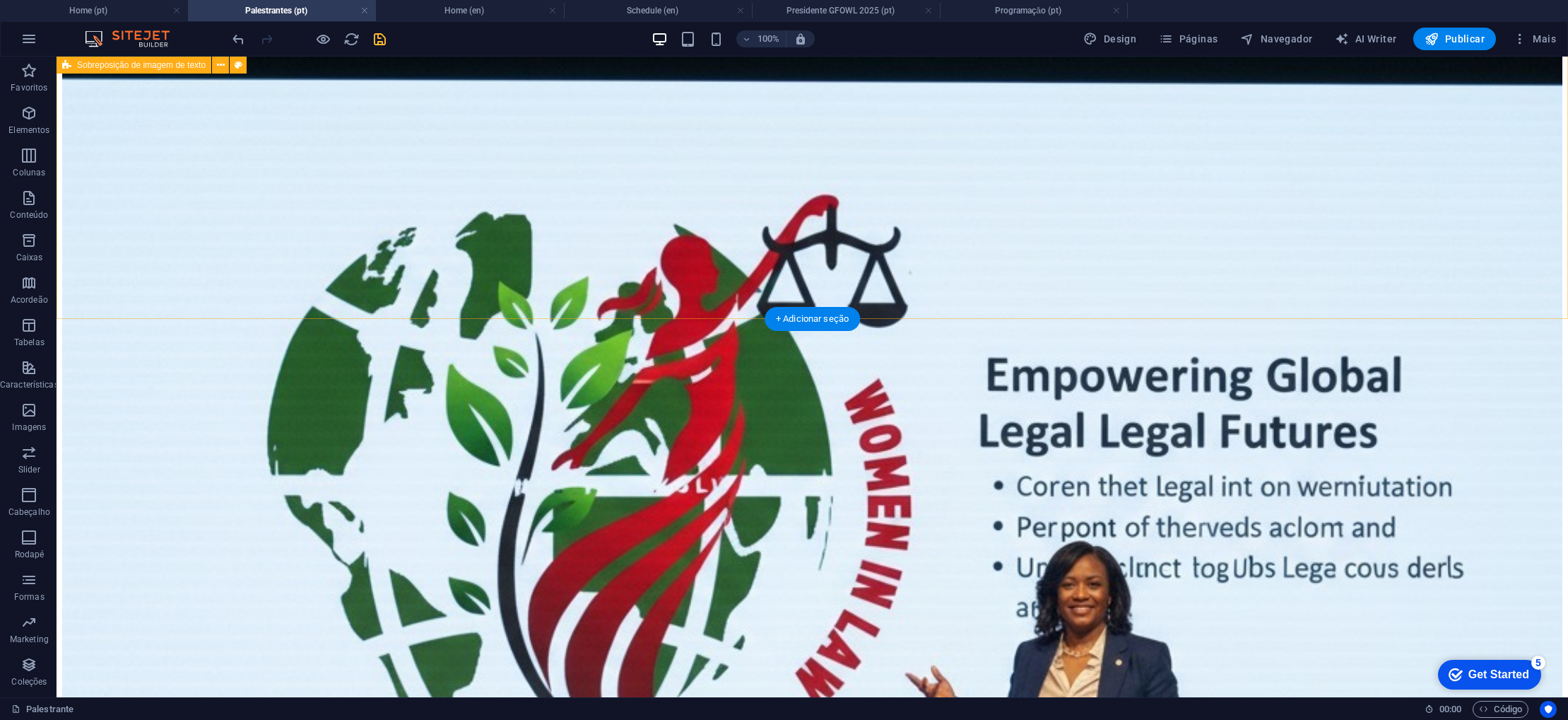
scroll to position [317, 0]
click at [385, 44] on icon "save" at bounding box center [380, 39] width 16 height 16
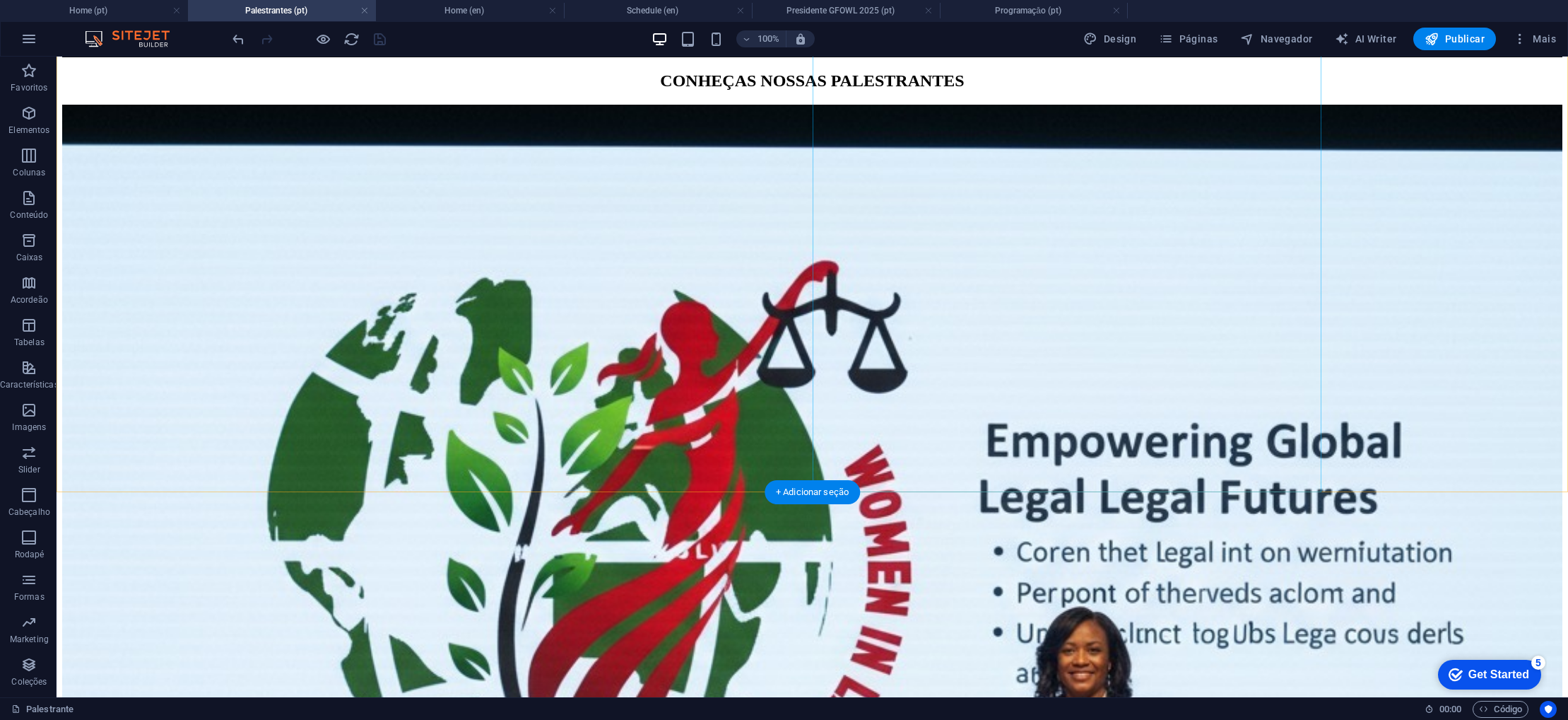
scroll to position [414, 0]
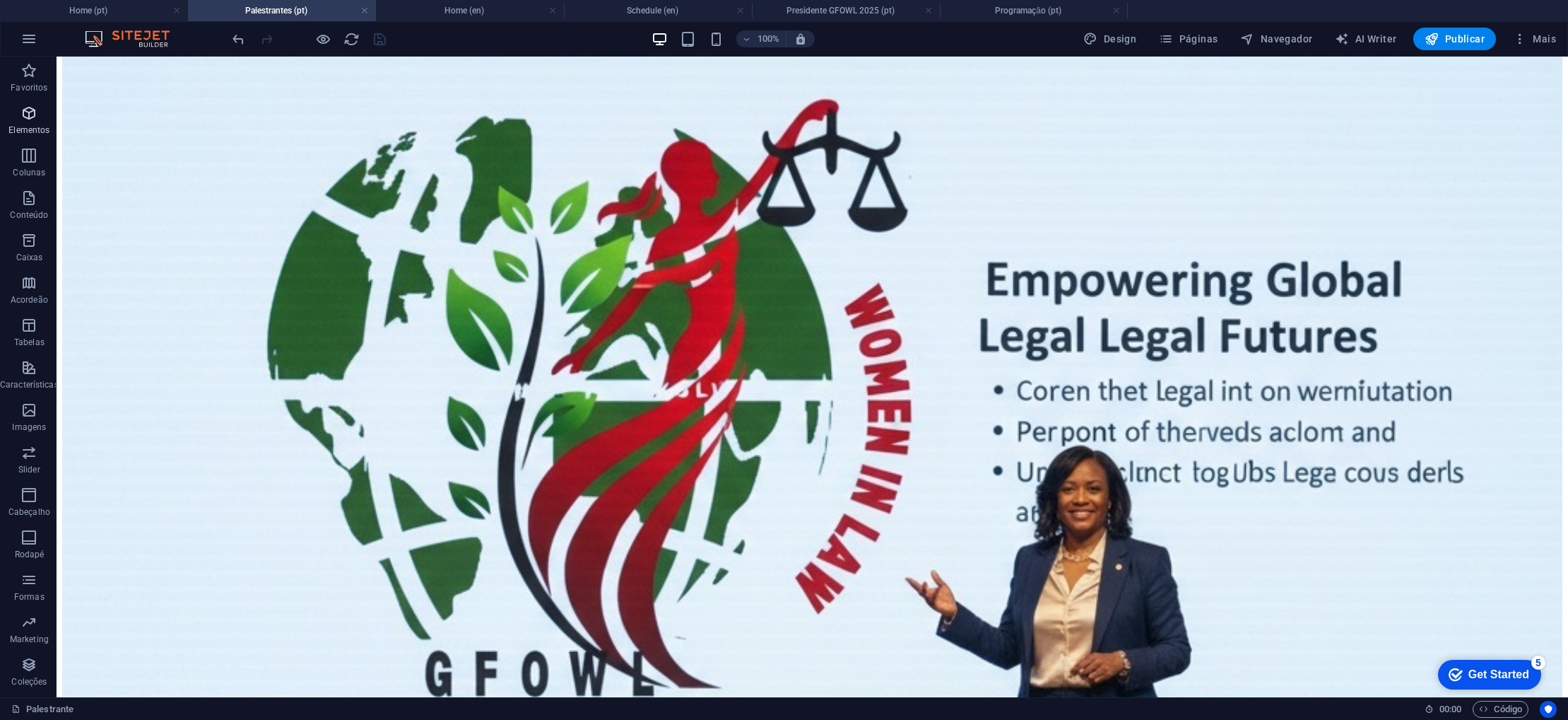
click at [35, 120] on icon "button" at bounding box center [28, 113] width 17 height 17
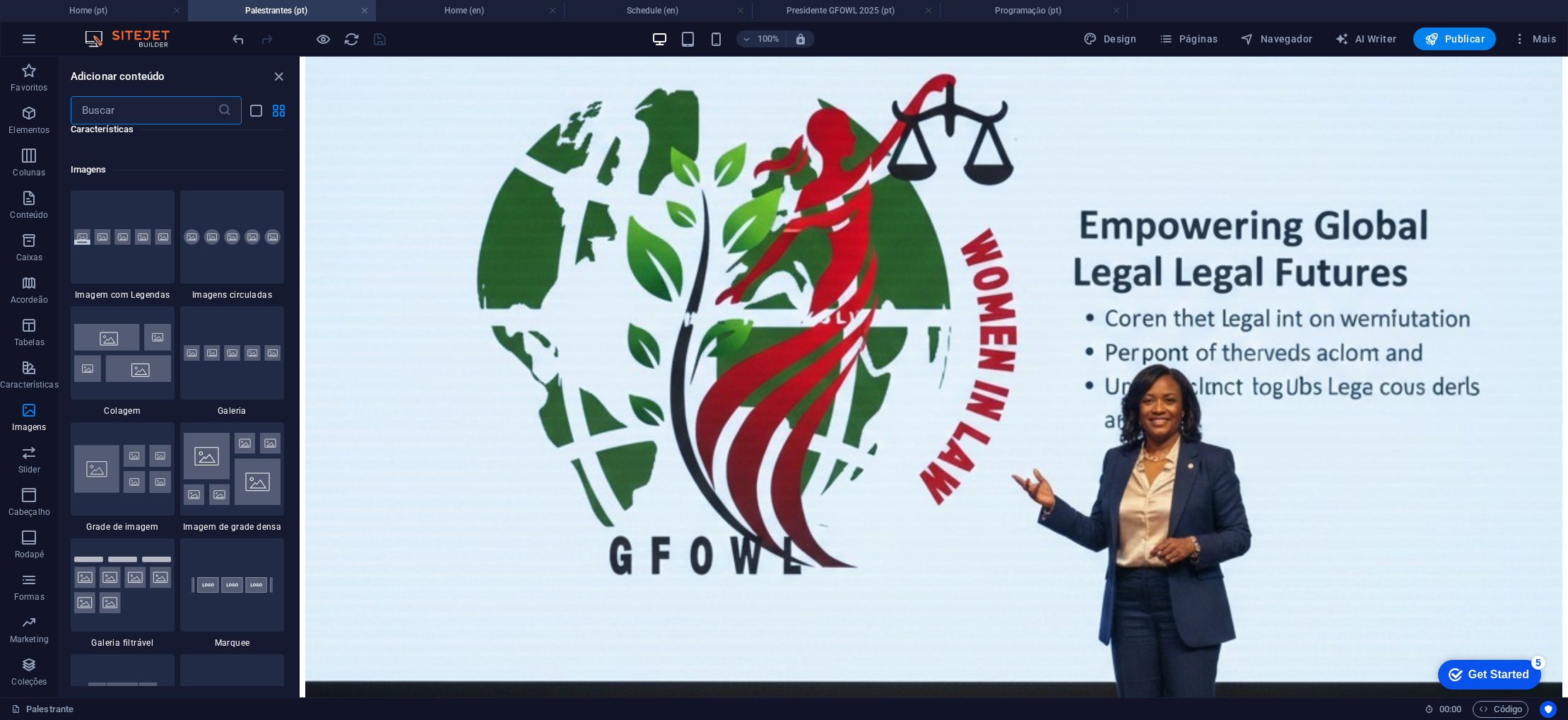
scroll to position [7145, 0]
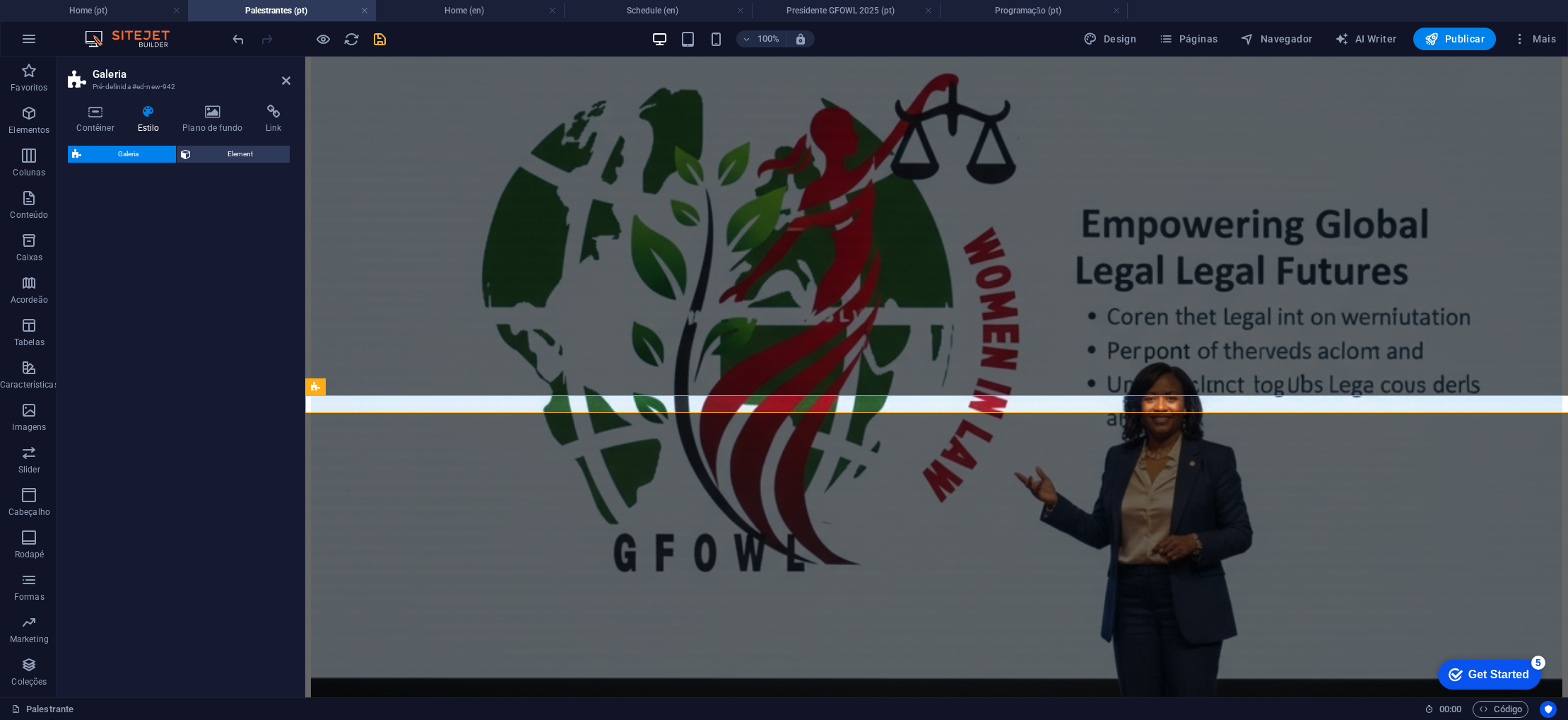
select select "rem"
select select "preset-gallery-v3-captions"
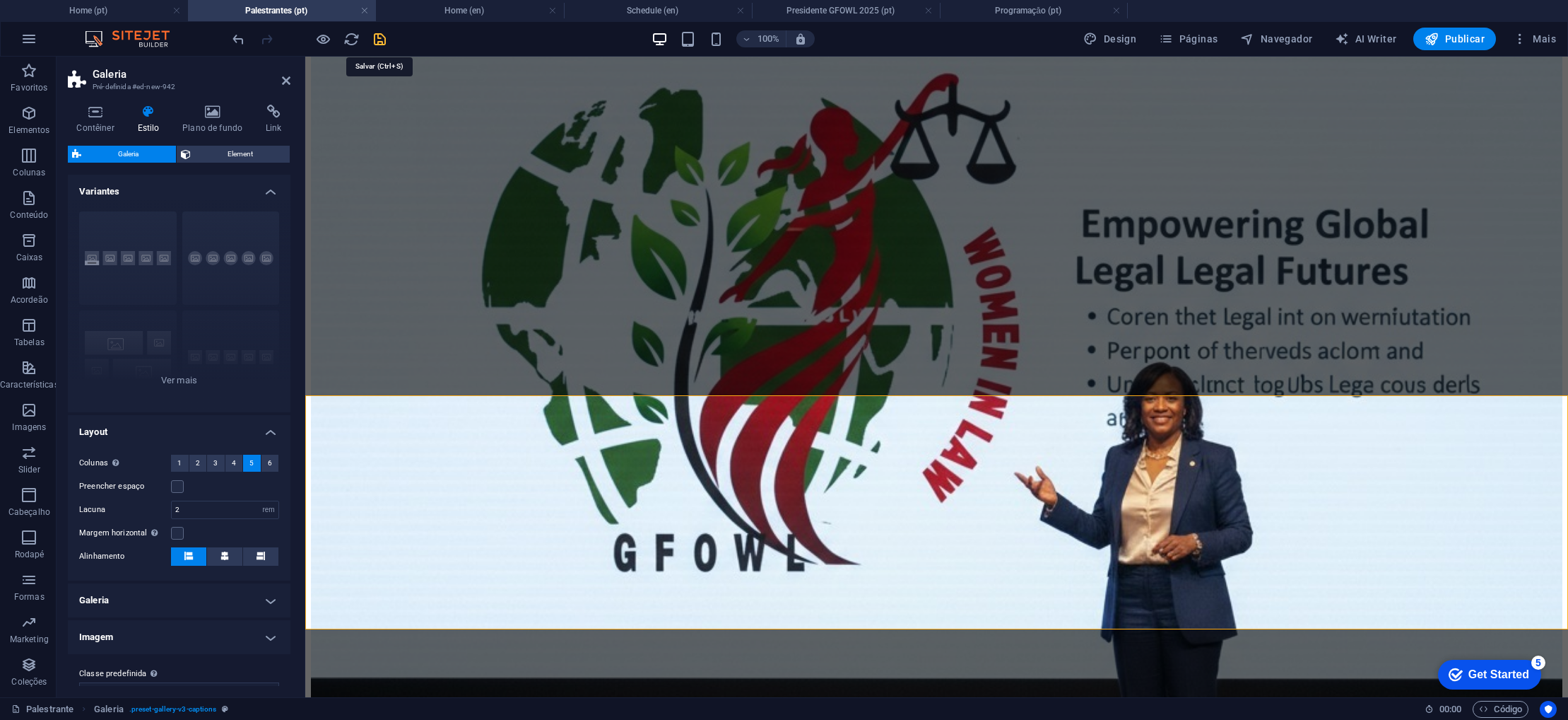
click at [375, 41] on icon "save" at bounding box center [380, 39] width 16 height 16
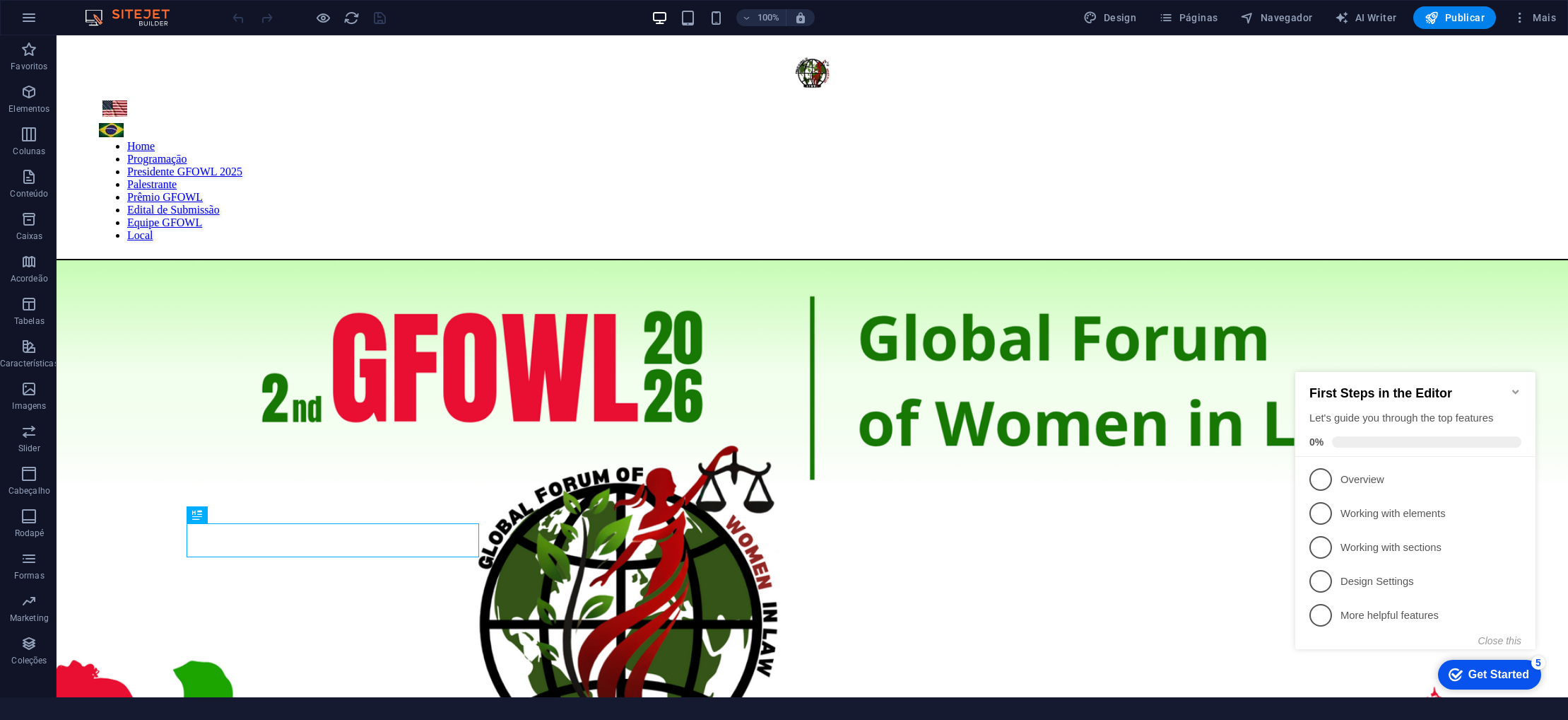
scroll to position [713, 0]
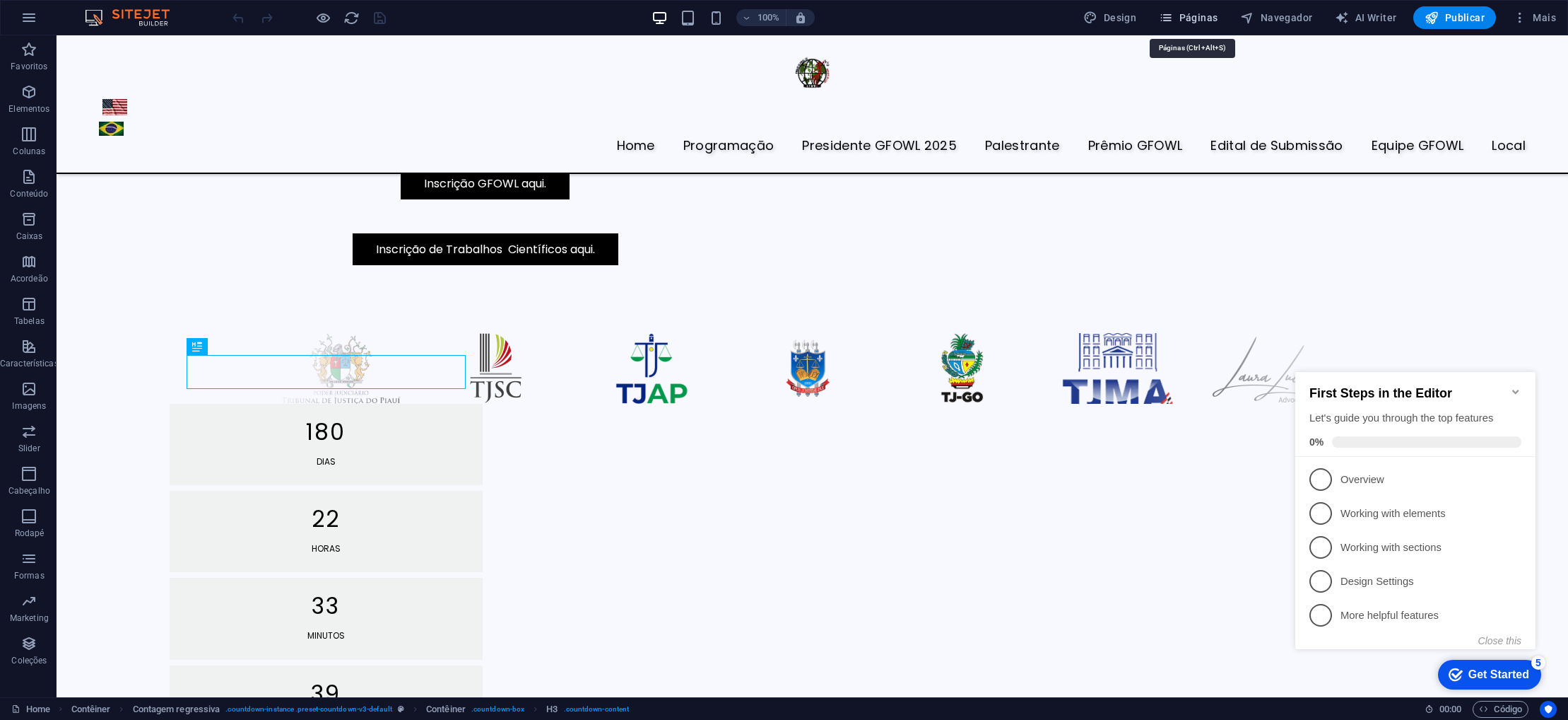
click at [1171, 15] on icon "button" at bounding box center [1166, 17] width 14 height 14
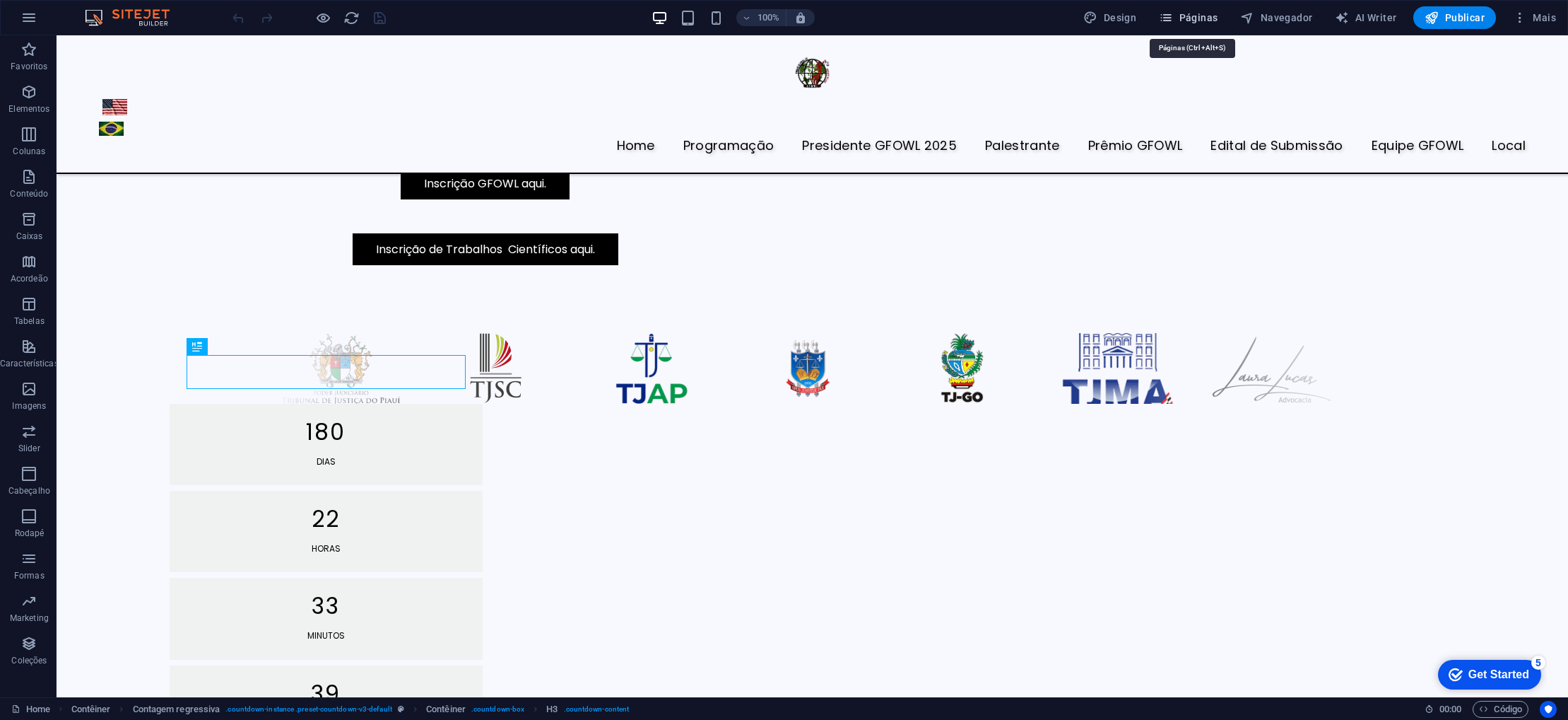
scroll to position [584, 0]
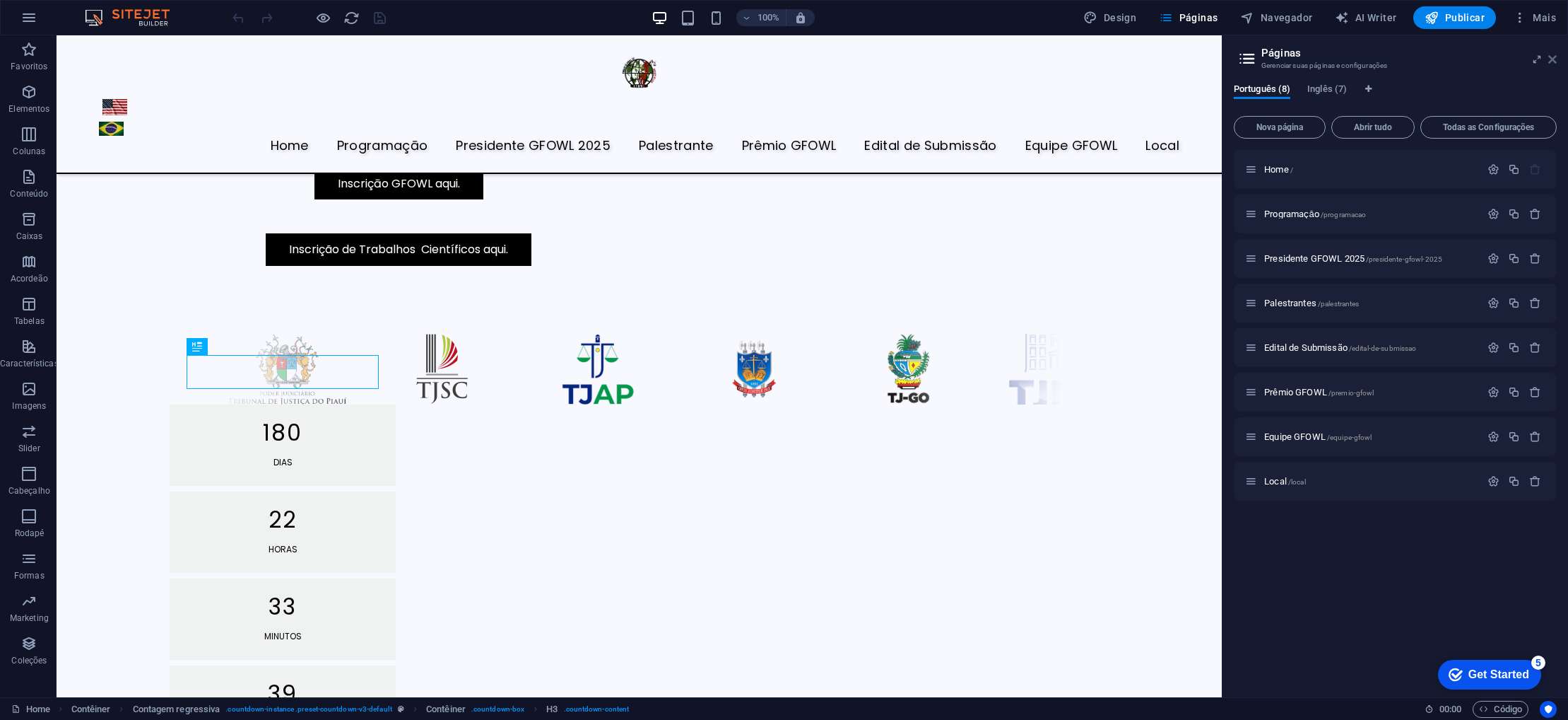
click at [1551, 58] on icon at bounding box center [1553, 60] width 9 height 12
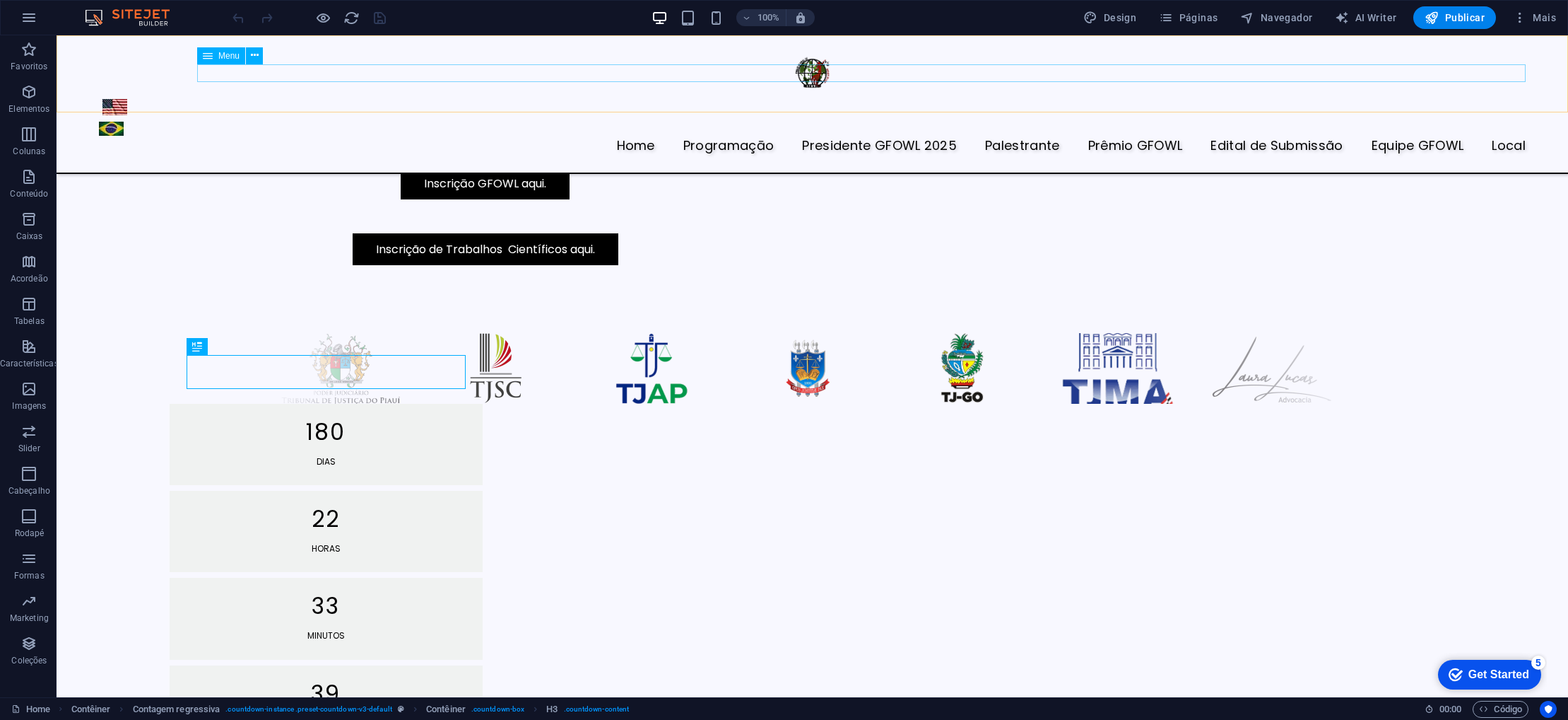
click at [656, 137] on nav "Home Programaçāo Presidente GFOWL 2025 Palestrante Prêmio GFOWL Edital de Submi…" at bounding box center [812, 146] width 1427 height 18
click at [258, 56] on button at bounding box center [254, 55] width 17 height 17
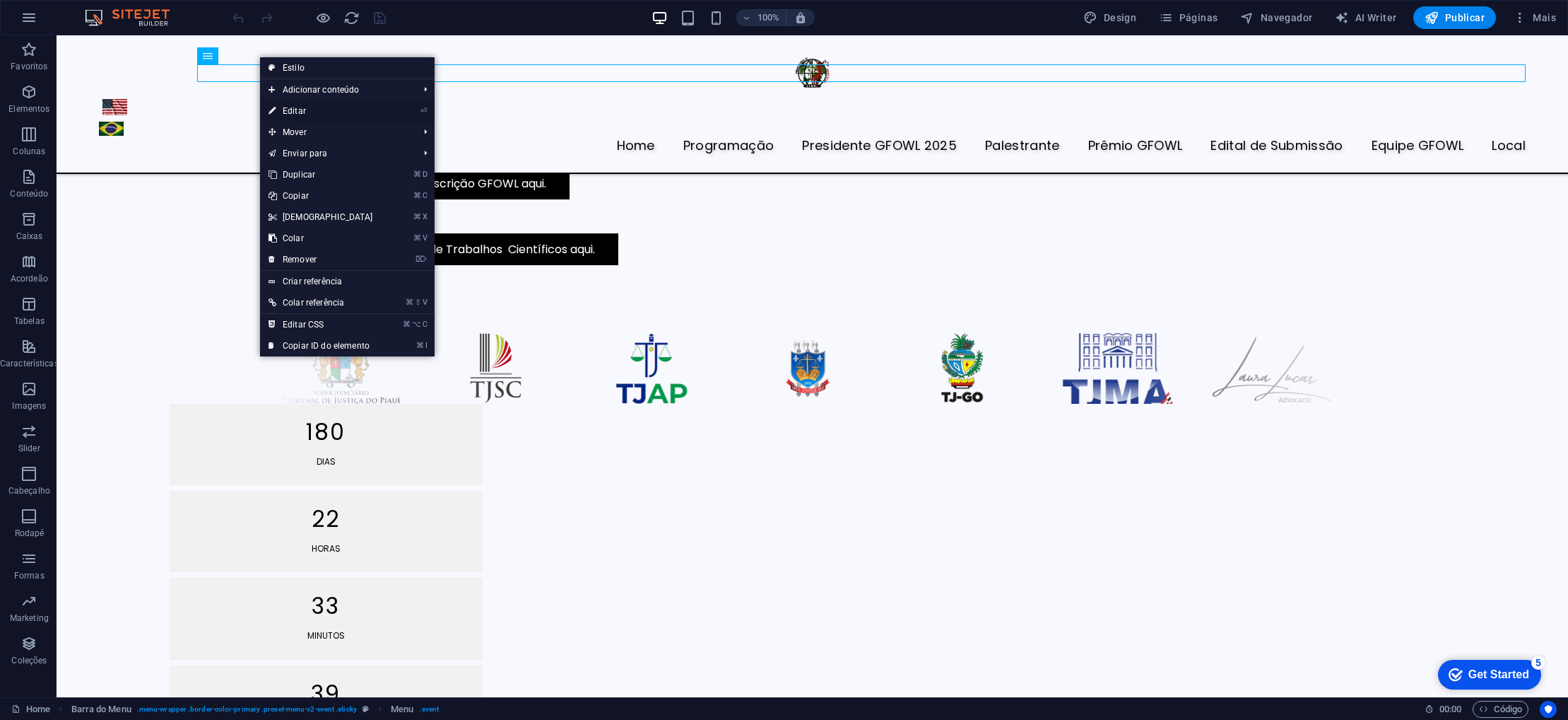
click at [299, 111] on link "⏎ Editar" at bounding box center [320, 111] width 122 height 21
select select "3"
select select
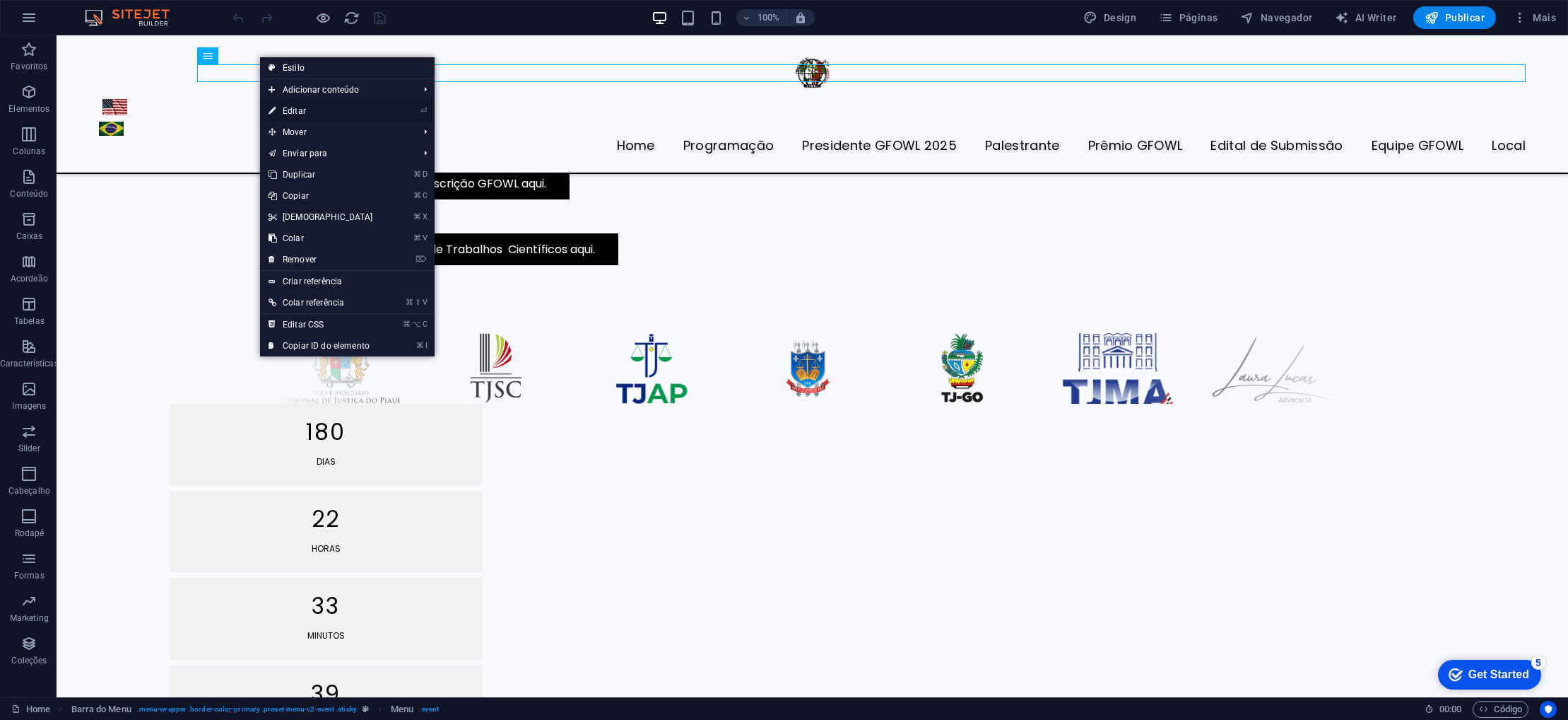
select select
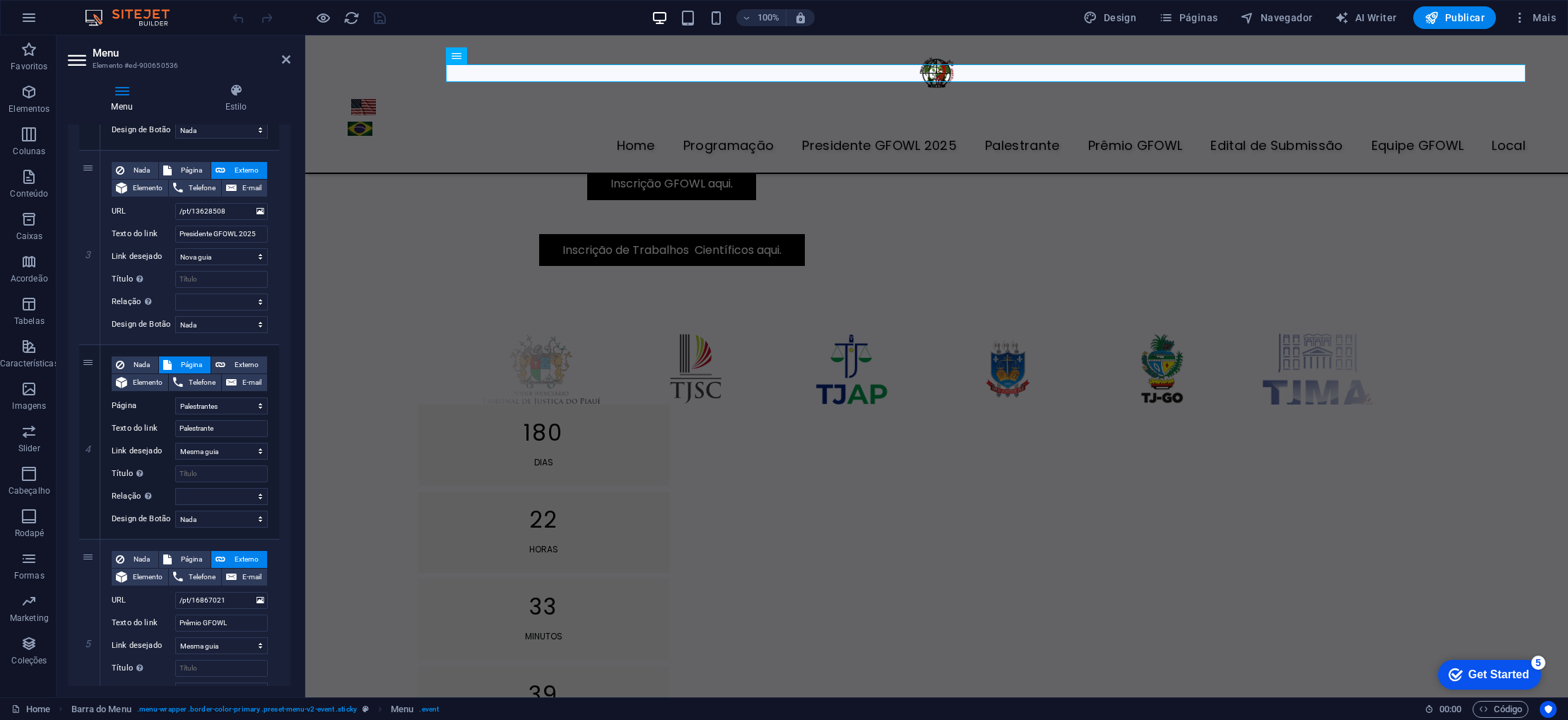
scroll to position [518, 0]
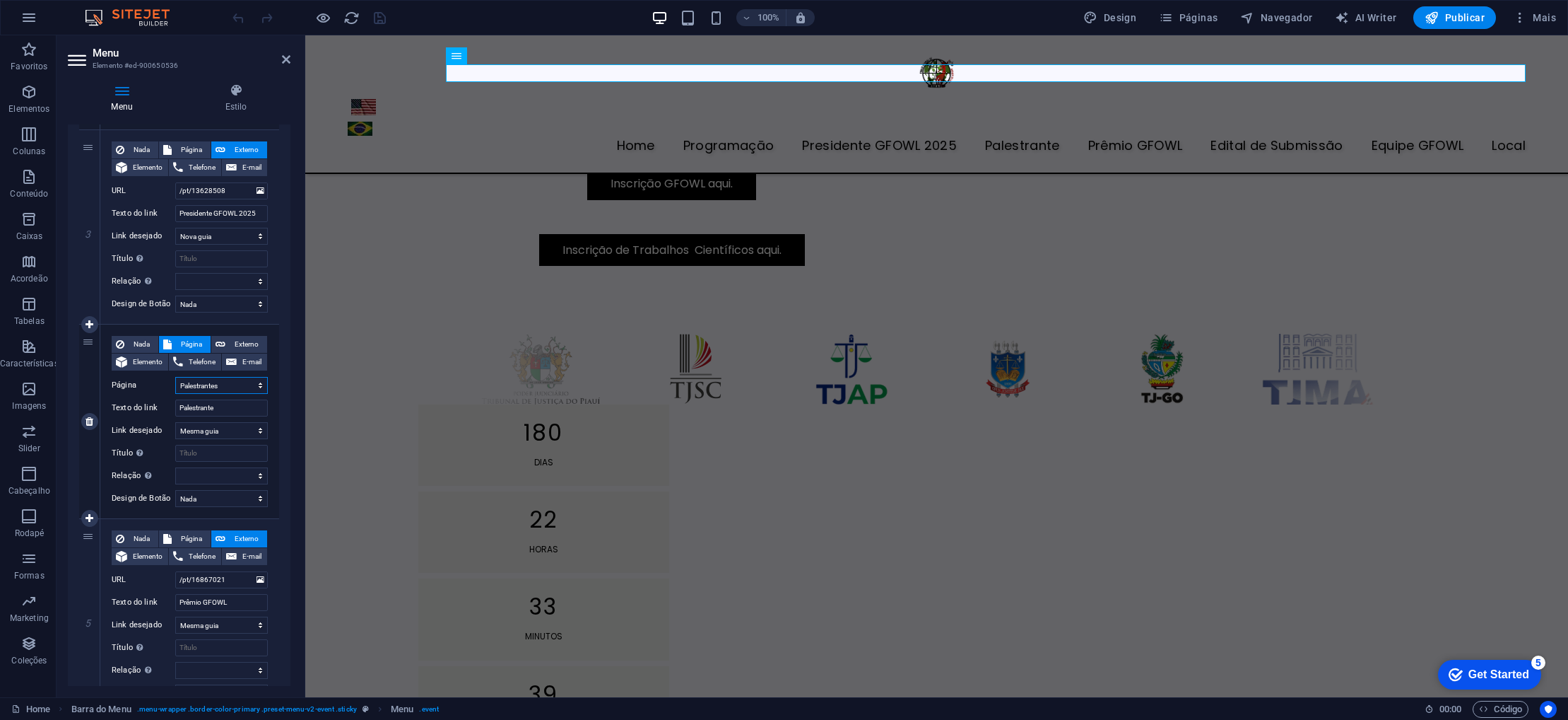
click at [226, 386] on select "Home Programaçāo Presidente GFOWL 2025 Palestrantes Edital de Submissão Prêmio …" at bounding box center [221, 385] width 92 height 17
click at [175, 377] on select "Home Programaçāo Presidente GFOWL 2025 Palestrantes Edital de Submissão Prêmio …" at bounding box center [221, 385] width 92 height 17
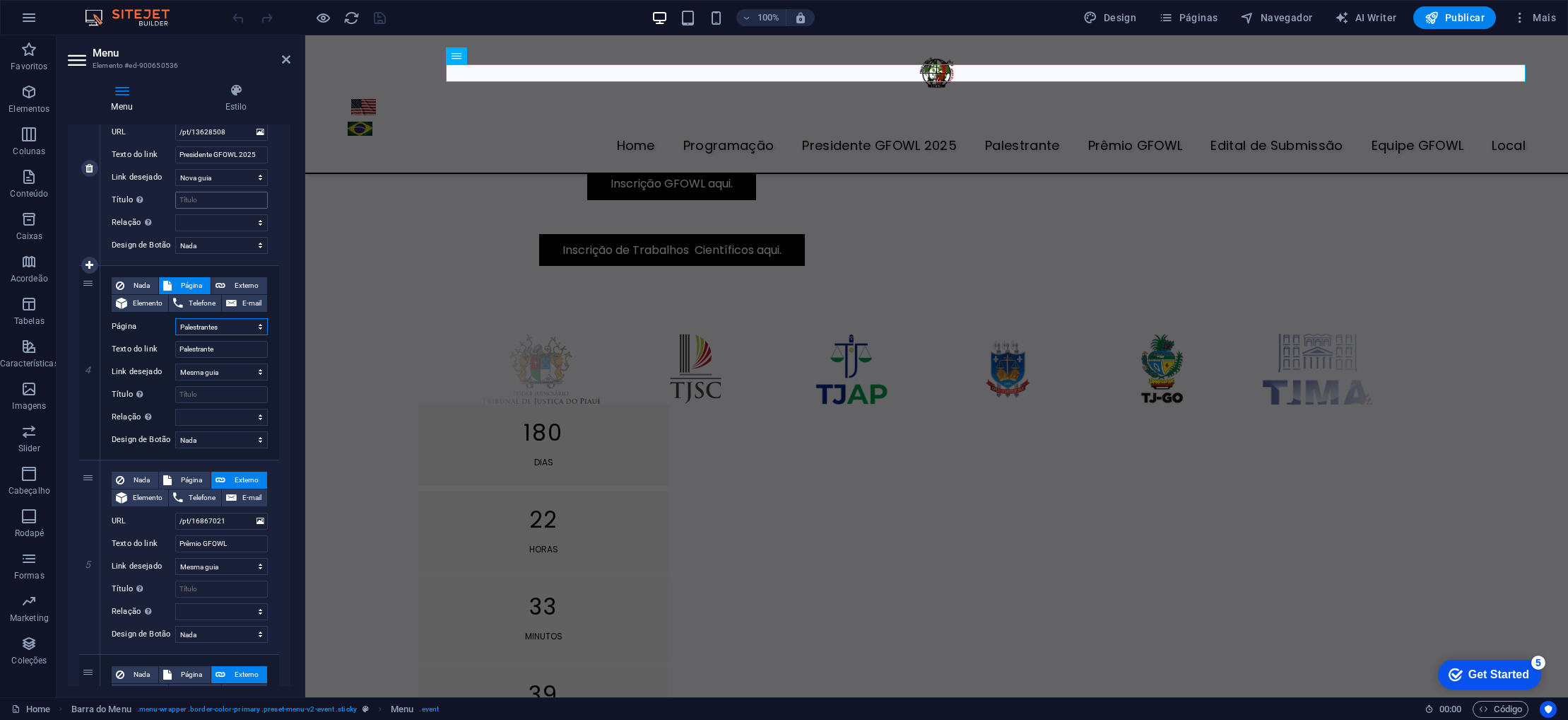
scroll to position [590, 0]
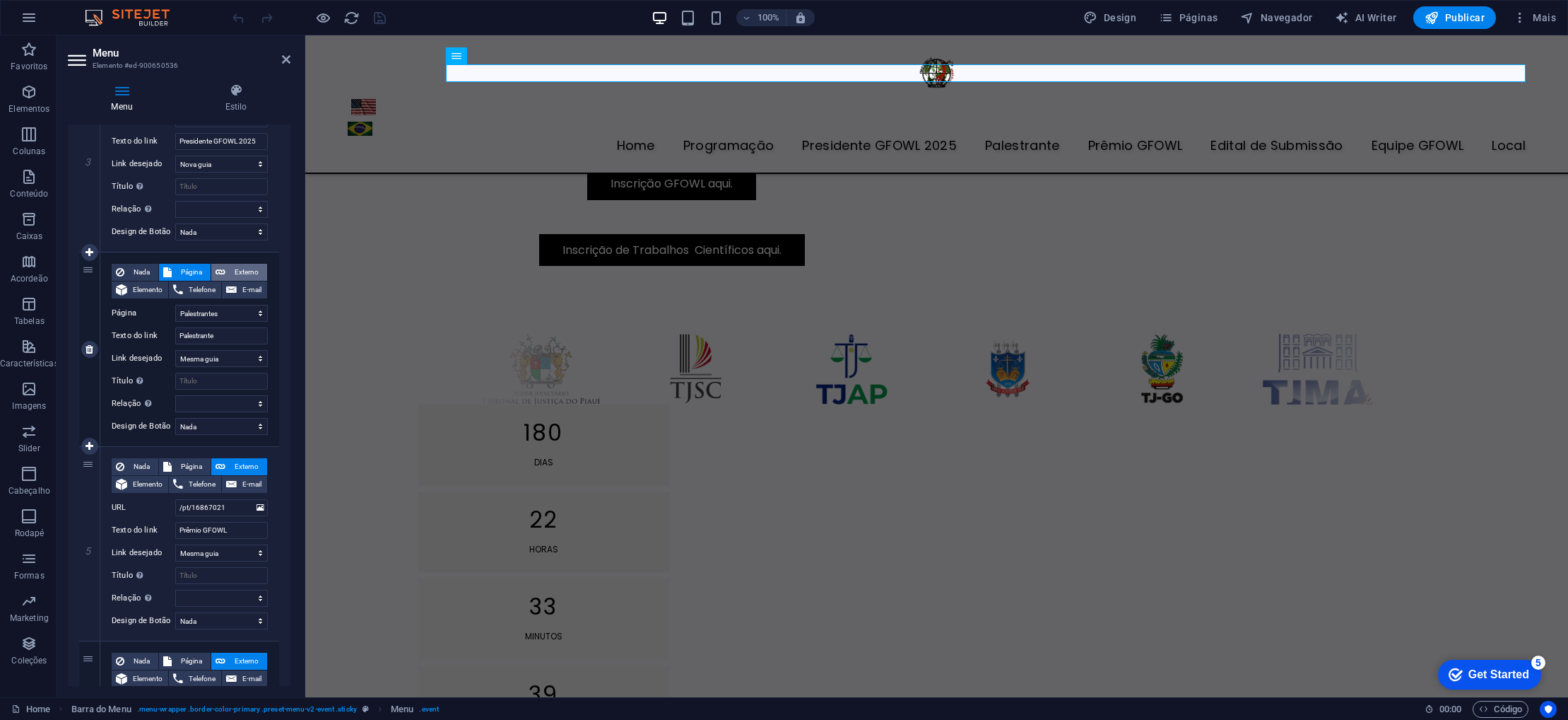
click at [232, 272] on span "Externo" at bounding box center [247, 272] width 33 height 17
select select
select select "blank"
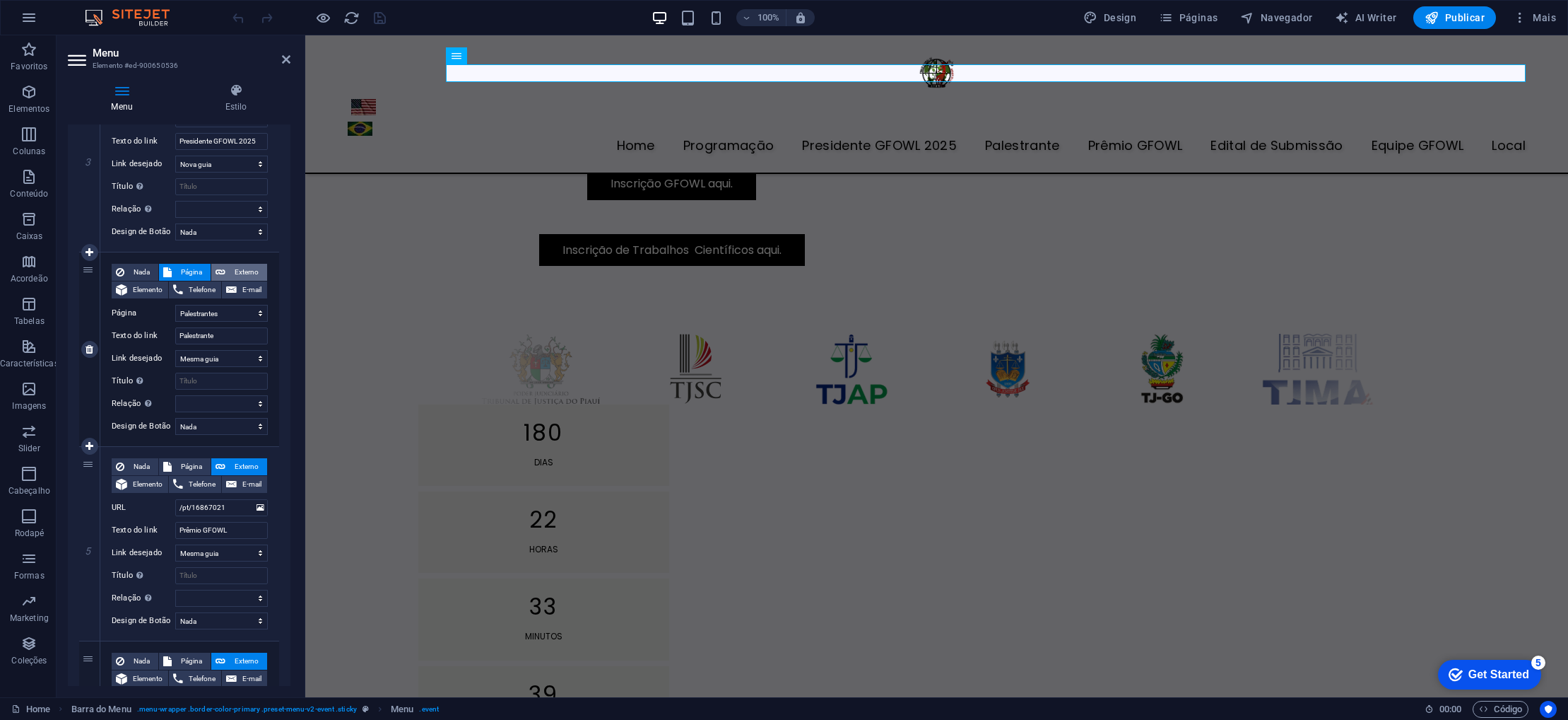
select select
click at [379, 15] on icon "save" at bounding box center [380, 18] width 16 height 16
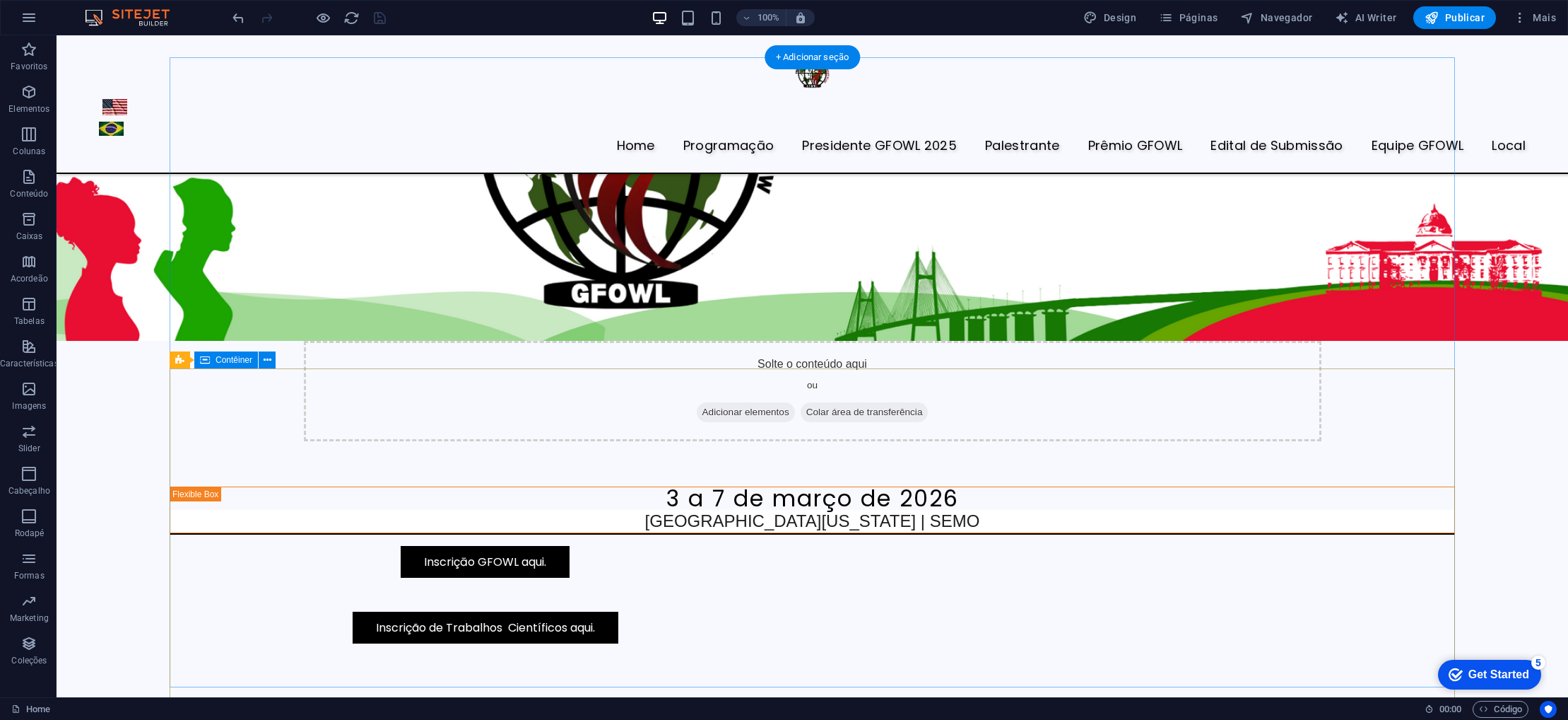
scroll to position [0, 0]
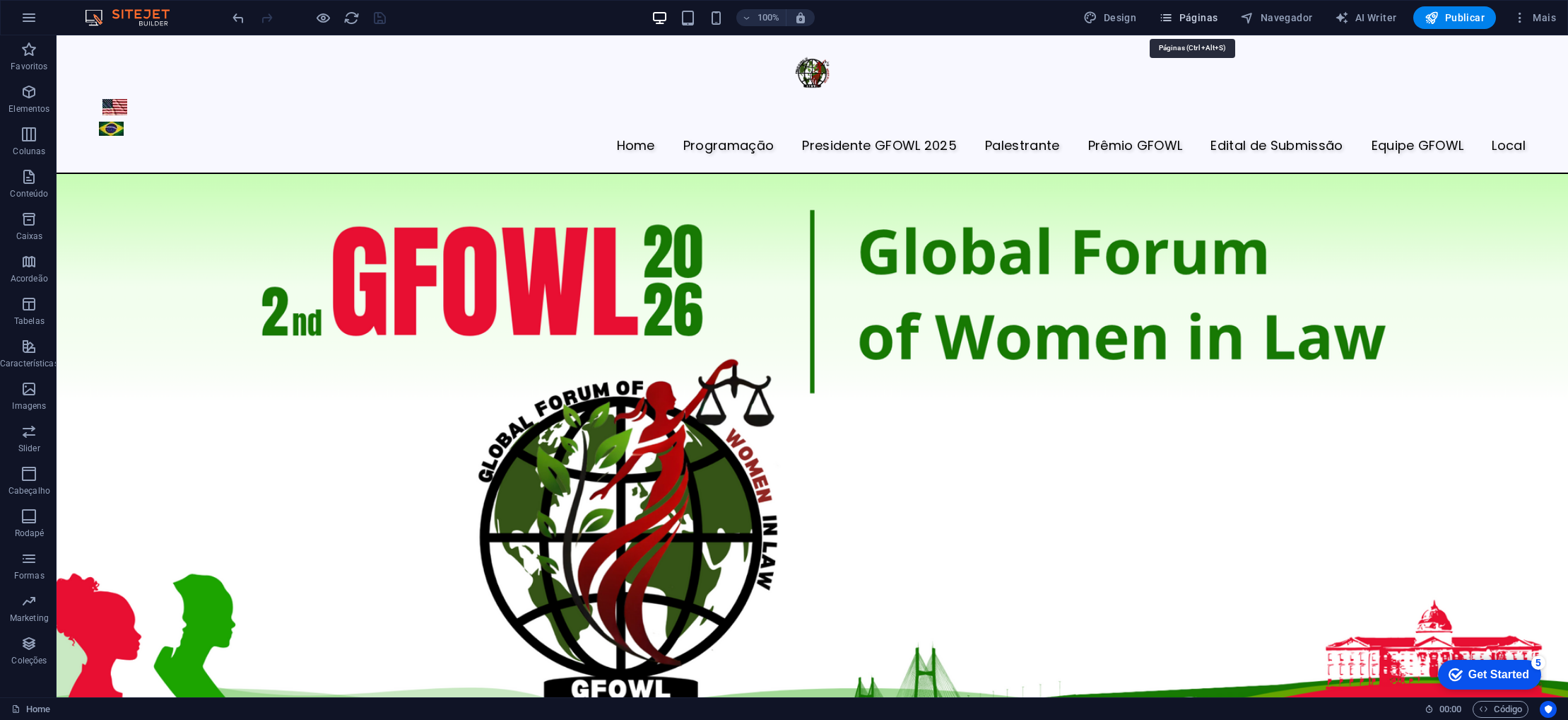
click at [1172, 12] on icon "button" at bounding box center [1166, 17] width 14 height 14
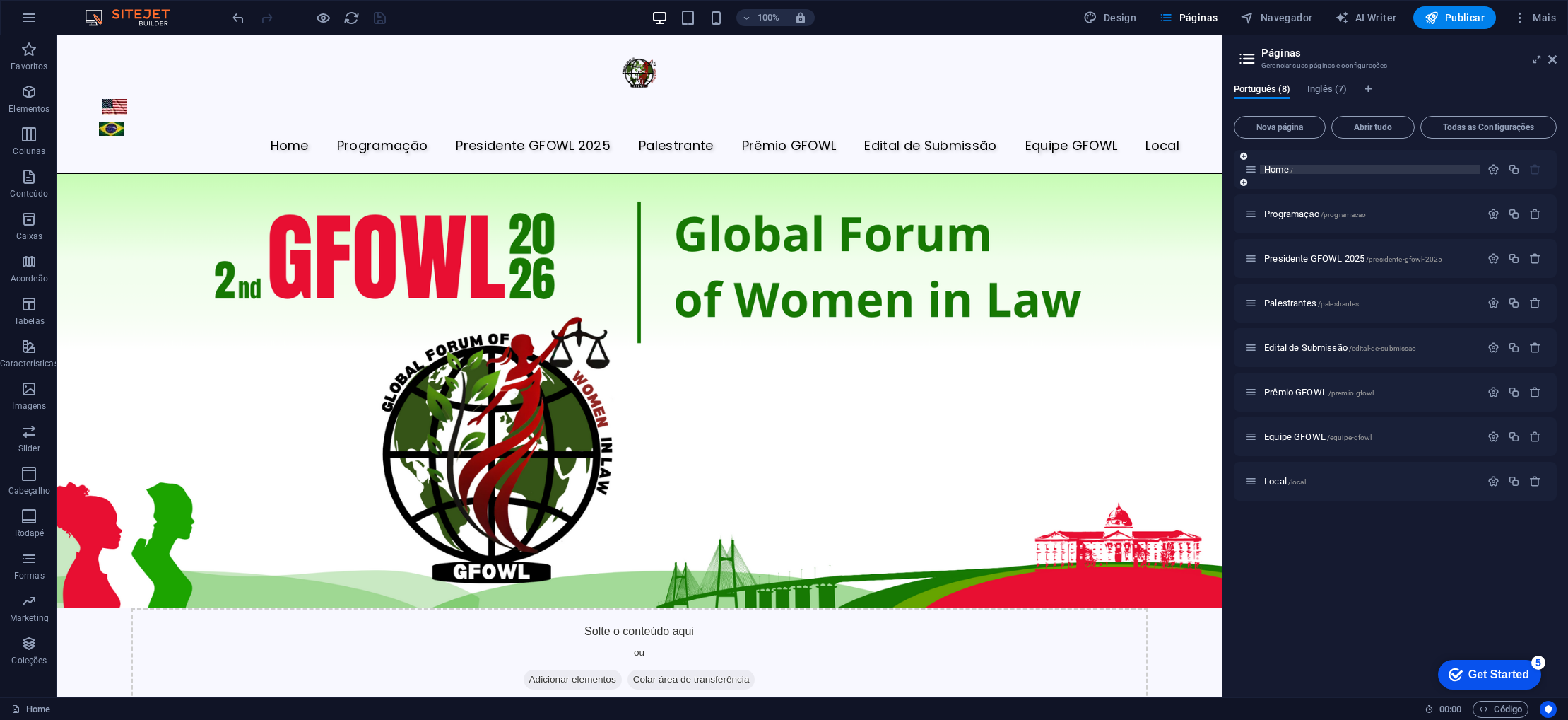
click at [1261, 170] on div "Home /" at bounding box center [1370, 169] width 220 height 9
click at [1273, 170] on span "Home /" at bounding box center [1278, 169] width 29 height 11
click at [1273, 172] on span "Home /" at bounding box center [1278, 169] width 29 height 11
click at [1173, 17] on icon "button" at bounding box center [1166, 17] width 14 height 14
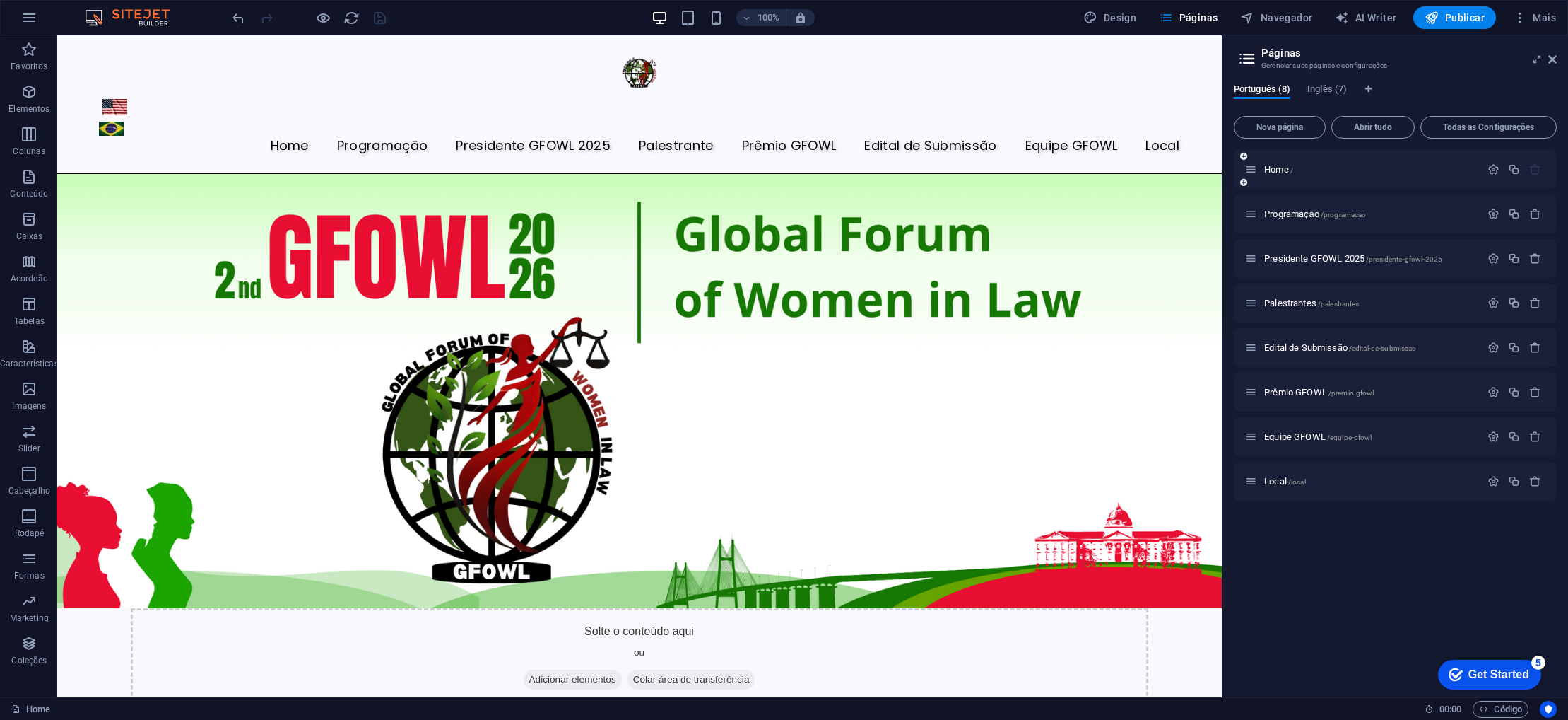
click at [1281, 159] on div "Home /" at bounding box center [1396, 169] width 323 height 39
click at [1282, 165] on span "Home /" at bounding box center [1278, 169] width 29 height 11
